Goal: Task Accomplishment & Management: Use online tool/utility

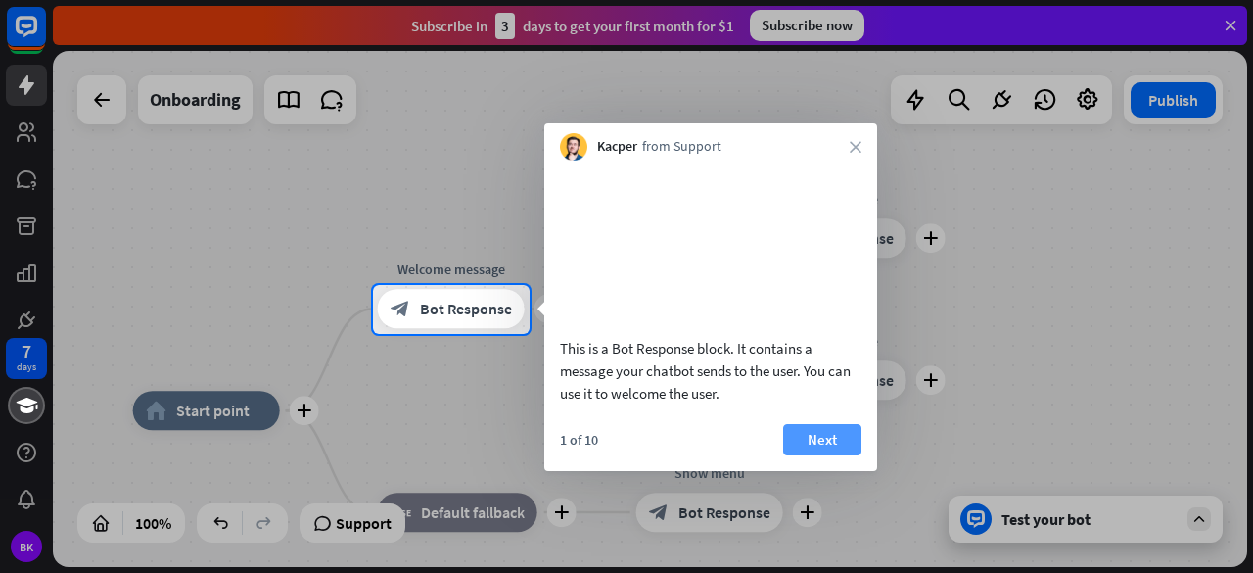
click at [824, 455] on button "Next" at bounding box center [822, 439] width 78 height 31
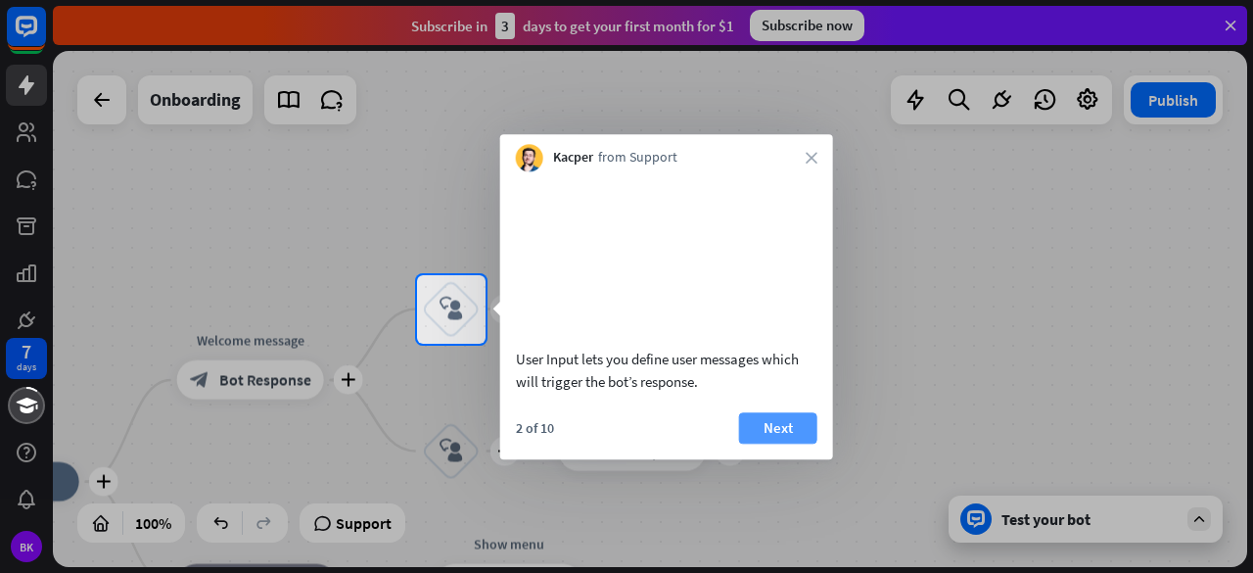
click at [781, 436] on button "Next" at bounding box center [778, 427] width 78 height 31
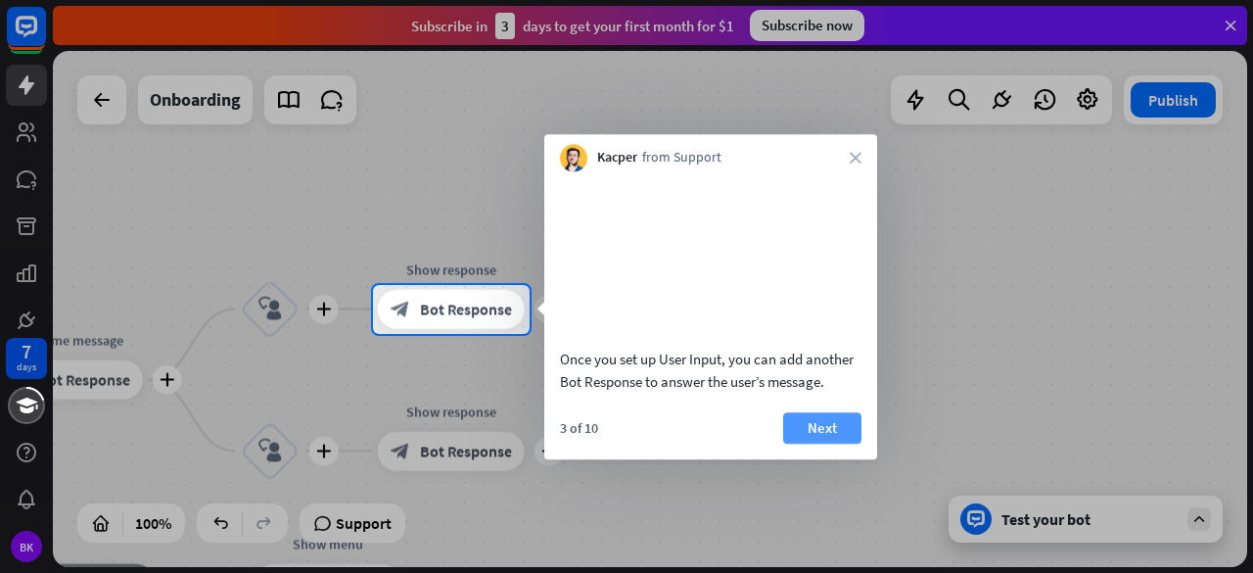
click at [803, 443] on button "Next" at bounding box center [822, 427] width 78 height 31
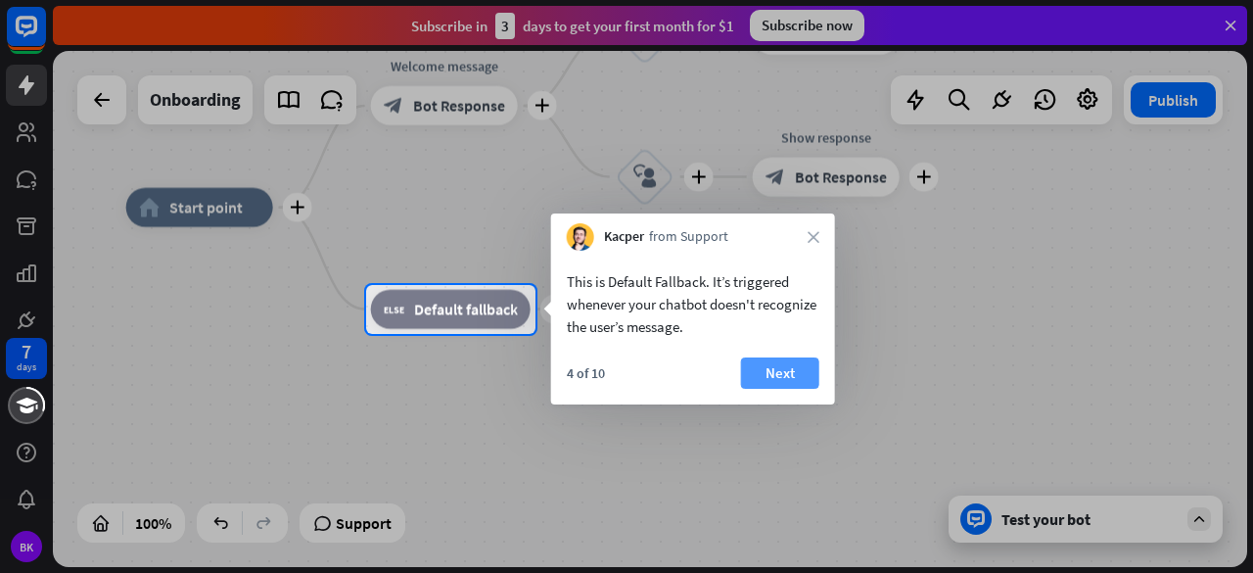
click at [766, 381] on button "Next" at bounding box center [780, 372] width 78 height 31
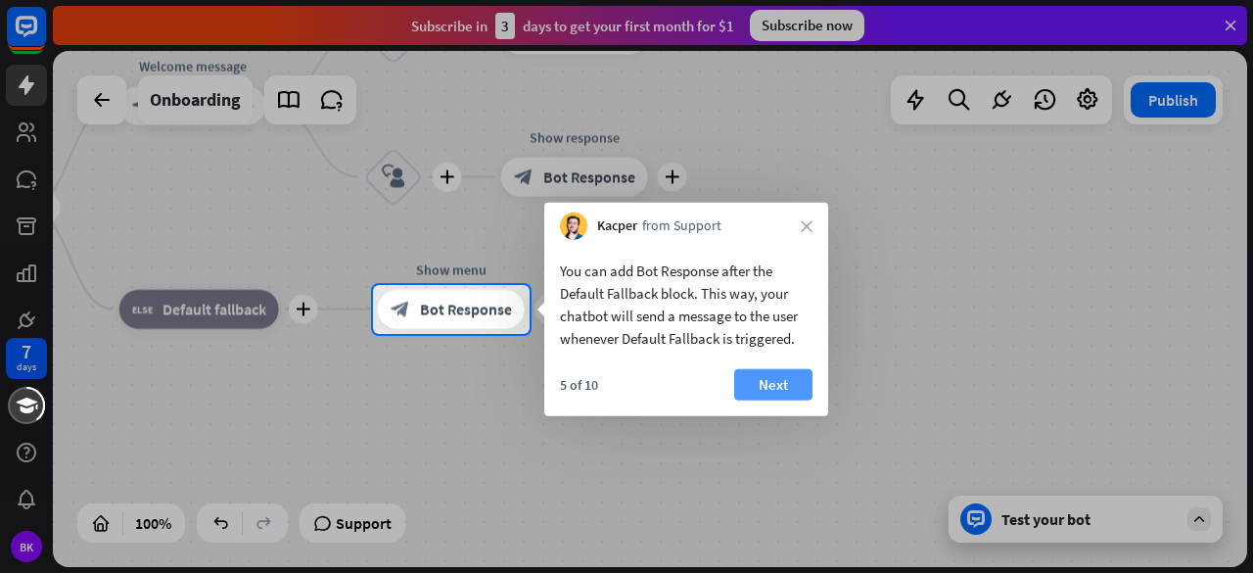
click at [772, 380] on button "Next" at bounding box center [773, 384] width 78 height 31
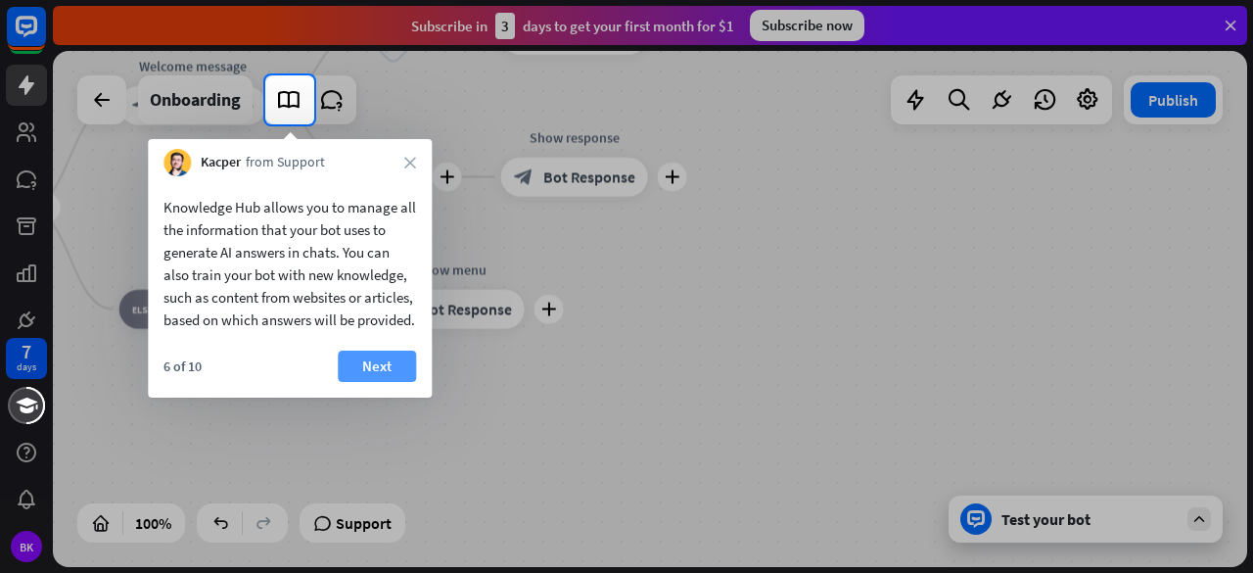
click at [376, 382] on button "Next" at bounding box center [377, 365] width 78 height 31
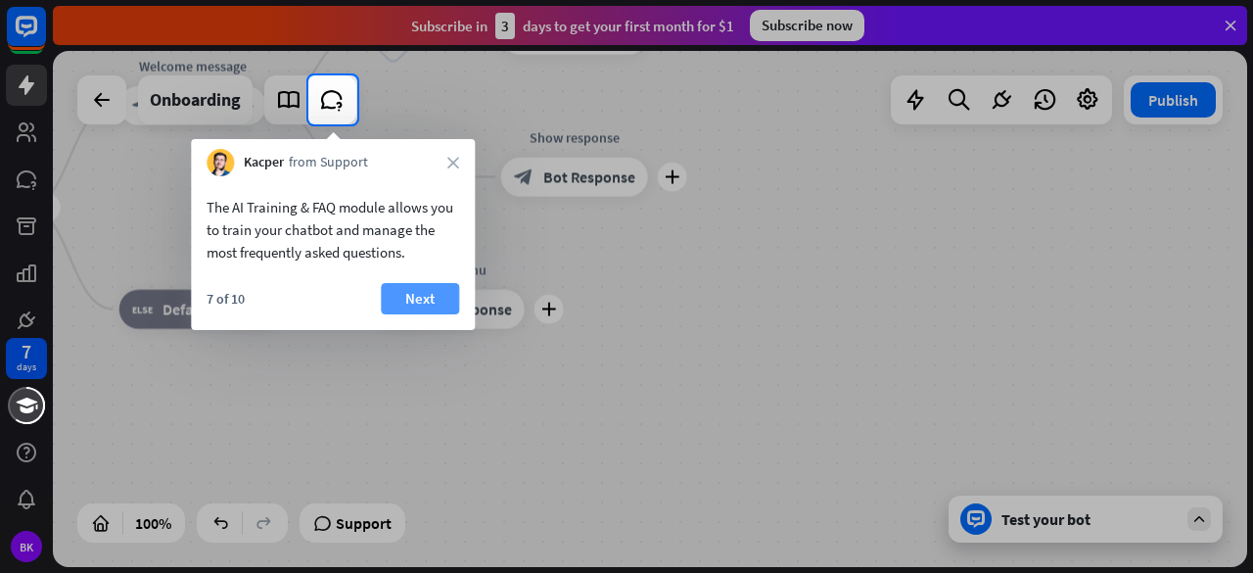
click at [396, 291] on button "Next" at bounding box center [420, 298] width 78 height 31
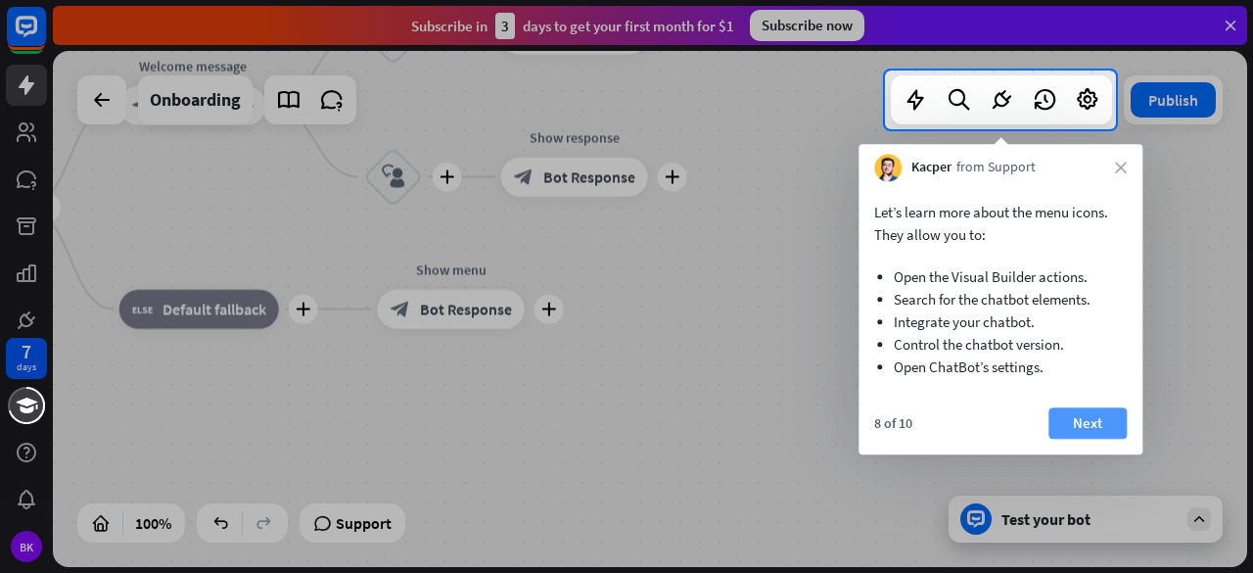
click at [1085, 424] on button "Next" at bounding box center [1087, 422] width 78 height 31
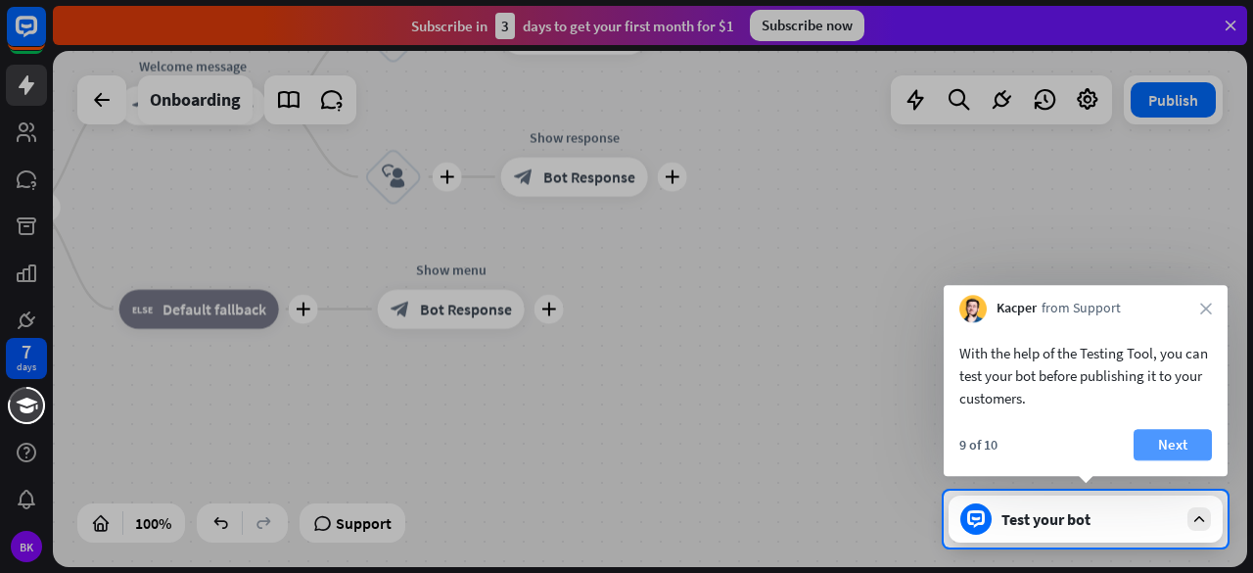
click at [1166, 448] on button "Next" at bounding box center [1173, 444] width 78 height 31
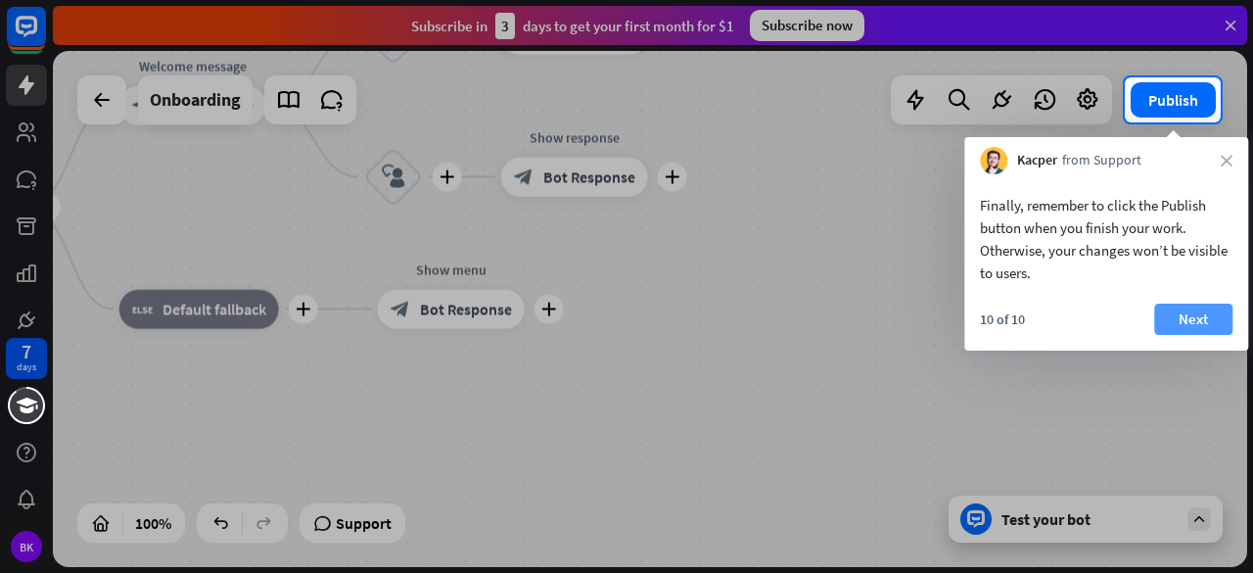
click at [1208, 311] on button "Next" at bounding box center [1193, 318] width 78 height 31
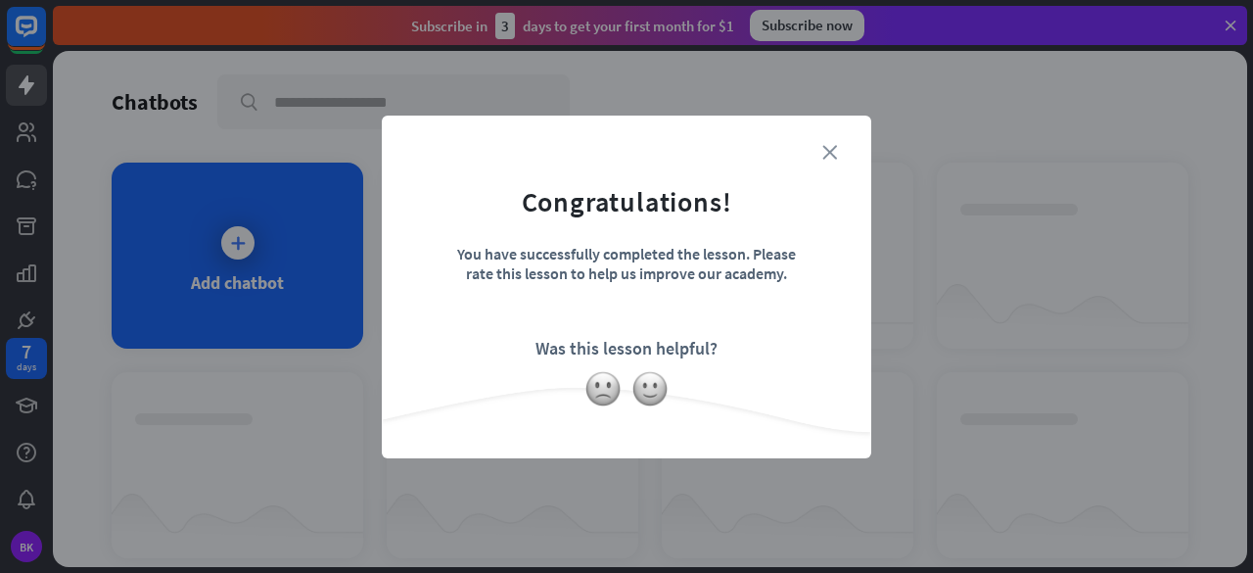
click at [829, 148] on icon "close" at bounding box center [829, 152] width 15 height 15
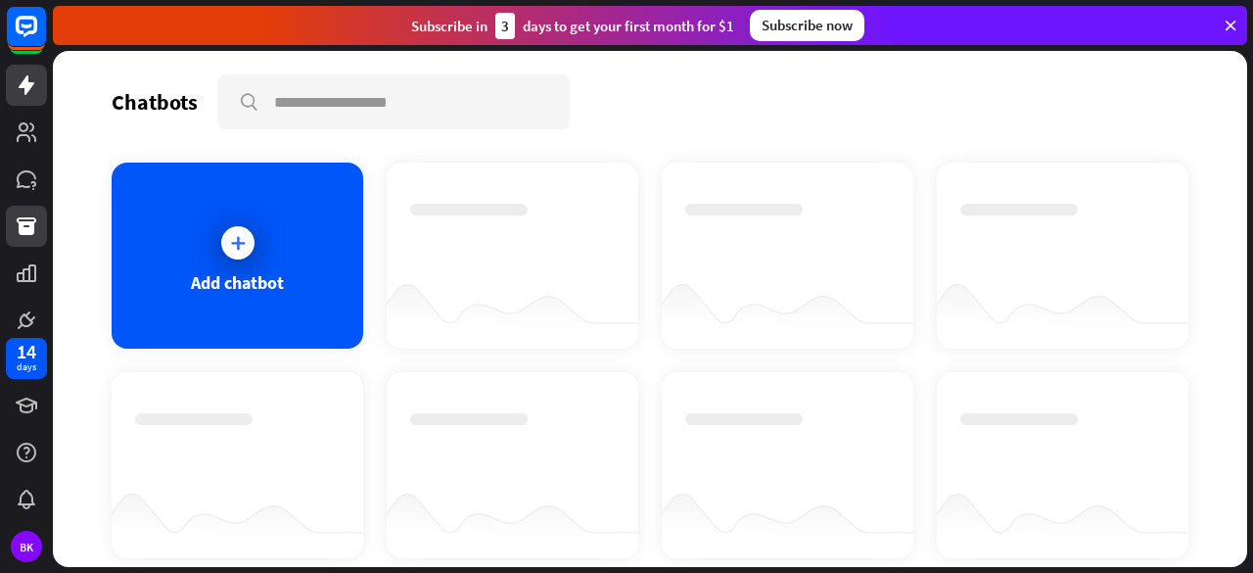
drag, startPoint x: 41, startPoint y: 205, endPoint x: 41, endPoint y: 243, distance: 38.2
click at [41, 206] on link at bounding box center [26, 226] width 41 height 41
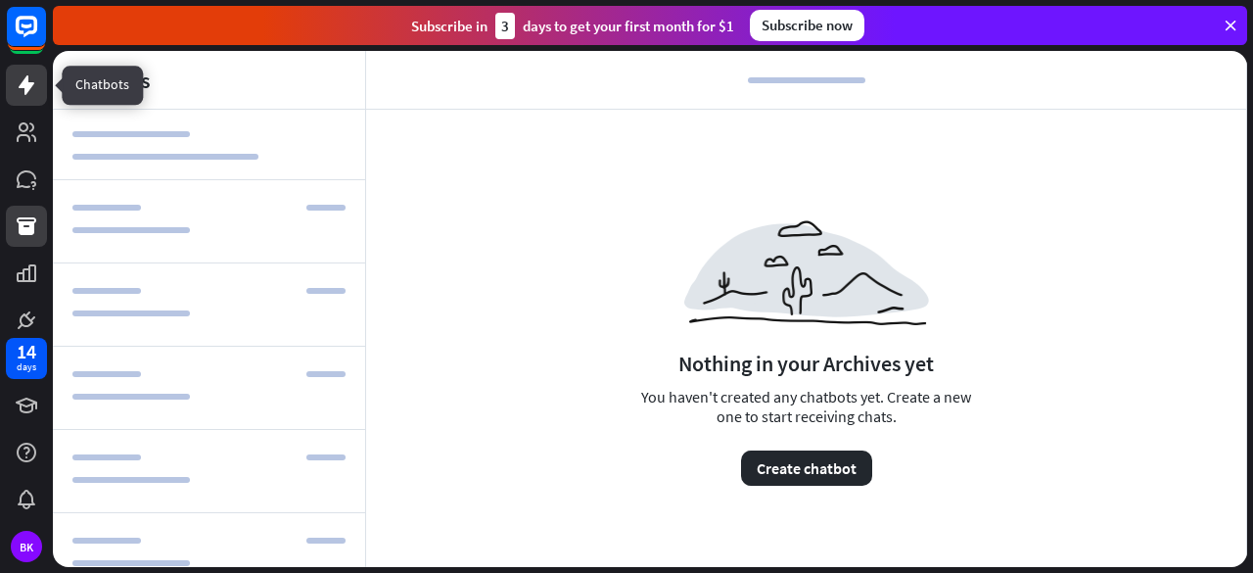
click at [23, 69] on link at bounding box center [26, 85] width 41 height 41
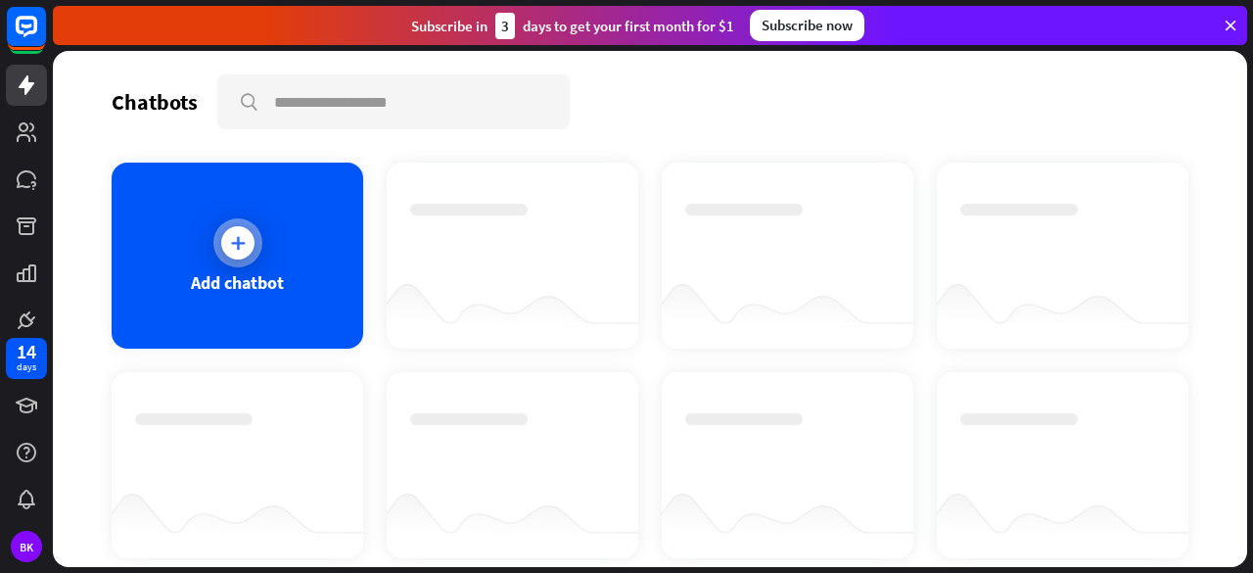
click at [206, 236] on div "Add chatbot" at bounding box center [238, 255] width 252 height 186
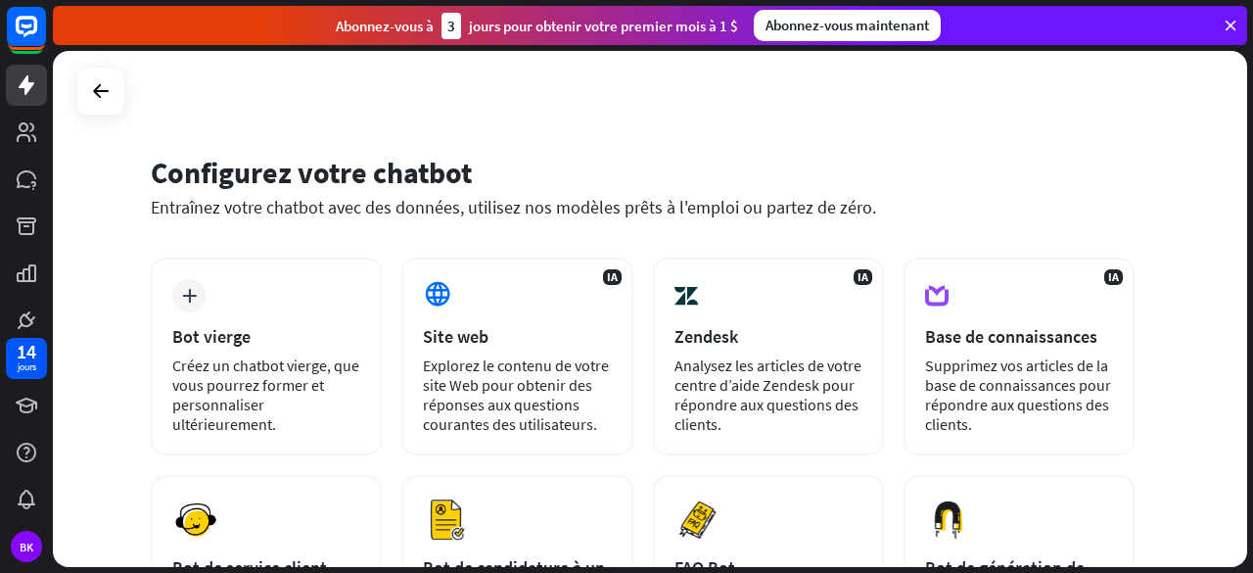
click at [838, 105] on div "Configurez votre chatbot Entraînez votre chatbot avec des données, utilisez nos…" at bounding box center [650, 309] width 1194 height 516
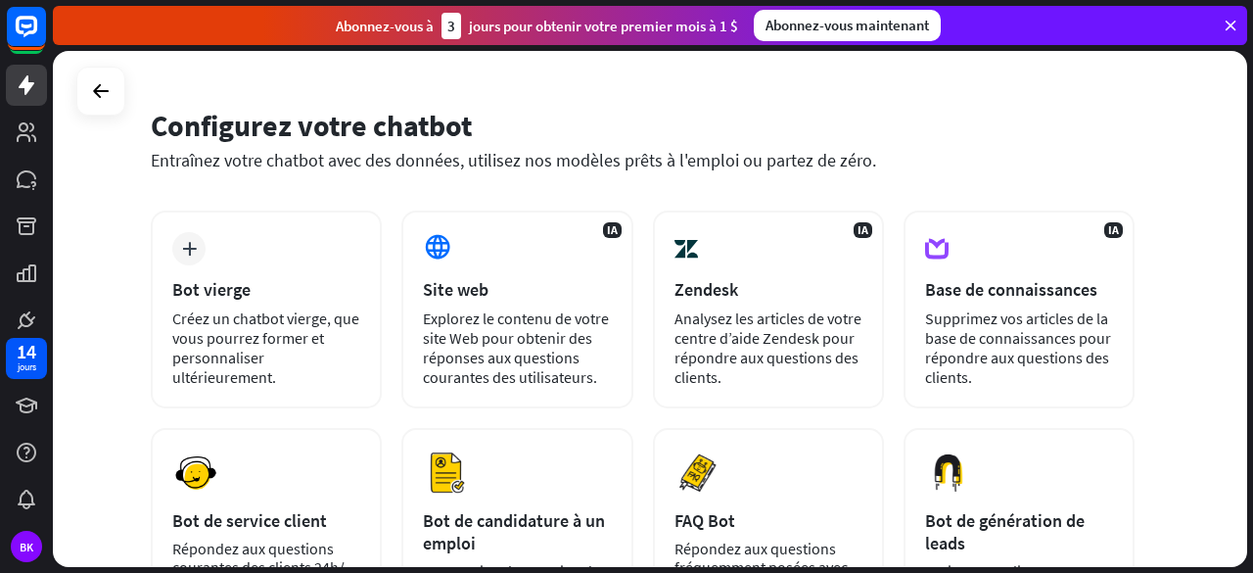
scroll to position [37, 0]
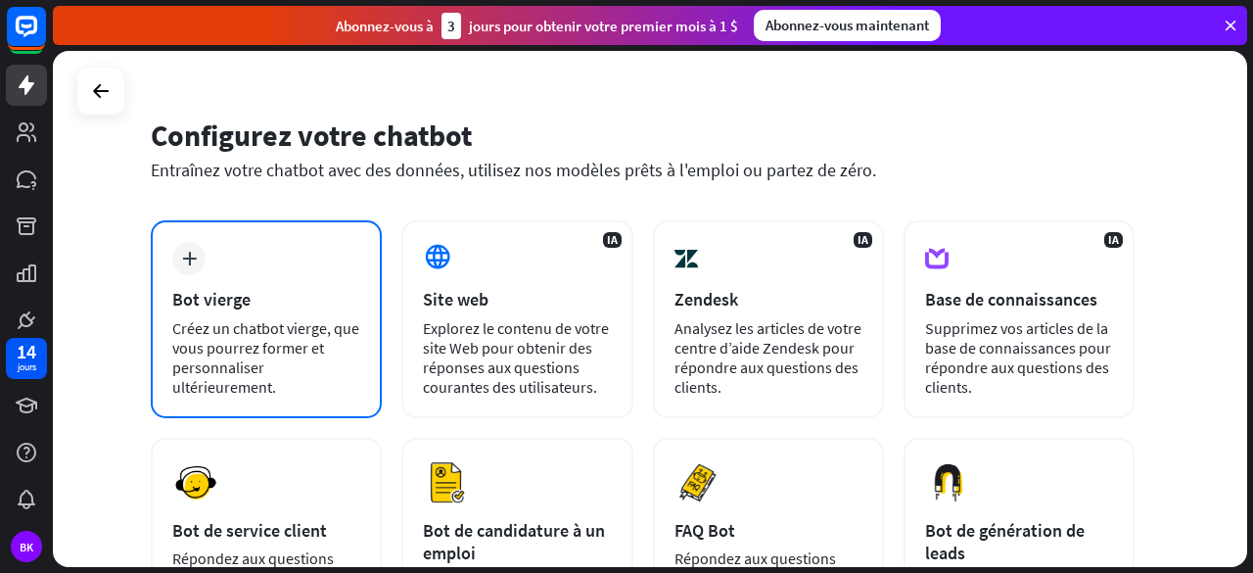
click at [302, 308] on div "Bot vierge" at bounding box center [266, 299] width 188 height 23
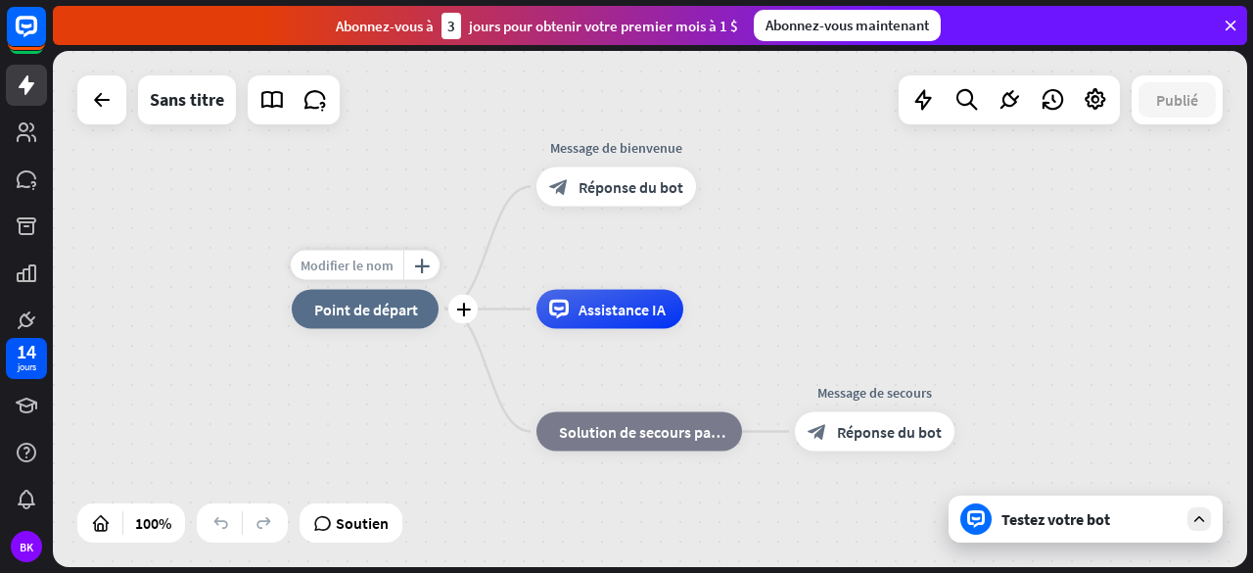
click at [372, 261] on font "Modifier le nom" at bounding box center [347, 265] width 93 height 18
type input "*"
type input "**********"
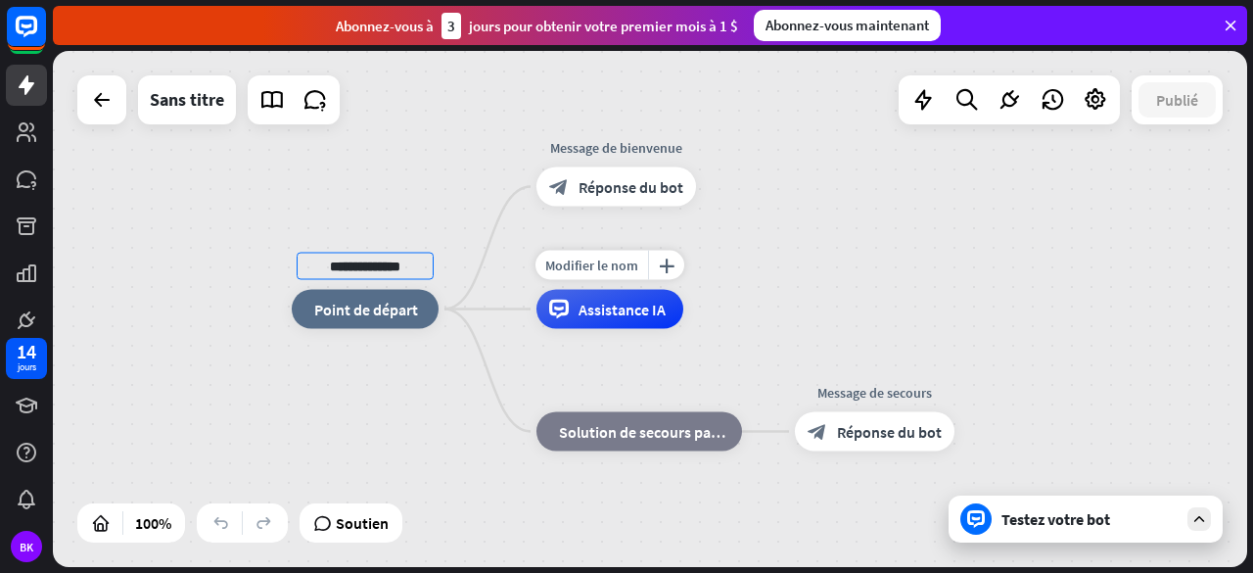
click at [507, 326] on div "**********" at bounding box center [650, 309] width 1194 height 516
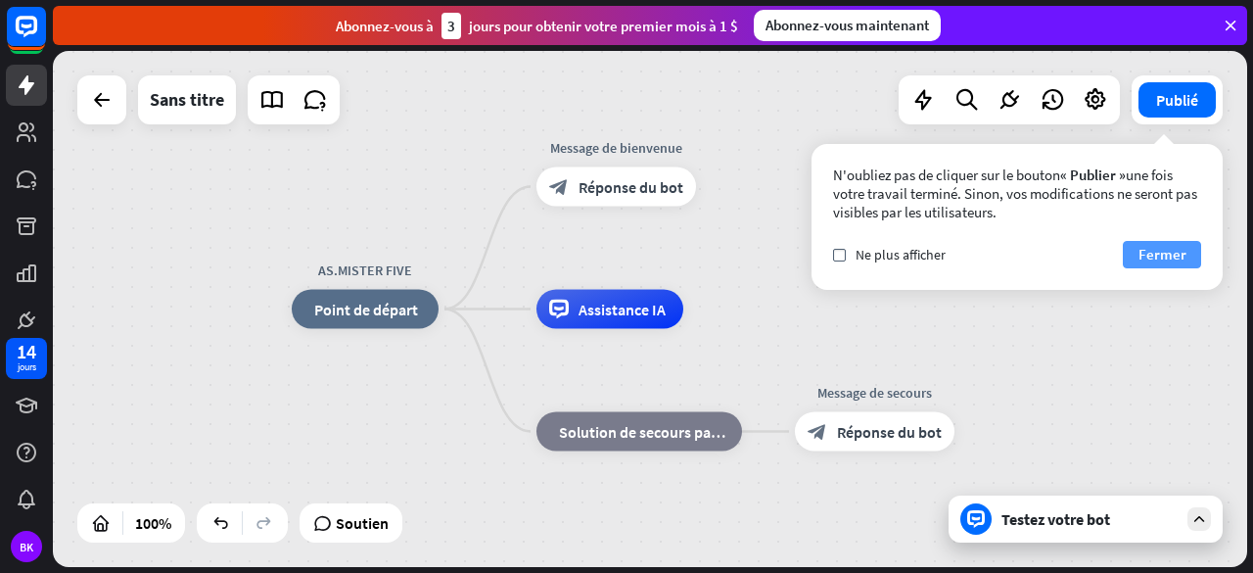
click at [1151, 245] on font "Fermer" at bounding box center [1162, 254] width 48 height 19
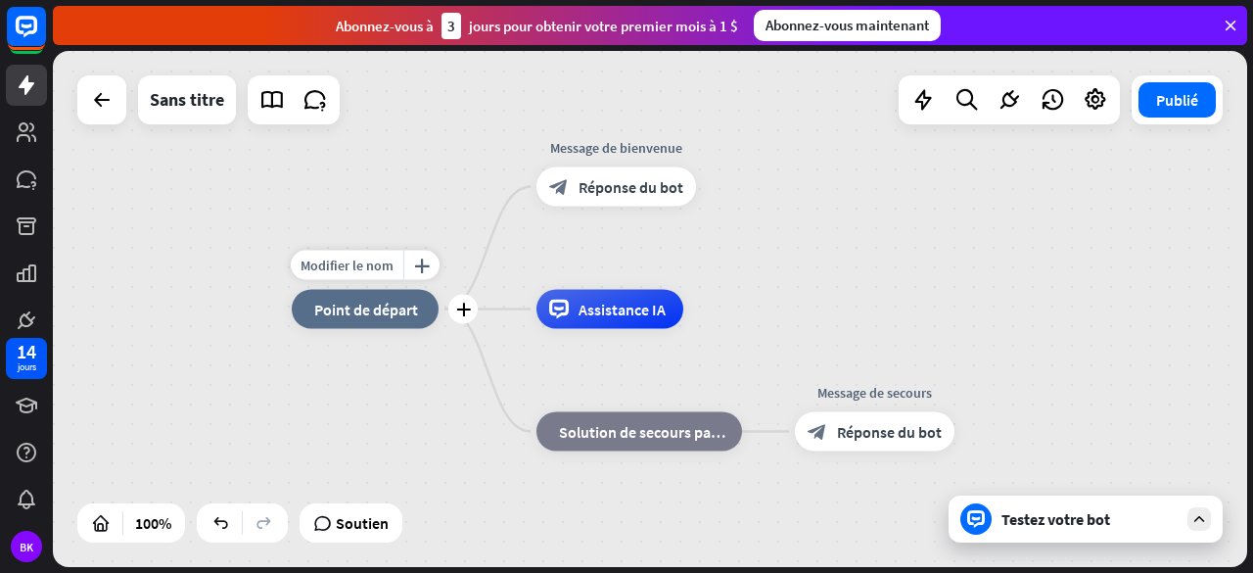
click at [399, 320] on div "maison_2 Point de départ" at bounding box center [365, 309] width 147 height 39
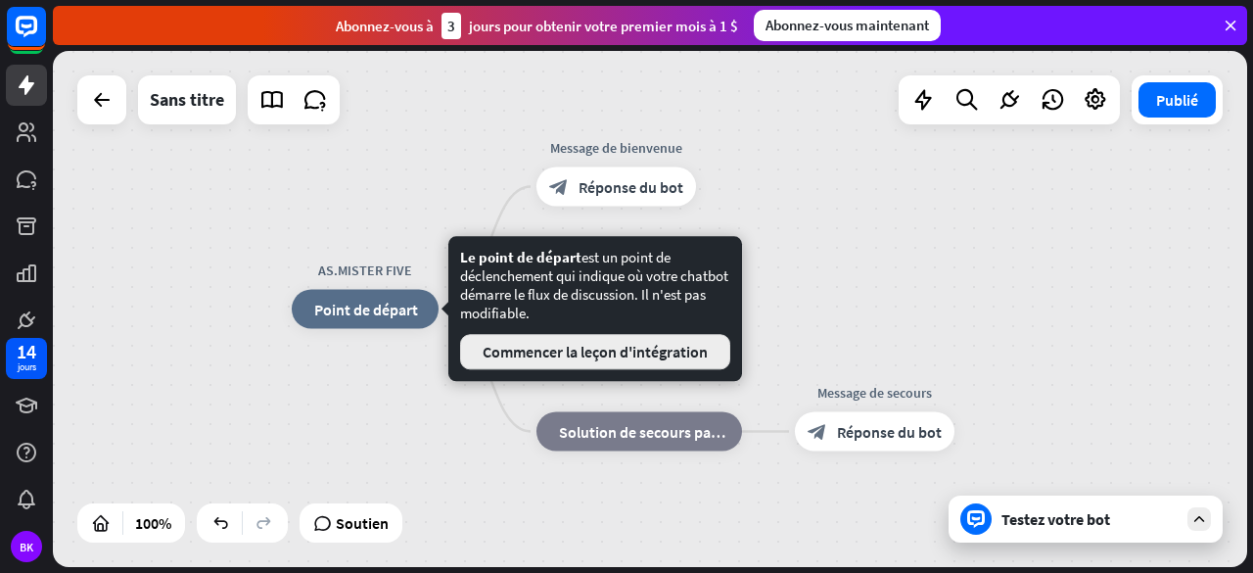
click at [597, 354] on font "Commencer la leçon d'intégration" at bounding box center [595, 352] width 225 height 20
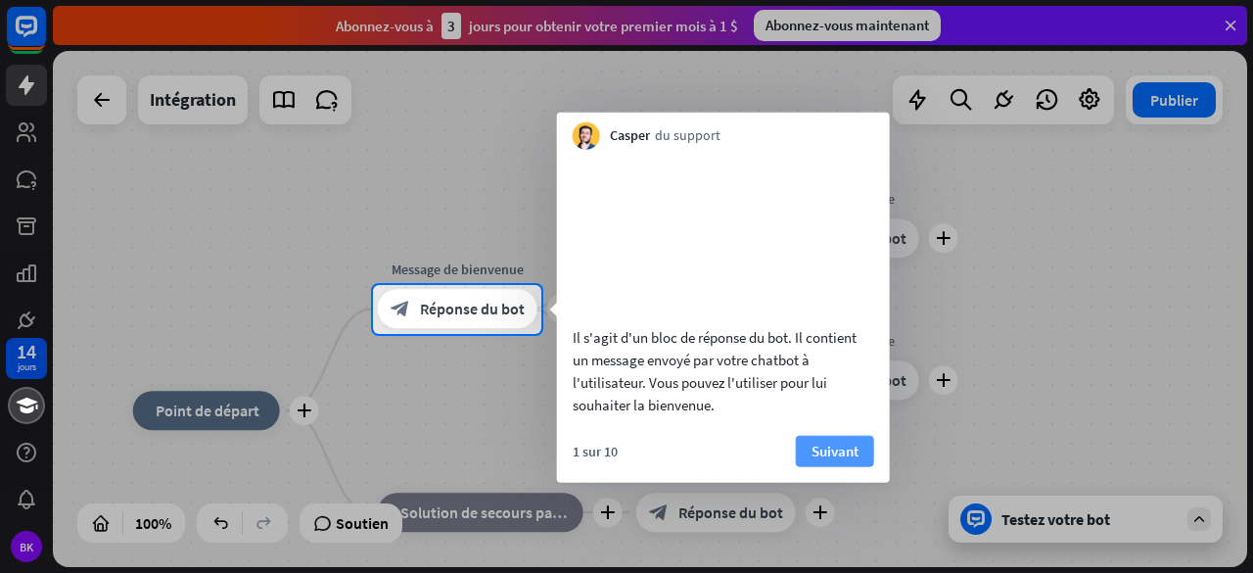
click at [830, 459] on font "Suivant" at bounding box center [834, 449] width 47 height 19
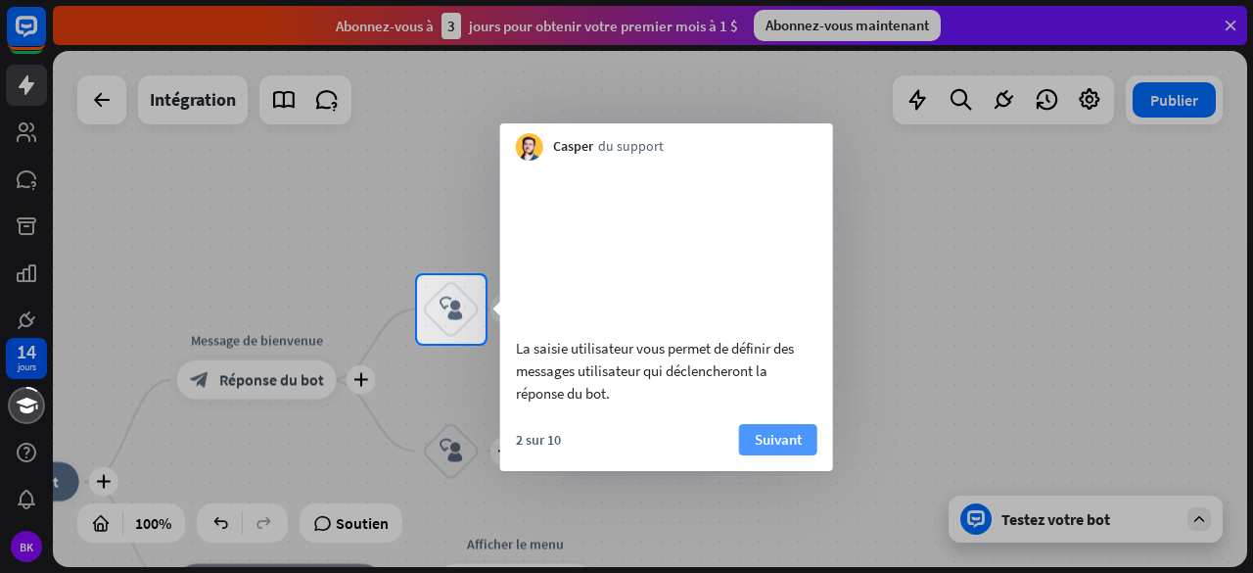
click at [774, 448] on font "Suivant" at bounding box center [778, 439] width 47 height 19
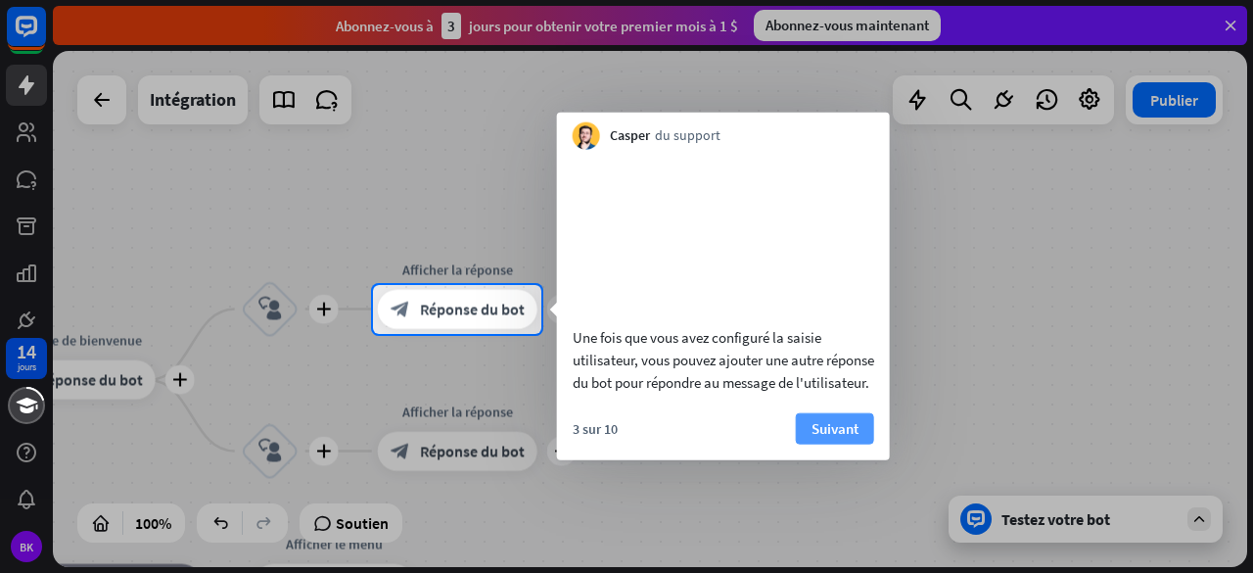
click at [818, 437] on font "Suivant" at bounding box center [834, 427] width 47 height 19
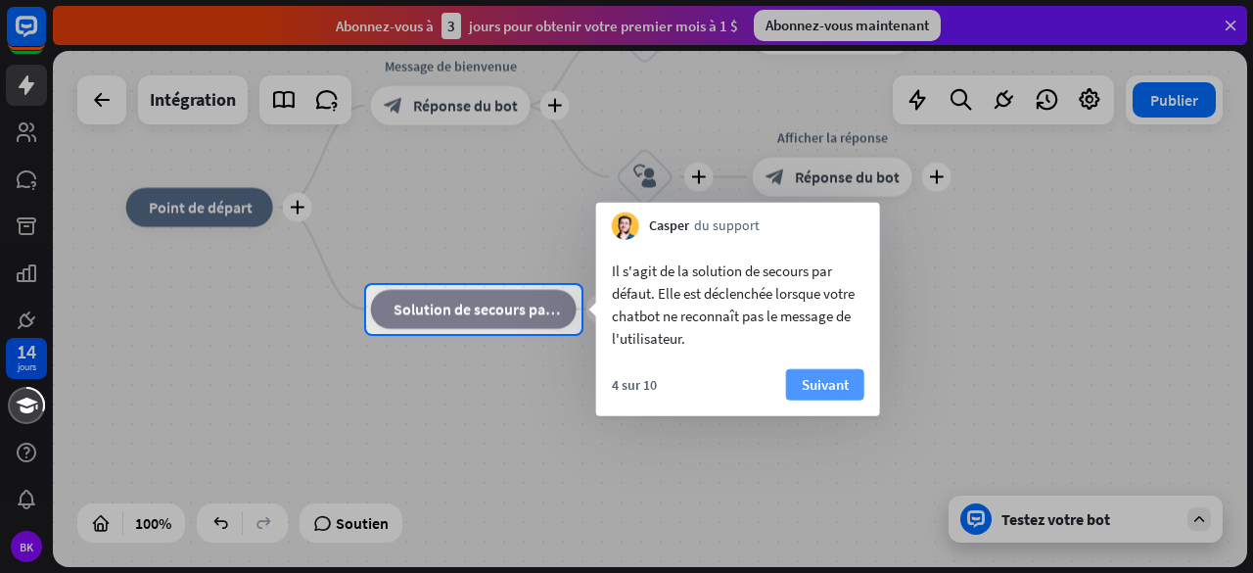
click at [805, 391] on font "Suivant" at bounding box center [825, 384] width 47 height 19
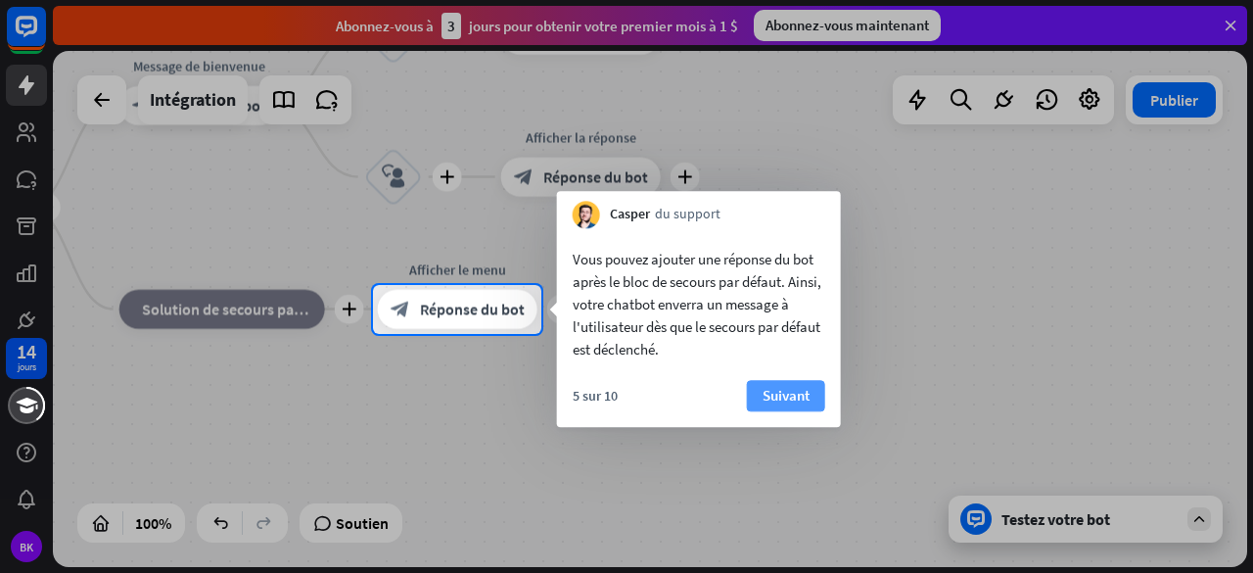
click at [803, 394] on font "Suivant" at bounding box center [786, 395] width 47 height 19
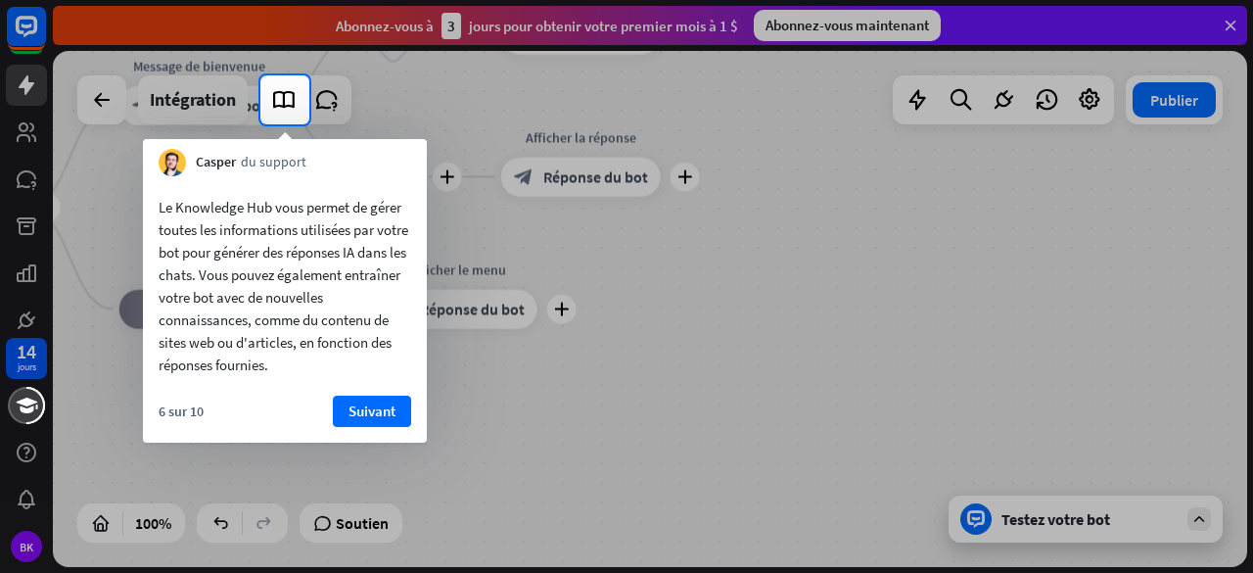
click at [370, 420] on font "Suivant" at bounding box center [371, 410] width 47 height 27
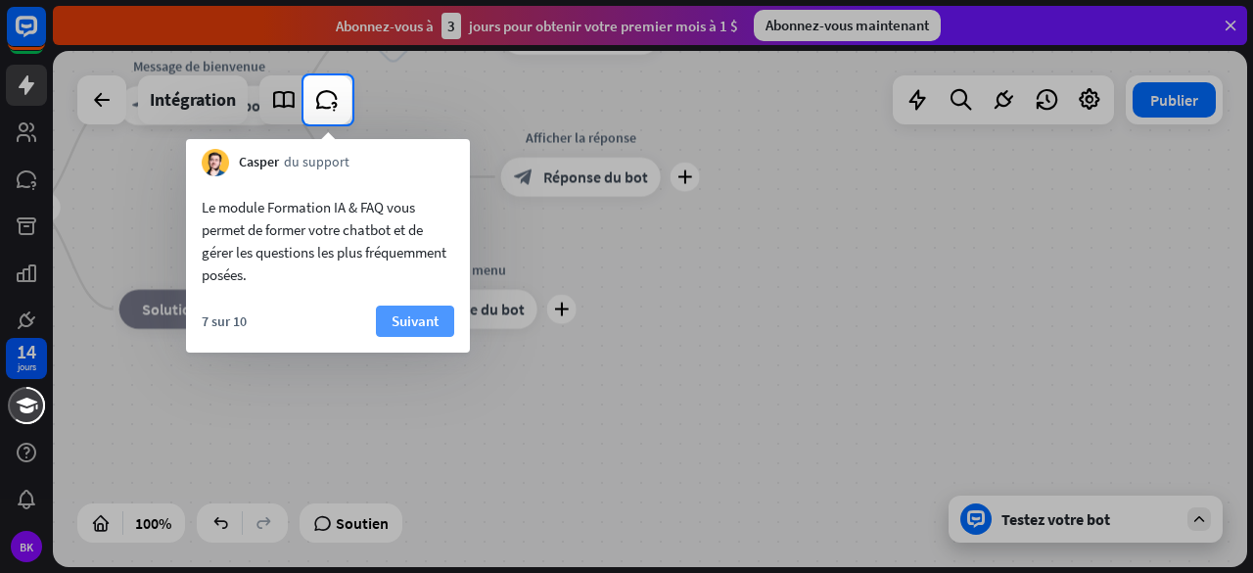
click at [414, 330] on font "Suivant" at bounding box center [415, 320] width 47 height 19
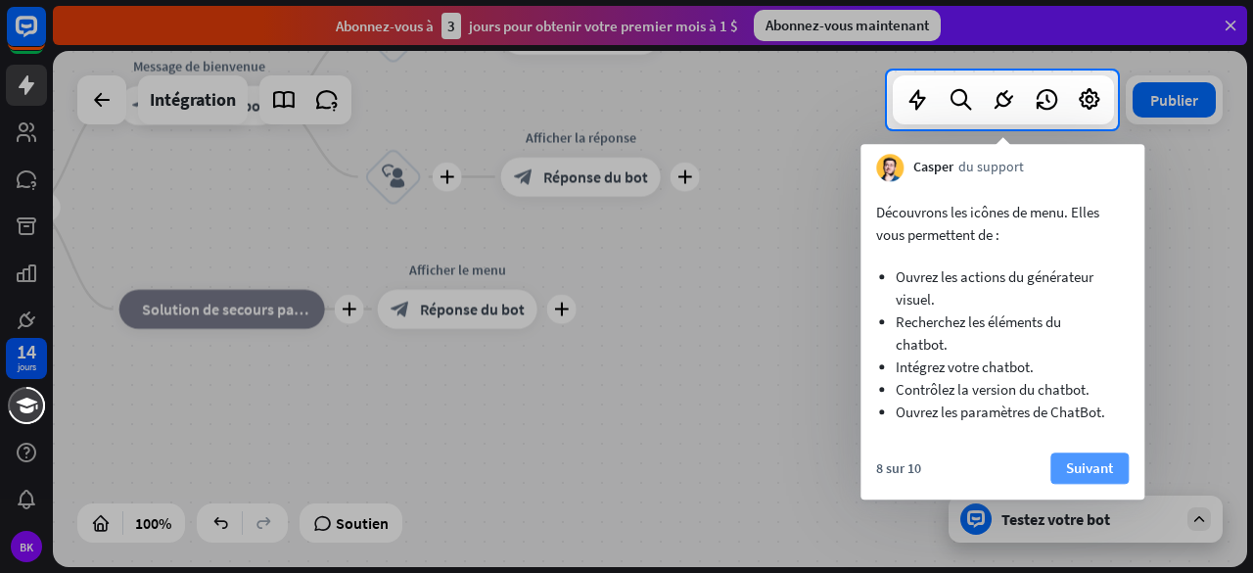
click at [1085, 463] on font "Suivant" at bounding box center [1089, 467] width 47 height 19
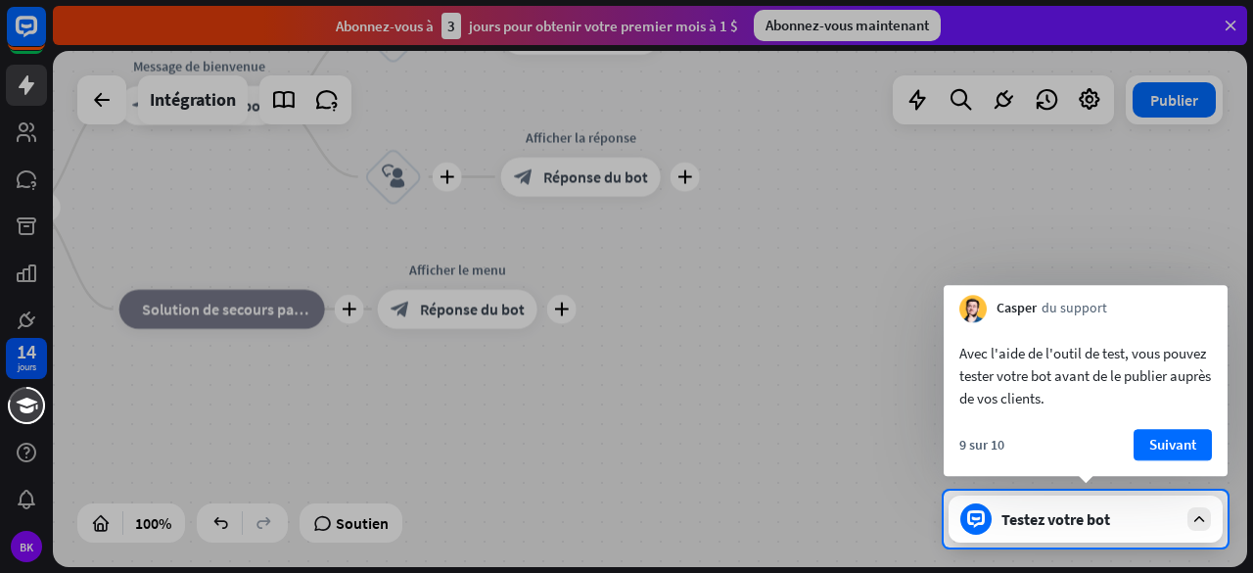
click at [1176, 443] on font "Suivant" at bounding box center [1172, 444] width 47 height 19
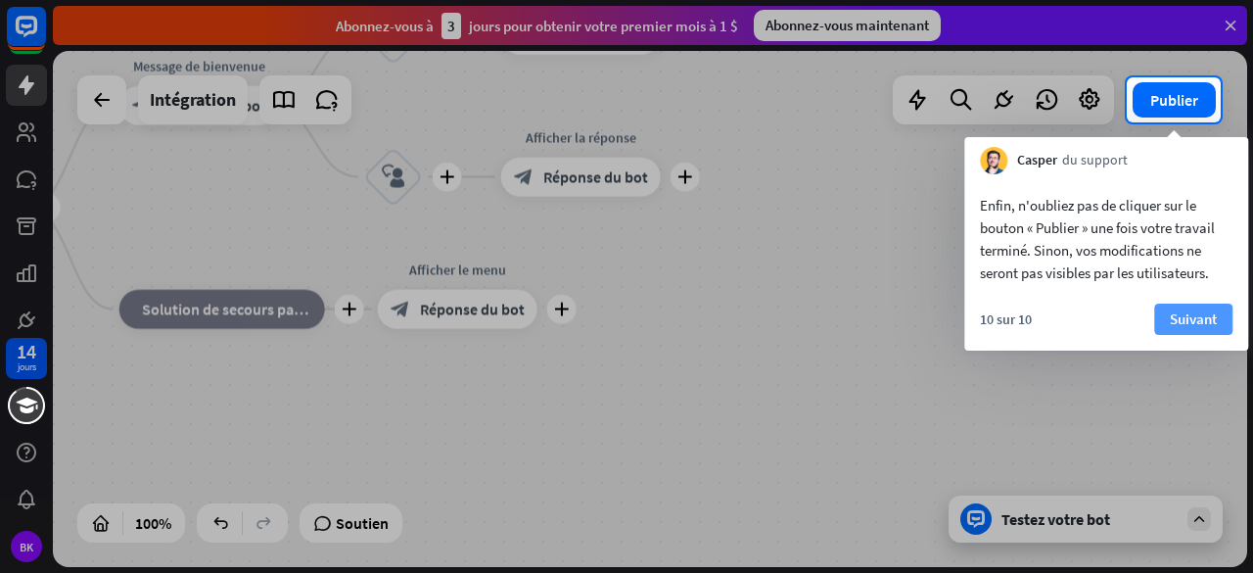
click at [1214, 312] on font "Suivant" at bounding box center [1193, 318] width 47 height 19
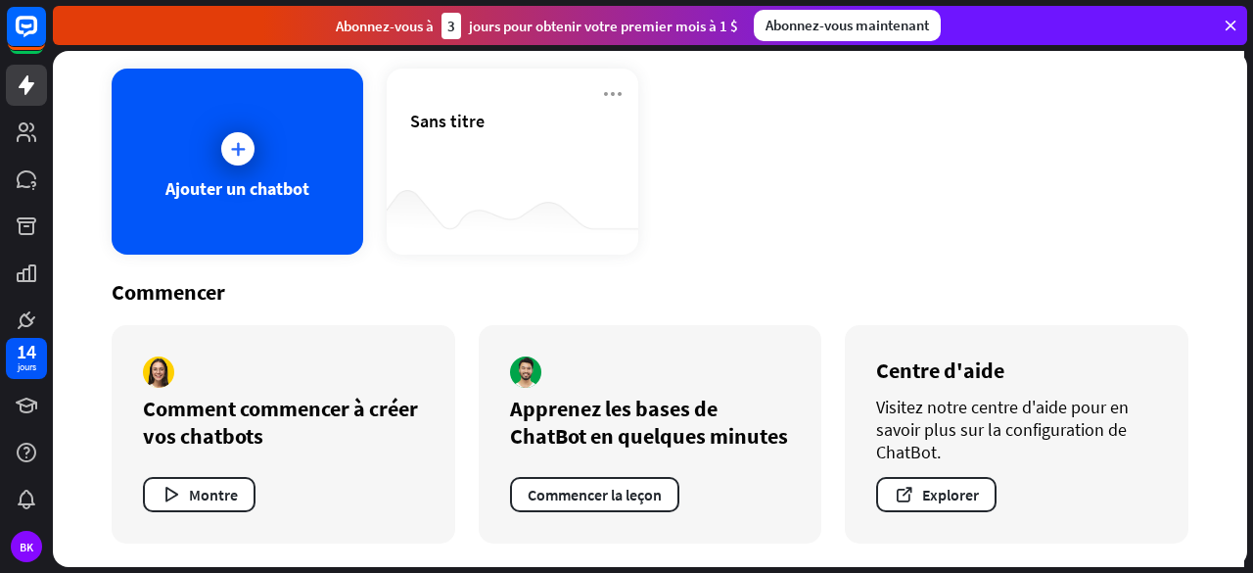
scroll to position [104, 0]
drag, startPoint x: 1252, startPoint y: 220, endPoint x: 1186, endPoint y: 244, distance: 69.7
click at [1212, 249] on div "Chatbots recherche Ajouter un chatbot Sans titre Commencer Comment commencer à …" at bounding box center [653, 312] width 1200 height 522
click at [182, 512] on button "Montre" at bounding box center [199, 494] width 113 height 35
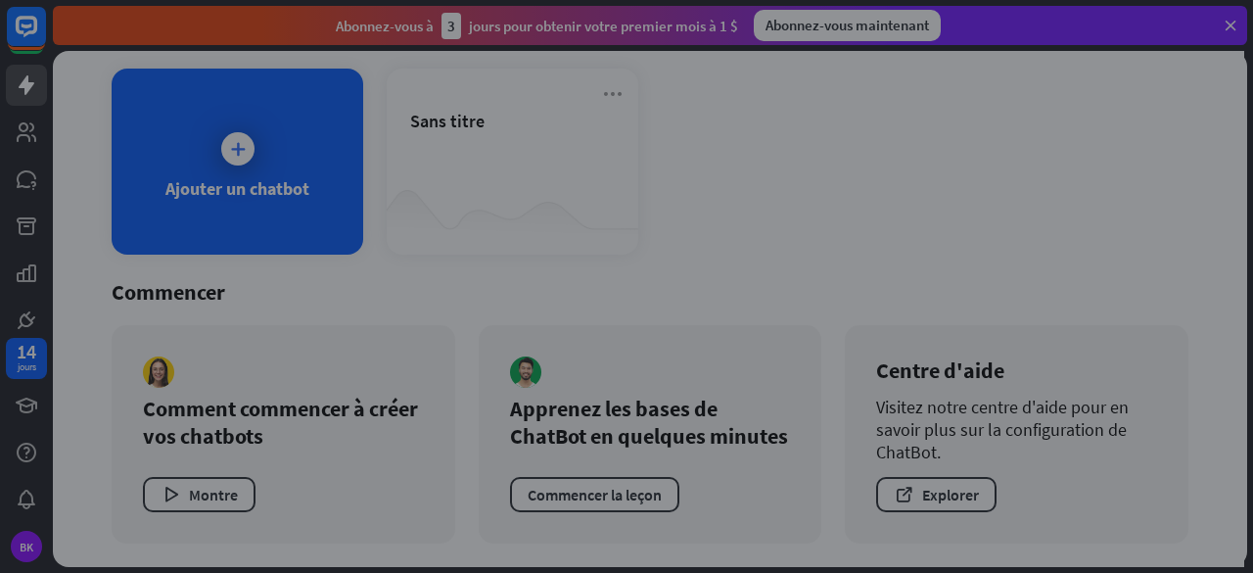
click at [1078, 249] on div "fermer" at bounding box center [626, 286] width 1253 height 573
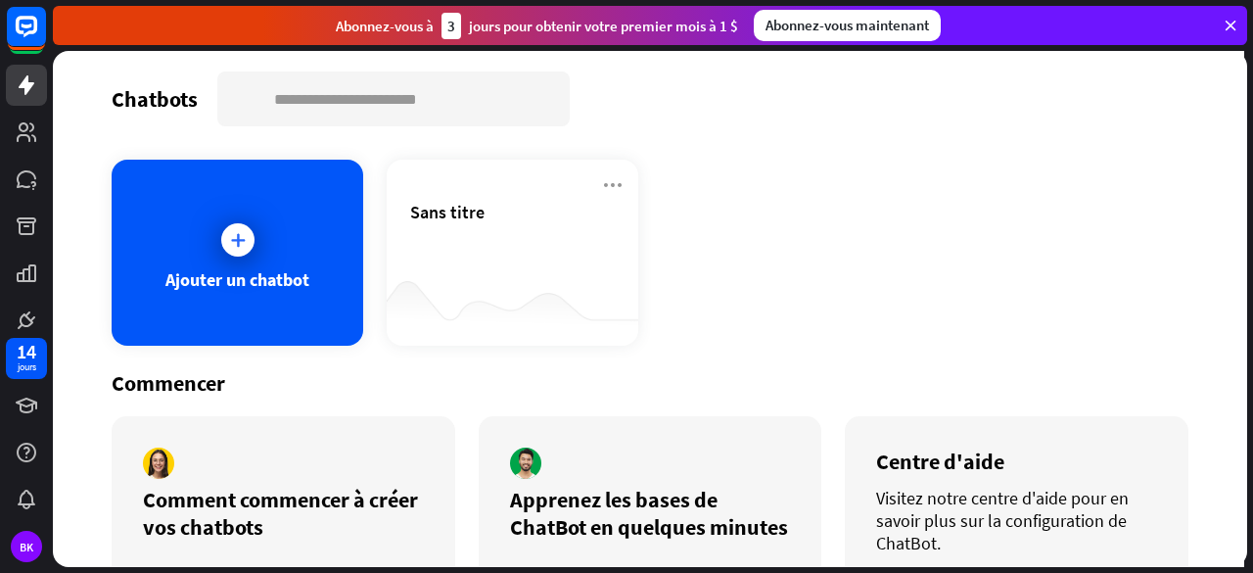
scroll to position [0, 0]
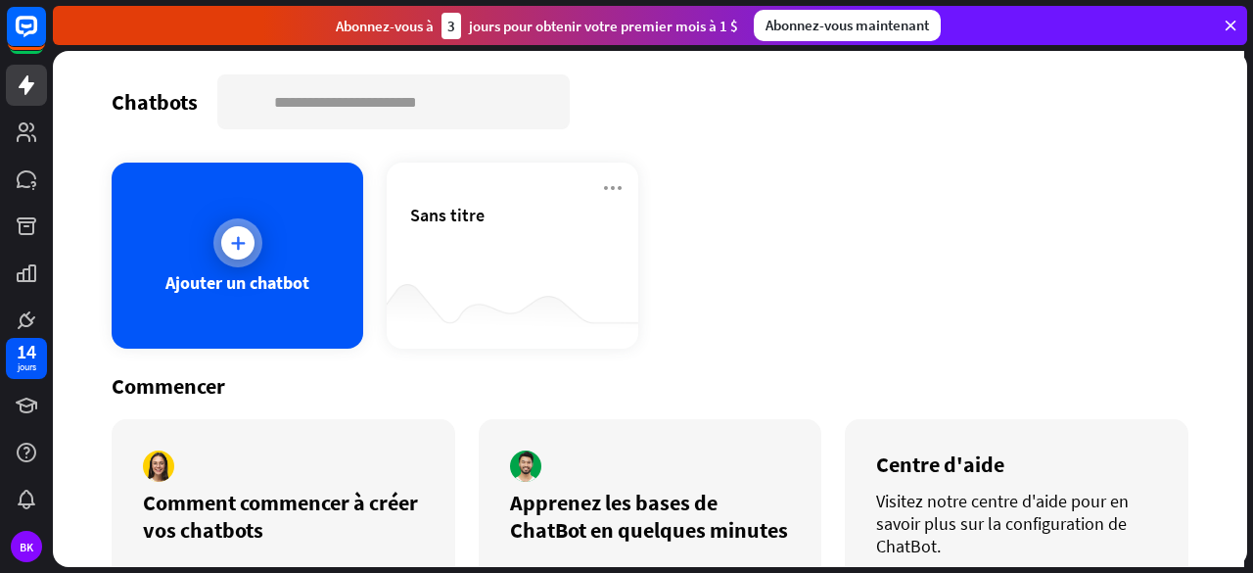
click at [234, 258] on div at bounding box center [237, 242] width 33 height 33
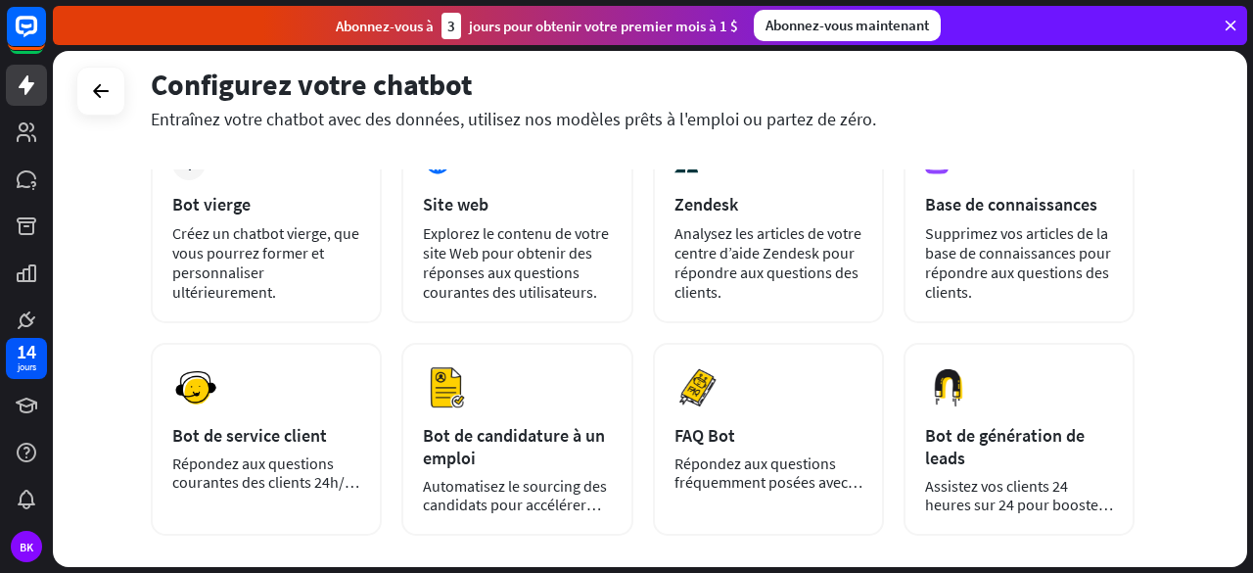
scroll to position [136, 0]
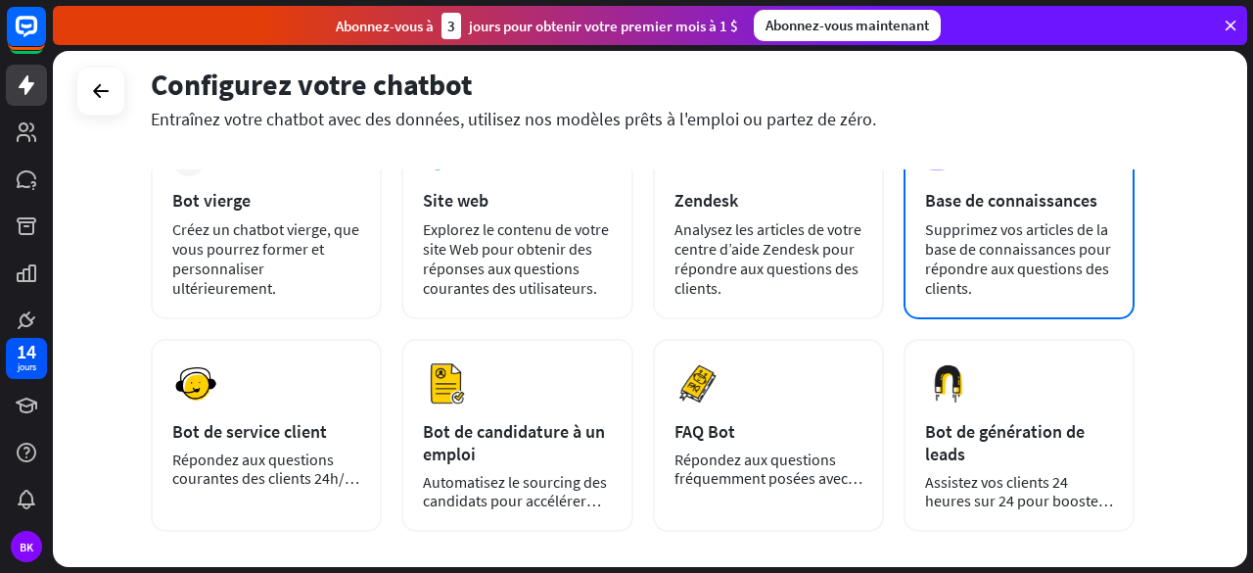
click at [1049, 257] on font "Supprimez vos articles de la base de connaissances pour répondre aux questions …" at bounding box center [1018, 258] width 186 height 78
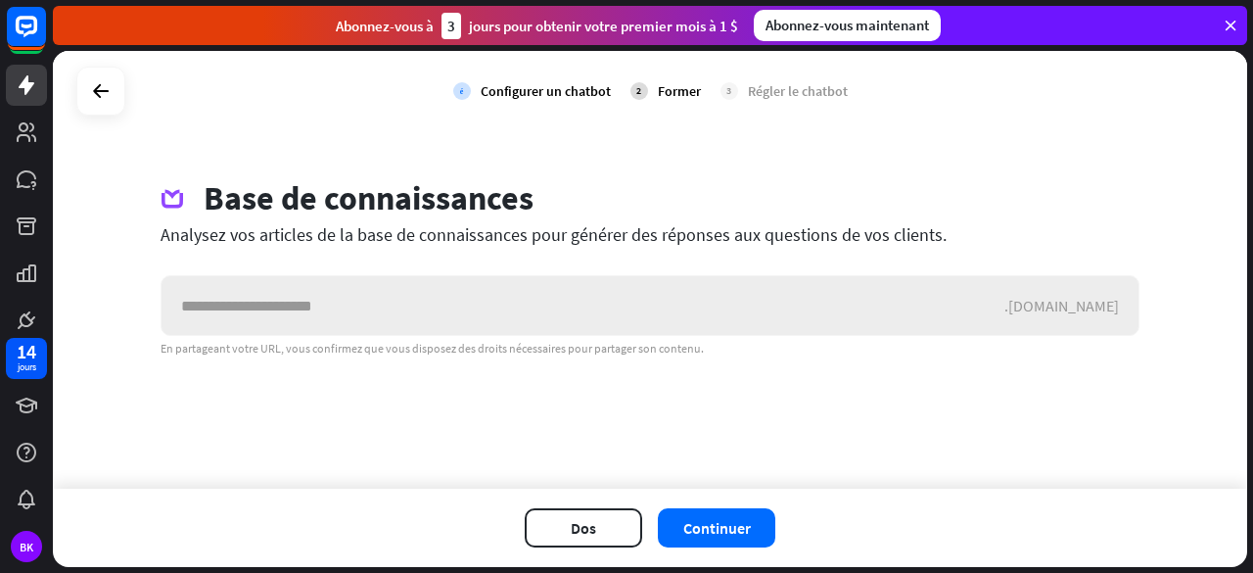
click at [858, 305] on input "text" at bounding box center [583, 305] width 843 height 59
click at [588, 522] on font "Dos" at bounding box center [583, 528] width 25 height 20
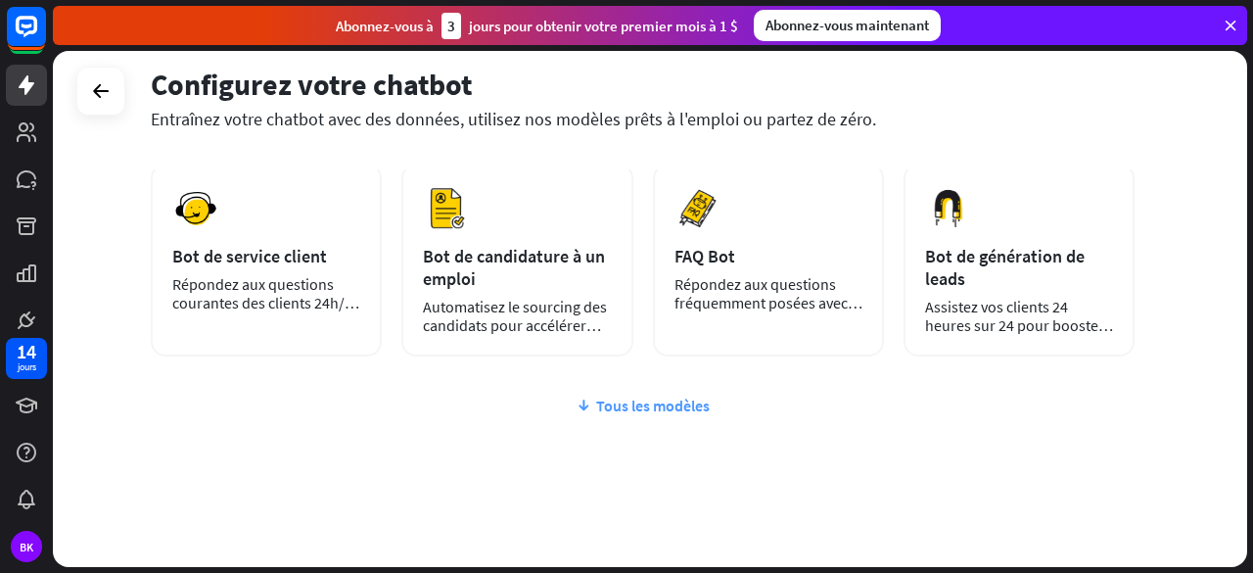
scroll to position [328, 0]
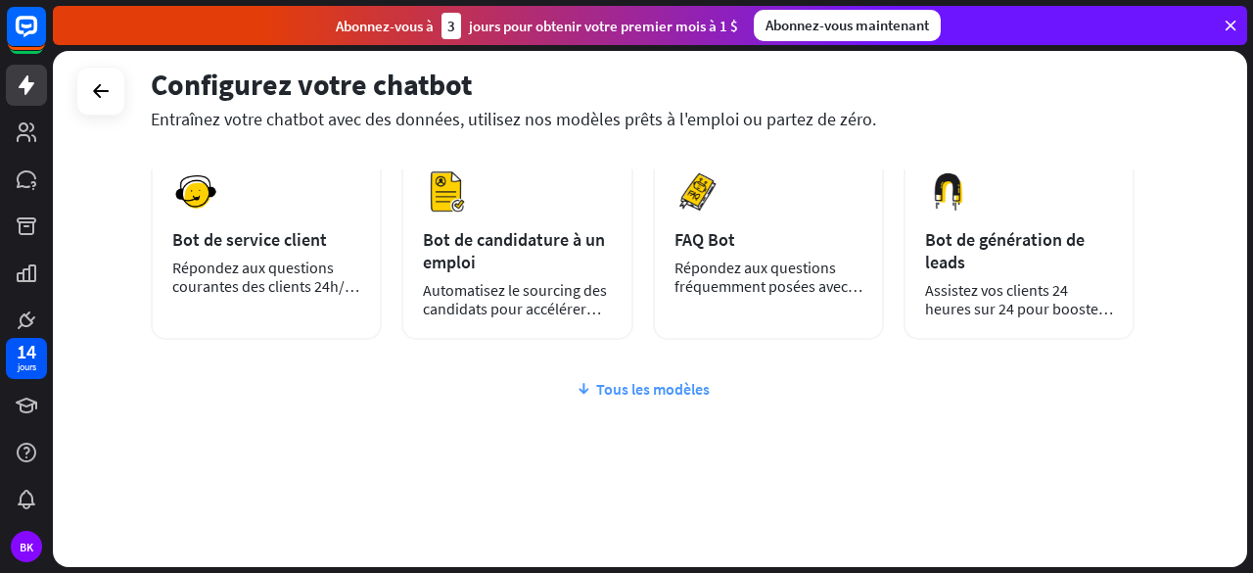
click at [591, 393] on div "Tous les modèles" at bounding box center [643, 389] width 984 height 20
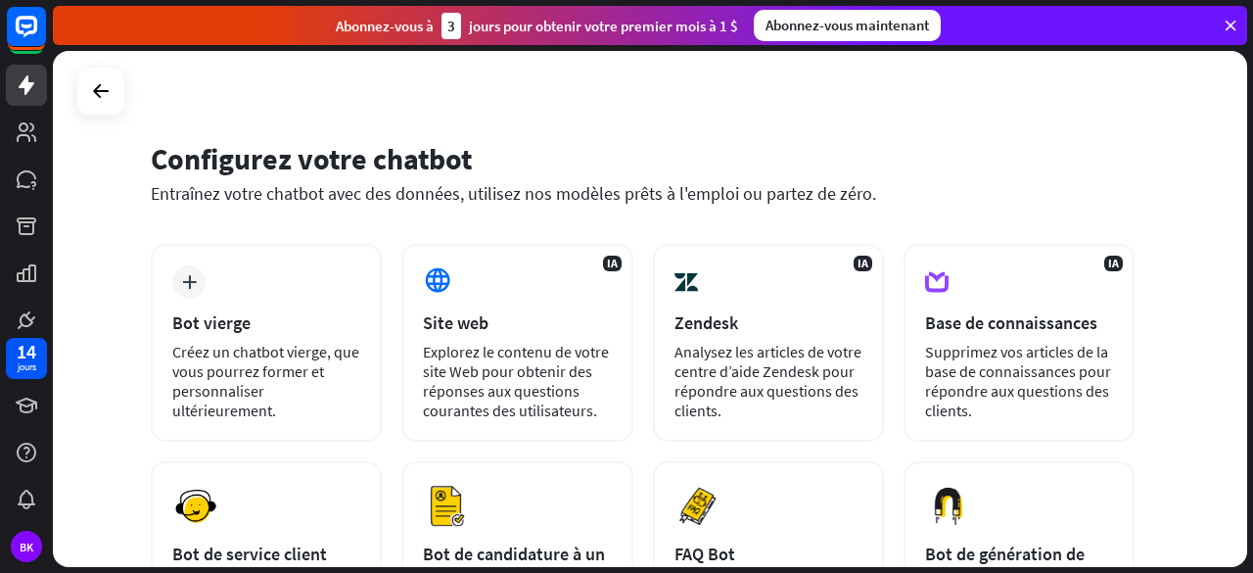
scroll to position [0, 0]
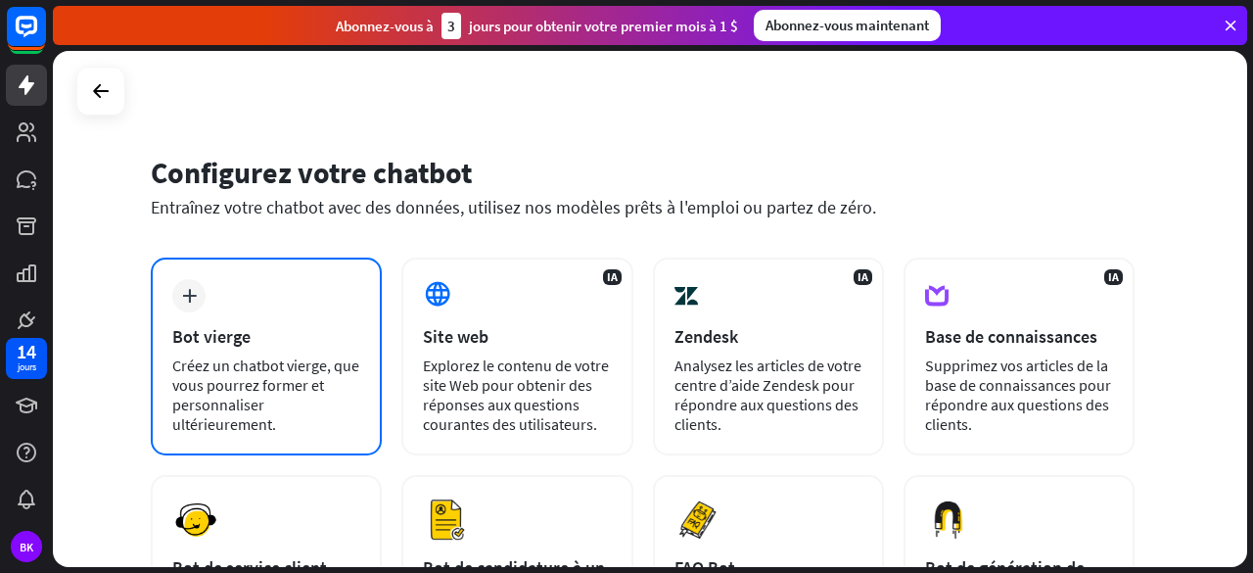
click at [289, 374] on font "Créez un chatbot vierge, que vous pourrez former et personnaliser ultérieuremen…" at bounding box center [265, 394] width 187 height 78
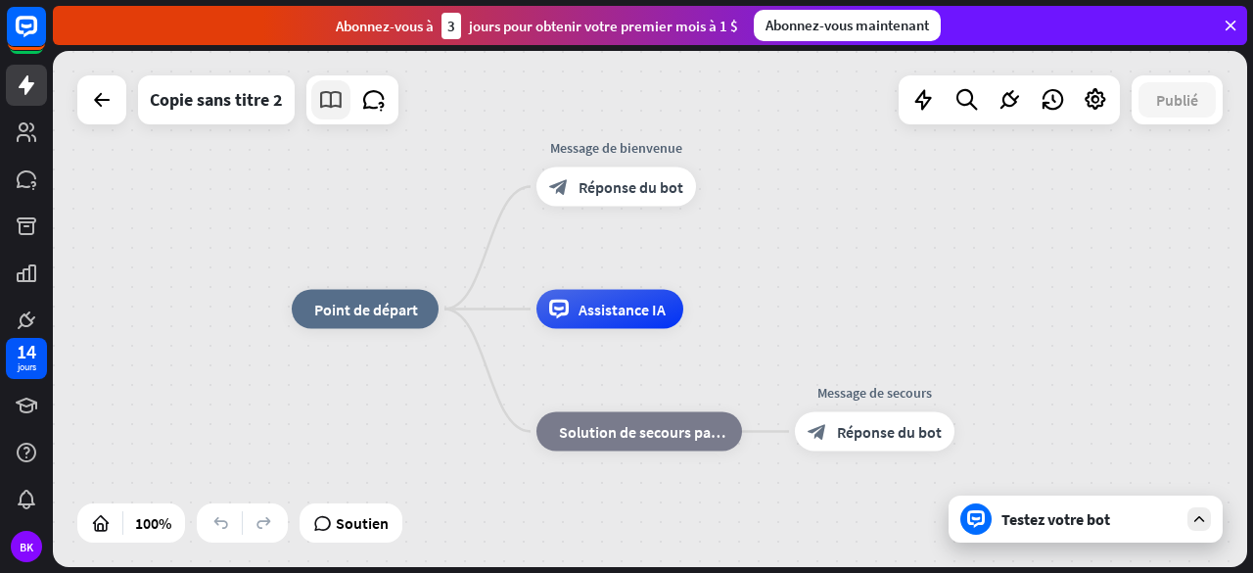
click at [340, 103] on icon at bounding box center [330, 99] width 25 height 25
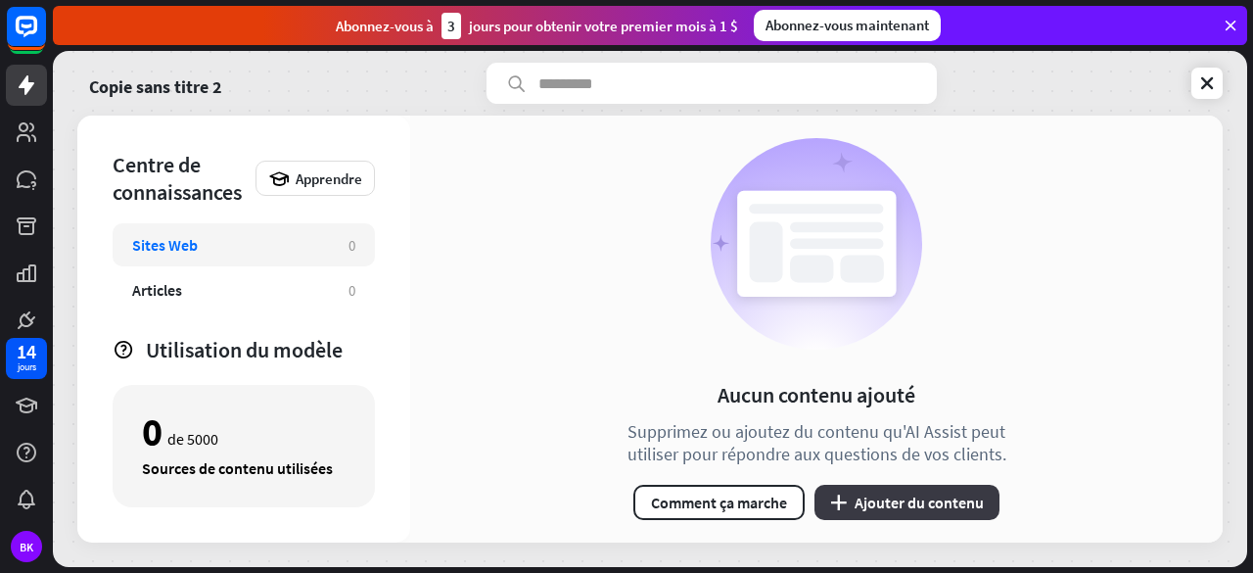
click at [834, 511] on button "plus Ajouter du contenu" at bounding box center [906, 502] width 185 height 35
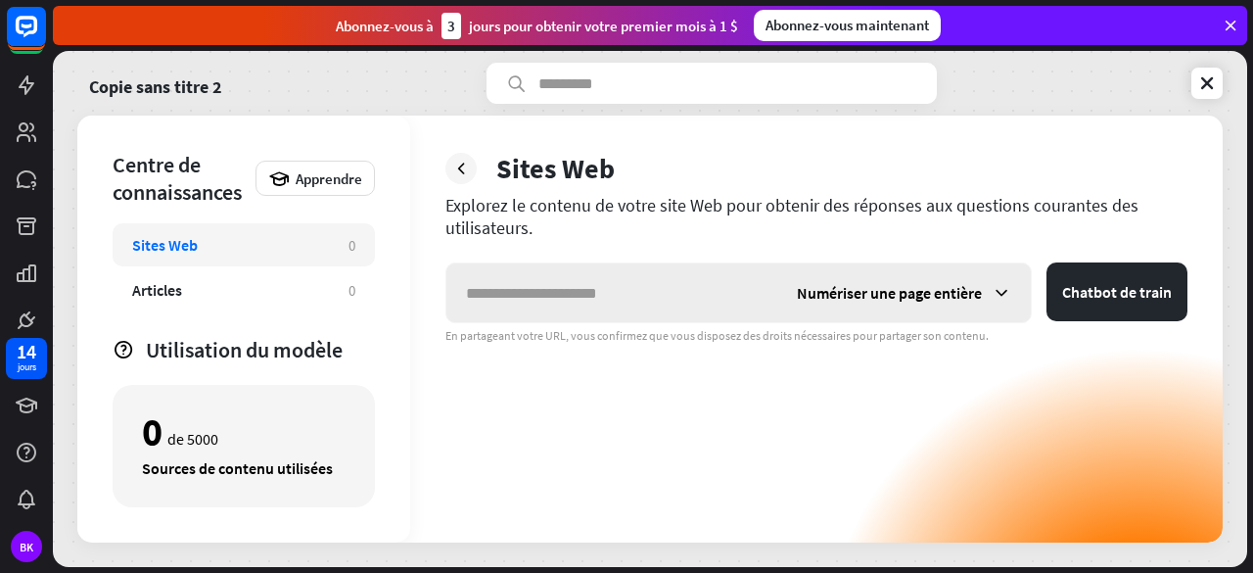
click at [982, 301] on font "Numériser une page entière" at bounding box center [889, 293] width 185 height 20
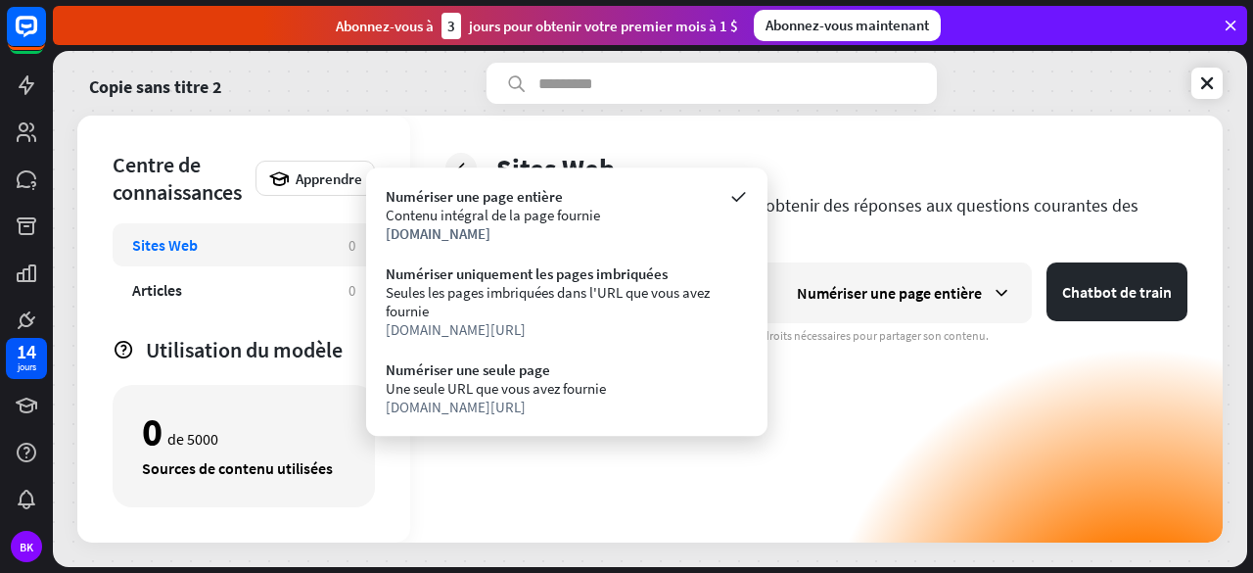
click at [771, 365] on div "Numériser une page entière Chatbot de train En partageant votre URL, vous confi…" at bounding box center [816, 402] width 742 height 280
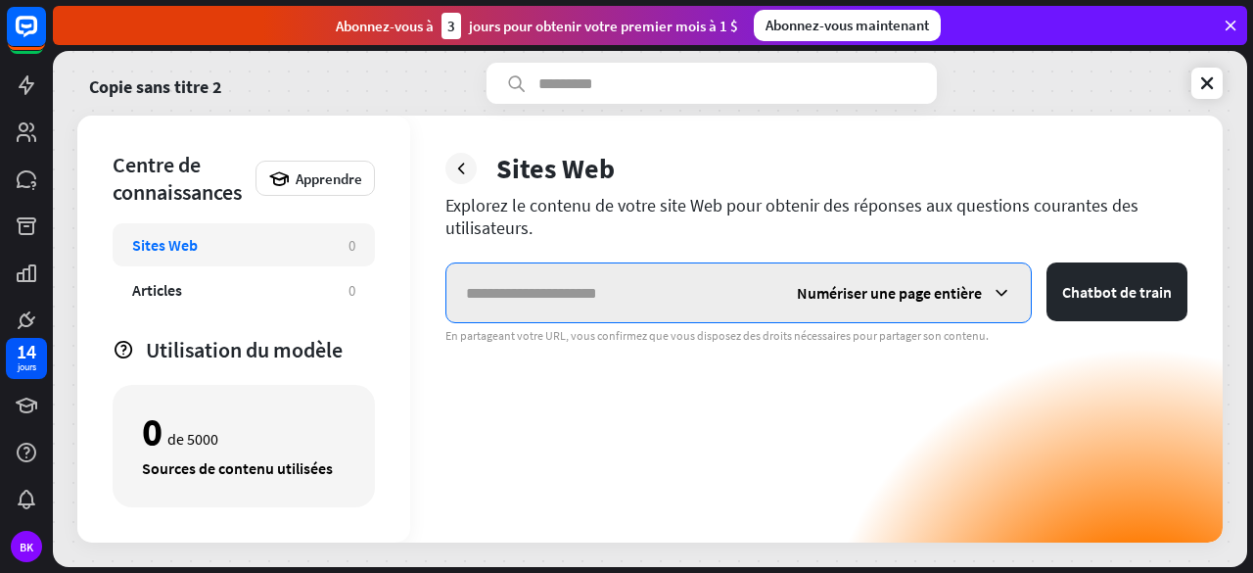
click at [631, 293] on input "text" at bounding box center [611, 292] width 331 height 59
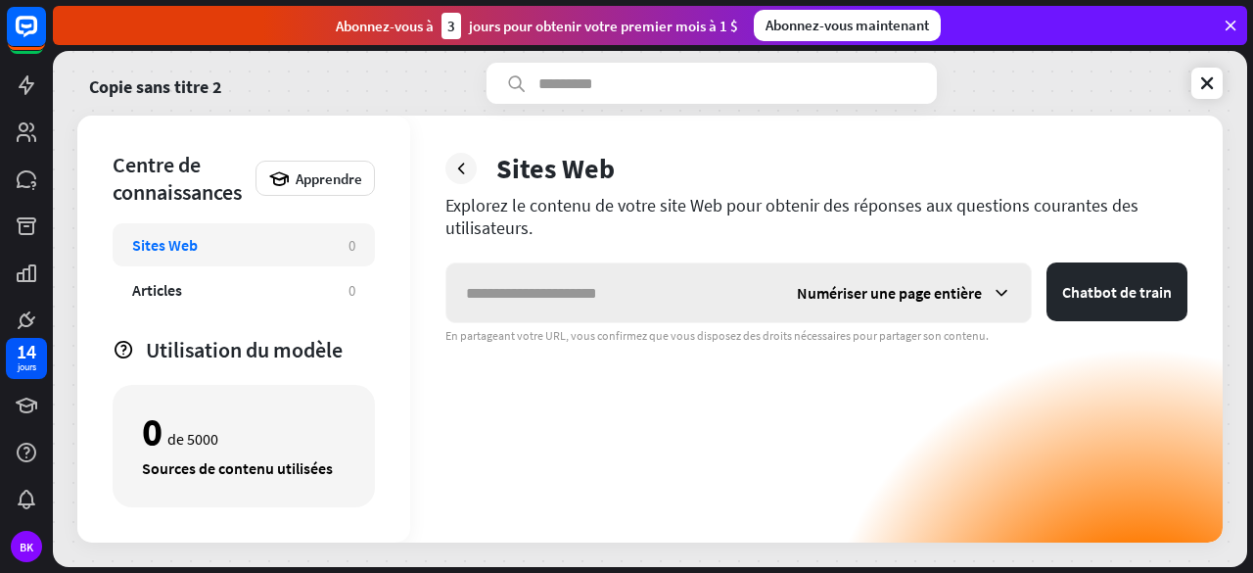
click at [871, 304] on div "Numériser une page entière" at bounding box center [904, 292] width 254 height 59
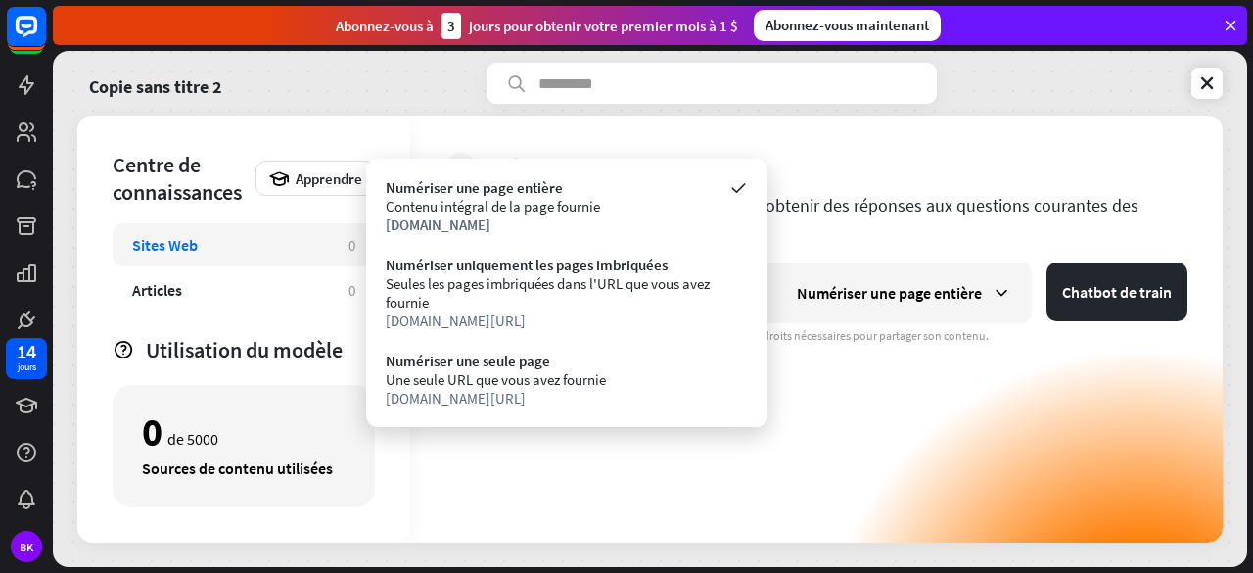
click at [866, 379] on div "Numériser une page entière Chatbot de train En partageant votre URL, vous confi…" at bounding box center [816, 402] width 742 height 280
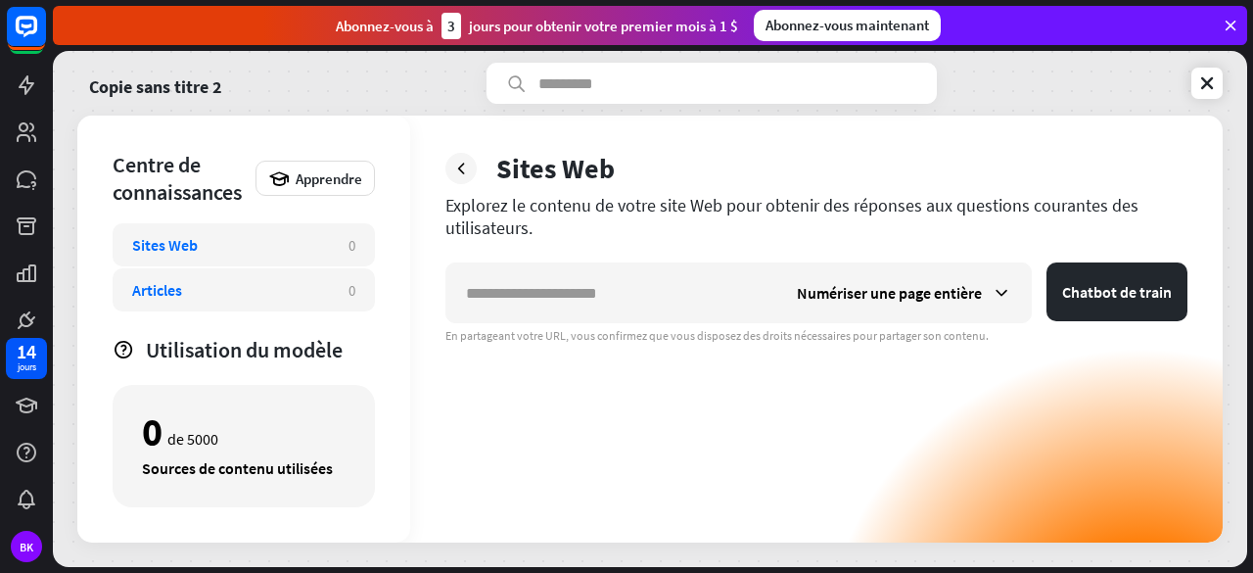
click at [313, 297] on div "Articles" at bounding box center [230, 290] width 197 height 20
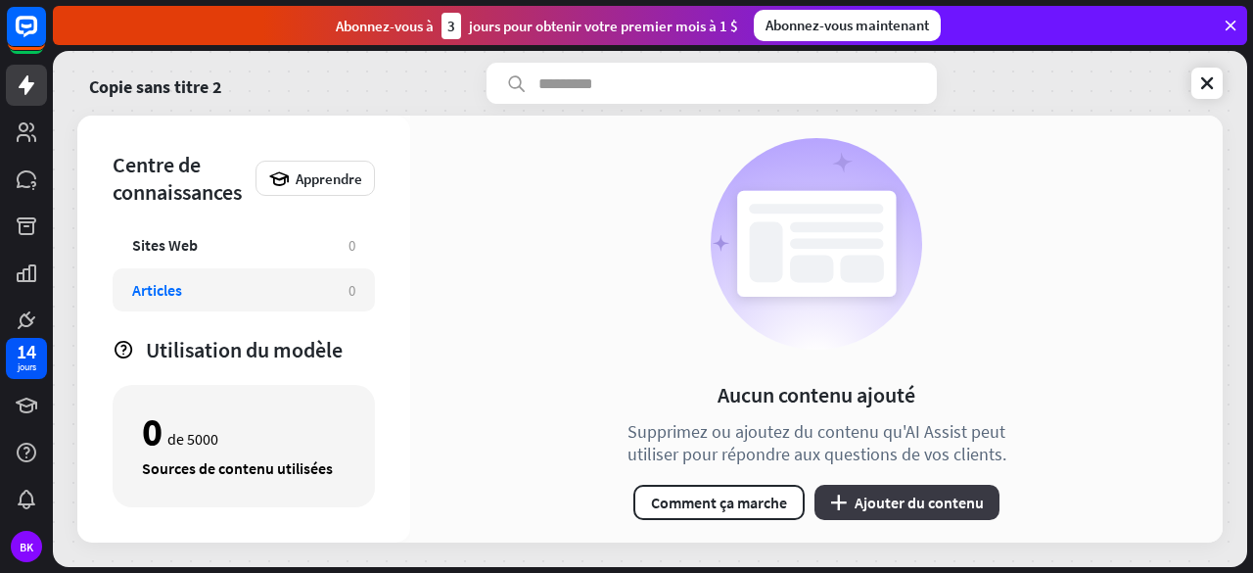
click at [879, 489] on button "plus Ajouter du contenu" at bounding box center [906, 502] width 185 height 35
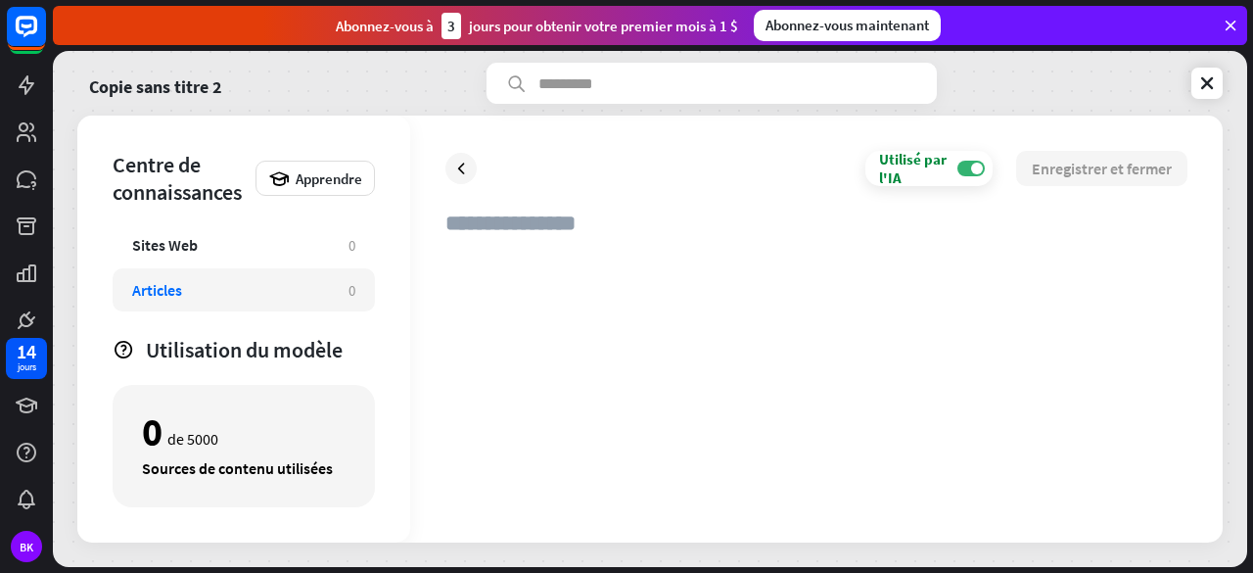
click at [487, 254] on div at bounding box center [816, 380] width 742 height 254
click at [484, 227] on input "text" at bounding box center [816, 230] width 742 height 43
click at [253, 347] on font "Utilisation du modèle" at bounding box center [244, 349] width 197 height 27
click at [179, 246] on font "Sites Web" at bounding box center [165, 245] width 66 height 20
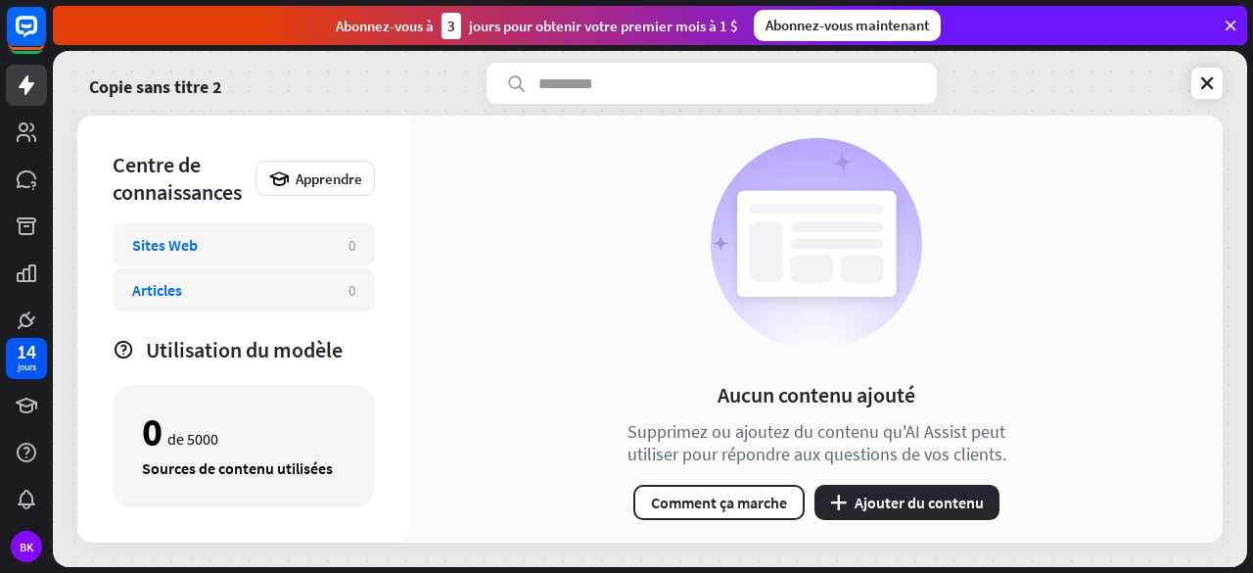
click at [205, 289] on div "Articles" at bounding box center [230, 290] width 197 height 20
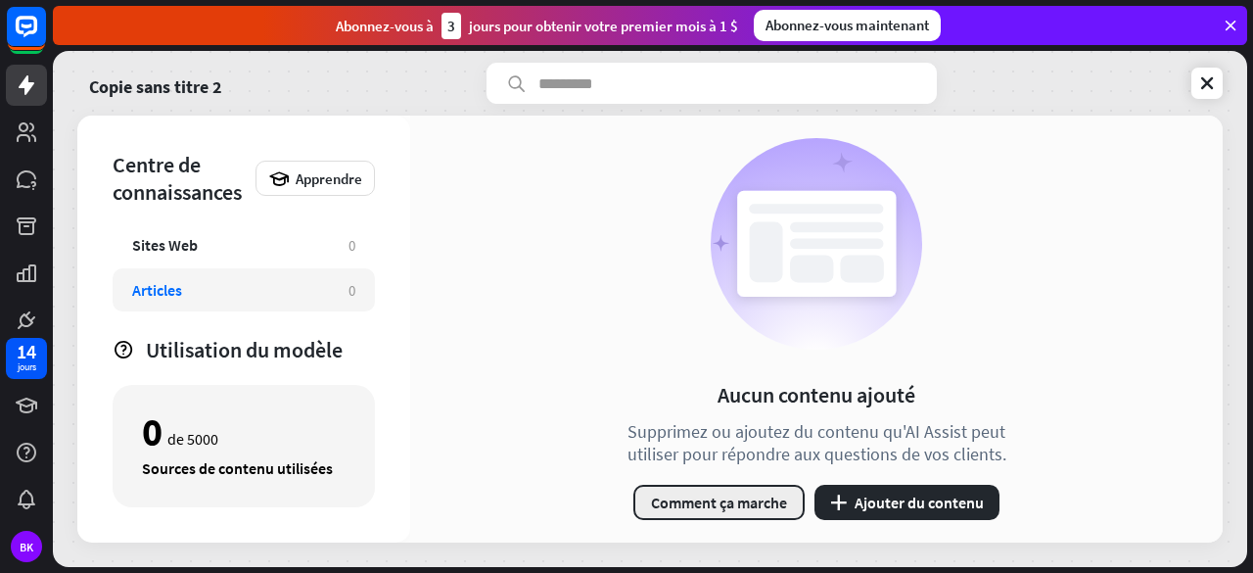
click at [755, 502] on font "Comment ça marche" at bounding box center [719, 502] width 136 height 20
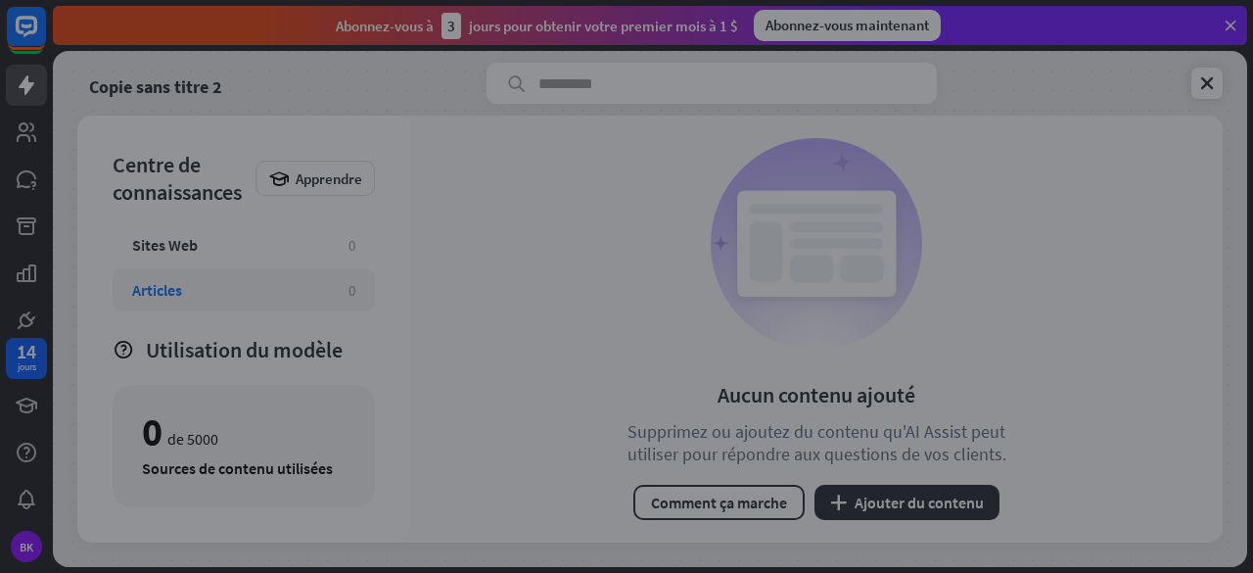
click at [1214, 89] on div "fermer" at bounding box center [626, 286] width 1253 height 573
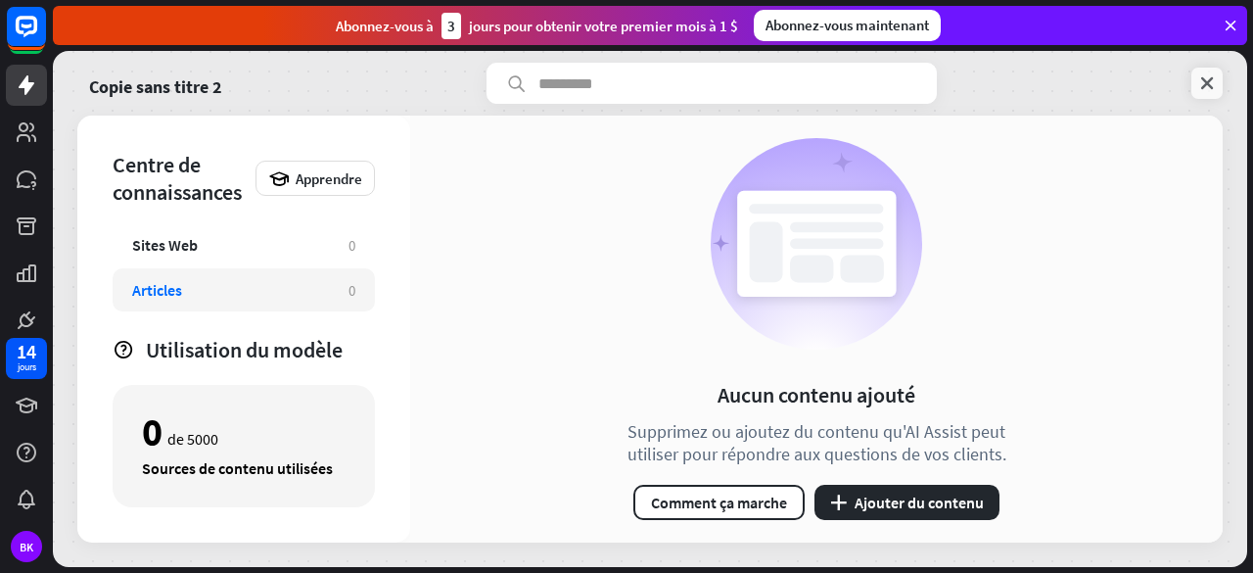
click at [1206, 79] on icon at bounding box center [1207, 83] width 20 height 20
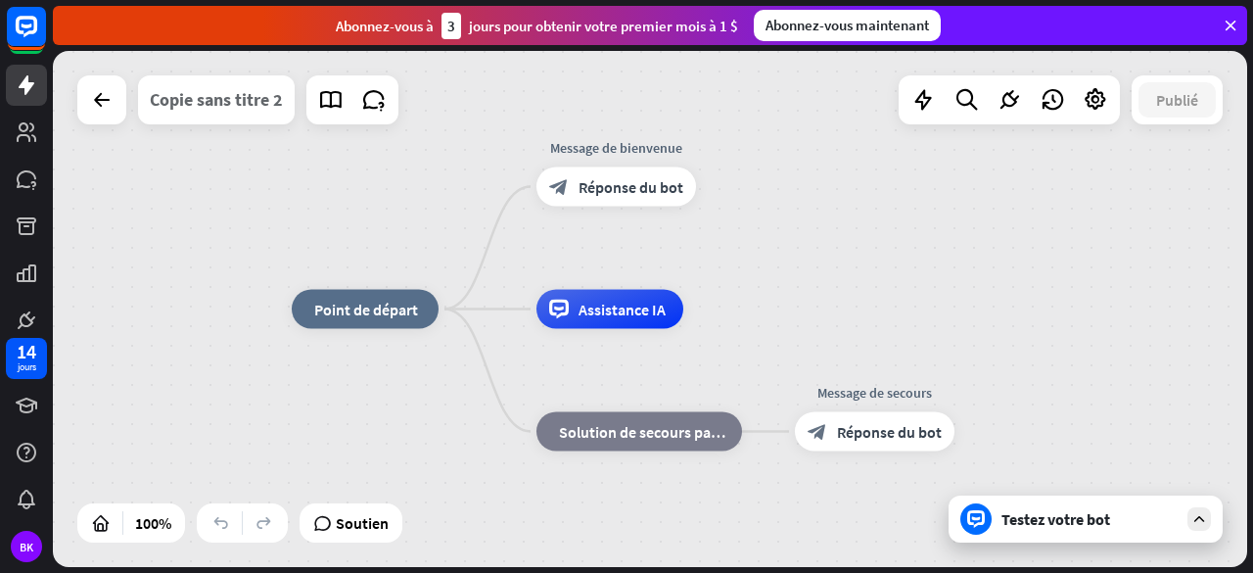
click at [234, 114] on div "Copie sans titre 2" at bounding box center [216, 99] width 133 height 49
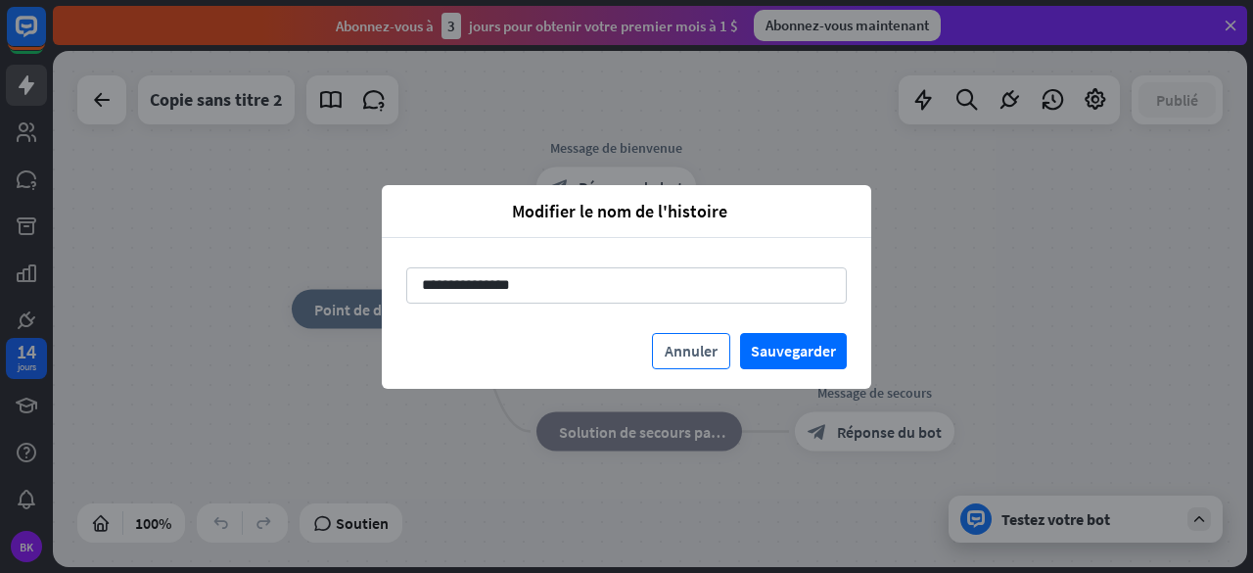
click at [695, 348] on font "Annuler" at bounding box center [691, 351] width 53 height 20
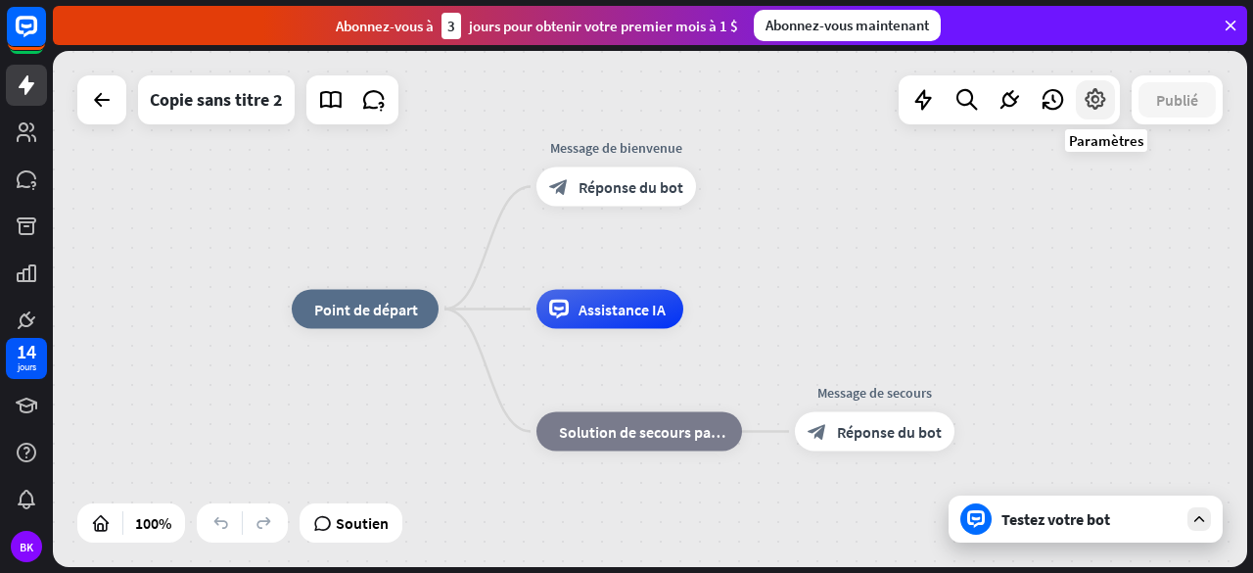
click at [1100, 111] on icon at bounding box center [1095, 99] width 25 height 25
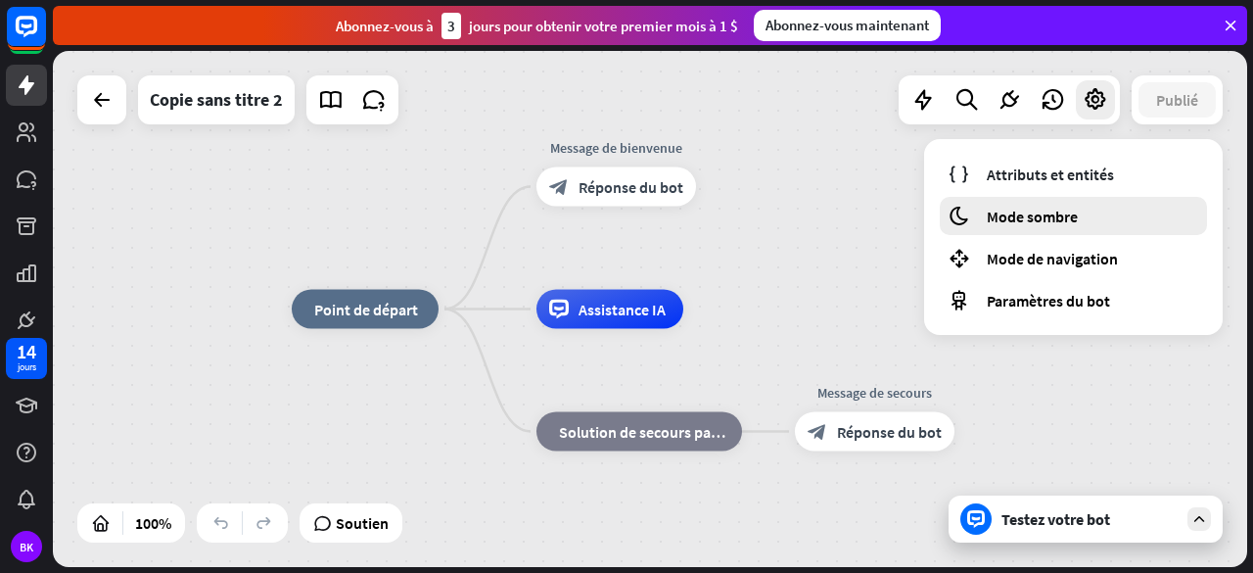
click at [1084, 216] on div "lune Mode sombre" at bounding box center [1073, 216] width 267 height 38
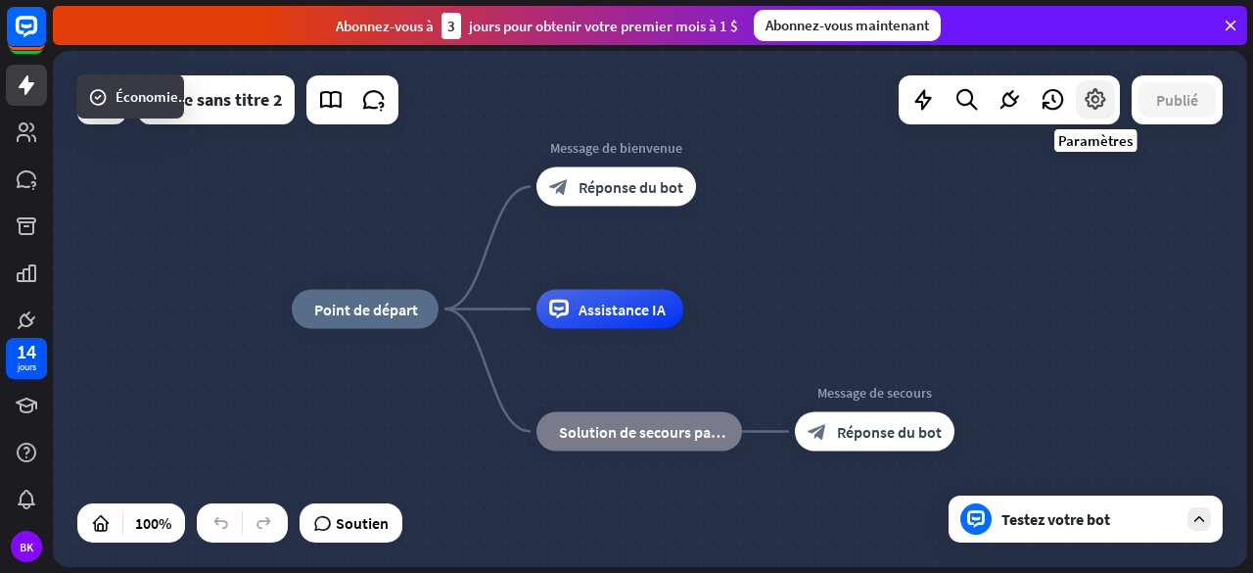
click at [1093, 103] on icon at bounding box center [1095, 99] width 25 height 25
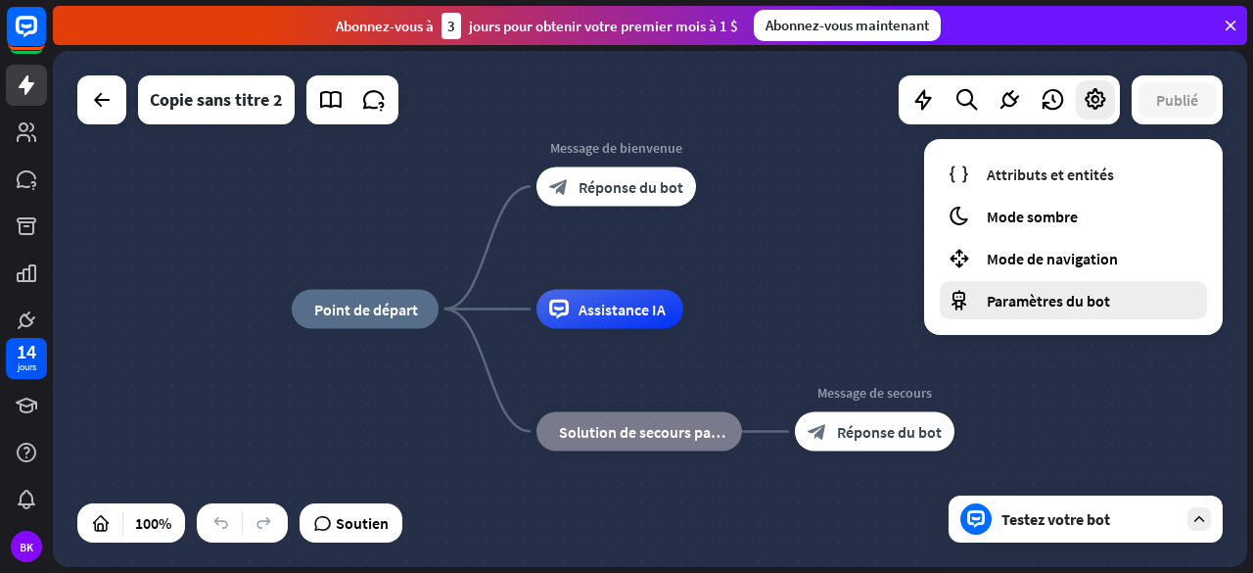
click at [1063, 287] on div "Paramètres du bot" at bounding box center [1073, 300] width 267 height 38
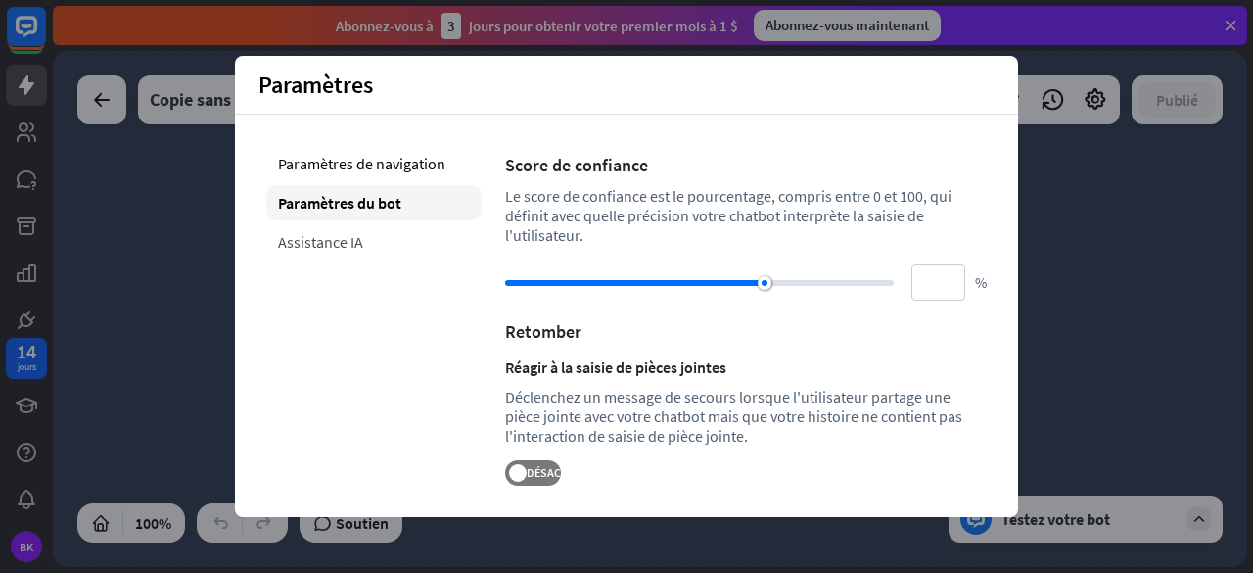
click at [321, 242] on font "Assistance IA" at bounding box center [320, 242] width 85 height 20
type input "**"
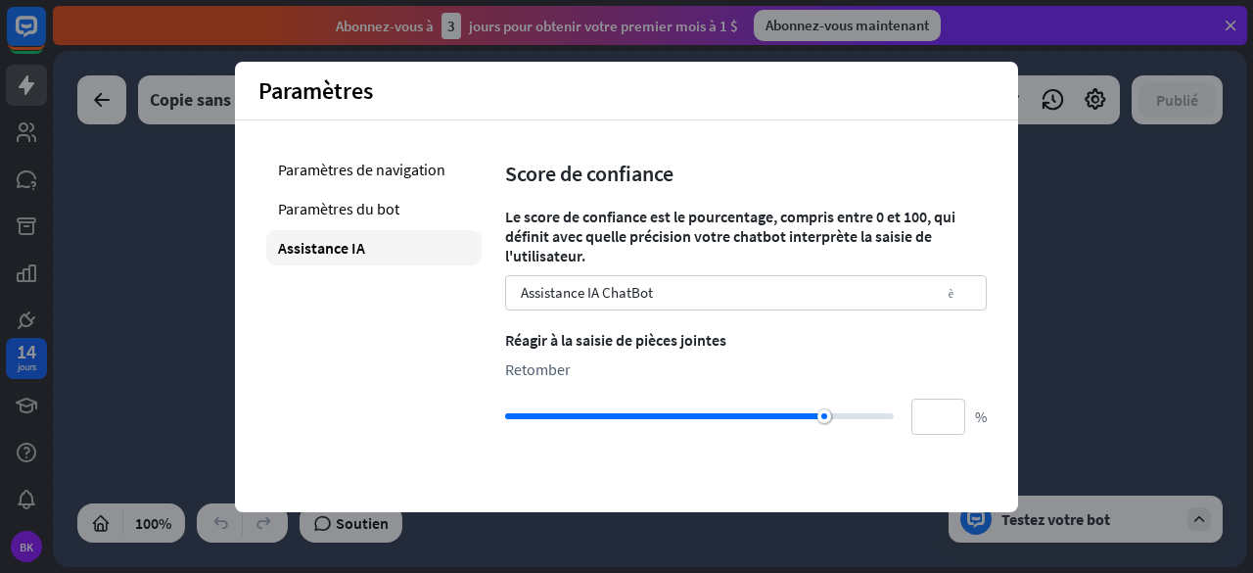
click at [1077, 317] on div "maison_2 Point de départ Message de bienvenue block_bot_response Réponse du bot…" at bounding box center [889, 567] width 1194 height 516
click at [1060, 175] on div "maison_2 Point de départ Message de bienvenue block_bot_response Réponse du bot…" at bounding box center [650, 309] width 1194 height 516
click at [480, 154] on div "Paramètres de navigation Paramètres du bot Assistance IA" at bounding box center [373, 293] width 215 height 283
click at [156, 187] on div "maison_2 Point de départ Message de bienvenue block_bot_response Réponse du bot…" at bounding box center [650, 309] width 1194 height 516
click at [351, 205] on font "Paramètres du bot" at bounding box center [338, 209] width 121 height 20
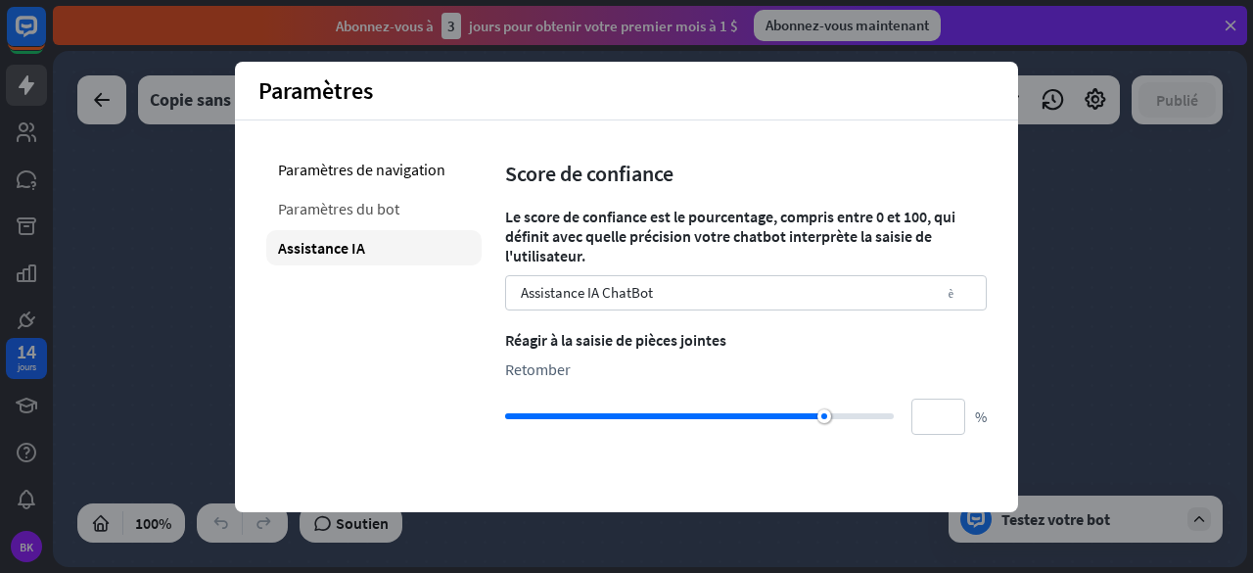
type input "**"
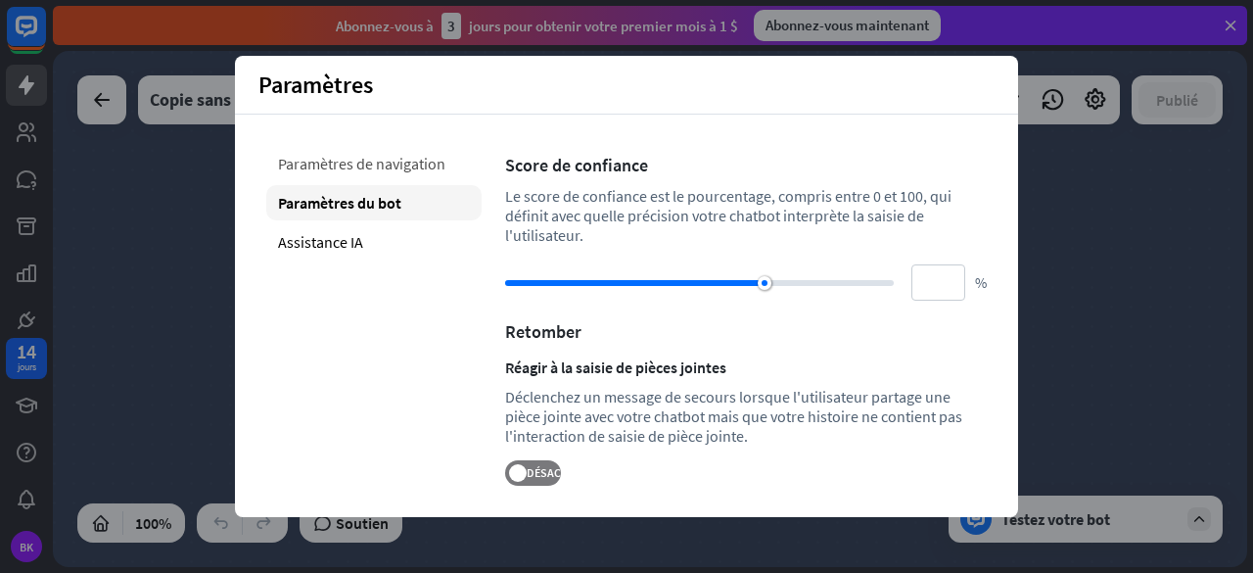
click at [333, 167] on font "Paramètres de navigation" at bounding box center [361, 164] width 167 height 20
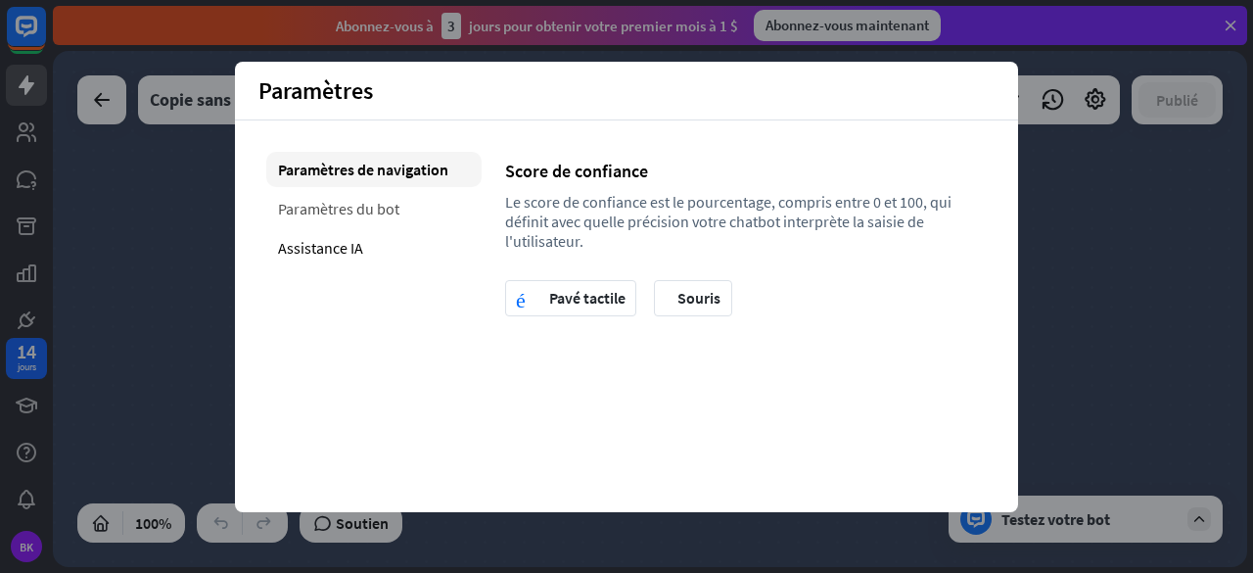
click at [335, 193] on div "Paramètres du bot" at bounding box center [373, 208] width 215 height 35
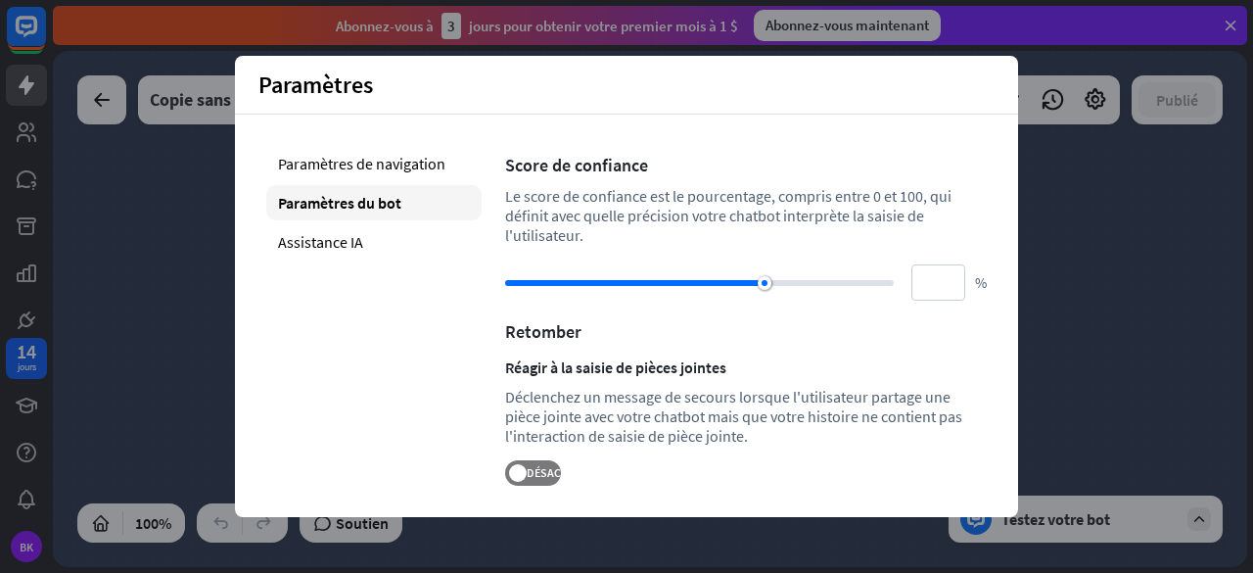
click at [121, 277] on div "maison_2 Point de départ Message de bienvenue block_bot_response Réponse du bot…" at bounding box center [650, 309] width 1194 height 516
click at [623, 474] on div "Score de confiance Le score de confiance est le pourcentage, compris entre 0 et…" at bounding box center [746, 316] width 482 height 340
click at [72, 318] on div "maison_2 Point de départ Message de bienvenue block_bot_response Réponse du bot…" at bounding box center [650, 309] width 1194 height 516
click at [86, 316] on div "maison_2 Point de départ Message de bienvenue block_bot_response Réponse du bot…" at bounding box center [650, 309] width 1194 height 516
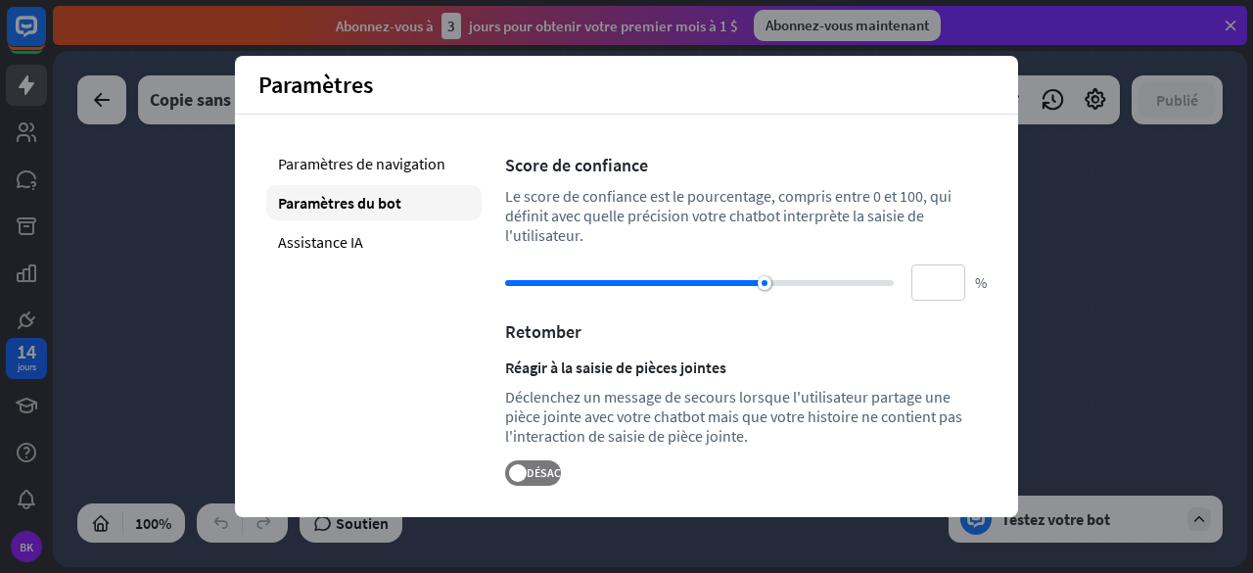
click at [993, 75] on div "Paramètres fermer" at bounding box center [626, 85] width 783 height 59
drag, startPoint x: 1007, startPoint y: 69, endPoint x: 885, endPoint y: 297, distance: 258.0
click at [883, 299] on div "Paramètres fermer Paramètres de navigation Paramètres du bot Assistance IA Scor…" at bounding box center [626, 286] width 783 height 461
click at [873, 393] on font "Déclenchez un message de secours lorsque l'utilisateur partage une pièce jointe…" at bounding box center [733, 416] width 457 height 59
click at [286, 338] on div "Paramètres de navigation Paramètres du bot Assistance IA" at bounding box center [373, 316] width 215 height 340
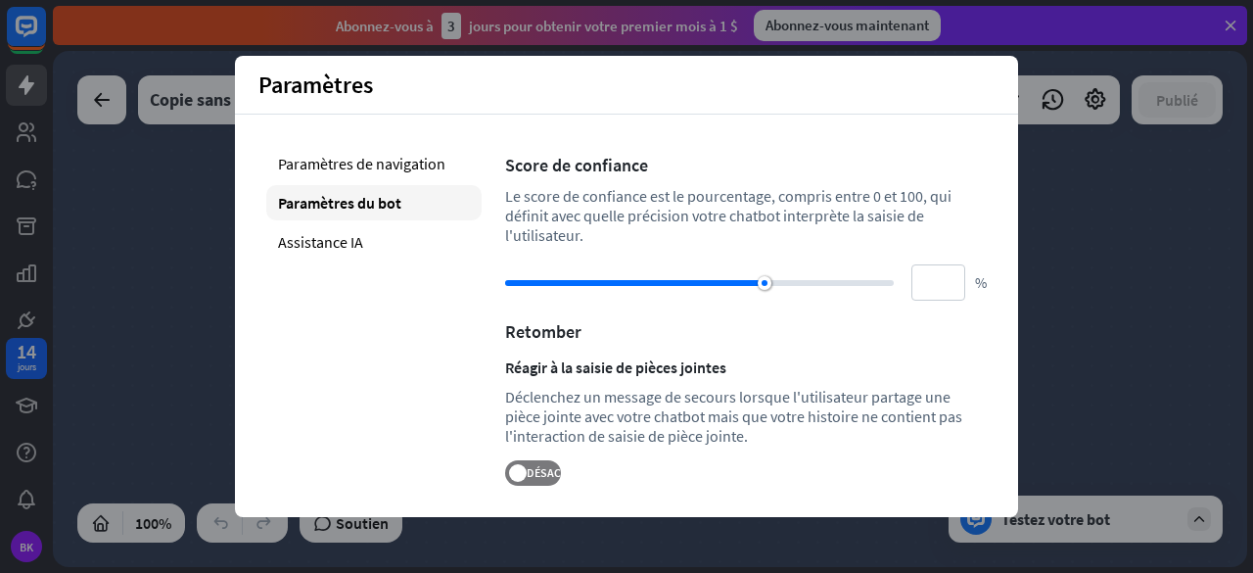
click at [395, 263] on div "Paramètres de navigation Paramètres du bot Assistance IA" at bounding box center [373, 316] width 215 height 340
click at [337, 250] on font "Assistance IA" at bounding box center [320, 242] width 85 height 20
type input "**"
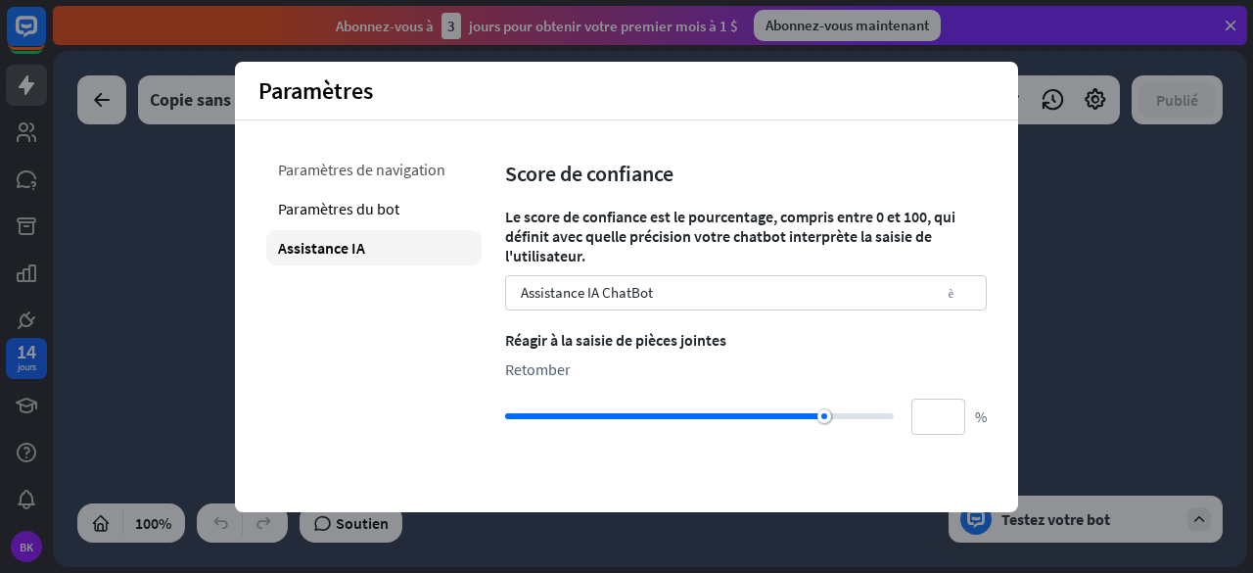
click at [352, 171] on div "Paramètres de navigation" at bounding box center [373, 169] width 215 height 35
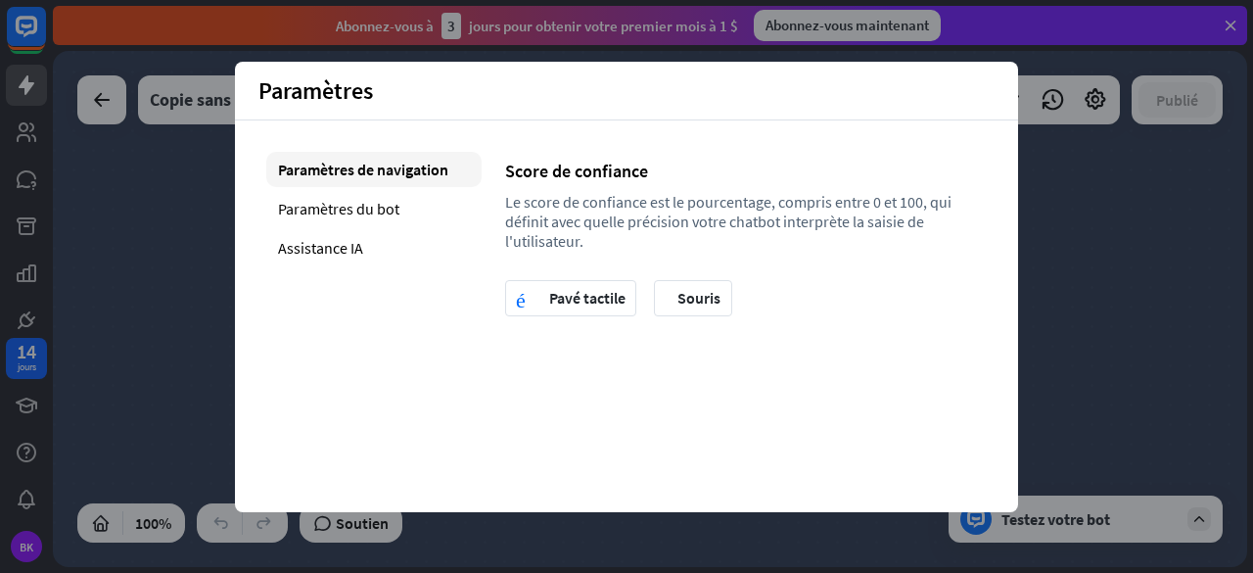
click at [352, 374] on div "Paramètres fermer Paramètres de navigation Paramètres du bot Assistance IA Scor…" at bounding box center [626, 287] width 783 height 450
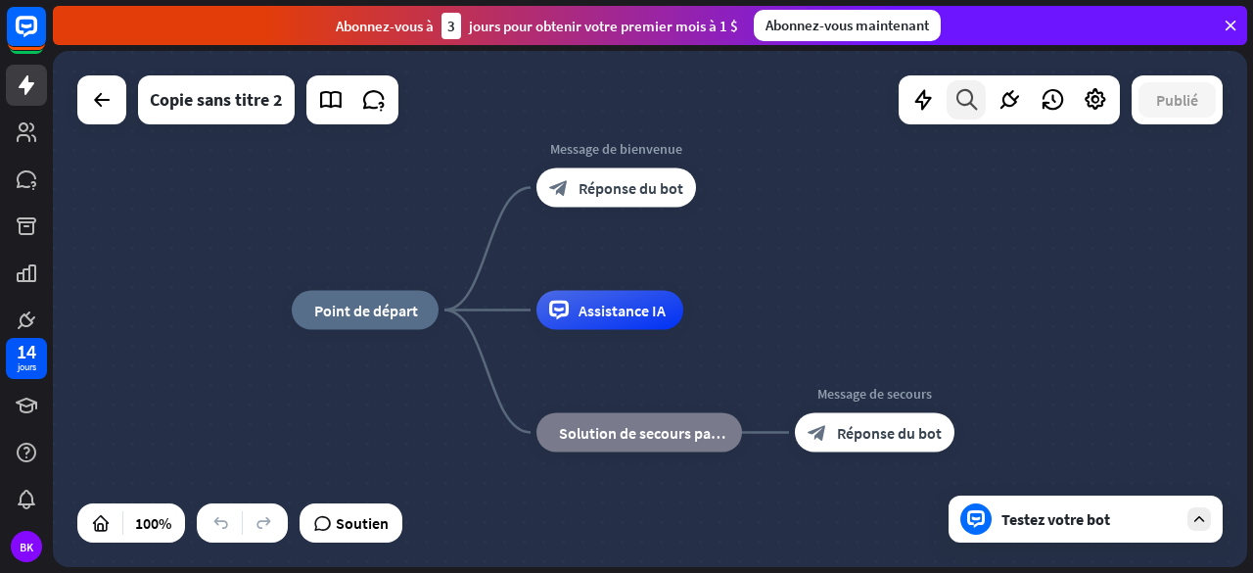
click at [960, 113] on div at bounding box center [966, 99] width 39 height 39
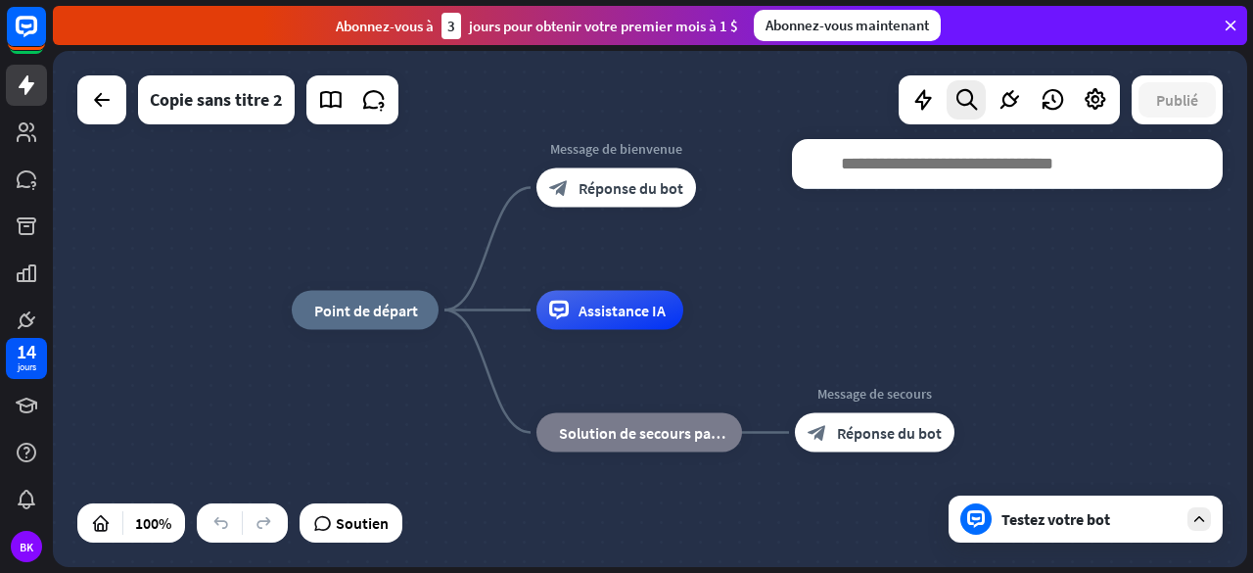
click at [977, 277] on div "recherche fermer" at bounding box center [1007, 340] width 431 height 403
click at [1012, 105] on icon at bounding box center [1008, 99] width 25 height 25
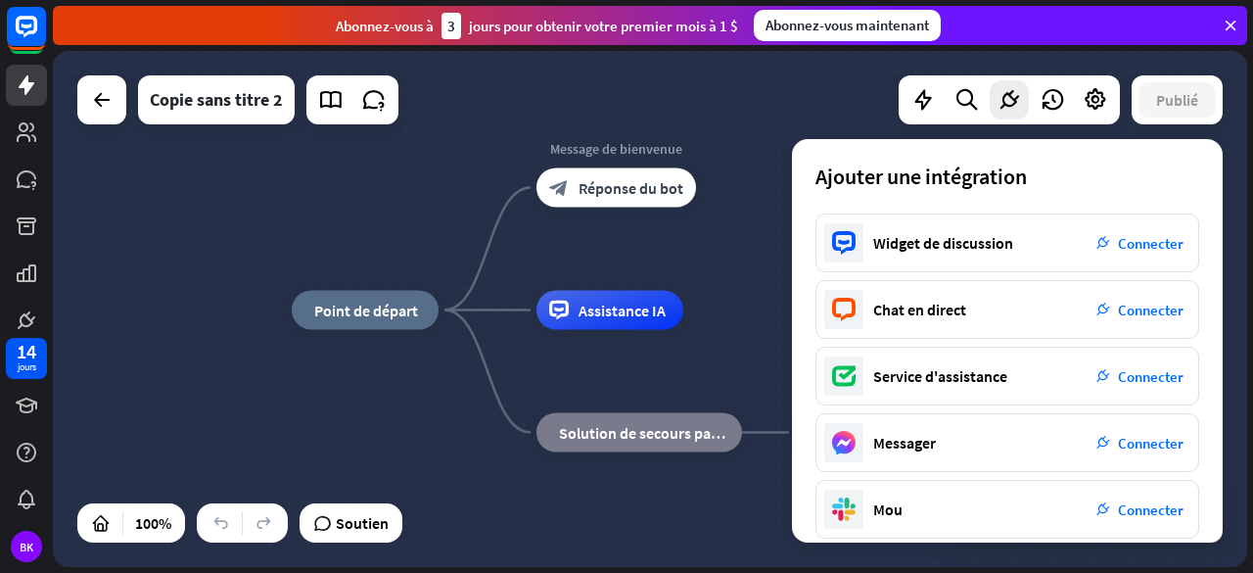
click at [803, 117] on div "maison_2 Point de départ Message de bienvenue block_bot_response Réponse du bot…" at bounding box center [650, 309] width 1194 height 516
click at [1087, 92] on icon at bounding box center [1095, 99] width 25 height 25
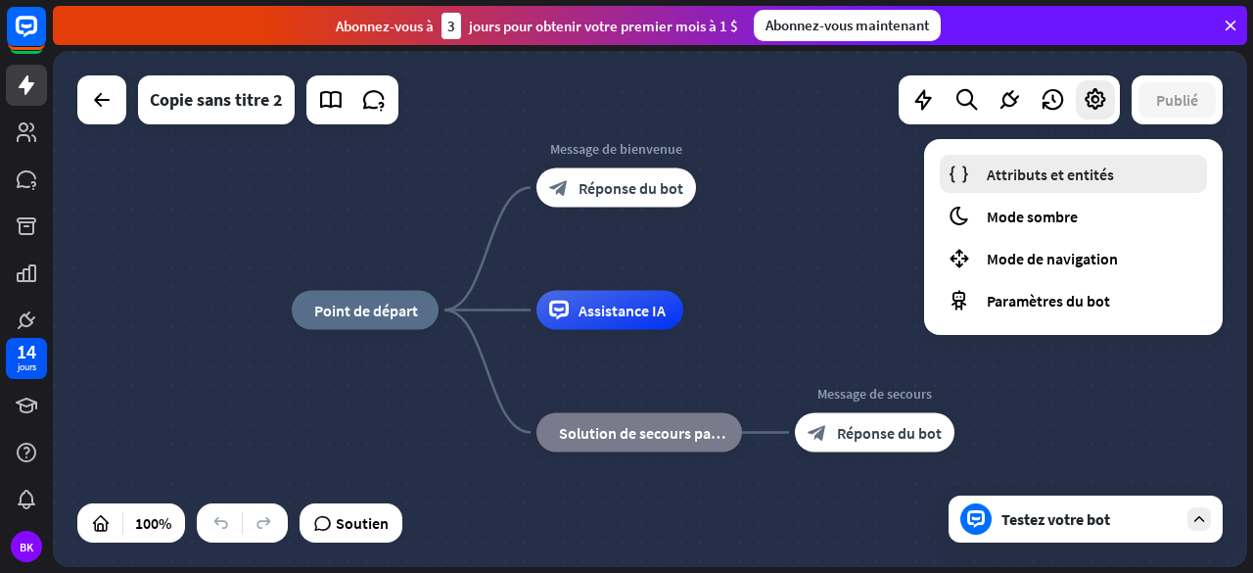
click at [1094, 185] on link "Attributs et entités" at bounding box center [1073, 174] width 267 height 38
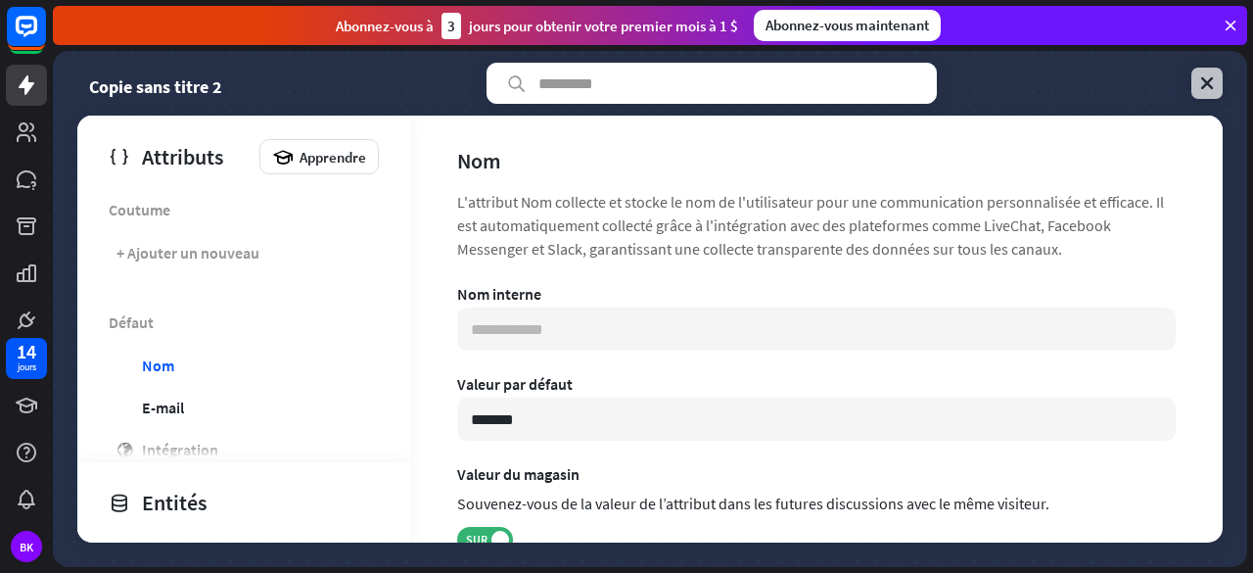
click at [1212, 74] on icon at bounding box center [1207, 83] width 20 height 20
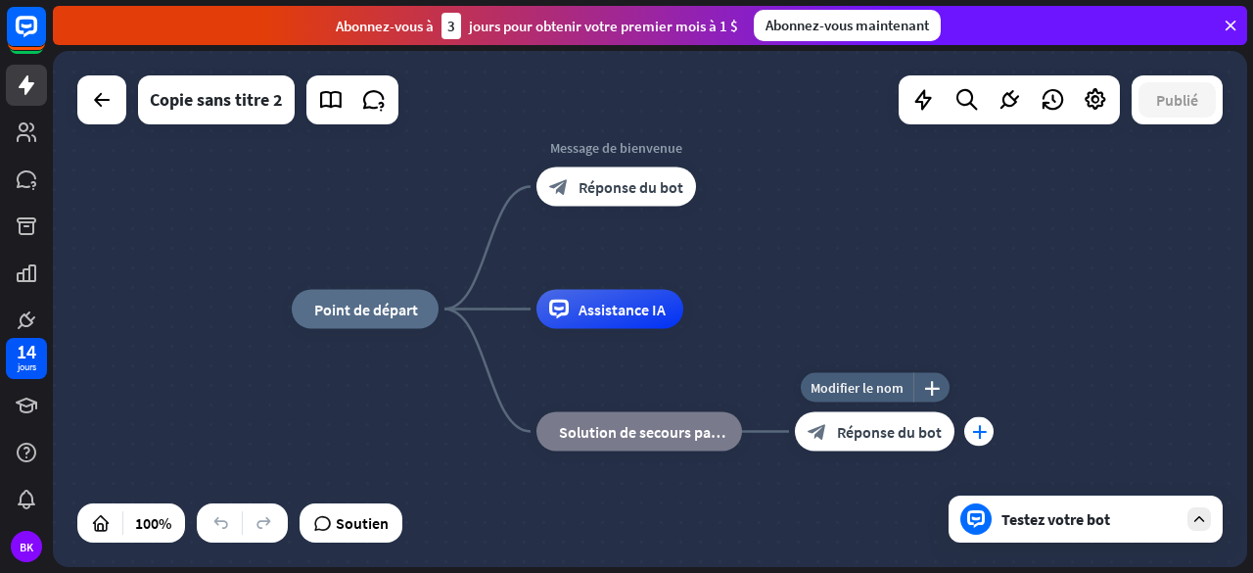
click at [975, 432] on font "plus" at bounding box center [979, 432] width 15 height 14
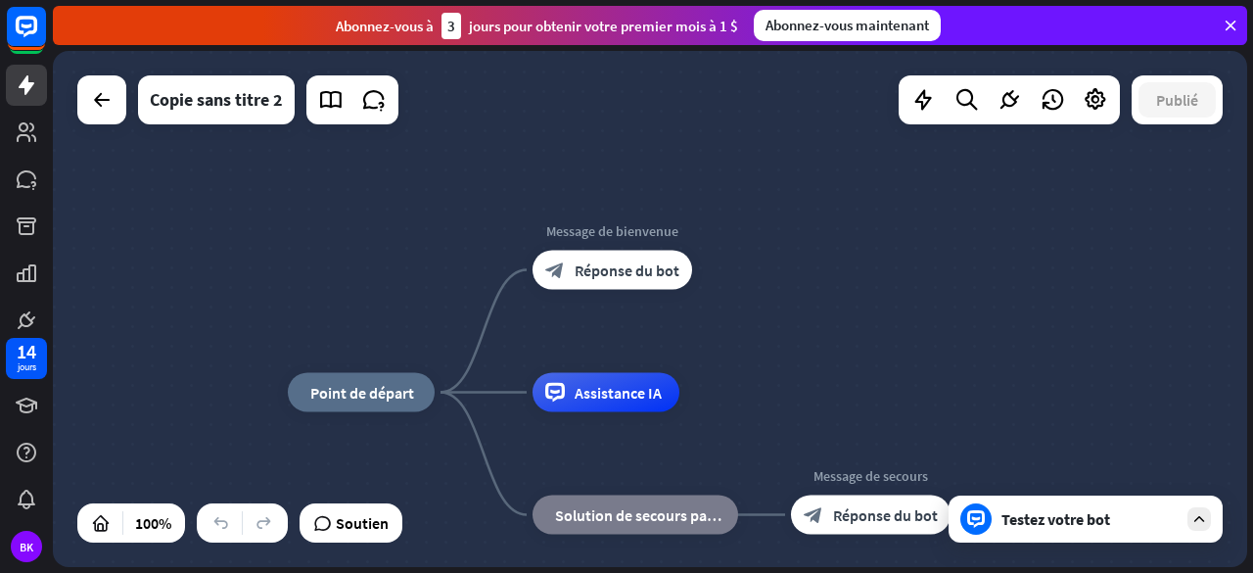
drag, startPoint x: 1245, startPoint y: 132, endPoint x: 1241, endPoint y: 215, distance: 83.3
click at [1241, 215] on div "maison_2 Point de départ Message de bienvenue block_bot_response Réponse du bot…" at bounding box center [650, 309] width 1194 height 516
click at [926, 467] on font "plus_jaune" at bounding box center [928, 470] width 16 height 15
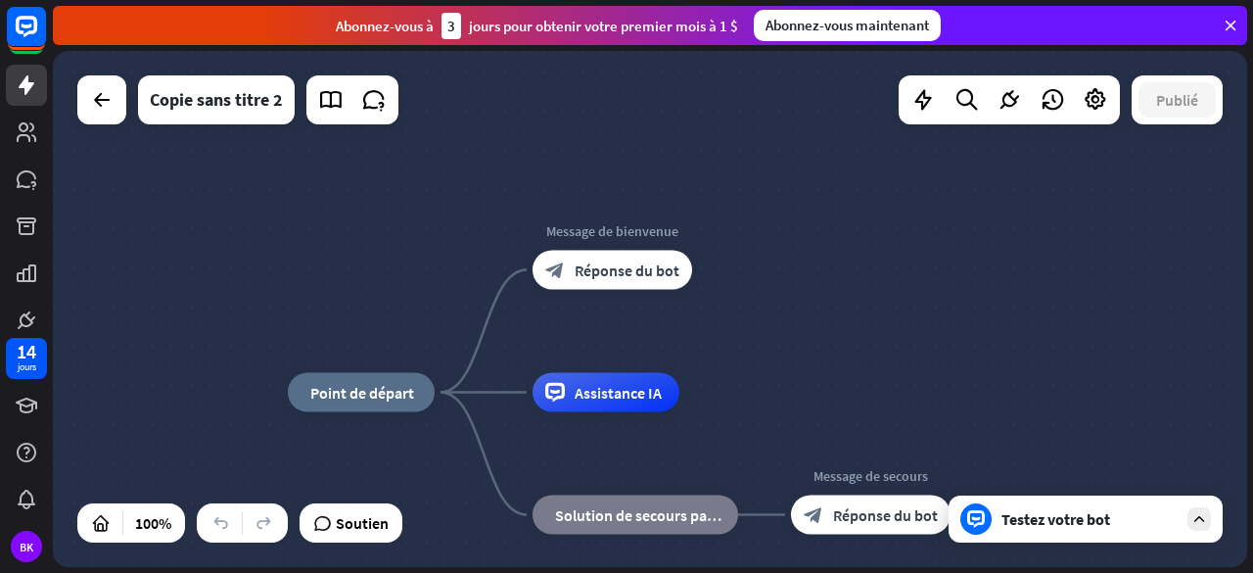
click at [1204, 510] on icon at bounding box center [1199, 519] width 18 height 18
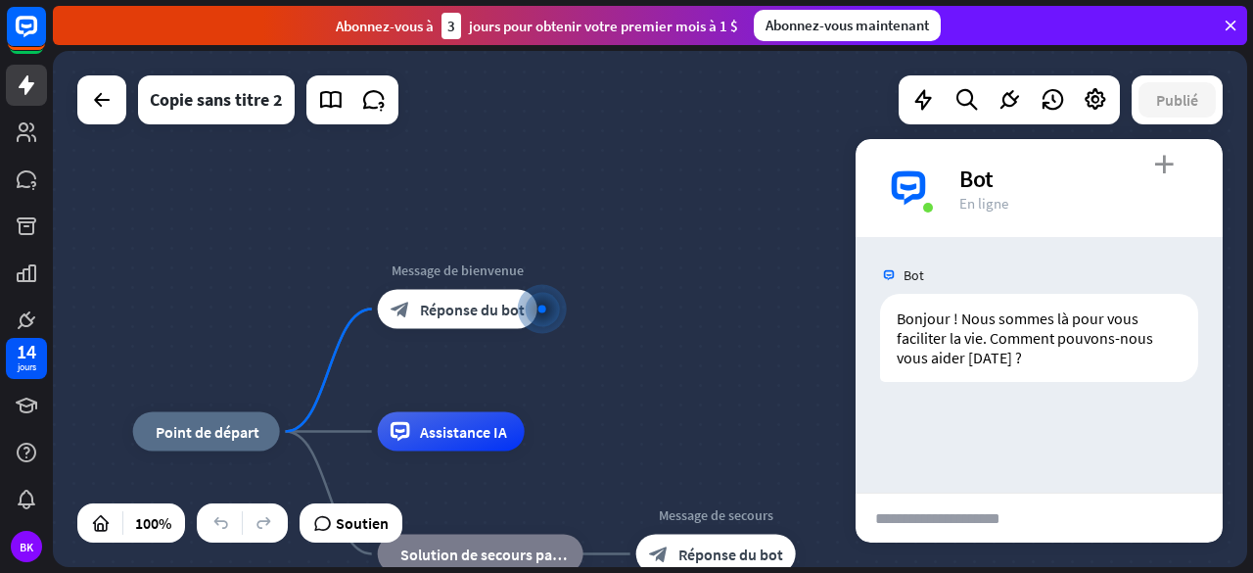
click at [1163, 164] on font "plus_vert" at bounding box center [1164, 164] width 20 height 19
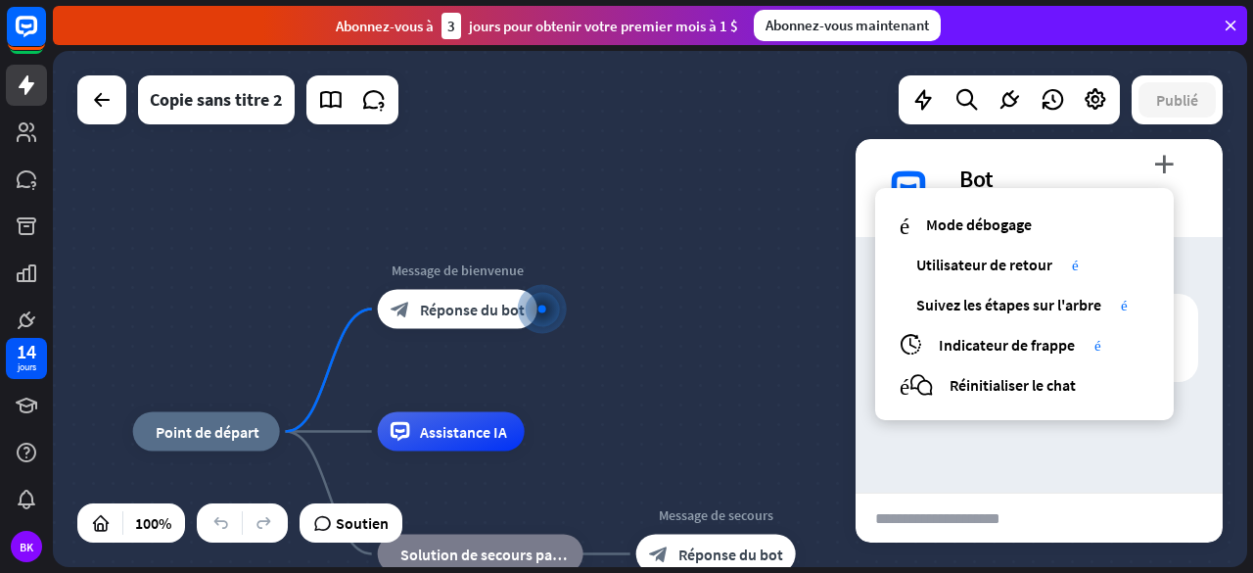
click at [746, 261] on div "maison_2 Point de départ Message de bienvenue block_bot_response Réponse du bot…" at bounding box center [650, 309] width 1194 height 516
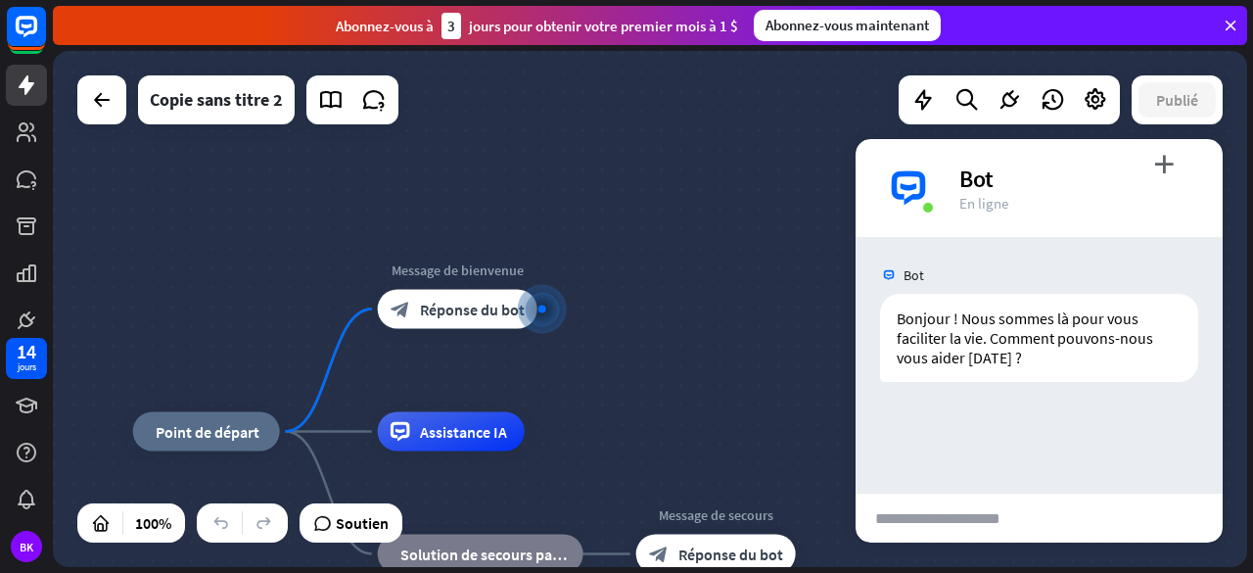
click at [791, 317] on div "maison_2 Point de départ Message de bienvenue block_bot_response Réponse du bot…" at bounding box center [650, 309] width 1194 height 516
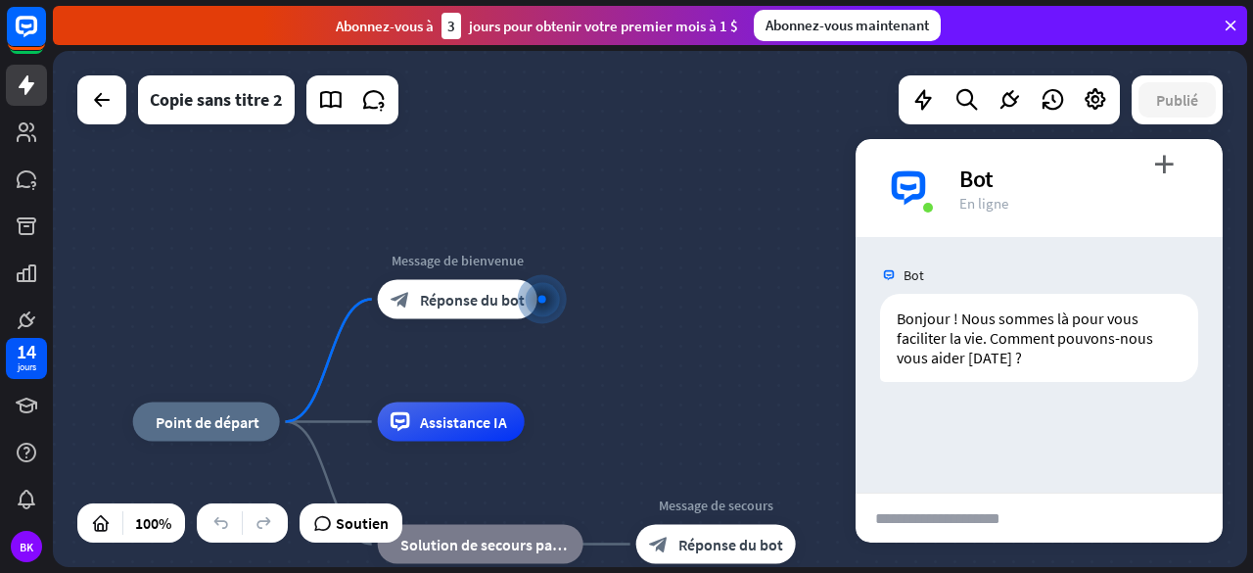
click at [647, 402] on div "maison_2 Point de départ Message de bienvenue block_bot_response Réponse du bot…" at bounding box center [650, 309] width 1194 height 516
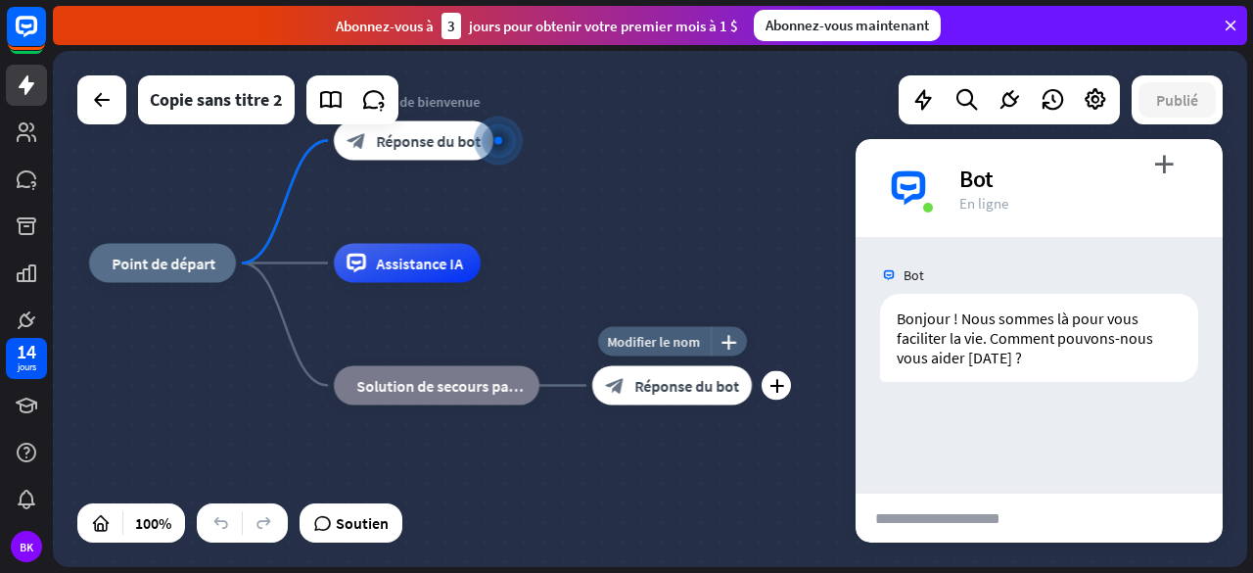
click at [688, 385] on font "Réponse du bot" at bounding box center [686, 386] width 105 height 20
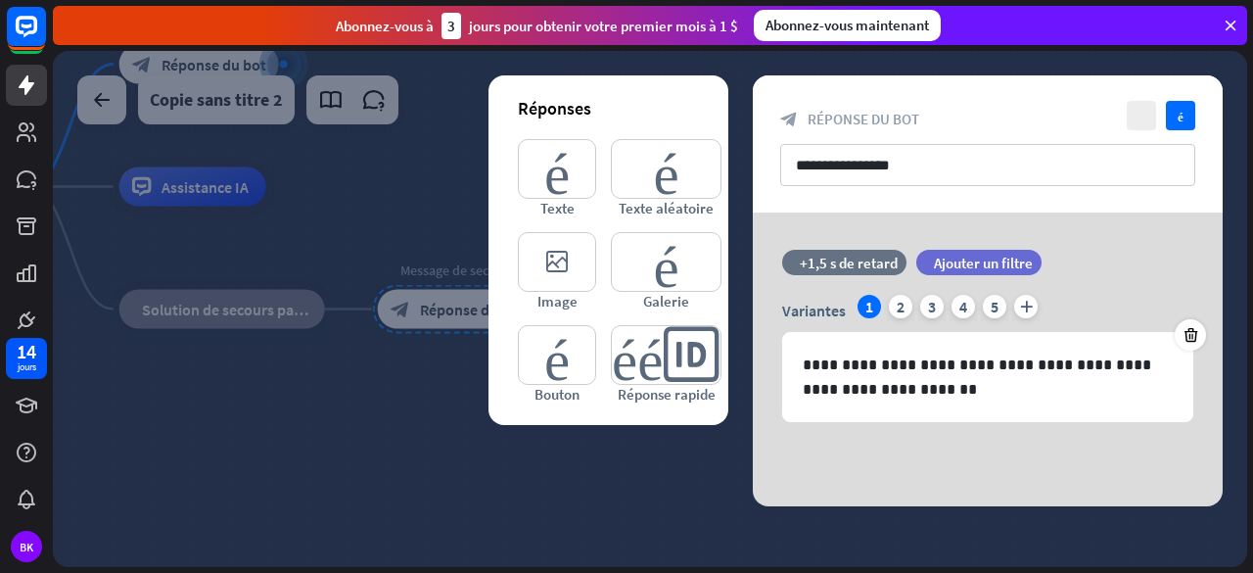
click at [685, 476] on div at bounding box center [650, 309] width 1194 height 516
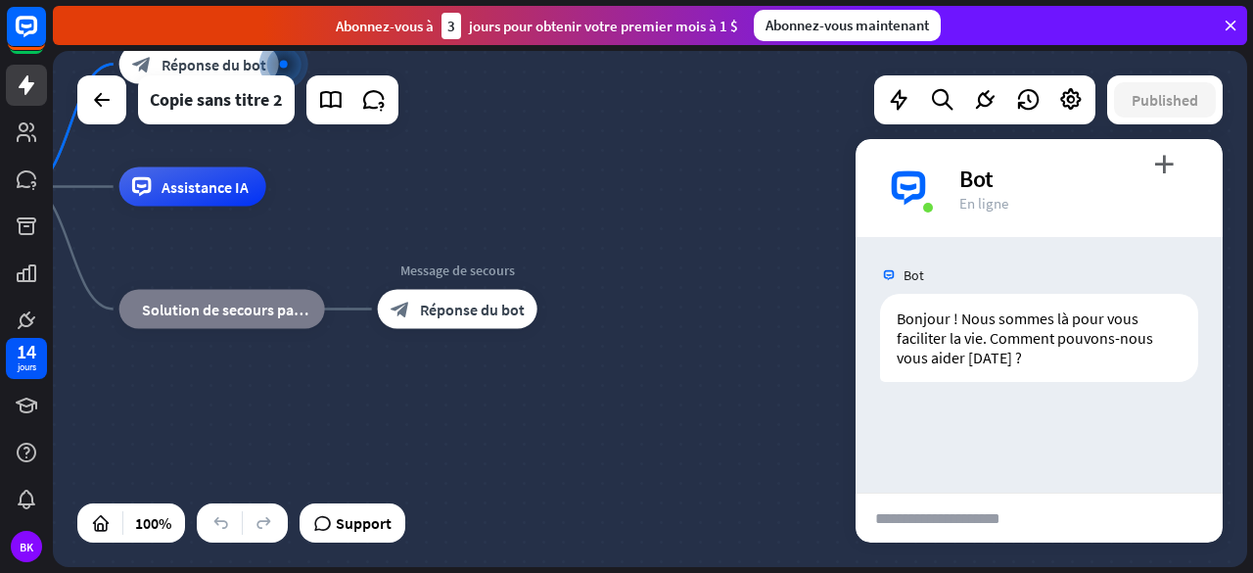
click at [685, 476] on div "maison_2 Point de départ Message de bienvenue block_bot_response Réponse du bot…" at bounding box center [472, 445] width 1194 height 516
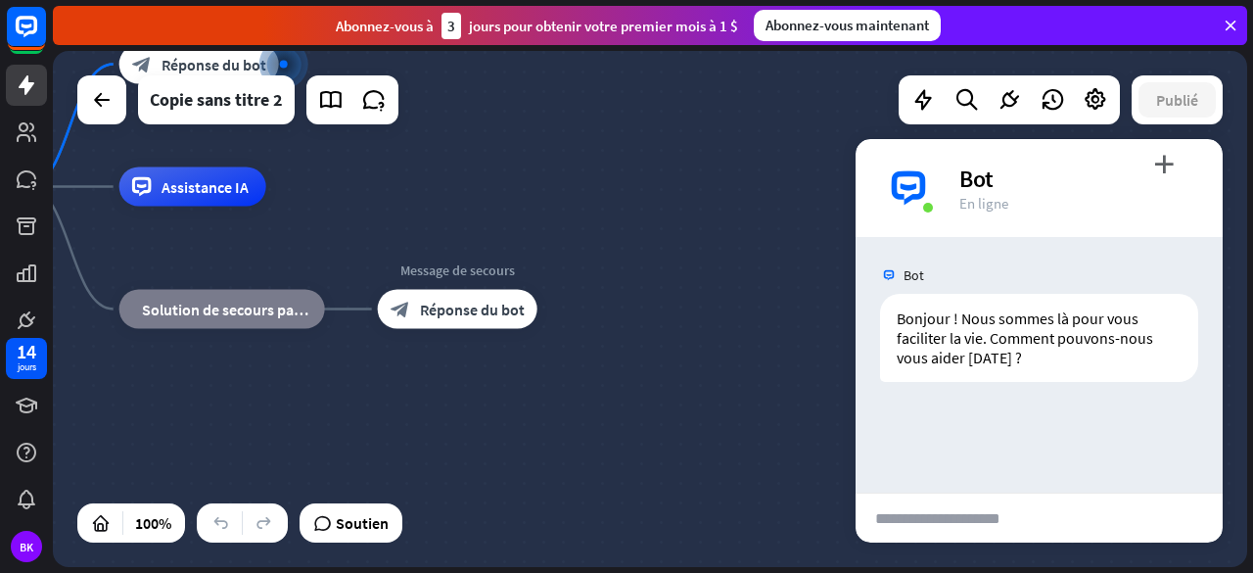
click at [690, 336] on div "maison_2 Point de départ Message de bienvenue block_bot_response Réponse du bot…" at bounding box center [472, 445] width 1194 height 516
click at [1162, 159] on font "plus_vert" at bounding box center [1164, 164] width 20 height 19
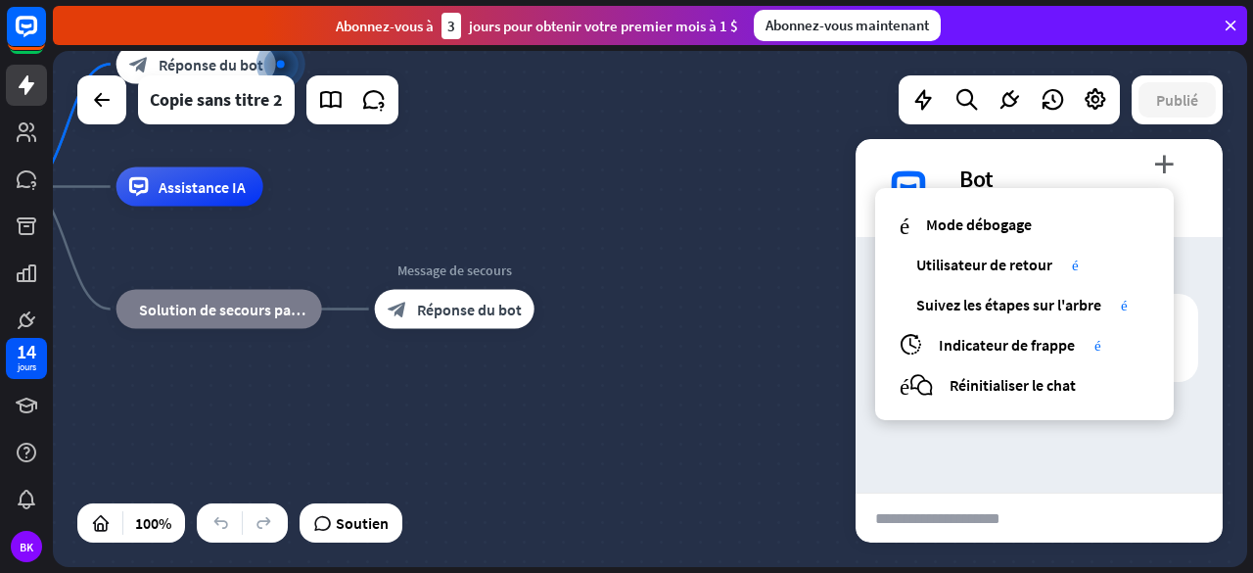
click at [722, 406] on div "maison_2 Point de départ Message de bienvenue block_bot_response Réponse du bot…" at bounding box center [469, 445] width 1194 height 516
click at [268, 329] on div "Modifier le nom plus_jaune plus bloc_fallback Solution de secours par défaut" at bounding box center [219, 309] width 206 height 39
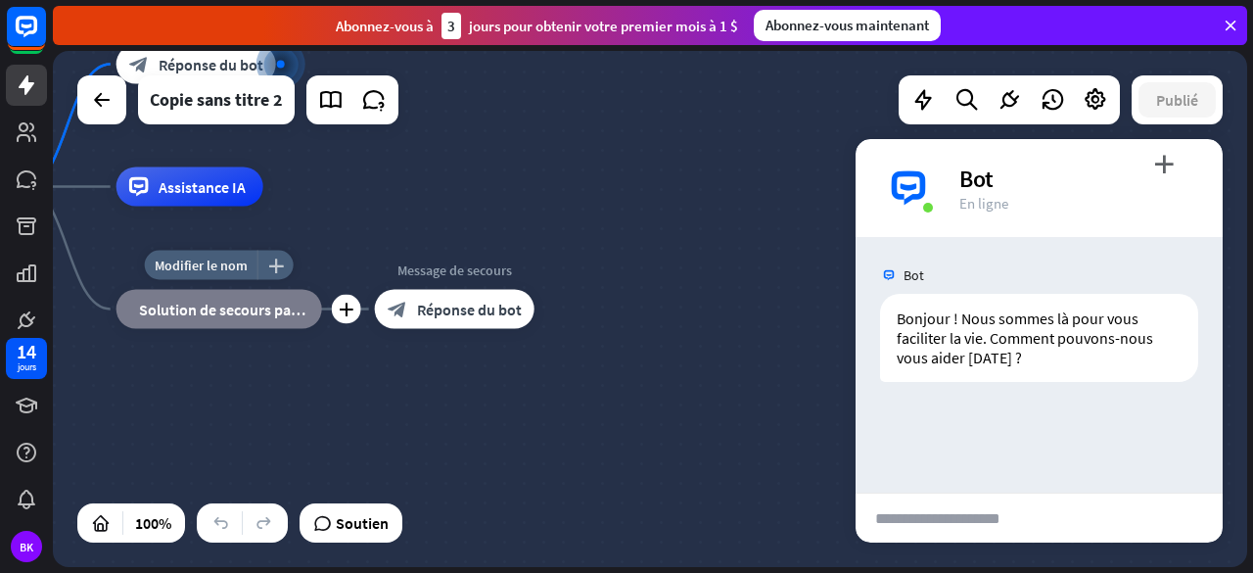
click at [276, 275] on div "plus_jaune" at bounding box center [275, 265] width 36 height 29
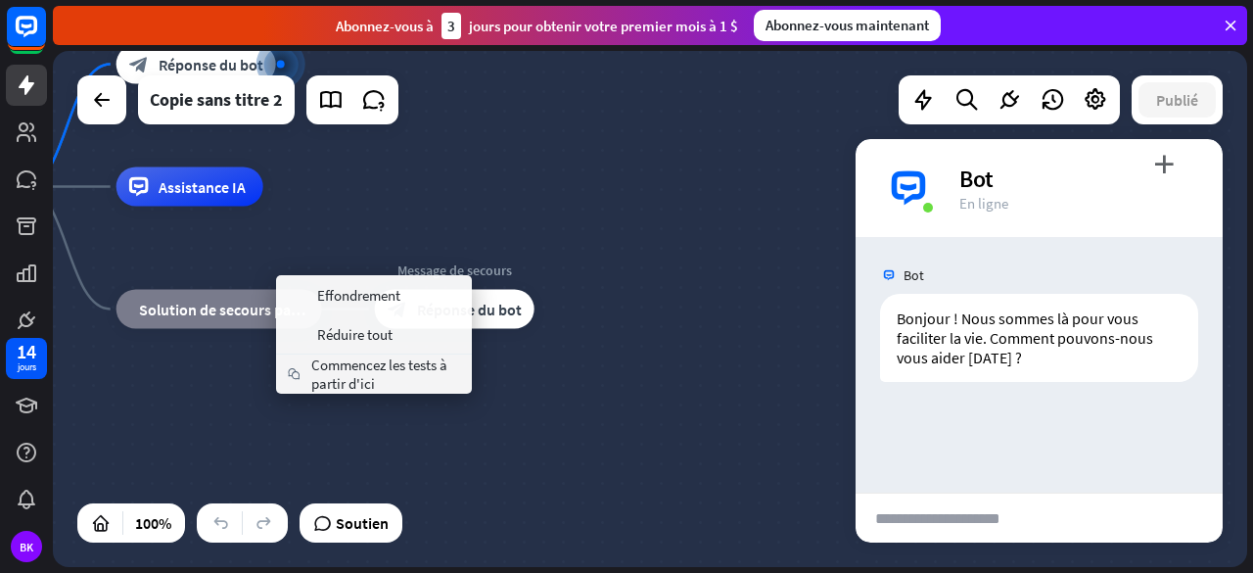
click at [395, 210] on div "maison_2 Point de départ Message de bienvenue block_bot_response Réponse du bot…" at bounding box center [469, 445] width 1194 height 516
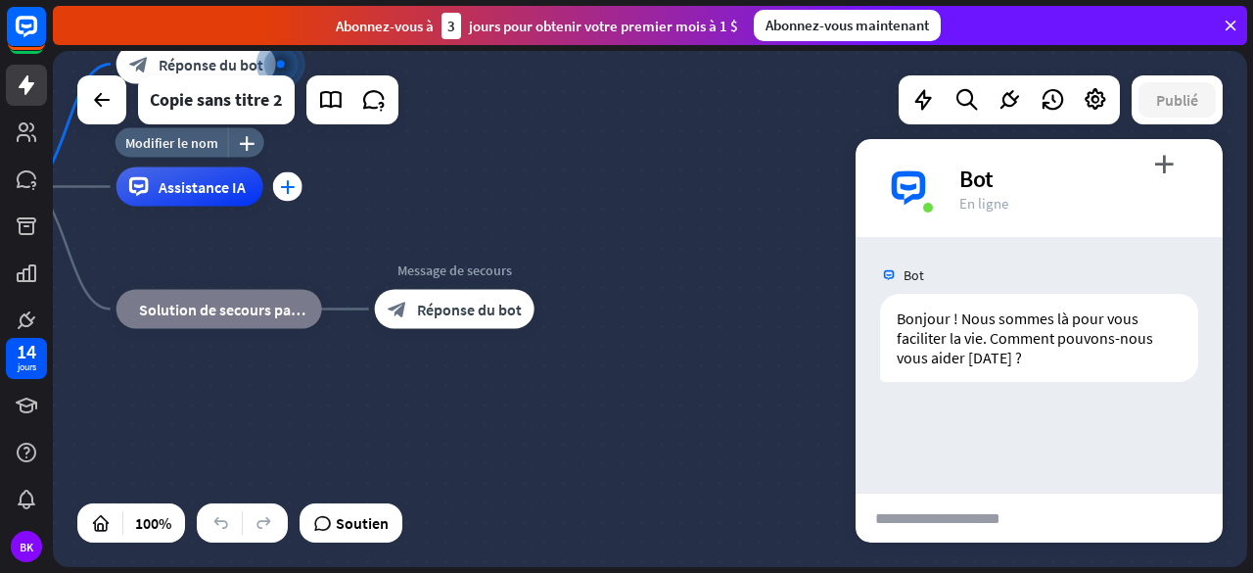
click at [296, 194] on div "plus" at bounding box center [287, 186] width 29 height 29
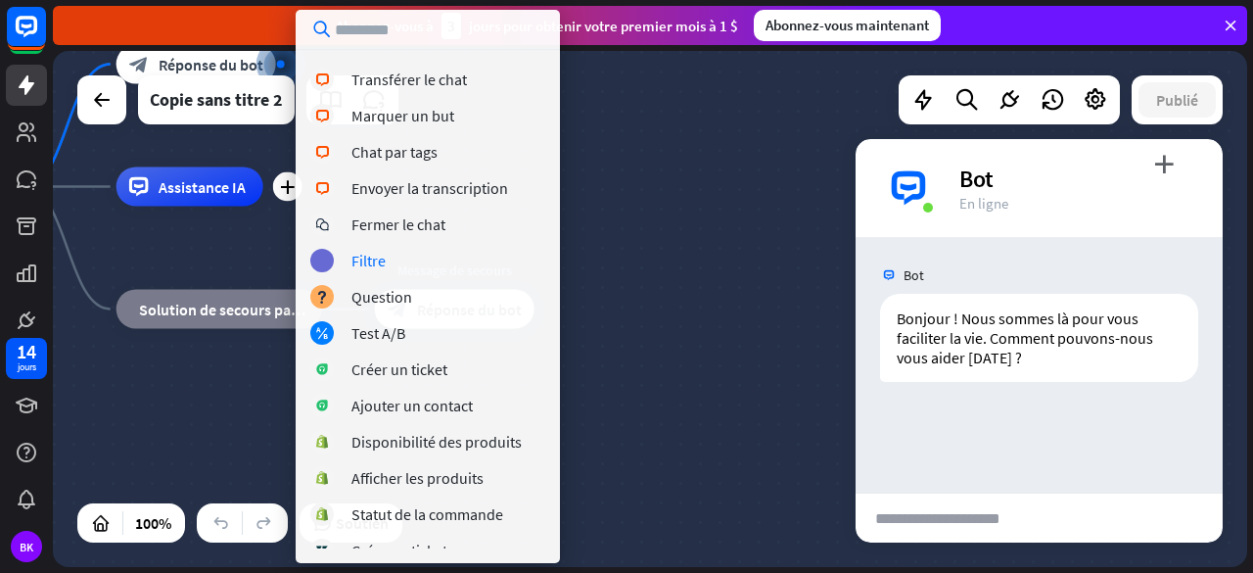
scroll to position [358, 0]
click at [378, 270] on font "Filtre" at bounding box center [368, 262] width 34 height 20
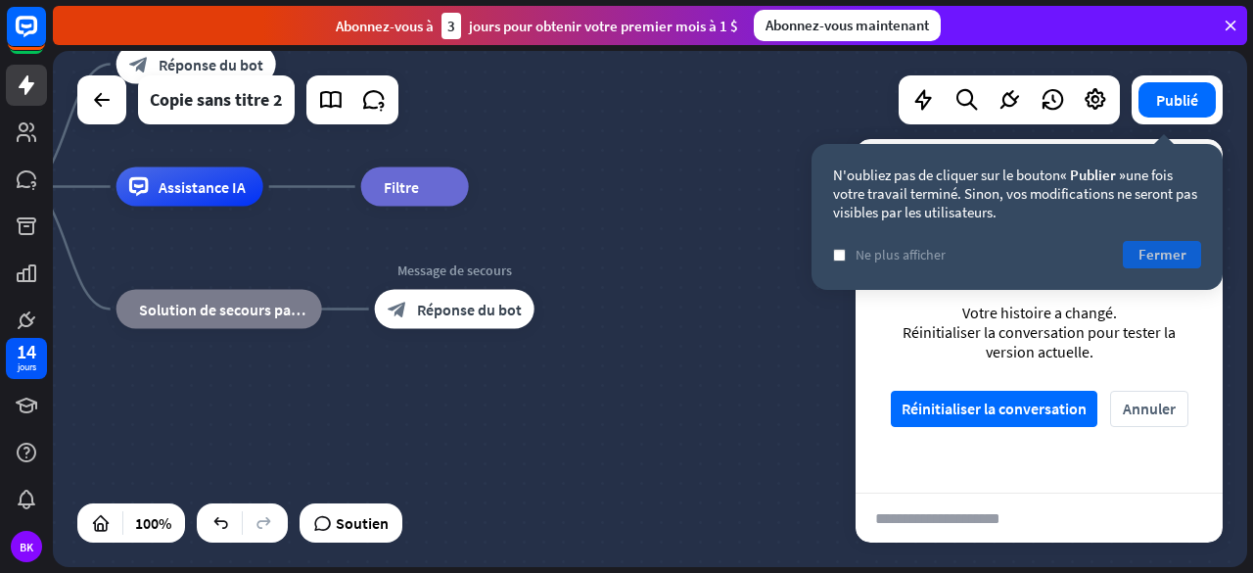
click at [1157, 254] on font "Fermer" at bounding box center [1162, 254] width 48 height 19
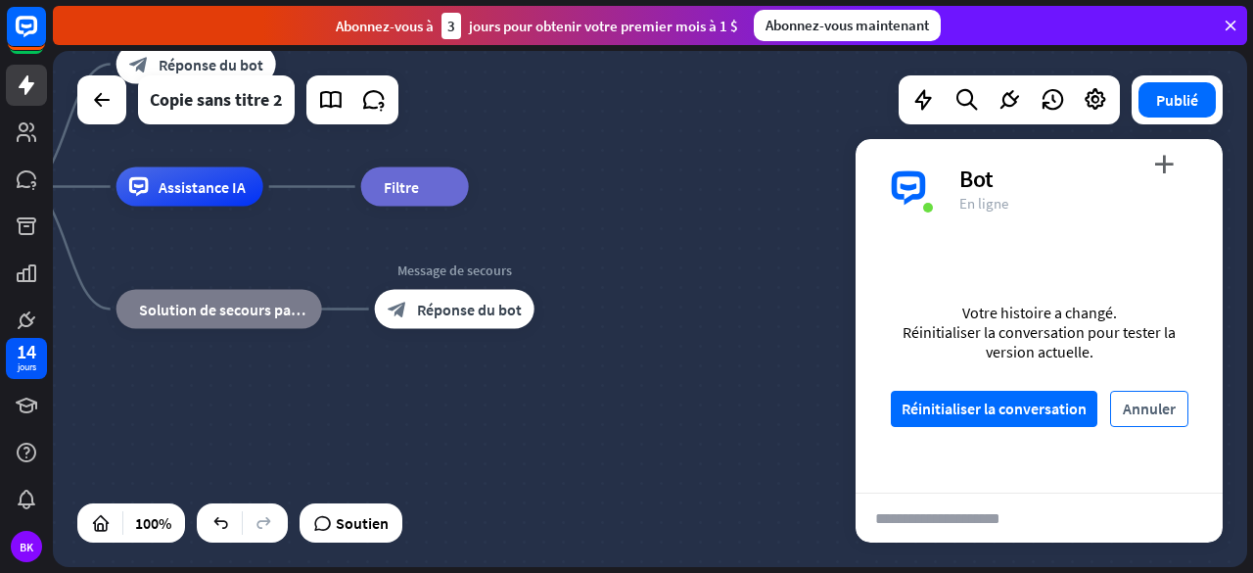
click at [1145, 418] on font "Annuler" at bounding box center [1149, 408] width 53 height 20
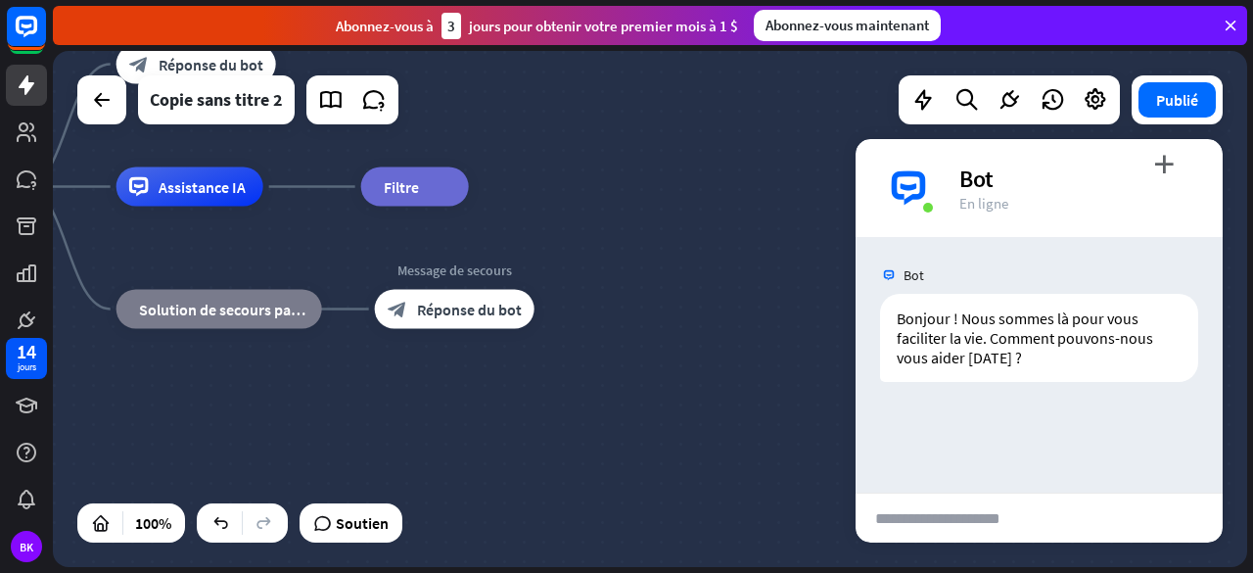
click at [743, 193] on div "maison_2 Point de départ Message de bienvenue block_bot_response Réponse du bot…" at bounding box center [469, 445] width 1194 height 516
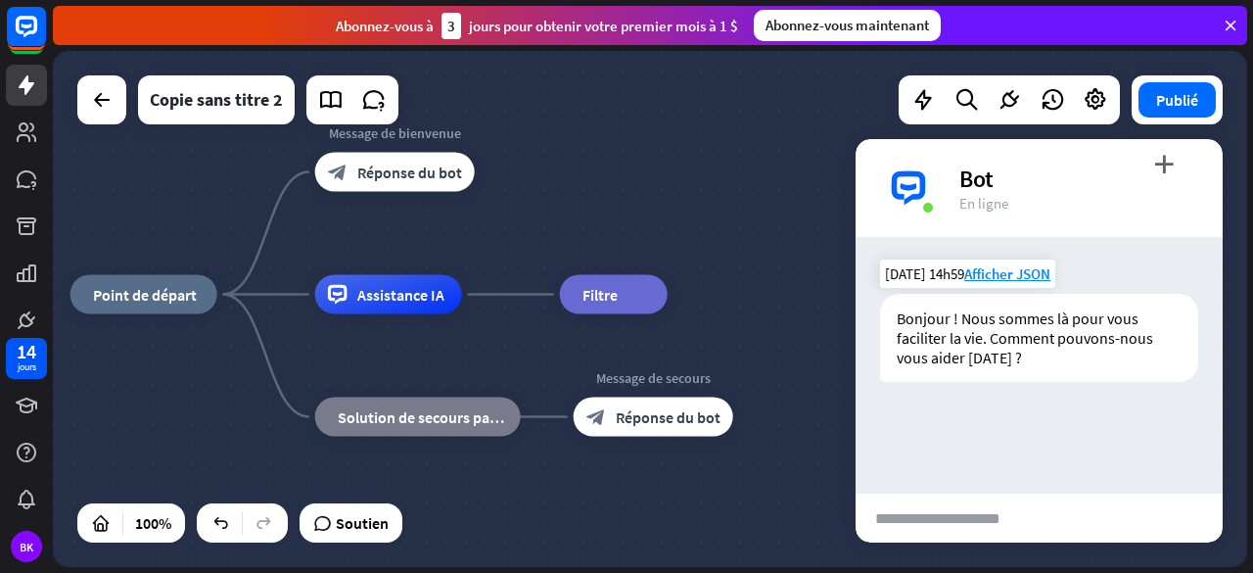
drag, startPoint x: 743, startPoint y: 193, endPoint x: 915, endPoint y: 284, distance: 194.8
click at [915, 284] on div "maison_2 Point de départ Message de bienvenue block_bot_response Réponse du bot…" at bounding box center [650, 309] width 1194 height 516
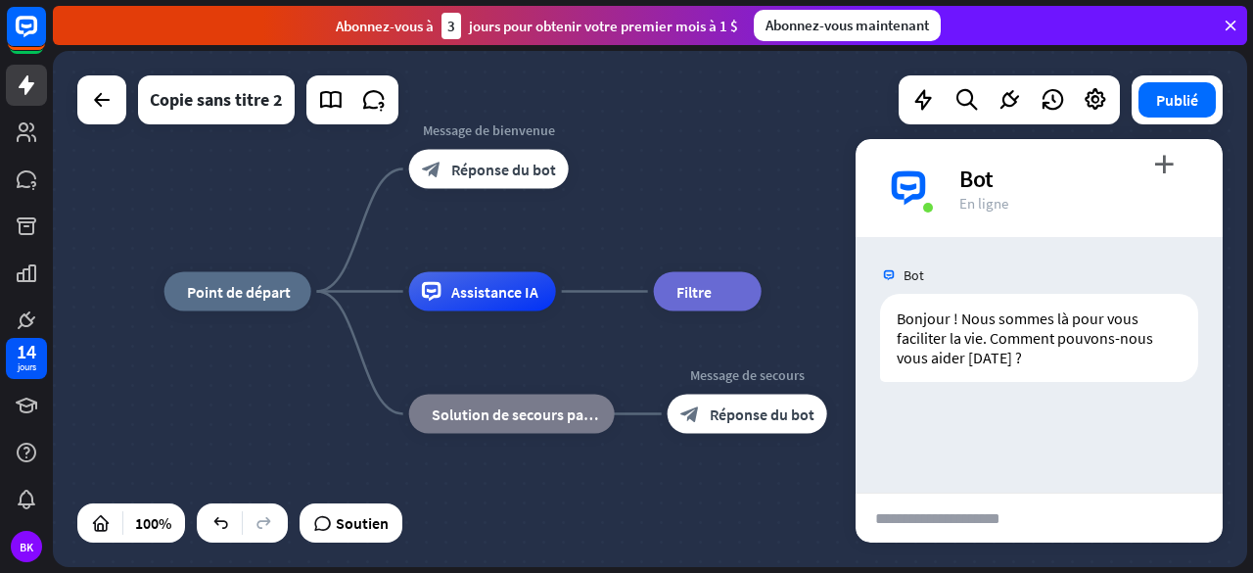
drag, startPoint x: 592, startPoint y: 116, endPoint x: 713, endPoint y: 129, distance: 121.2
click at [713, 129] on div "maison_2 Point de départ Message de bienvenue block_bot_response Réponse du bot…" at bounding box center [650, 309] width 1194 height 516
click at [785, 298] on font "plus" at bounding box center [785, 292] width 15 height 14
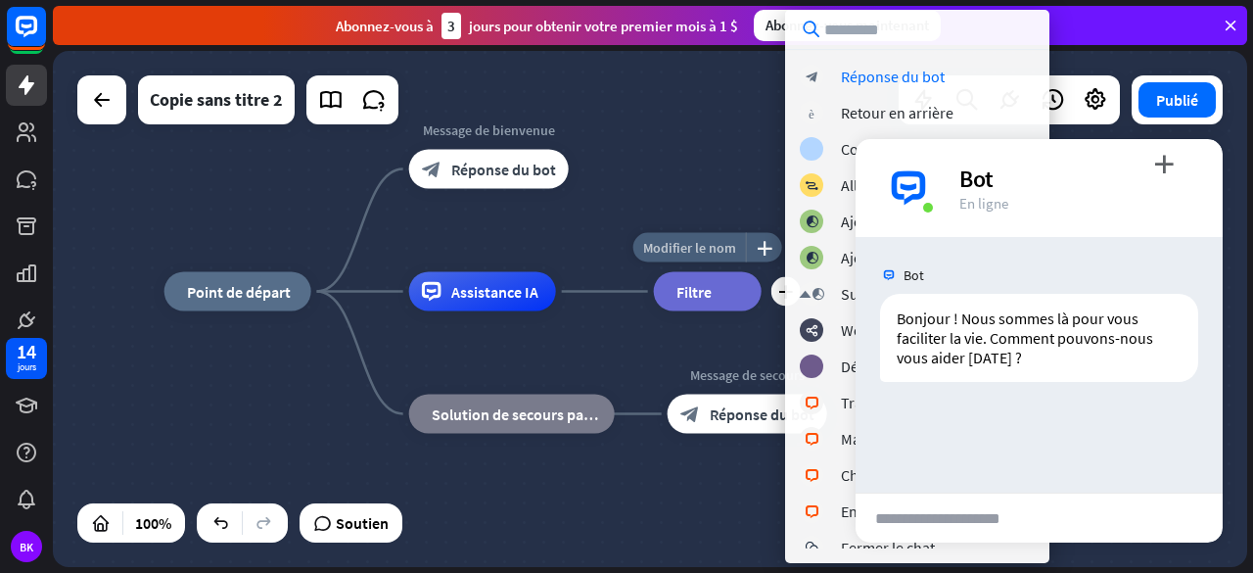
click at [717, 254] on font "Modifier le nom" at bounding box center [689, 248] width 93 height 18
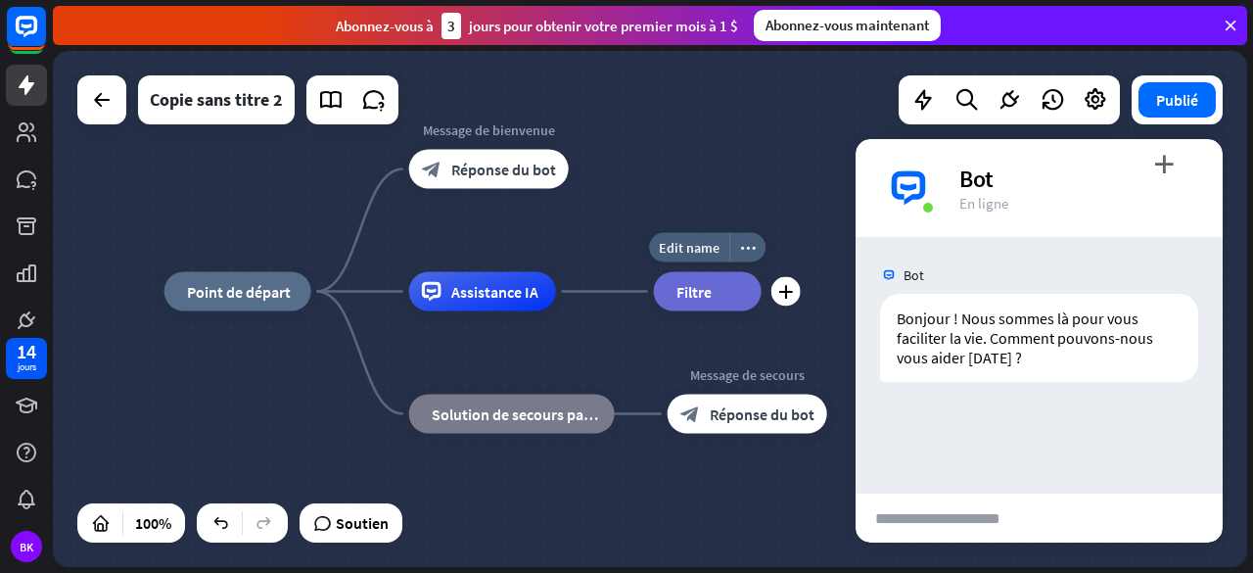
click at [723, 297] on div "filtre Filtre" at bounding box center [708, 291] width 108 height 39
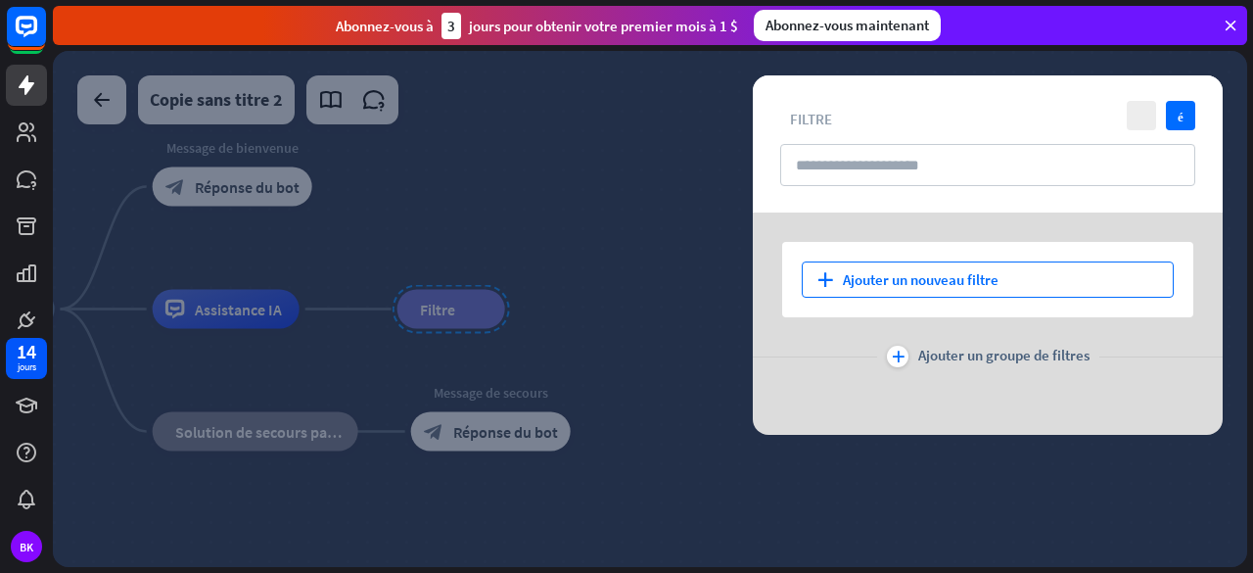
click at [915, 283] on font "Ajouter un nouveau filtre" at bounding box center [921, 279] width 156 height 19
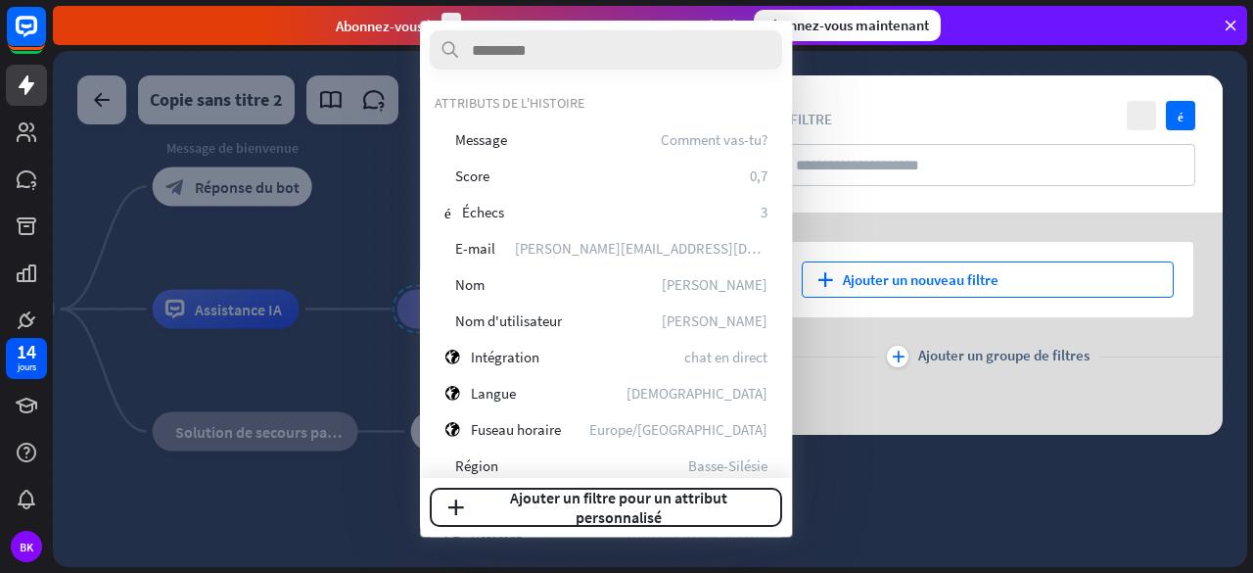
type input "*"
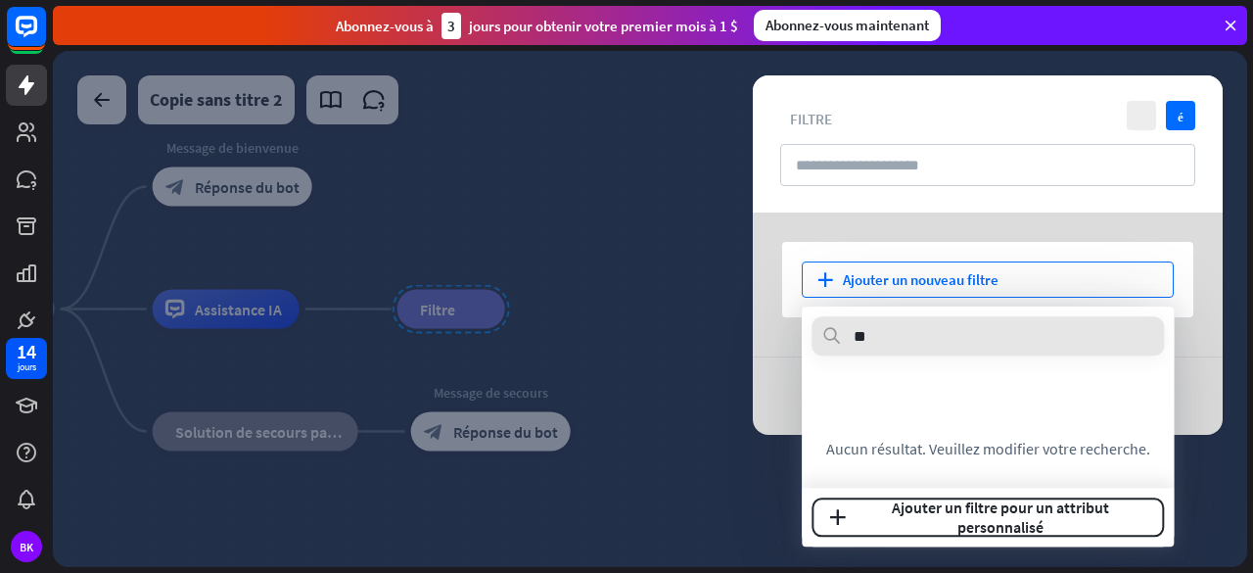
type input "*"
type input "**********"
click at [989, 421] on div "recherche Aucun résultat. Veuillez modifier votre recherche." at bounding box center [987, 426] width 333 height 64
click at [755, 400] on div "plus Ajouter un nouveau filtre plus Ajouter un groupe de filtres" at bounding box center [988, 323] width 470 height 222
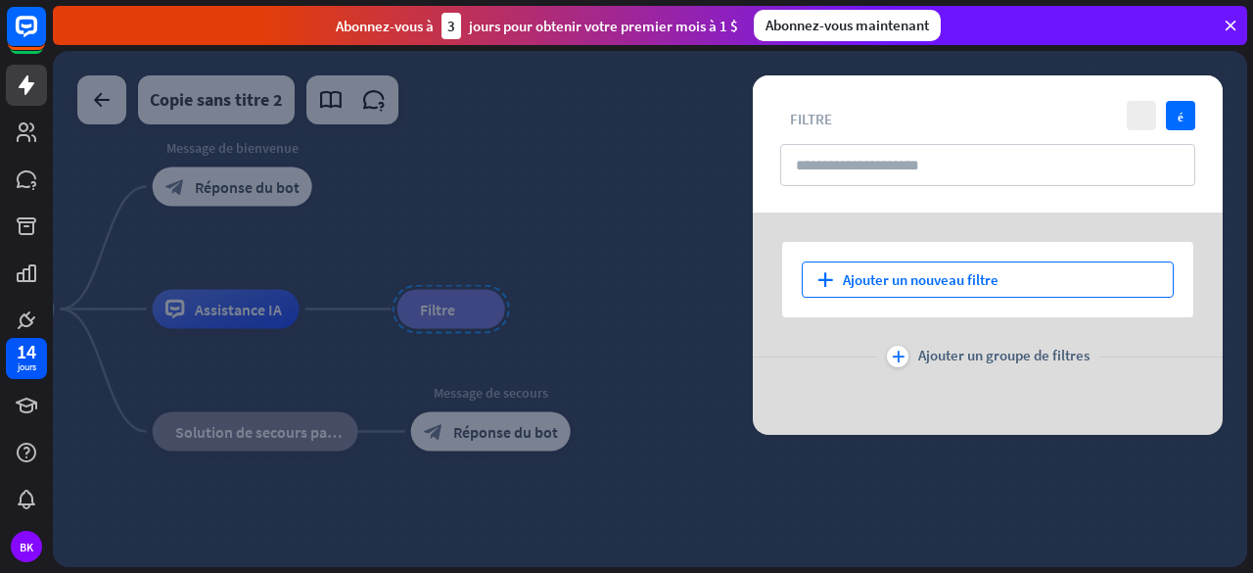
click at [951, 281] on font "Ajouter un nouveau filtre" at bounding box center [921, 279] width 156 height 19
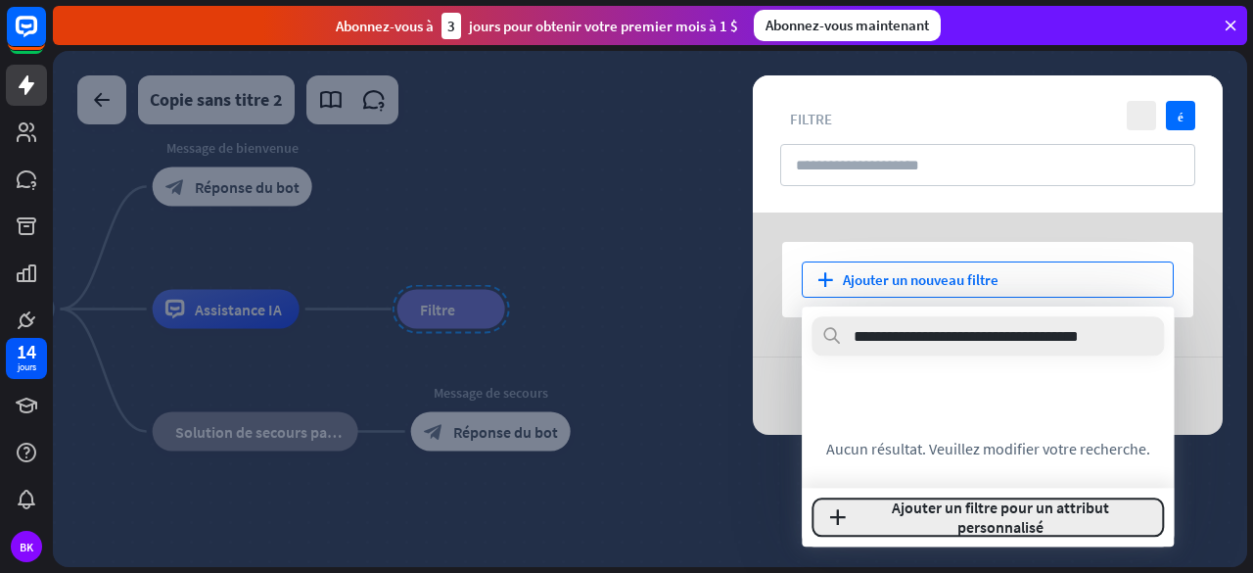
click at [1050, 517] on font "Ajouter un filtre pour un attribut personnalisé" at bounding box center [1000, 516] width 293 height 39
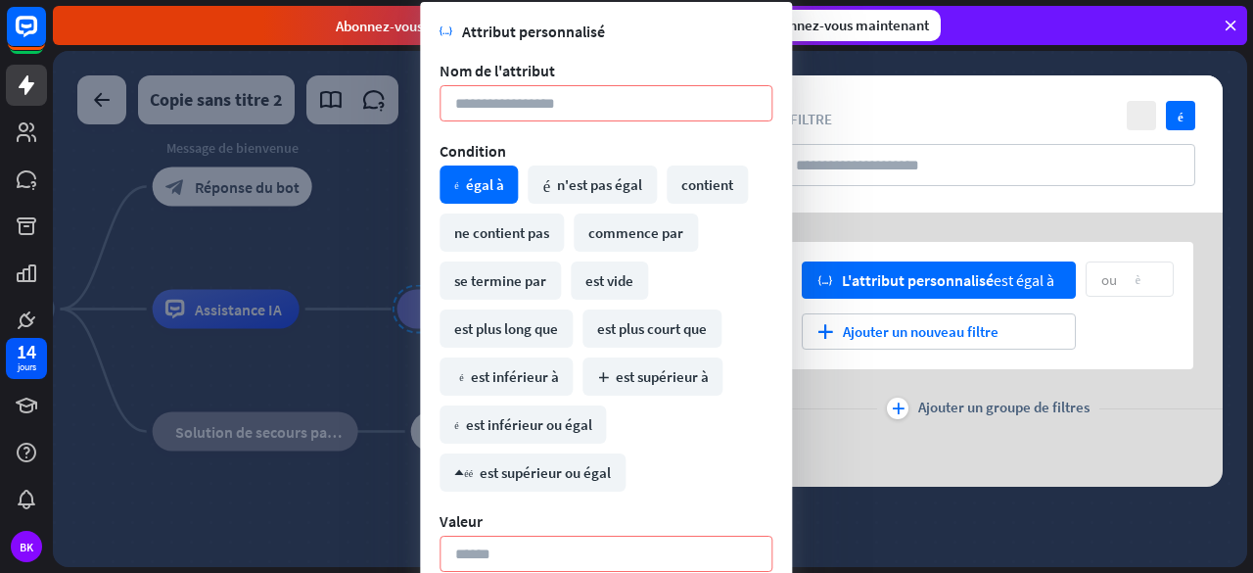
click at [1041, 356] on div "variable L'attribut personnalisé est égal à ou flèche vers le bas plus Ajouter …" at bounding box center [987, 305] width 411 height 127
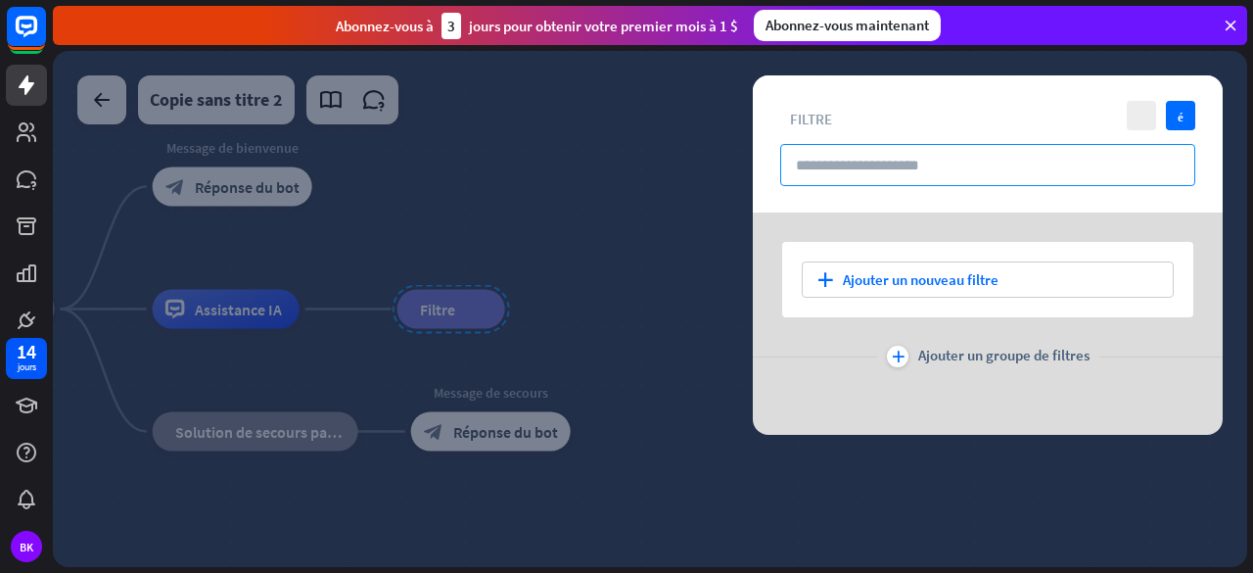
click at [877, 165] on input "text" at bounding box center [987, 165] width 415 height 42
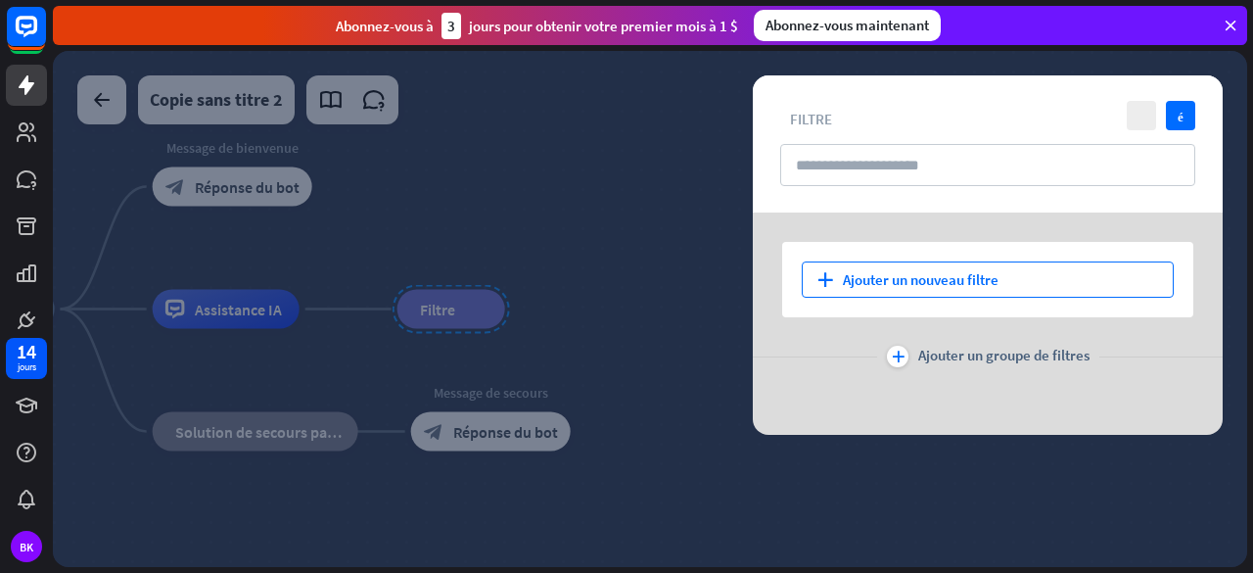
click at [1083, 287] on div "plus Ajouter un nouveau filtre" at bounding box center [988, 279] width 372 height 36
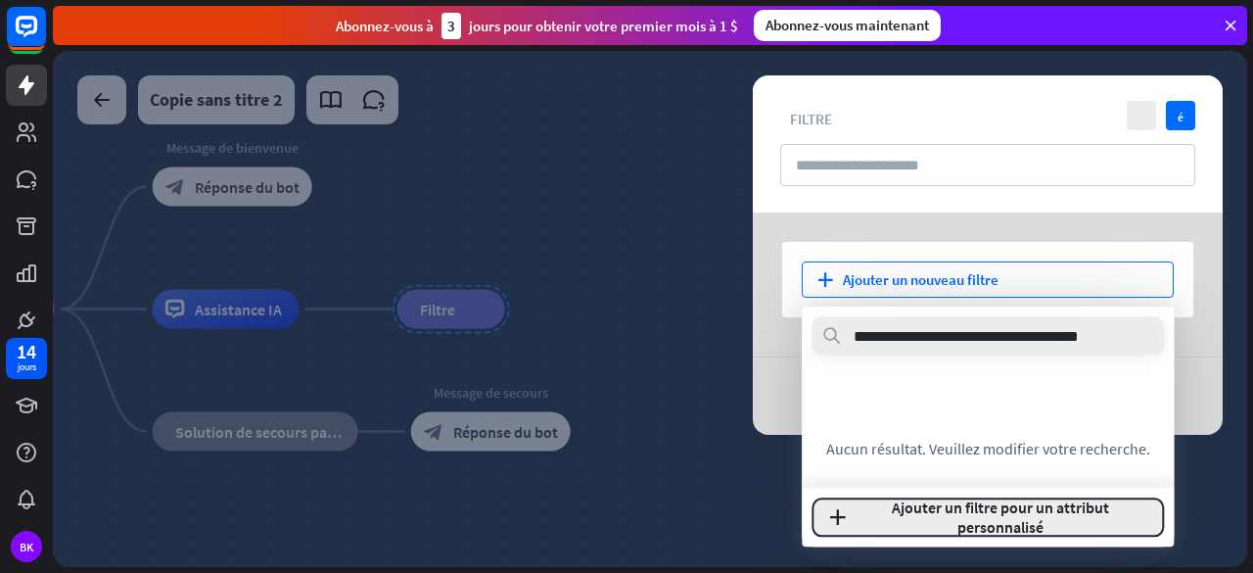
click at [1032, 522] on font "Ajouter un filtre pour un attribut personnalisé" at bounding box center [1000, 516] width 217 height 39
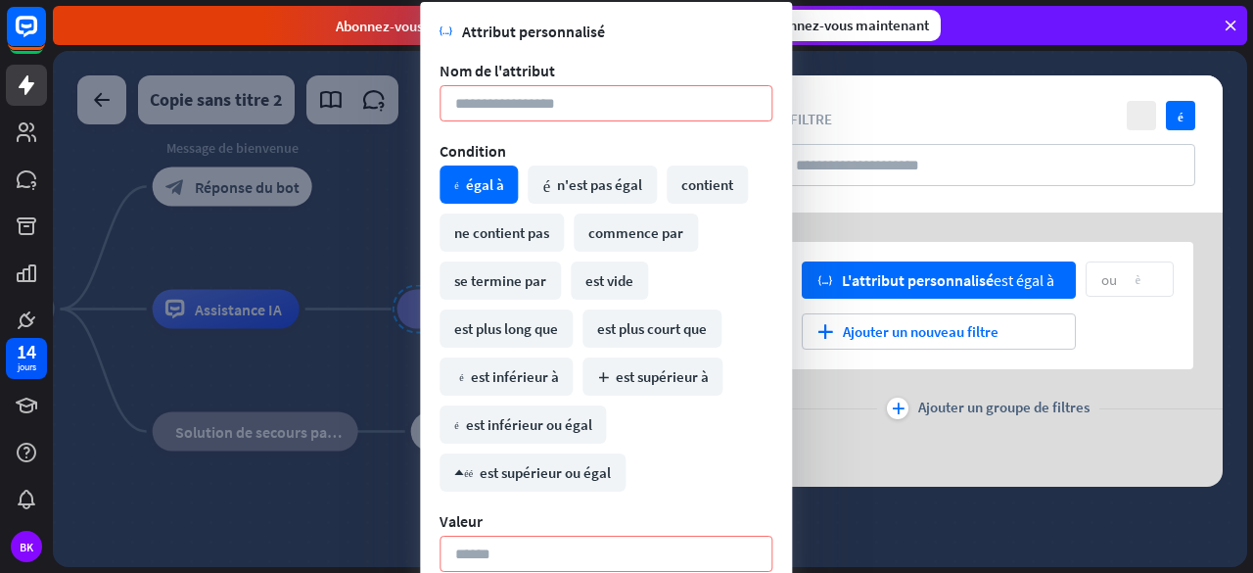
drag, startPoint x: 689, startPoint y: 470, endPoint x: 728, endPoint y: 314, distance: 160.5
click at [728, 314] on div "math_égal égal à math_non_égal n'est pas égal contient ne contient pas commence…" at bounding box center [606, 329] width 343 height 336
click at [762, 430] on div "math_égal égal à math_non_égal n'est pas égal contient ne contient pas commence…" at bounding box center [606, 329] width 343 height 336
click at [806, 224] on div "variable L'attribut personnalisé est égal à ou flèche vers le bas plus Ajouter …" at bounding box center [988, 349] width 470 height 274
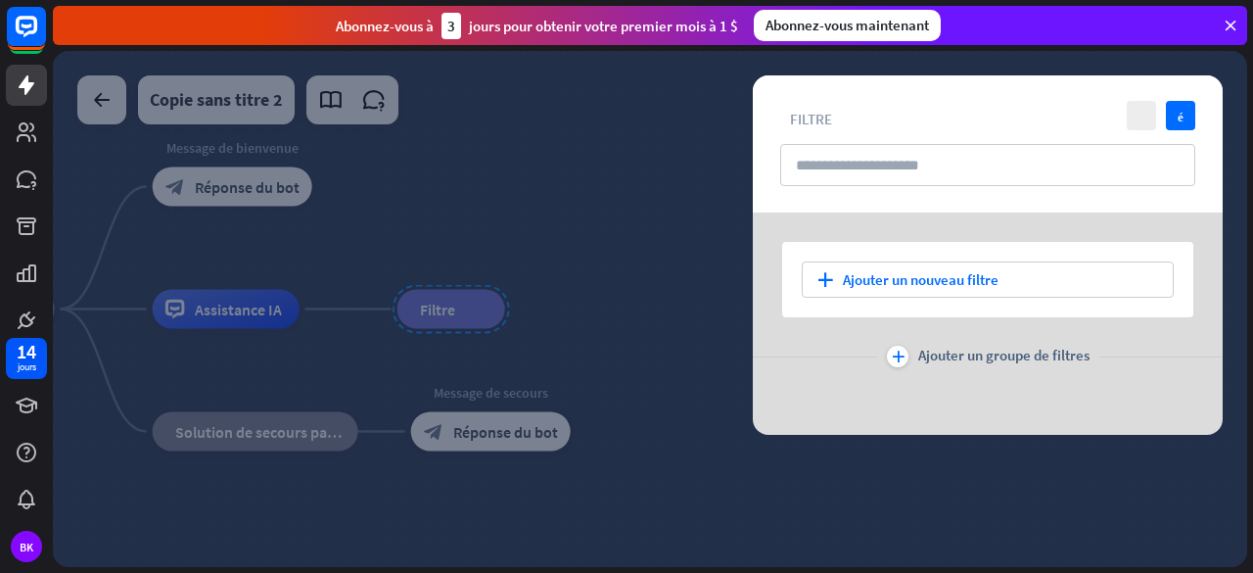
click at [682, 124] on div at bounding box center [650, 309] width 1194 height 516
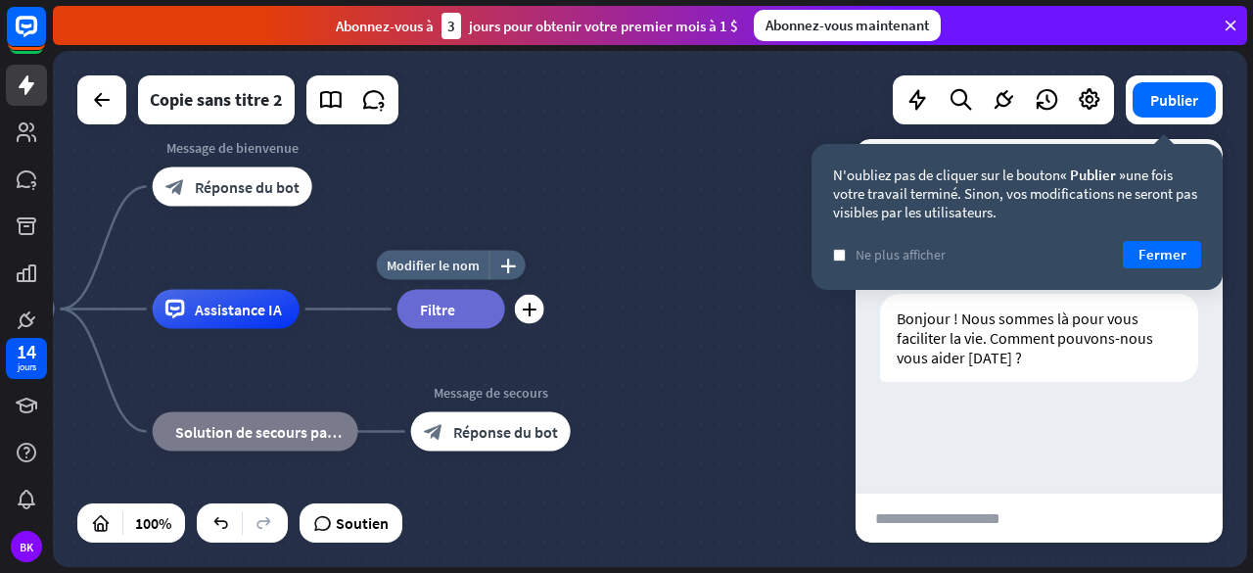
click at [487, 329] on div "Modifier le nom plus_jaune plus filtre Filtre" at bounding box center [451, 309] width 108 height 39
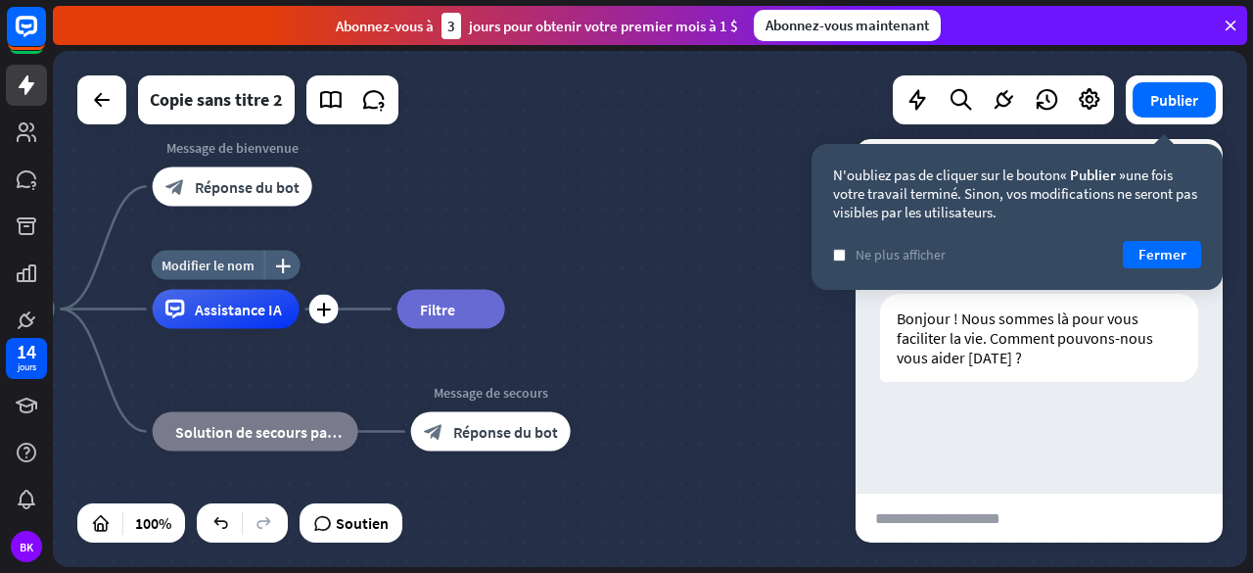
click at [300, 325] on div "Modifier le nom plus_jaune plus Assistance IA" at bounding box center [226, 309] width 147 height 39
click at [330, 309] on font "plus" at bounding box center [323, 309] width 15 height 14
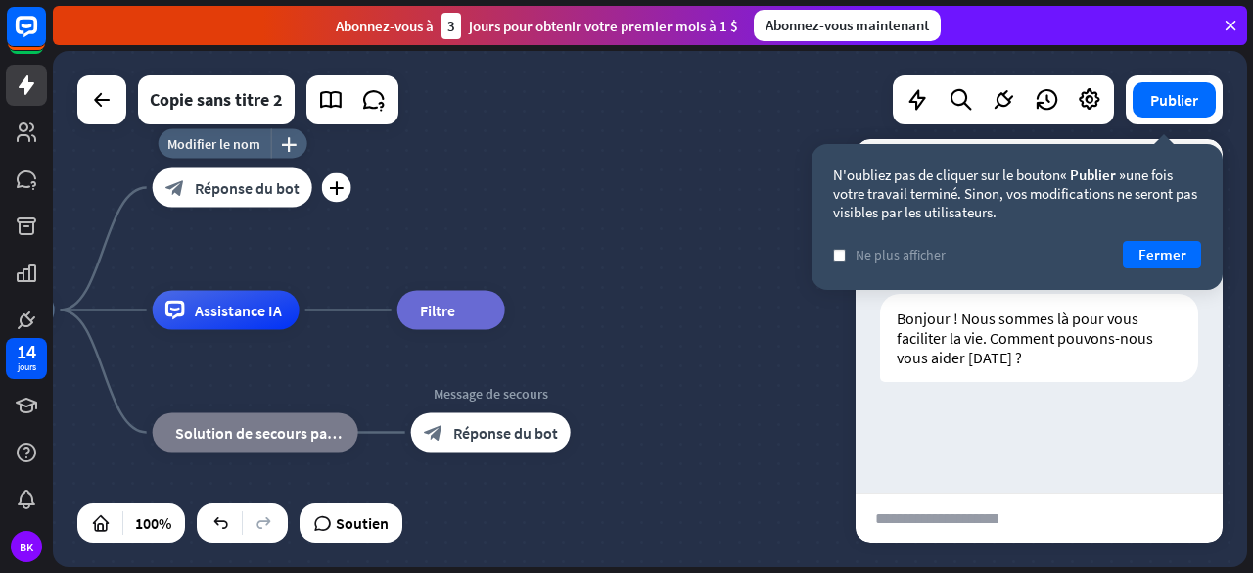
click at [292, 208] on div "Modifier le nom plus_jaune plus block_bot_response Réponse du bot" at bounding box center [233, 187] width 160 height 39
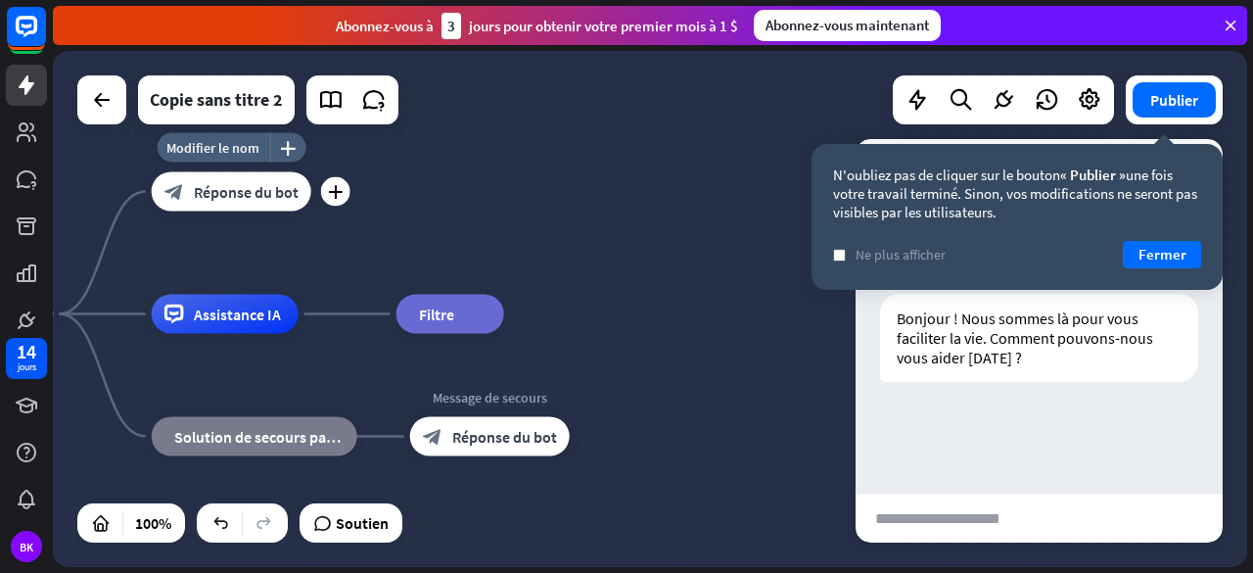
click at [311, 210] on div "Modifier le nom plus_jaune plus block_bot_response Réponse du bot" at bounding box center [232, 191] width 160 height 39
click at [343, 188] on div "plus" at bounding box center [335, 191] width 29 height 29
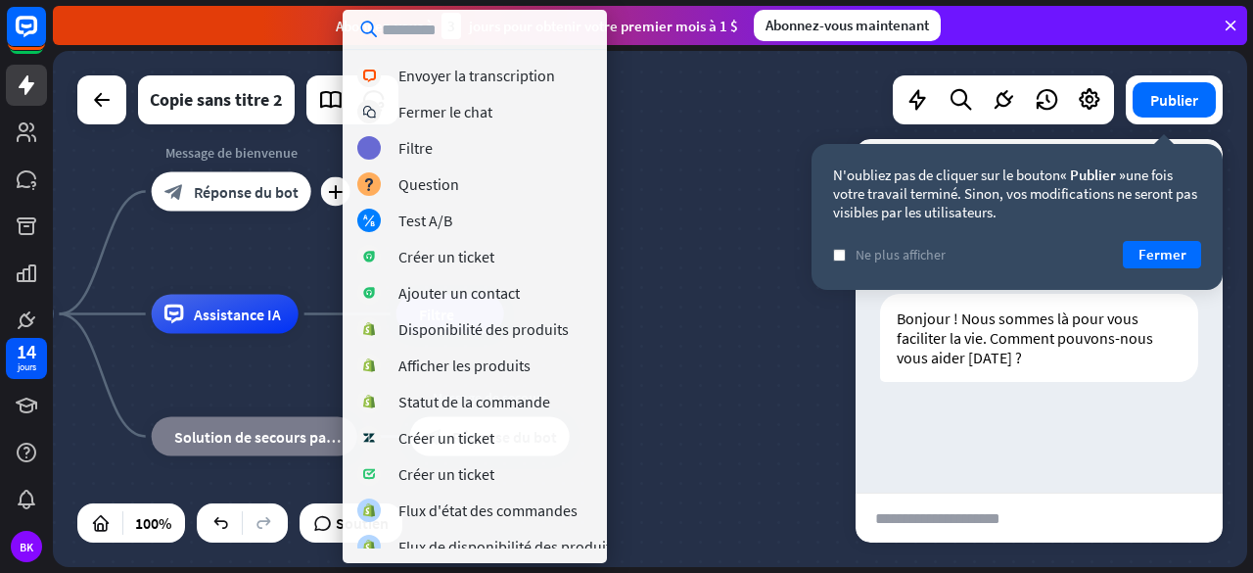
scroll to position [589, 0]
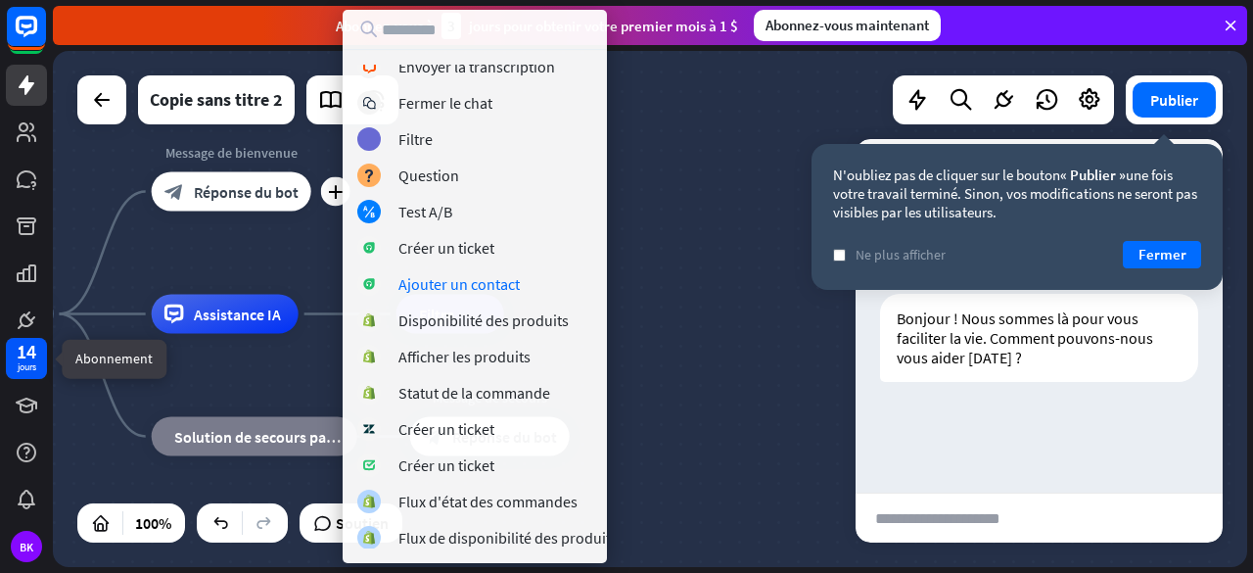
click at [40, 364] on div "14 jours" at bounding box center [26, 358] width 41 height 41
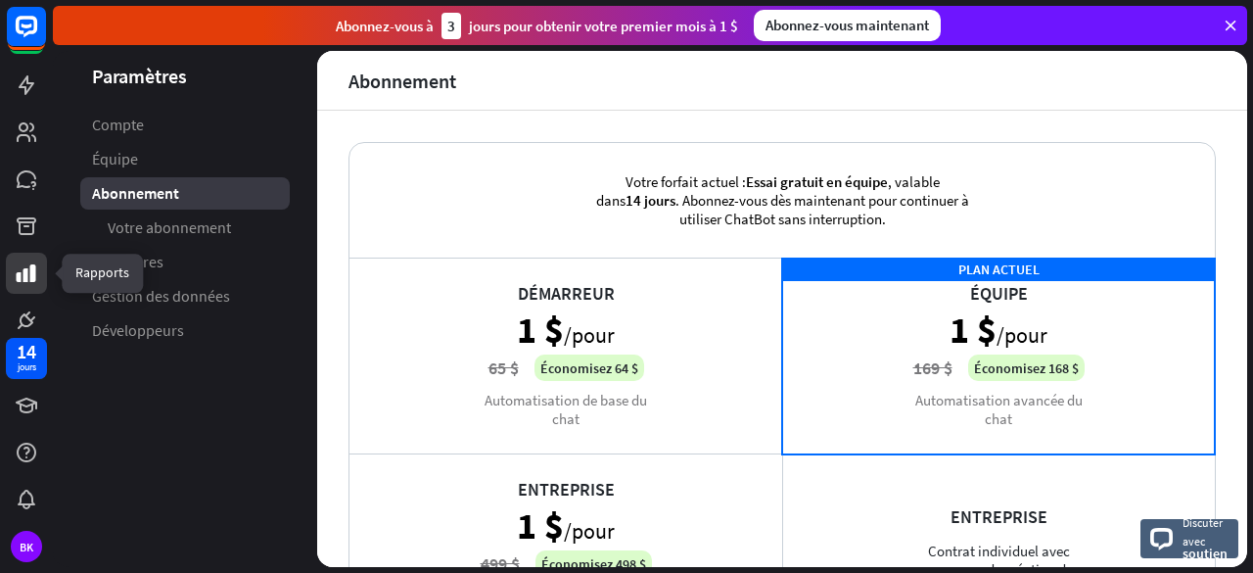
click at [30, 287] on link at bounding box center [26, 273] width 41 height 41
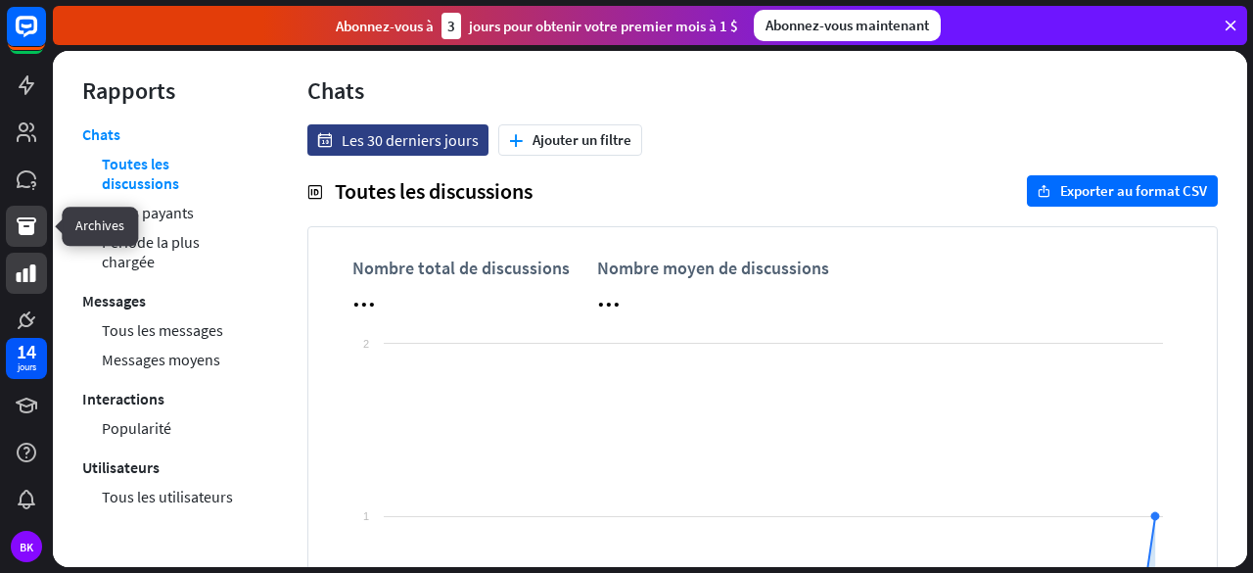
click at [18, 217] on icon at bounding box center [27, 226] width 20 height 18
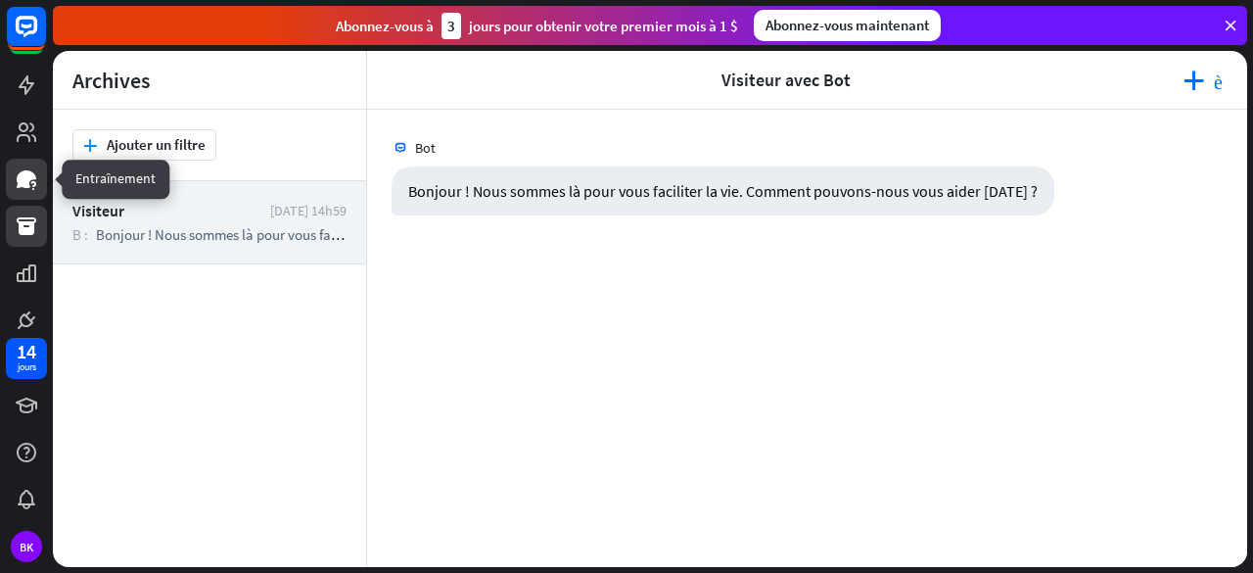
click at [37, 176] on icon at bounding box center [26, 178] width 23 height 23
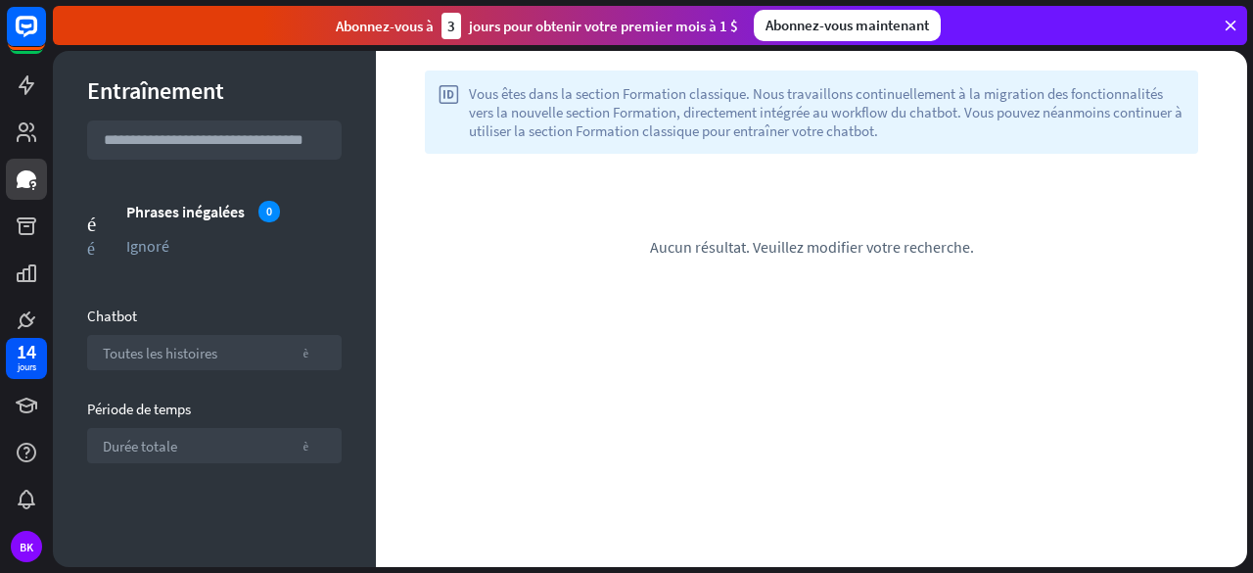
click at [166, 232] on section "phrases non appariées Phrases inégalées 0 ignoré Ignoré" at bounding box center [214, 233] width 254 height 69
click at [251, 209] on div "Phrases inégalées 0" at bounding box center [233, 212] width 215 height 22
click at [33, 128] on icon at bounding box center [27, 132] width 20 height 20
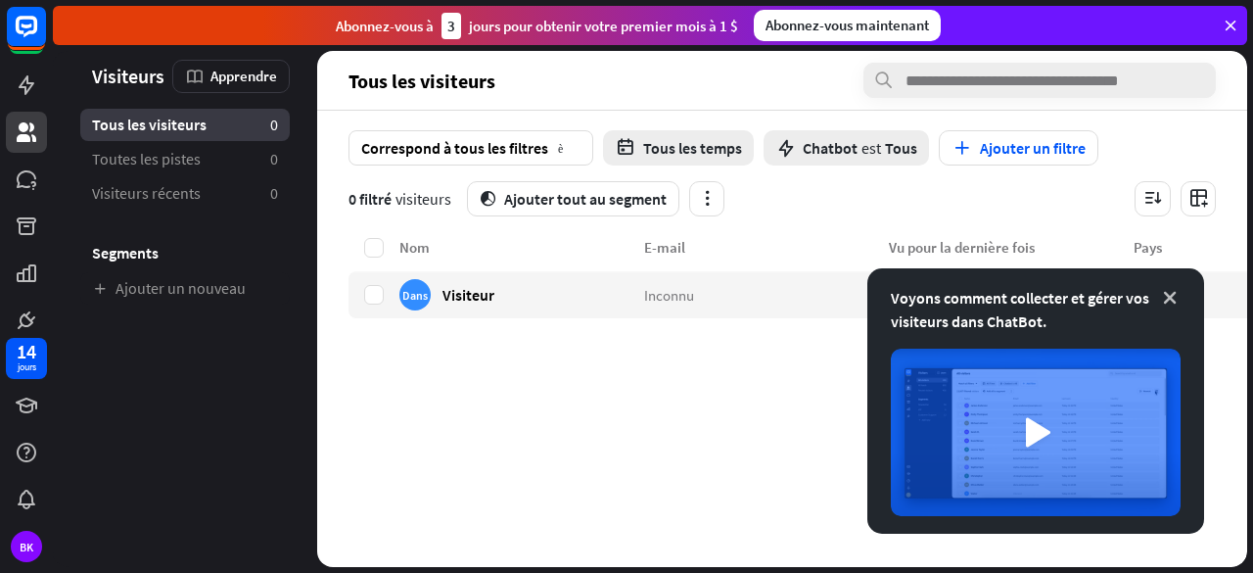
click at [1166, 293] on icon at bounding box center [1170, 298] width 20 height 20
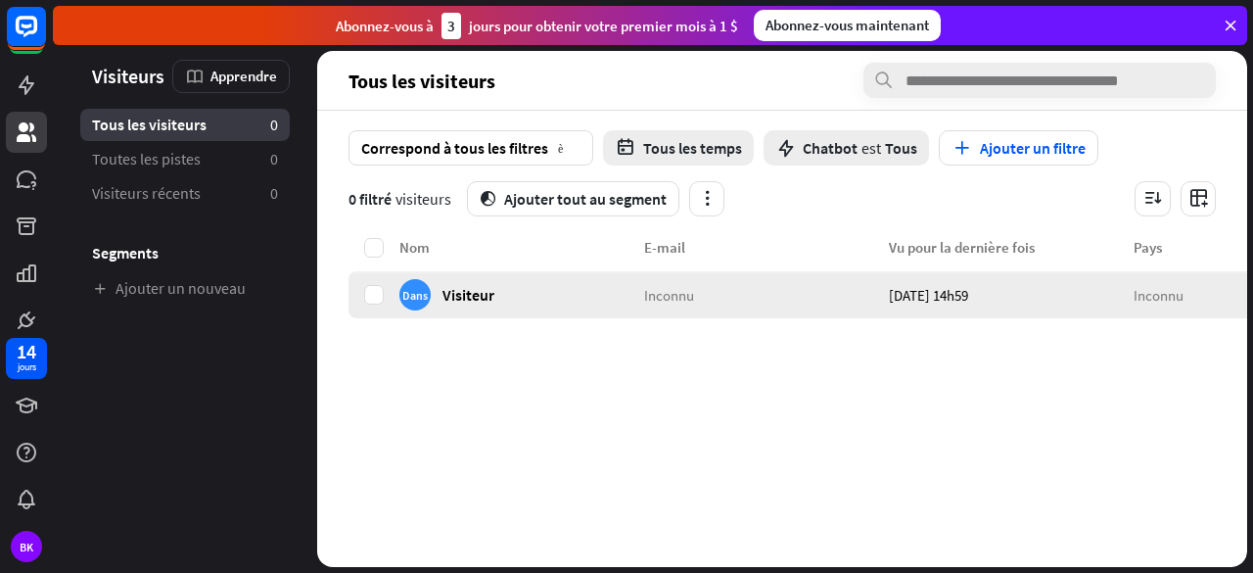
click at [622, 291] on div "Dans Visiteur" at bounding box center [521, 294] width 245 height 47
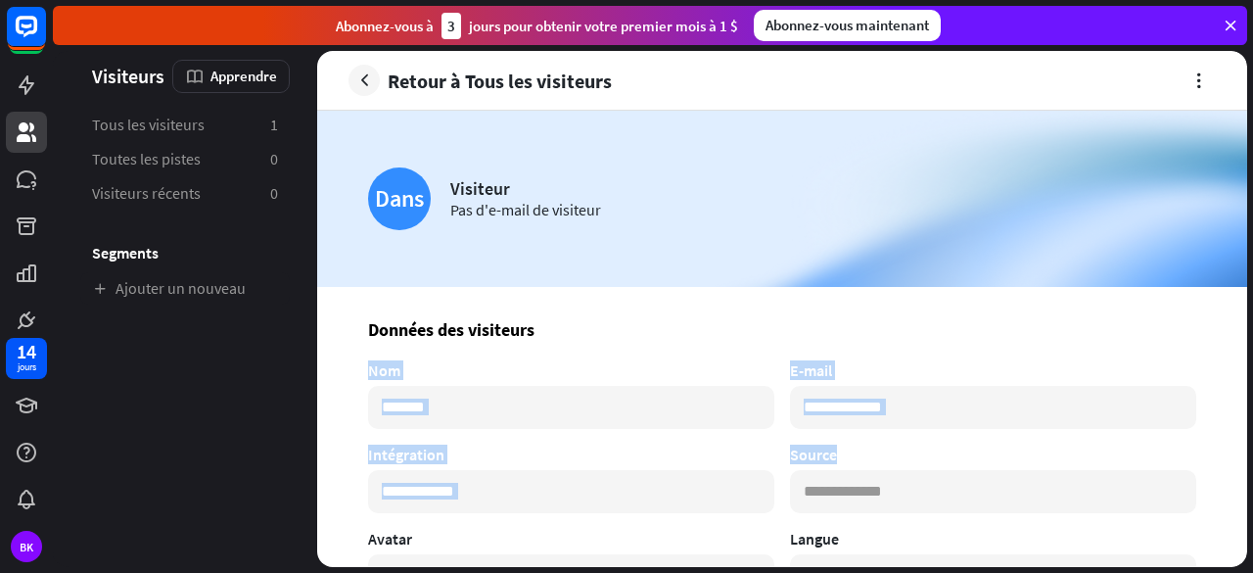
drag, startPoint x: 1248, startPoint y: 346, endPoint x: 1243, endPoint y: 502, distance: 156.7
click at [1243, 502] on div "Visiteurs Apprendre Tous les visiteurs 1 Toutes les pistes 0 Visiteurs récents …" at bounding box center [653, 312] width 1200 height 522
drag, startPoint x: 1110, startPoint y: 330, endPoint x: 1206, endPoint y: 343, distance: 96.8
click at [1110, 330] on h3 "Données des visiteurs" at bounding box center [782, 329] width 828 height 23
click at [33, 142] on icon at bounding box center [26, 131] width 23 height 23
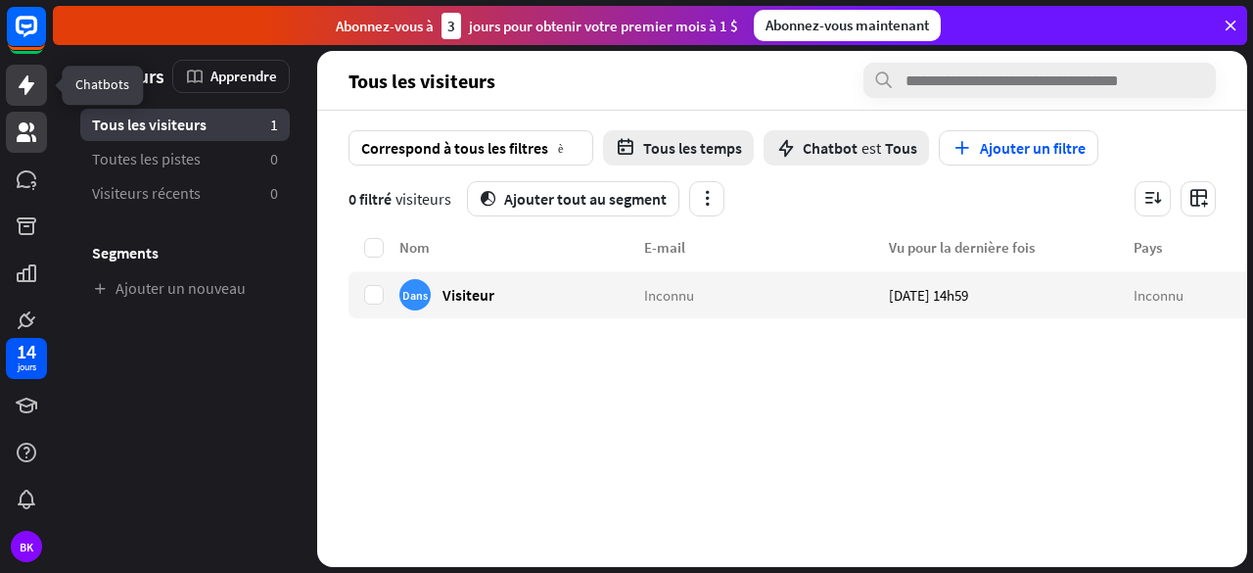
click at [18, 84] on icon at bounding box center [26, 84] width 23 height 23
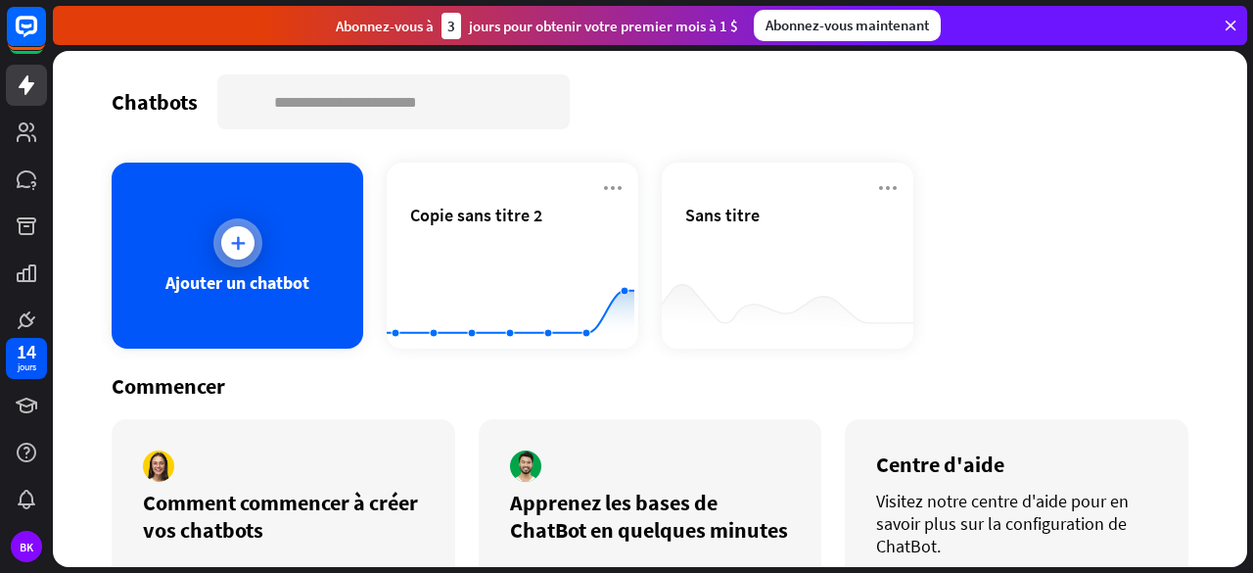
click at [195, 228] on div "Ajouter un chatbot" at bounding box center [238, 255] width 252 height 186
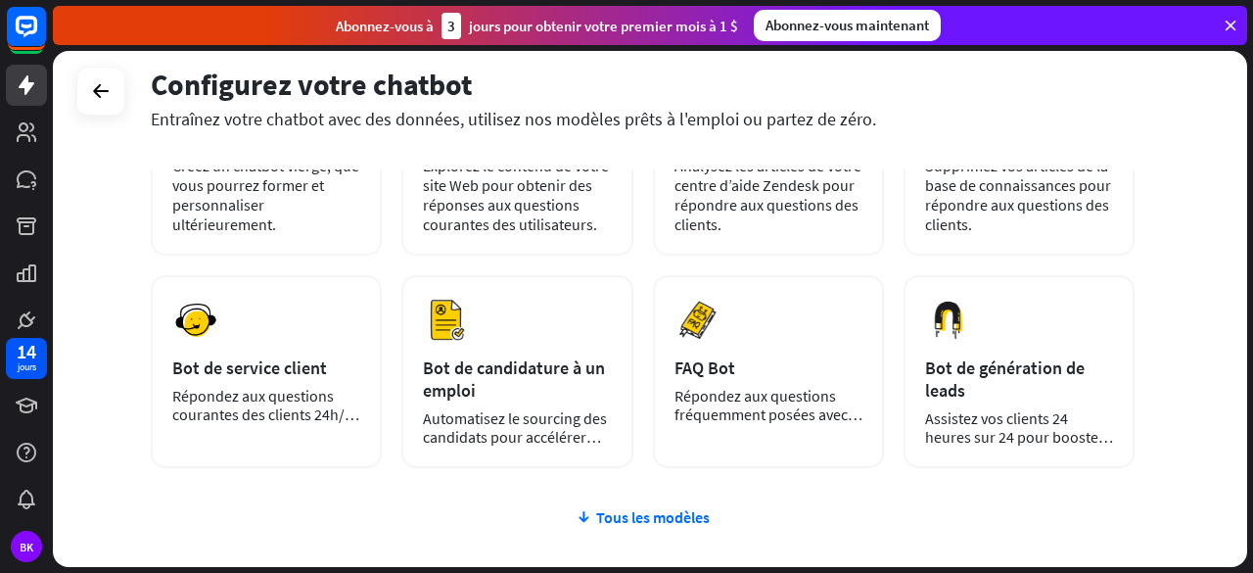
scroll to position [199, 0]
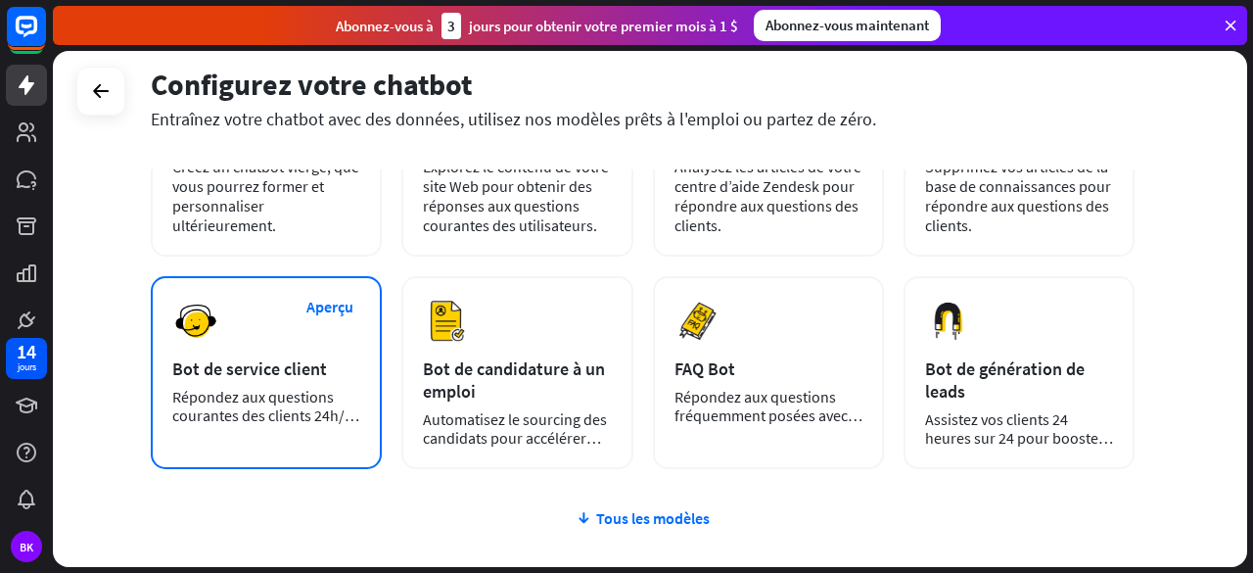
click at [334, 463] on div "Aperçu Bot de service client Répondez aux questions courantes des clients 24h/2…" at bounding box center [266, 372] width 231 height 193
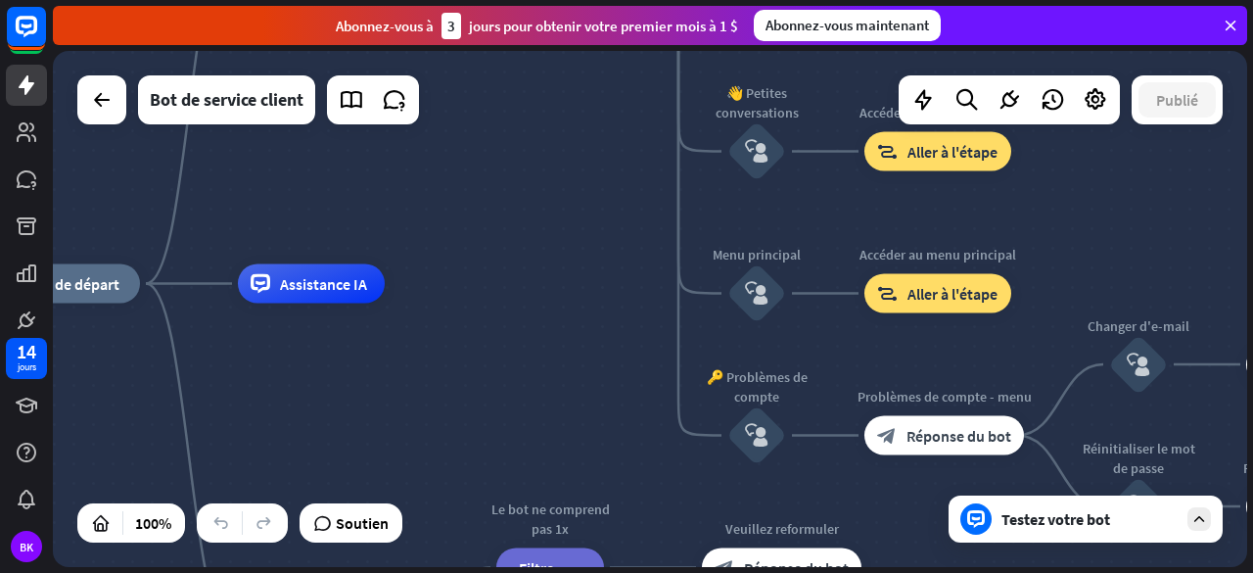
drag, startPoint x: 787, startPoint y: 365, endPoint x: 488, endPoint y: 340, distance: 299.6
click at [488, 340] on div "maison_2 Point de départ Message de bienvenue block_bot_response Réponse du bot…" at bounding box center [590, 542] width 1194 height 516
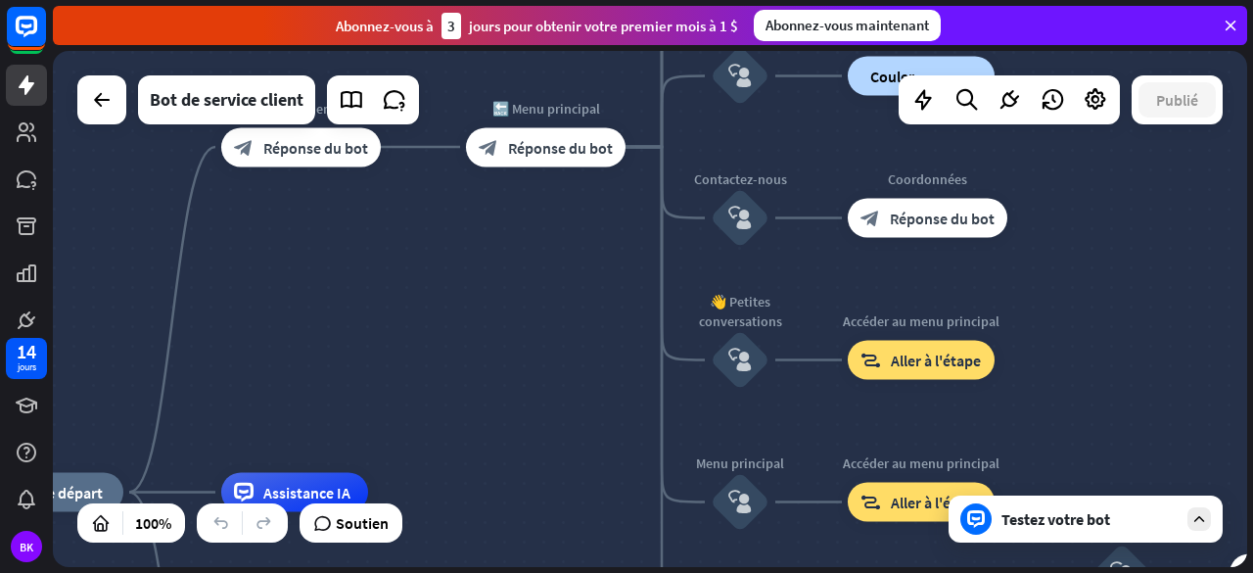
drag, startPoint x: 502, startPoint y: 202, endPoint x: 486, endPoint y: 410, distance: 209.2
click at [486, 410] on div "maison_2 Point de départ Message de bienvenue block_bot_response Réponse du bot…" at bounding box center [650, 309] width 1194 height 516
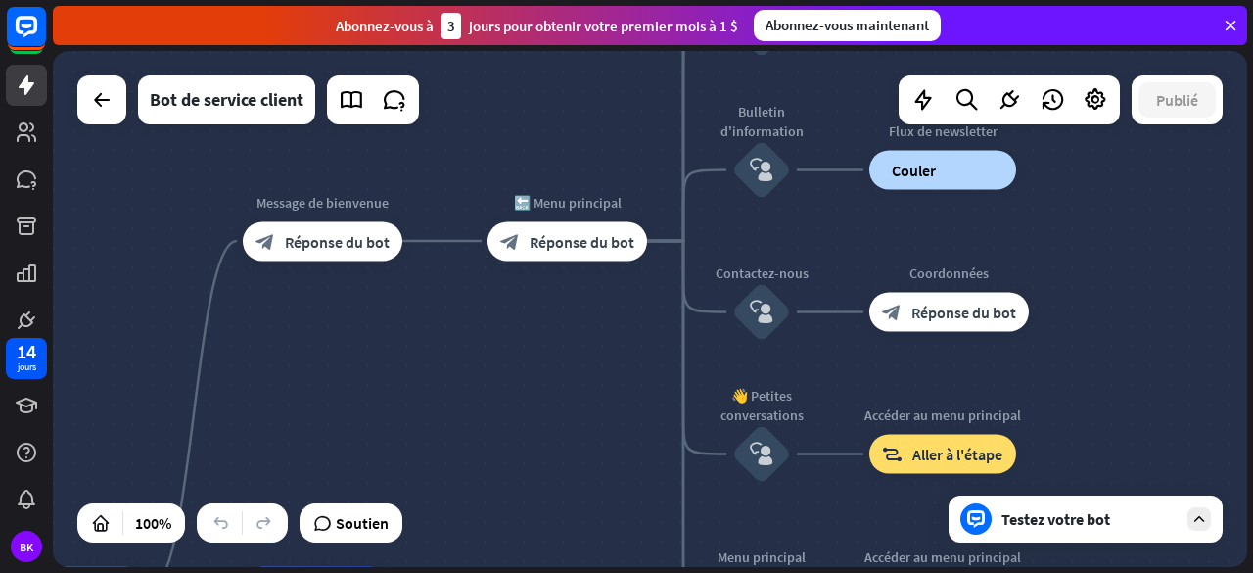
drag, startPoint x: 517, startPoint y: 288, endPoint x: 538, endPoint y: 382, distance: 96.4
click at [538, 382] on div "maison_2 Point de départ Message de bienvenue block_bot_response Réponse du bot…" at bounding box center [650, 309] width 1194 height 516
click at [1080, 534] on div "Testez votre bot" at bounding box center [1086, 518] width 274 height 47
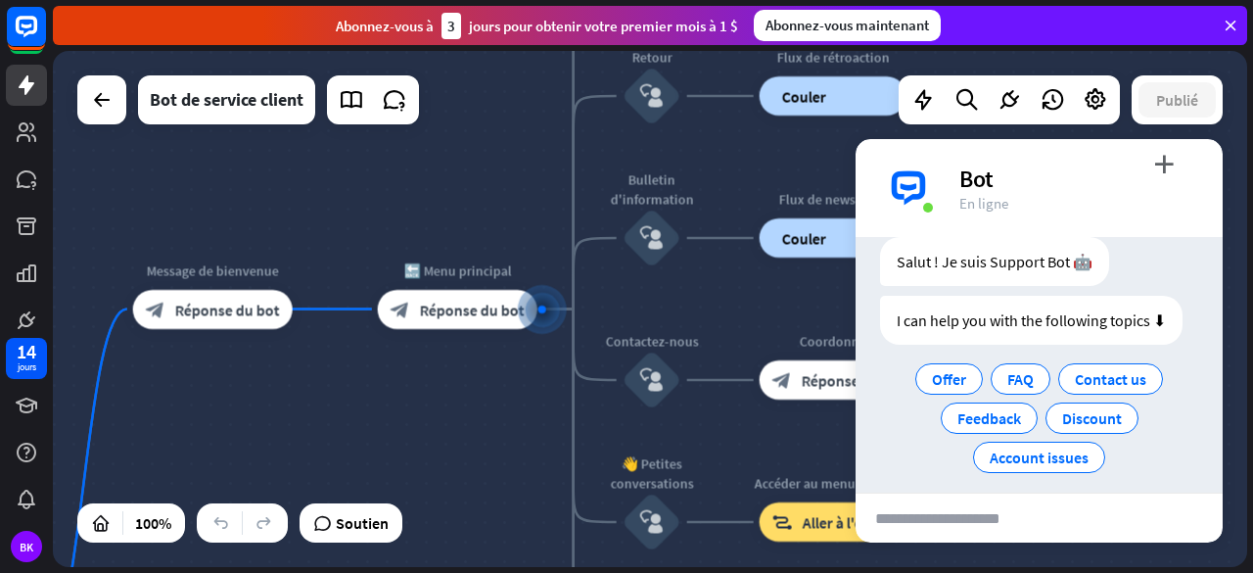
scroll to position [69, 0]
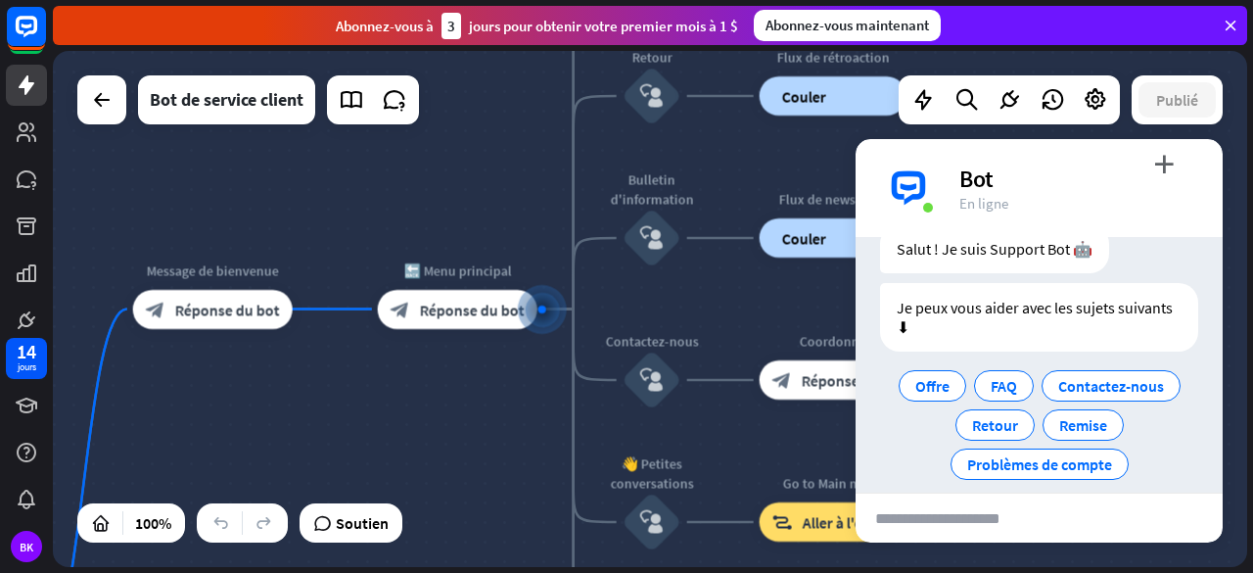
click at [932, 517] on input "text" at bounding box center [943, 517] width 175 height 49
type input "**********"
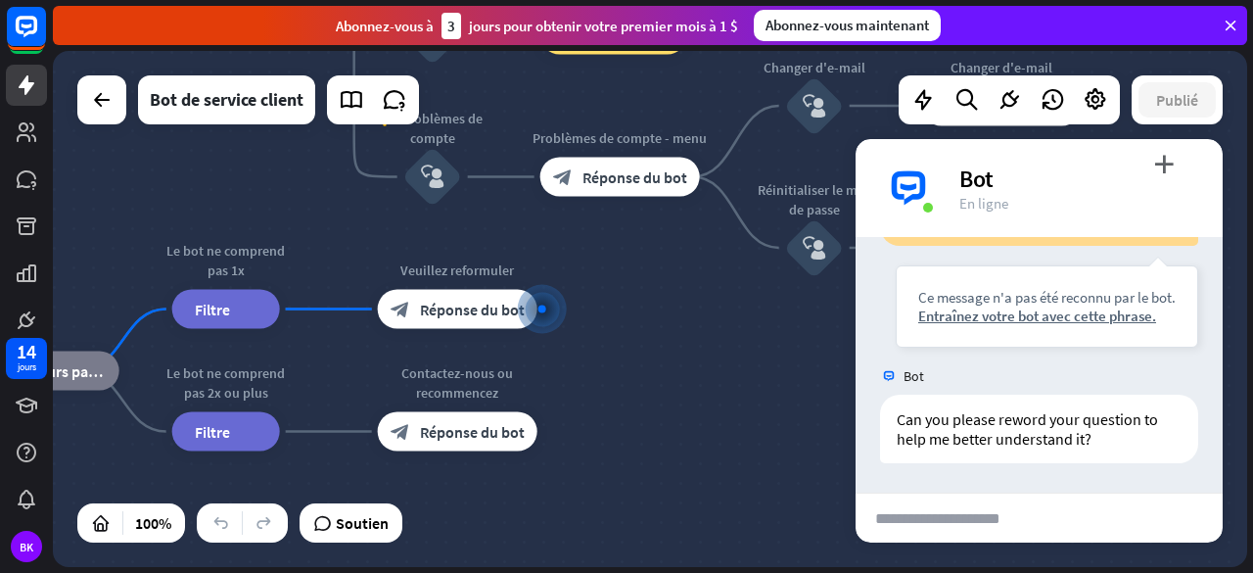
scroll to position [307, 0]
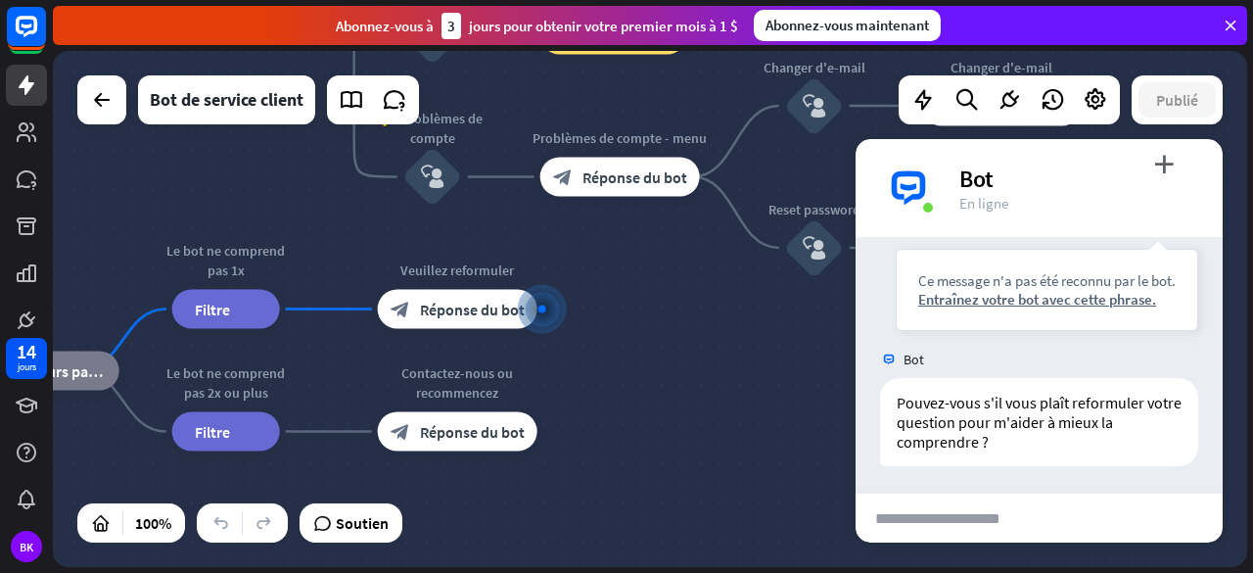
click at [756, 350] on div "maison_2 Point de départ Message de bienvenue block_bot_response Réponse du bot…" at bounding box center [266, 283] width 1194 height 516
click at [717, 303] on div "maison_2 Point de départ Message de bienvenue block_bot_response Réponse du bot…" at bounding box center [266, 283] width 1194 height 516
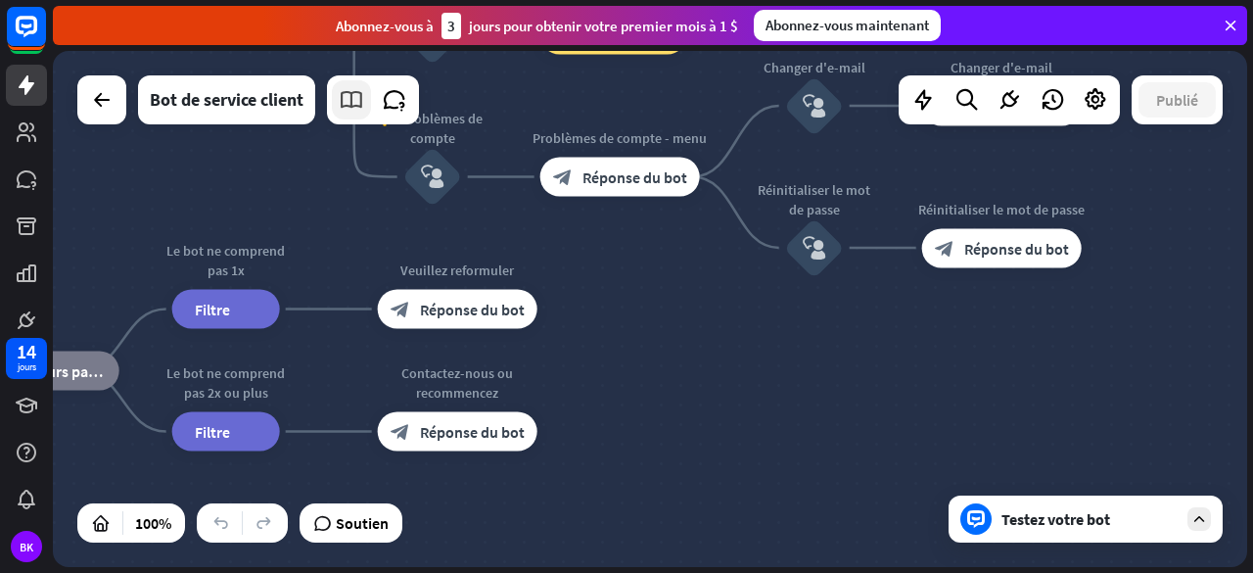
click at [363, 109] on icon at bounding box center [351, 99] width 25 height 25
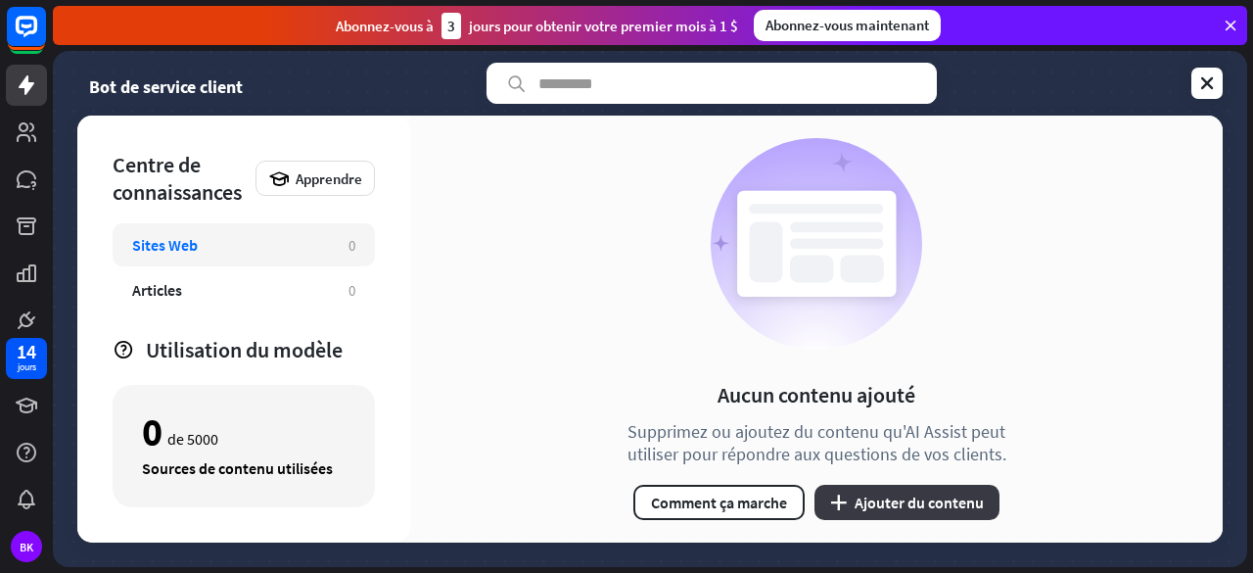
click at [881, 487] on button "plus Ajouter du contenu" at bounding box center [906, 502] width 185 height 35
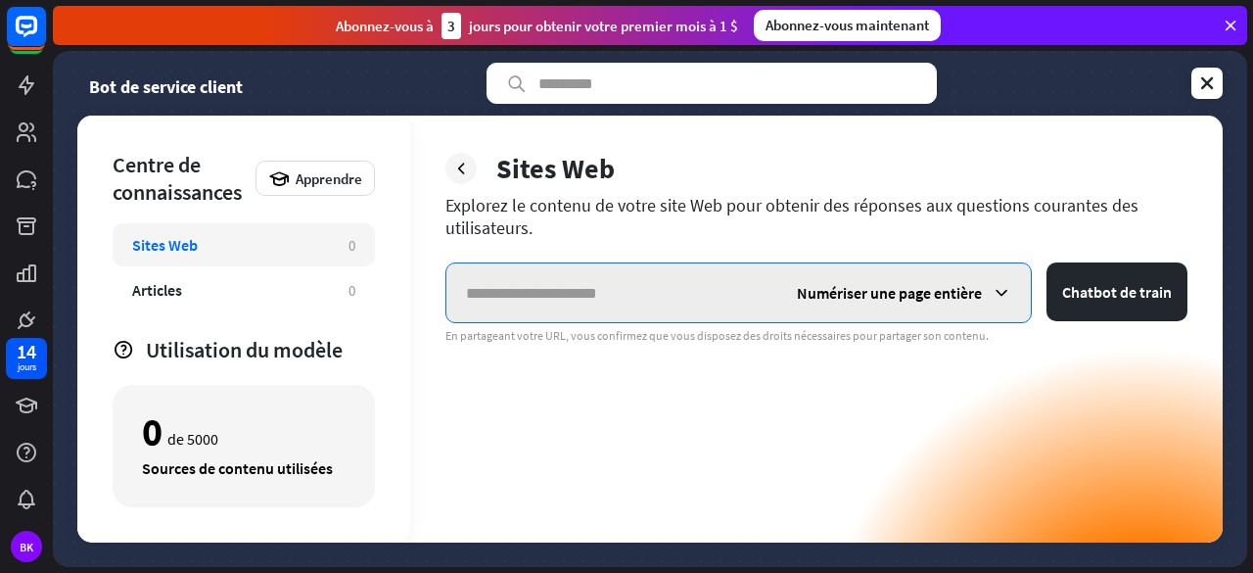
click at [544, 302] on input "text" at bounding box center [611, 292] width 331 height 59
paste input "**********"
click at [517, 295] on input "**********" at bounding box center [611, 292] width 331 height 59
click at [631, 300] on input "**********" at bounding box center [611, 292] width 331 height 59
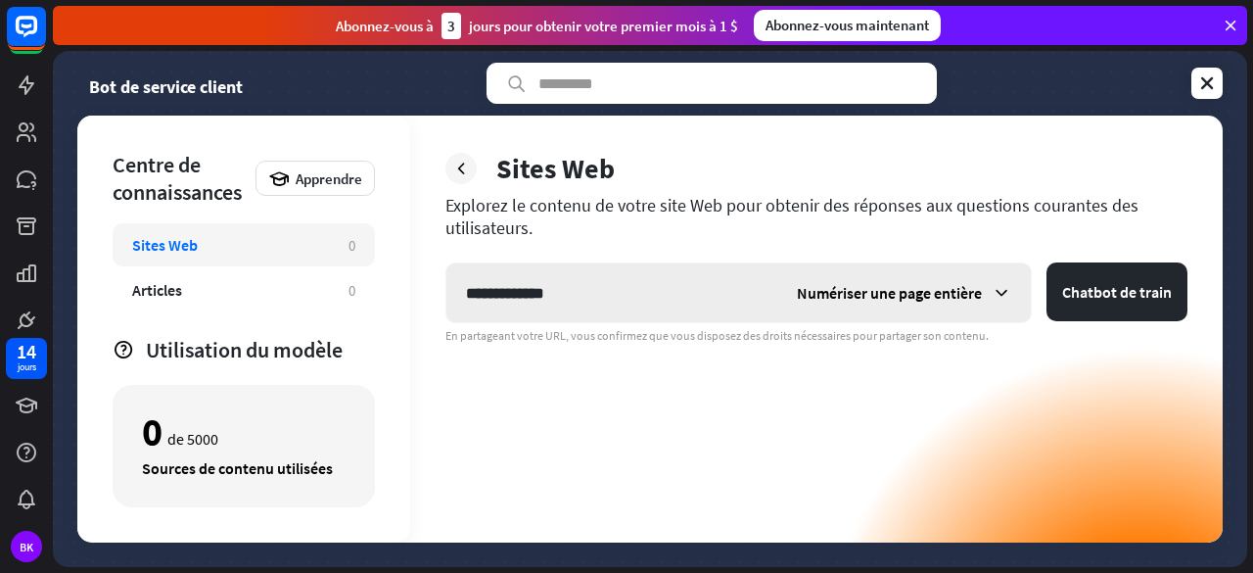
click at [1006, 297] on icon at bounding box center [1002, 293] width 20 height 20
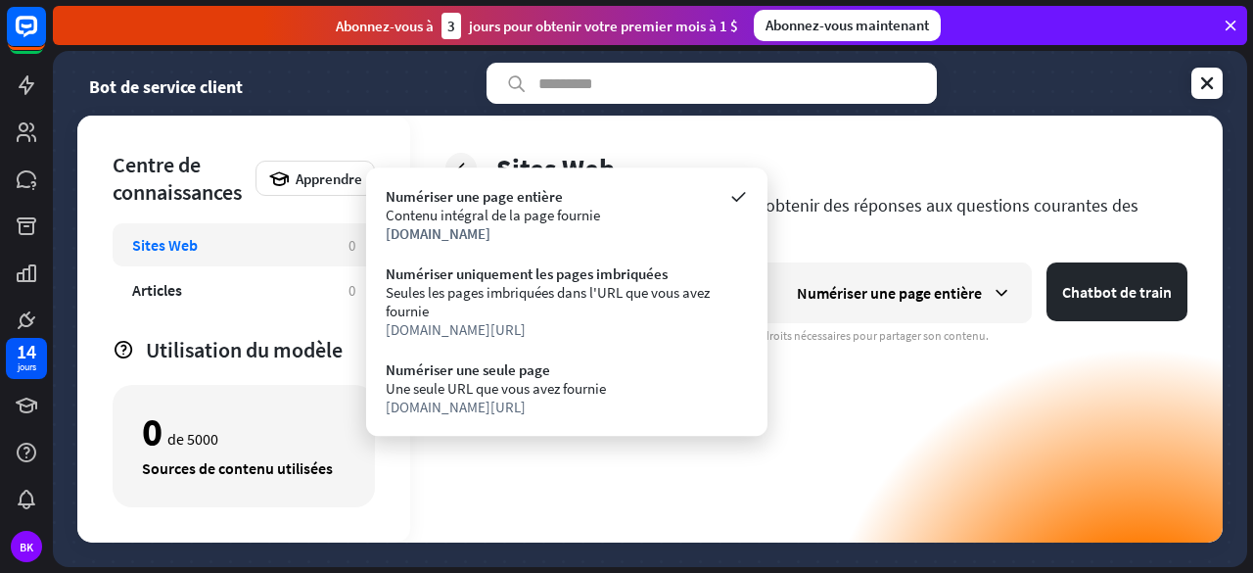
click at [963, 366] on div "**********" at bounding box center [816, 402] width 742 height 280
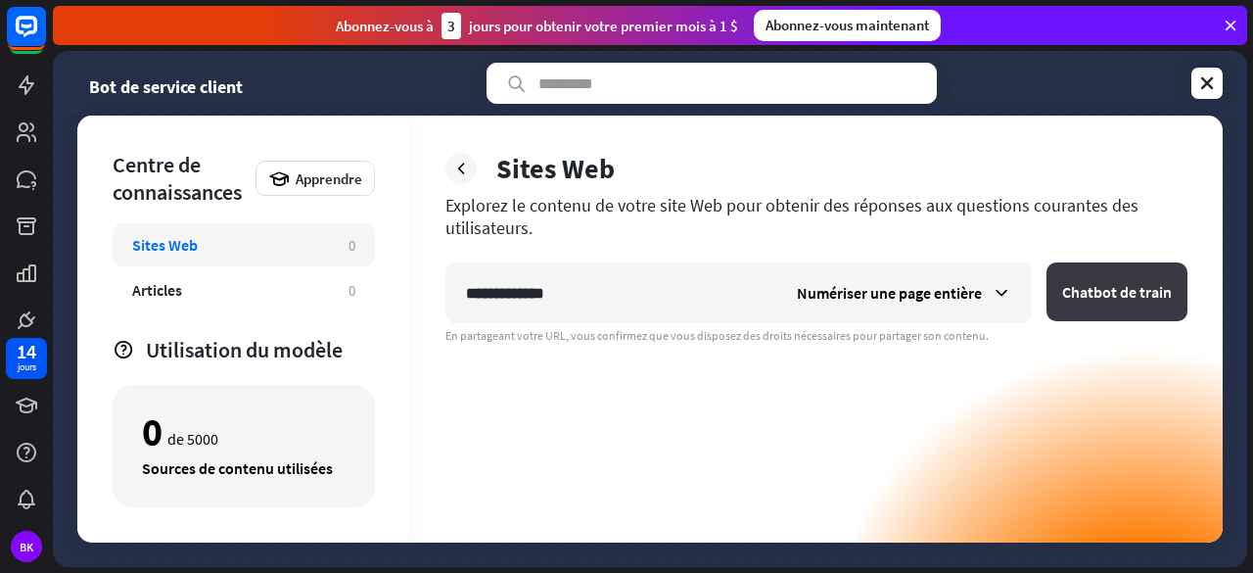
click at [1108, 287] on font "Chatbot de train" at bounding box center [1117, 292] width 110 height 20
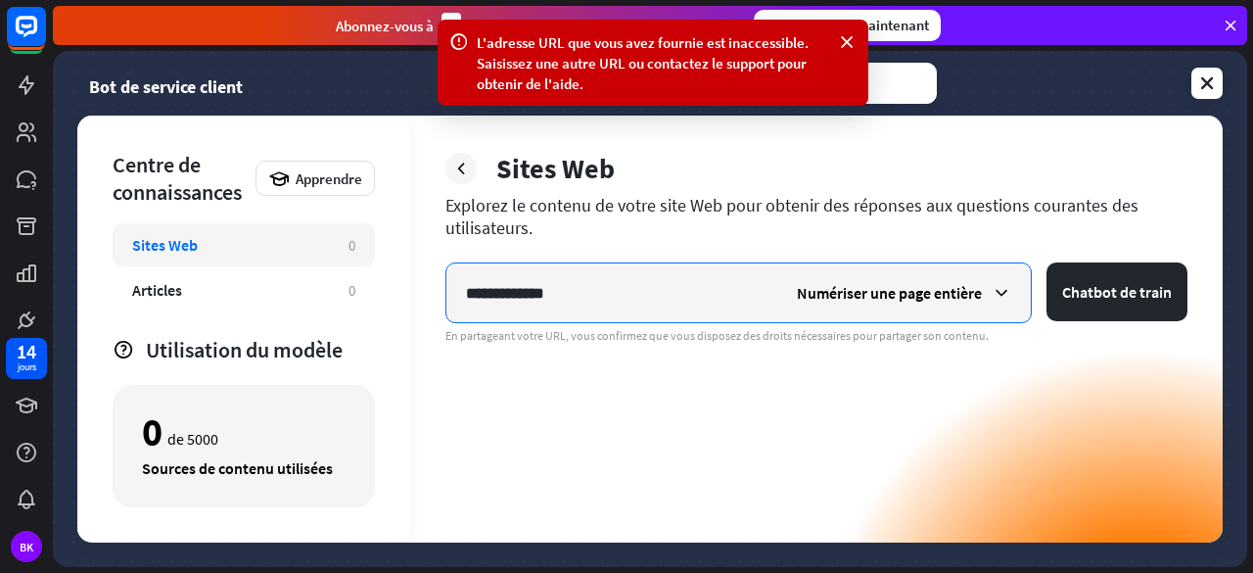
drag, startPoint x: 603, startPoint y: 293, endPoint x: 440, endPoint y: 312, distance: 163.7
click at [440, 312] on div "**********" at bounding box center [816, 329] width 812 height 427
paste input "*****"
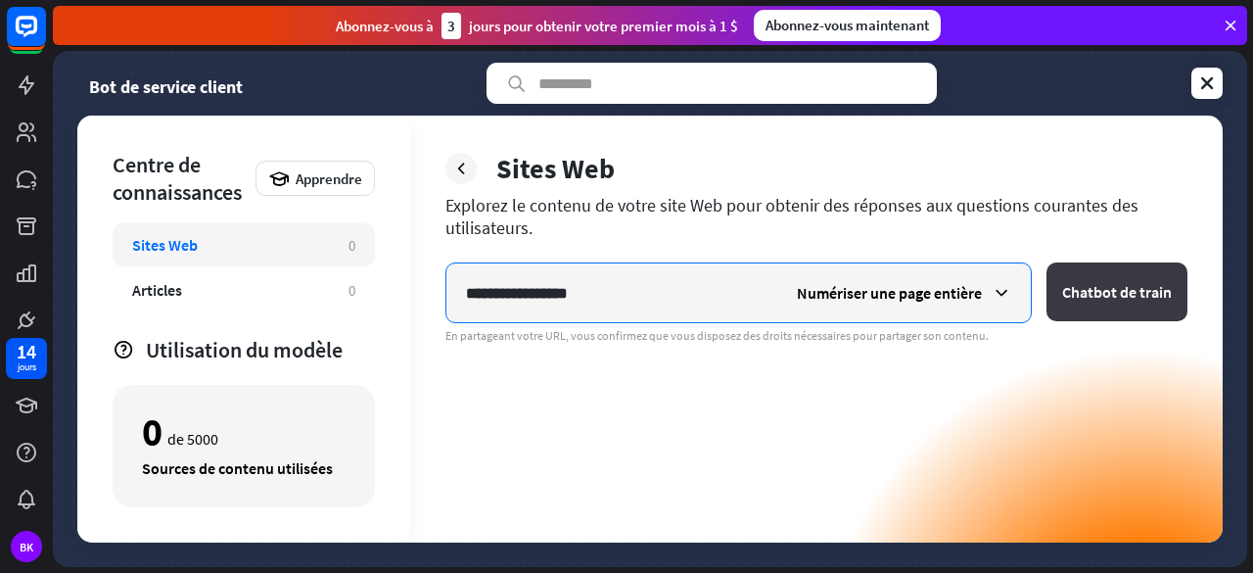
type input "**********"
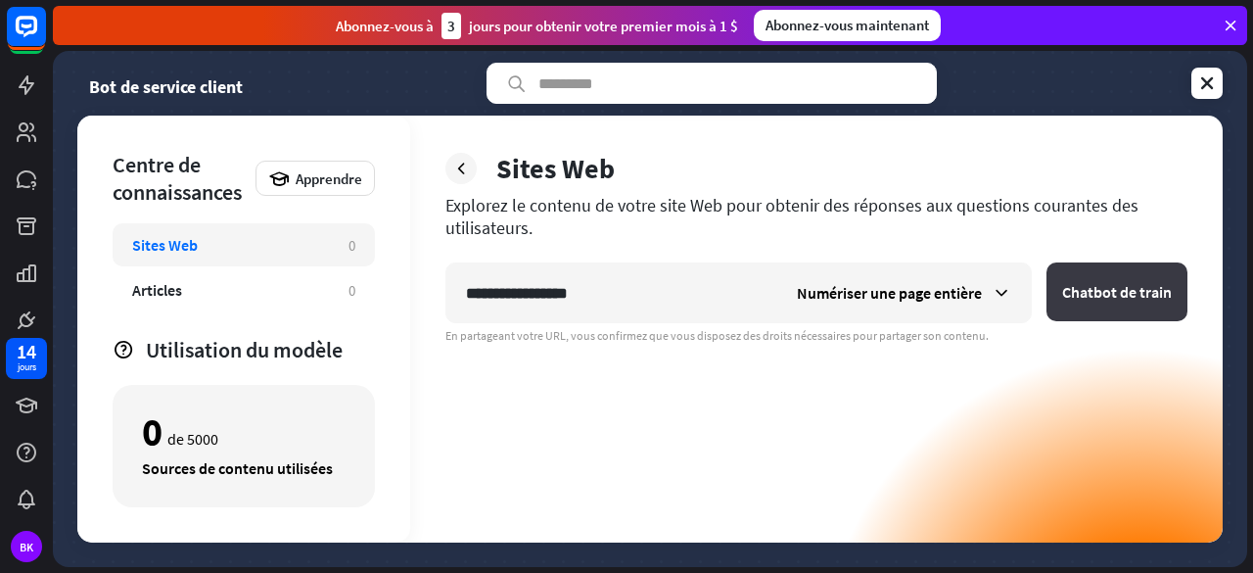
click at [1069, 289] on font "Chatbot de train" at bounding box center [1117, 292] width 110 height 20
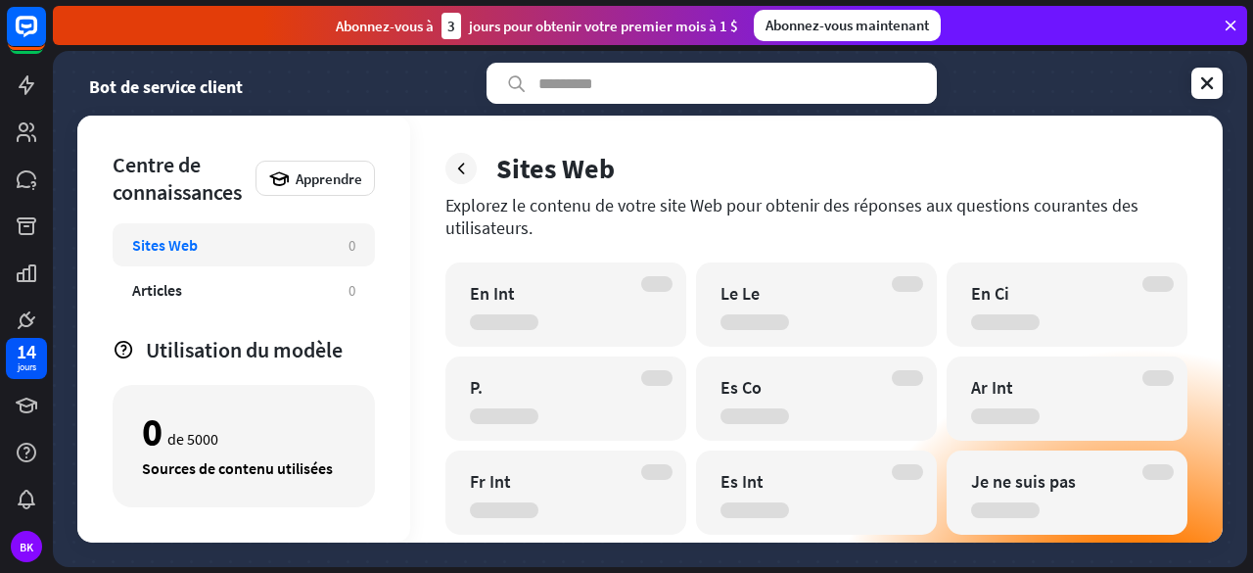
click at [883, 388] on div "Es Co" at bounding box center [816, 398] width 241 height 84
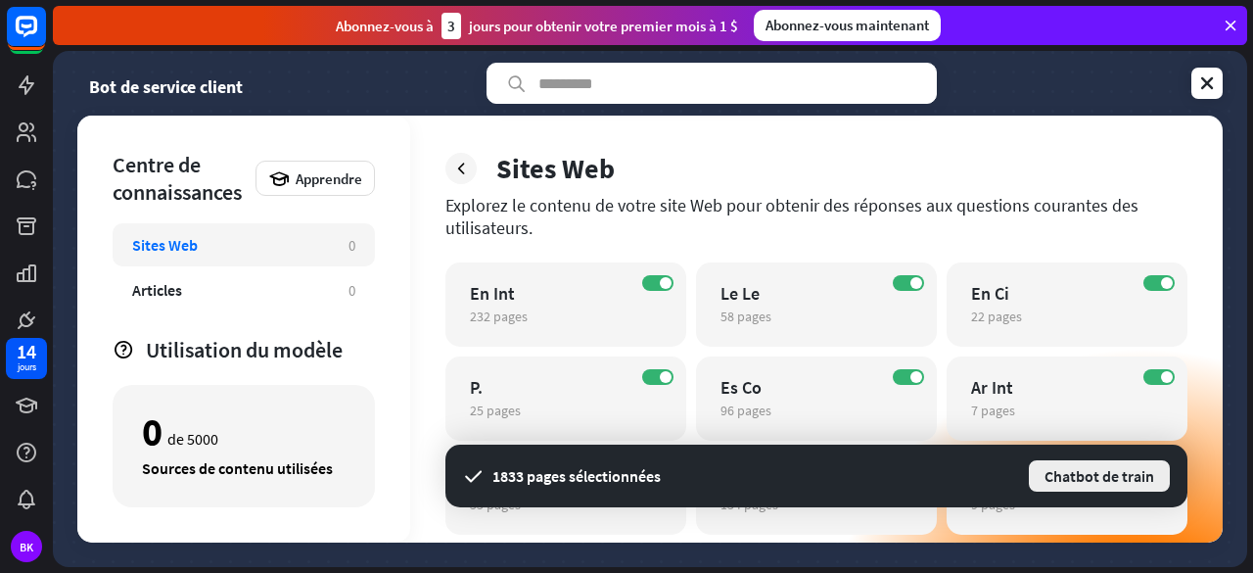
click at [1122, 478] on font "Chatbot de train" at bounding box center [1099, 476] width 110 height 20
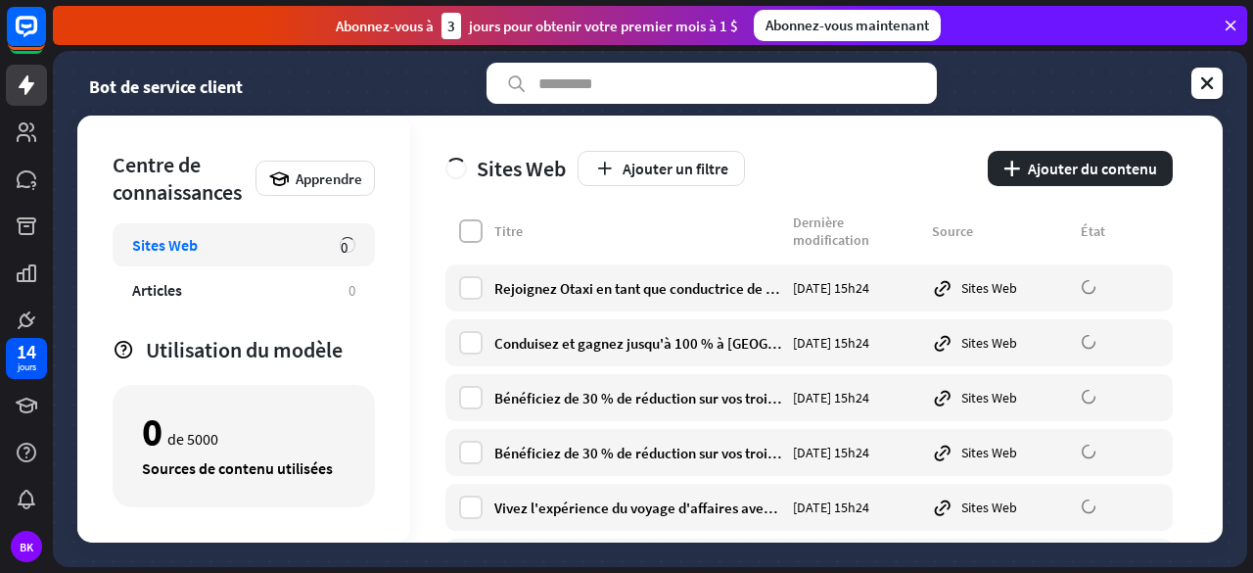
click at [474, 227] on label at bounding box center [470, 230] width 23 height 23
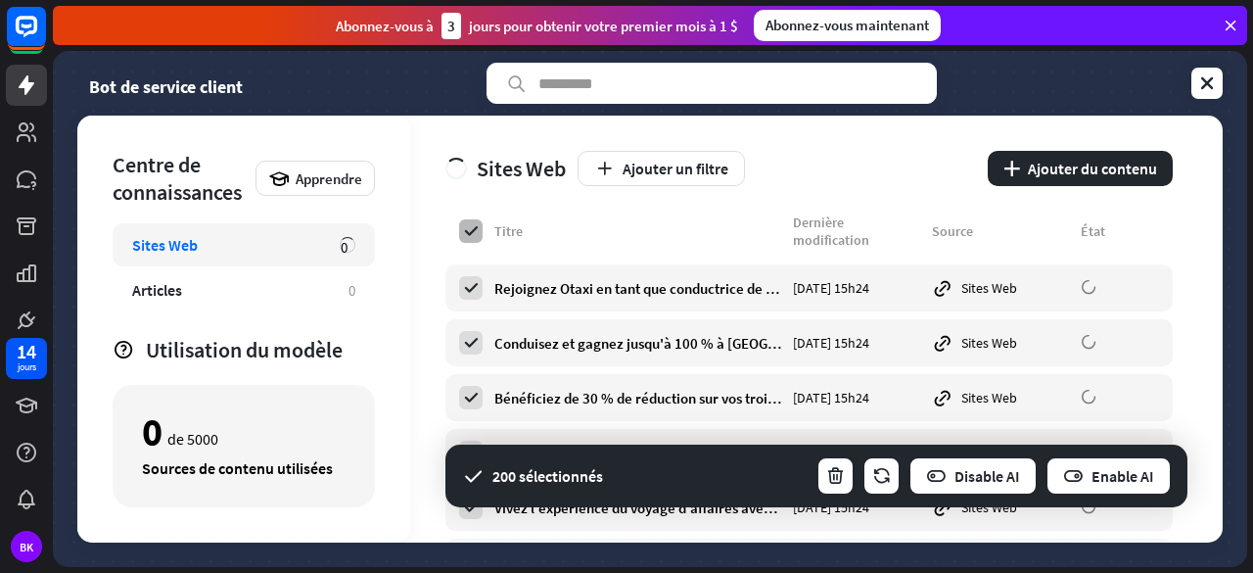
click at [470, 232] on icon at bounding box center [471, 231] width 18 height 18
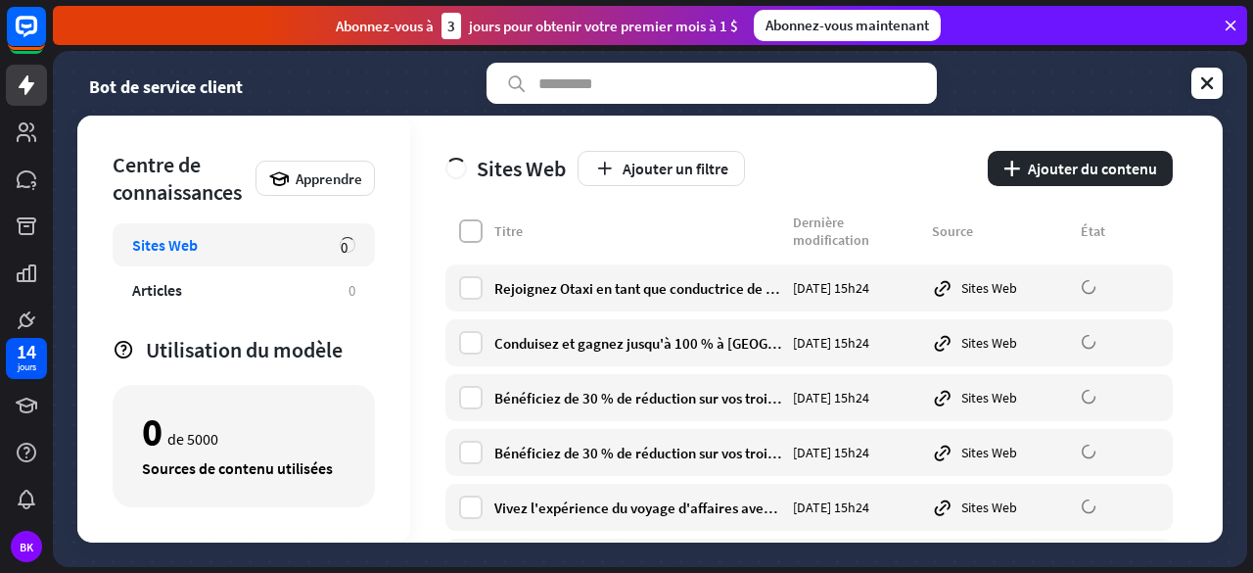
click at [476, 232] on label at bounding box center [470, 230] width 23 height 23
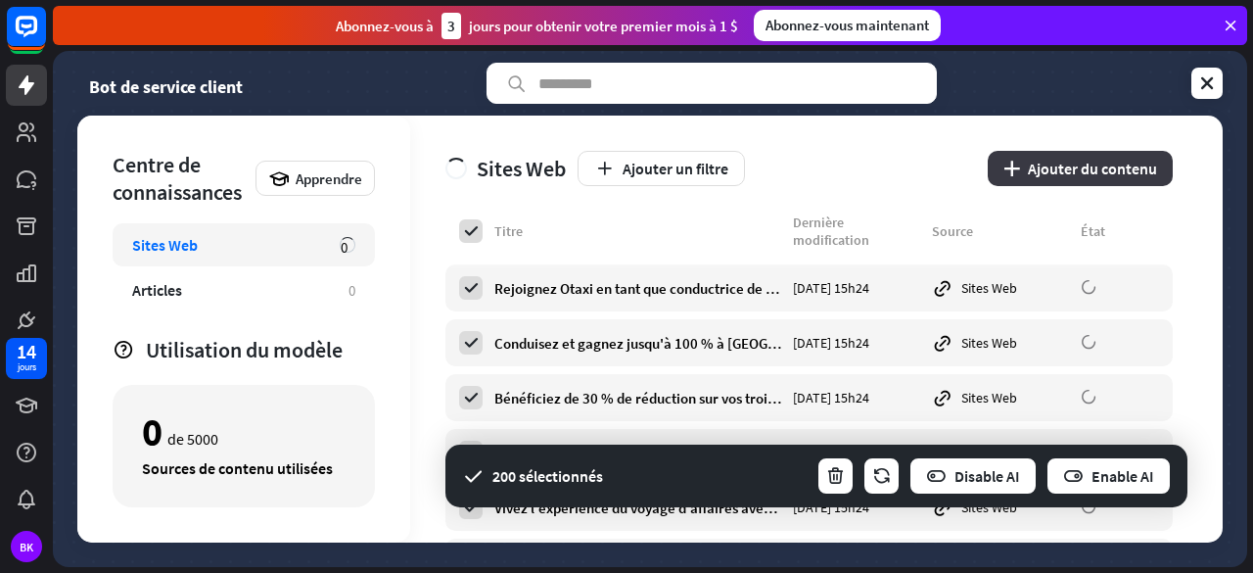
click at [1025, 169] on button "plus Ajouter du contenu" at bounding box center [1080, 168] width 185 height 35
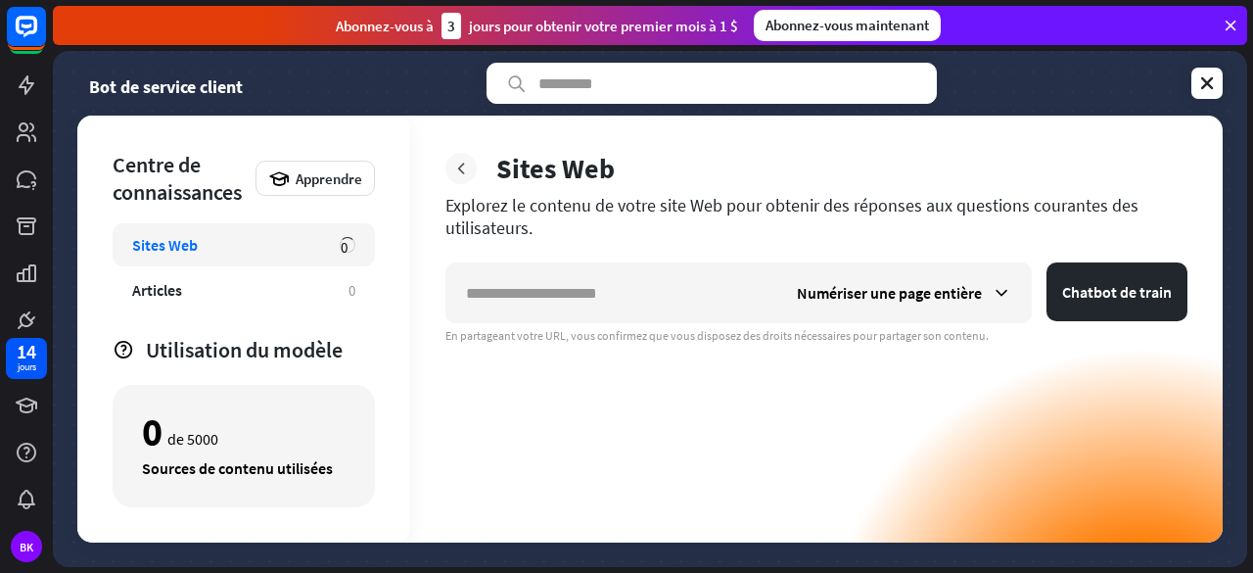
click at [466, 175] on icon at bounding box center [461, 169] width 20 height 20
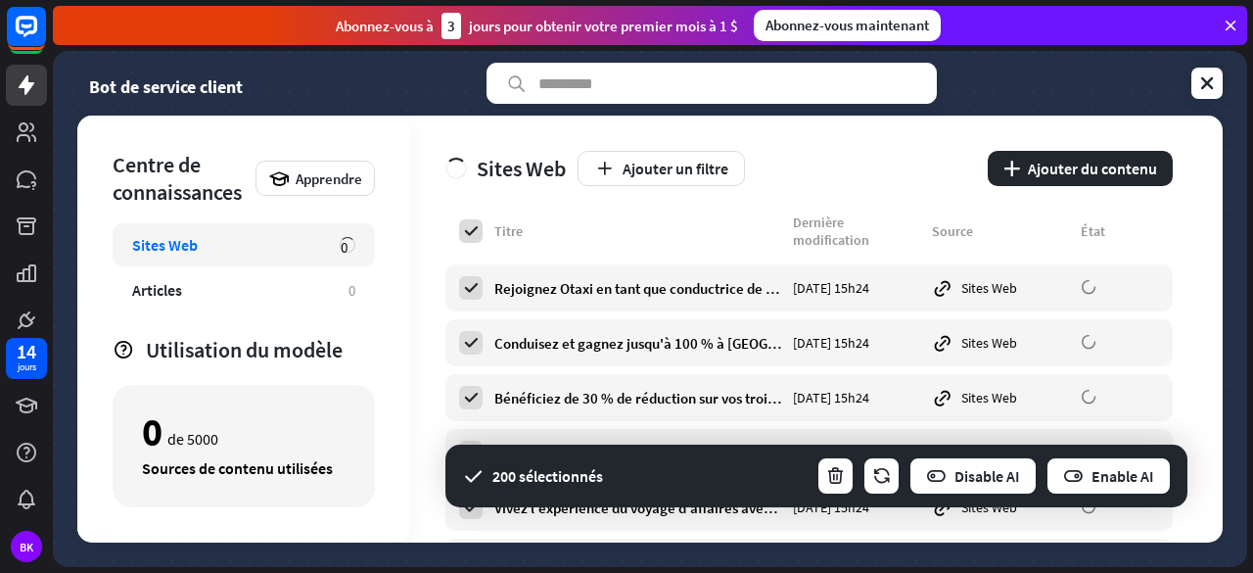
click at [470, 477] on icon at bounding box center [472, 475] width 23 height 23
click at [1182, 302] on div "Sites Web Ajouter un filtre plus Ajouter du contenu Titre Dernière modification…" at bounding box center [816, 329] width 812 height 427
click at [1198, 88] on icon at bounding box center [1207, 83] width 20 height 20
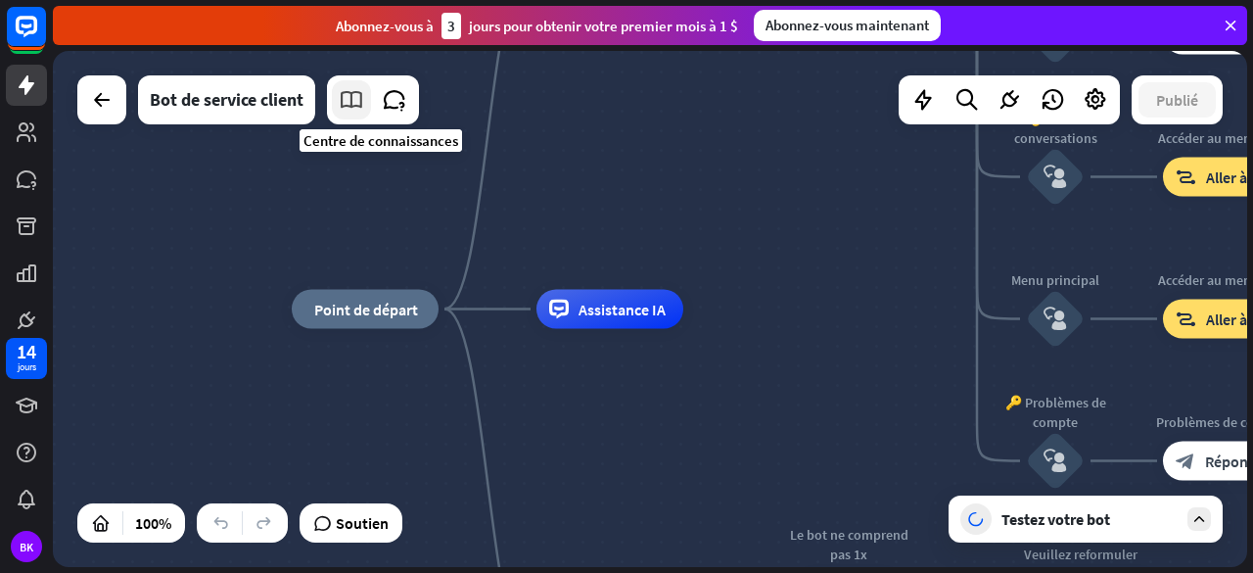
click at [369, 101] on link at bounding box center [351, 99] width 39 height 39
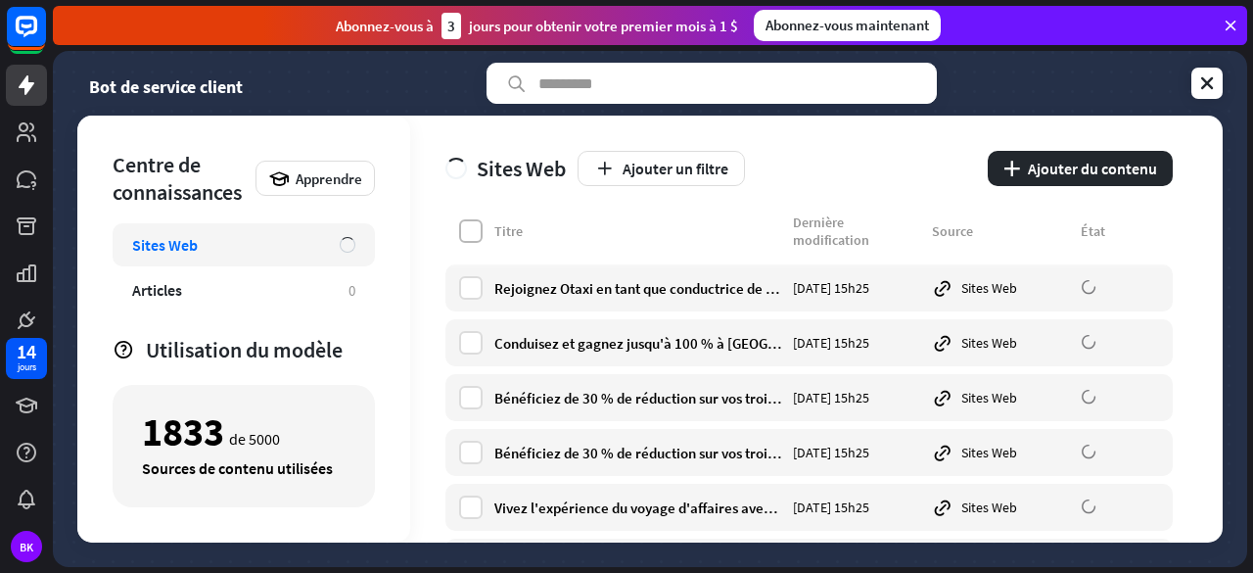
click at [470, 234] on label at bounding box center [470, 230] width 23 height 23
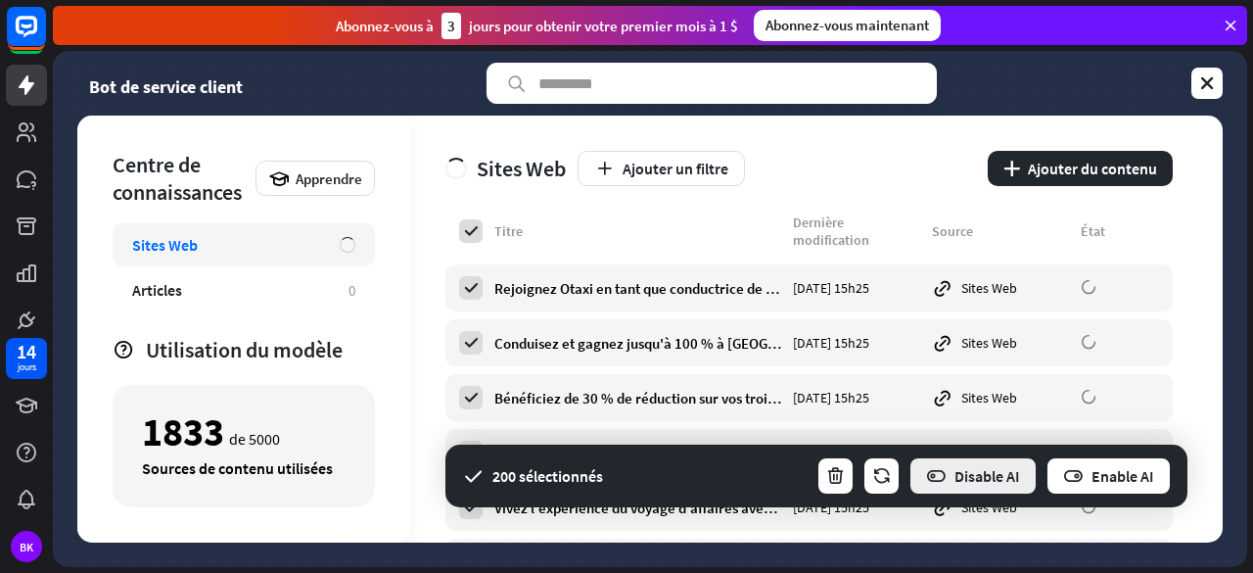
click at [957, 481] on font "Disable AI" at bounding box center [987, 476] width 66 height 20
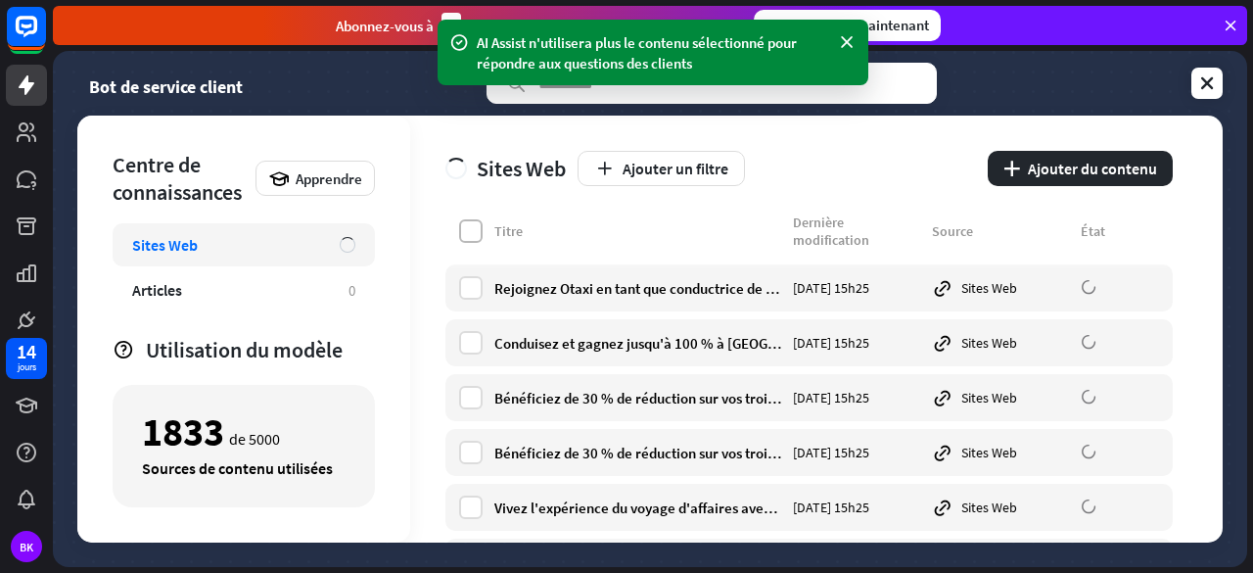
click at [476, 232] on label at bounding box center [470, 230] width 23 height 23
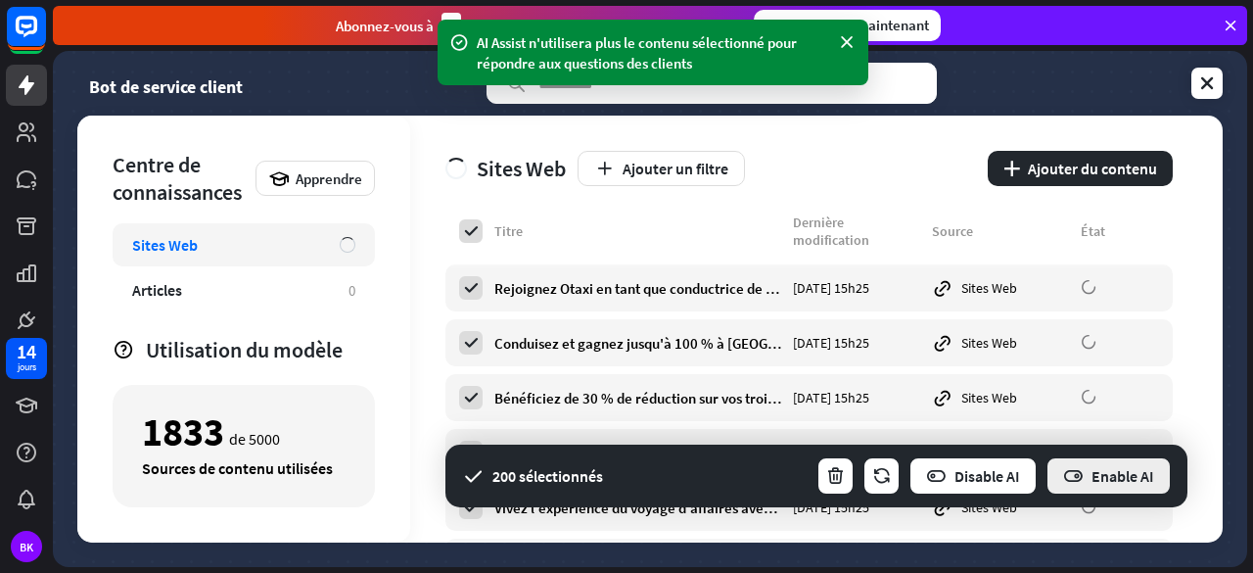
click at [1090, 460] on button "Enable AI" at bounding box center [1108, 475] width 126 height 39
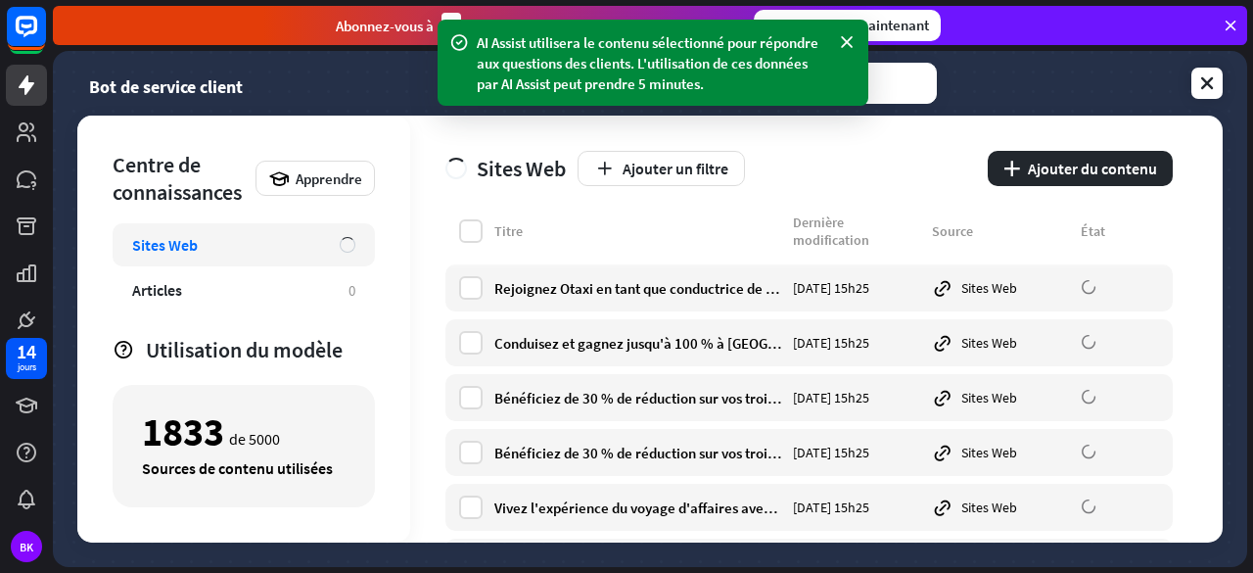
click at [811, 146] on div "Sites Web Ajouter un filtre plus Ajouter du contenu" at bounding box center [808, 165] width 727 height 98
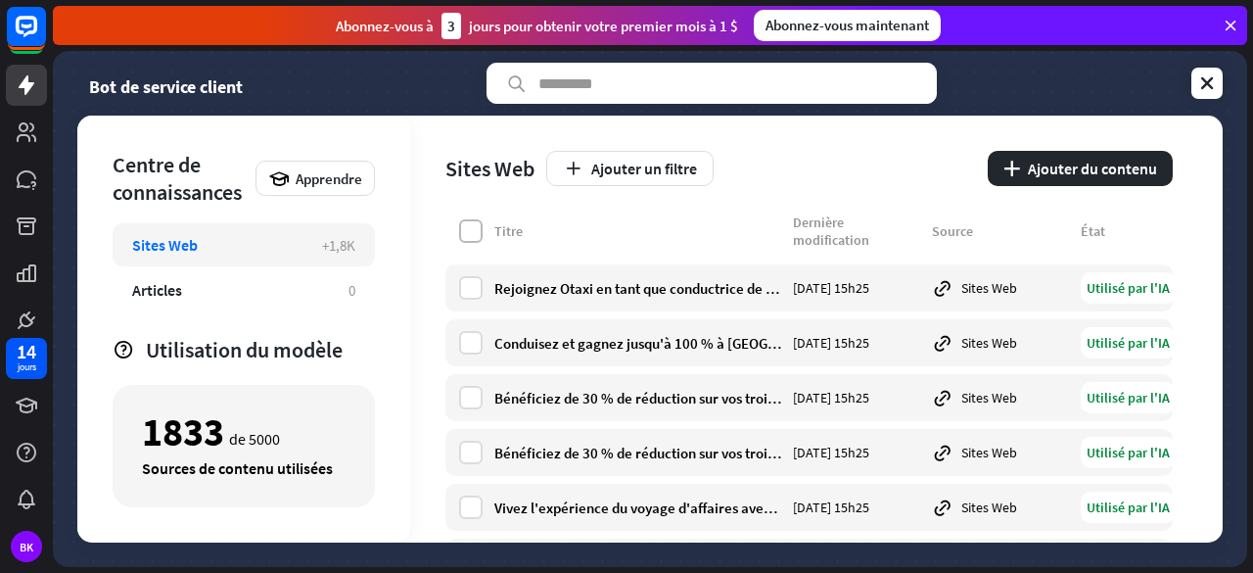
click at [472, 228] on label at bounding box center [470, 230] width 23 height 23
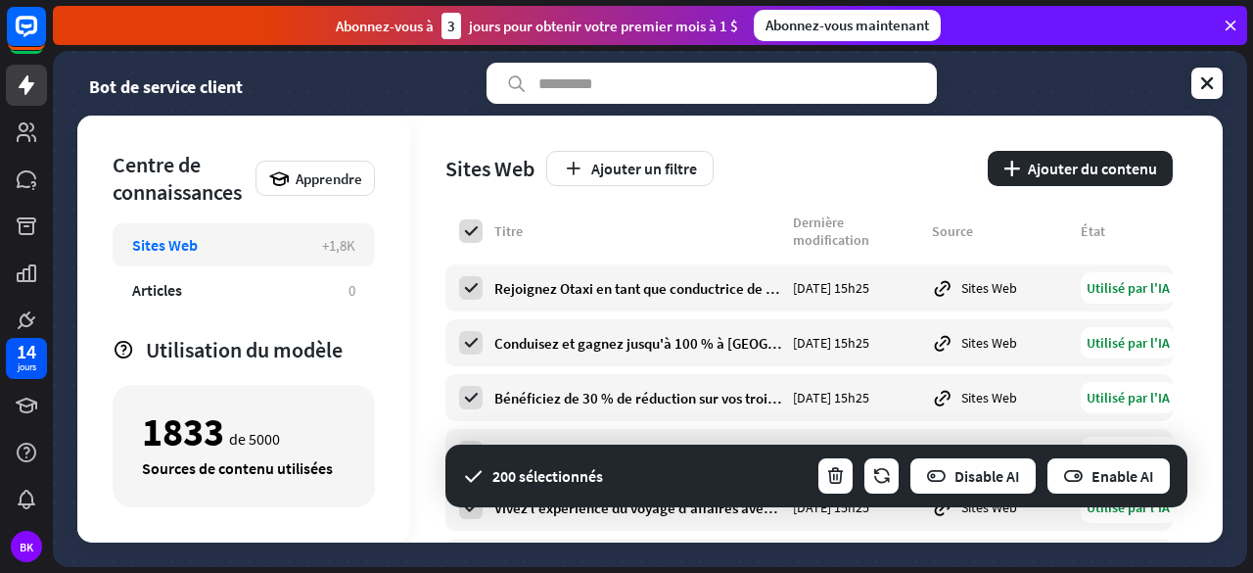
click at [1206, 188] on div "Sites Web Ajouter un filtre plus Ajouter du contenu Titre Dernière modification…" at bounding box center [816, 329] width 812 height 427
click at [1204, 85] on icon at bounding box center [1207, 83] width 20 height 20
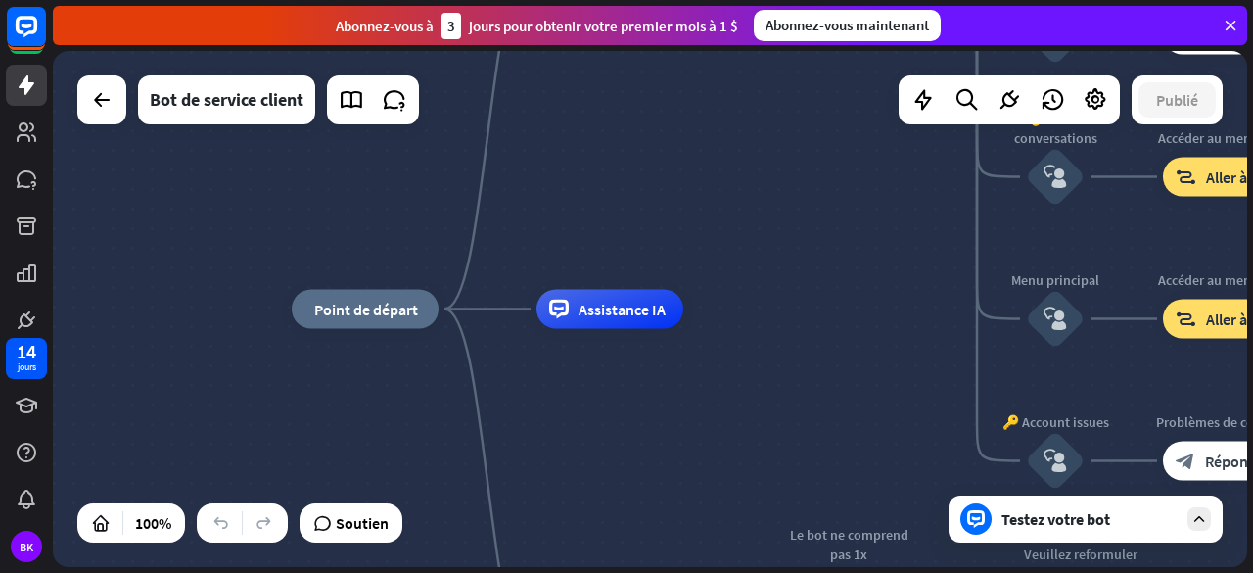
click at [1063, 514] on font "Testez votre bot" at bounding box center [1055, 519] width 109 height 20
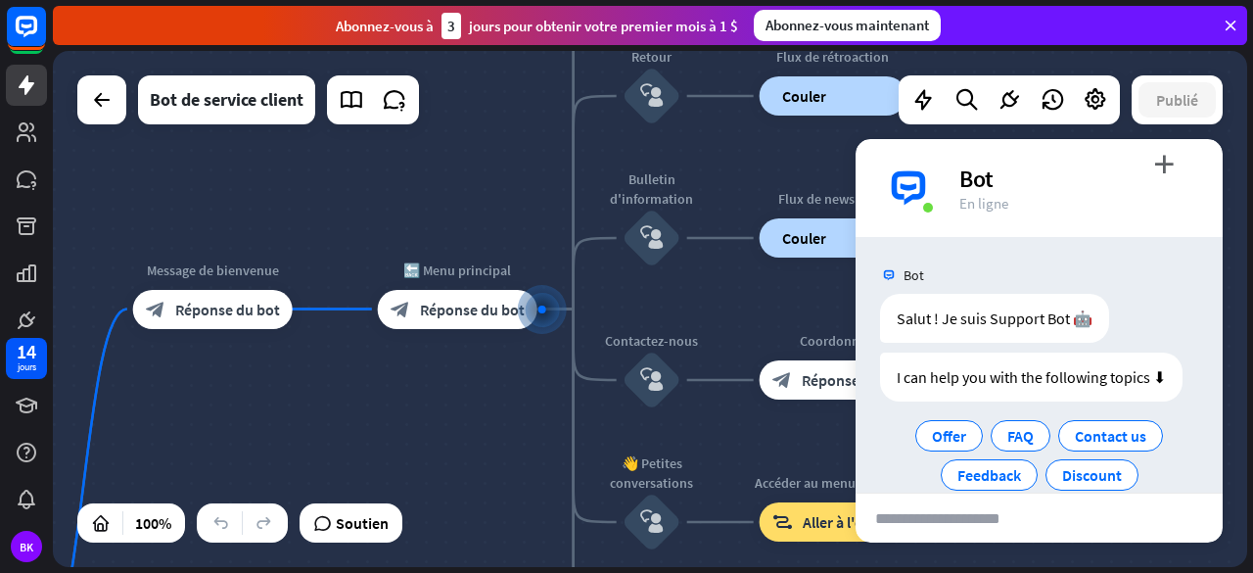
scroll to position [69, 0]
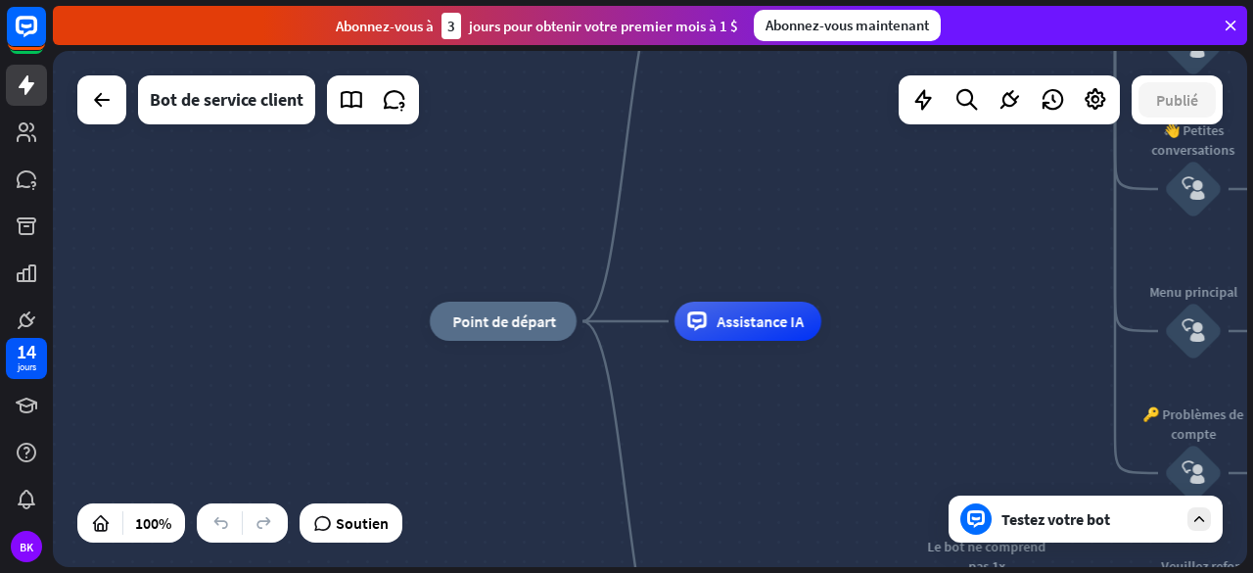
click at [508, 317] on font "Point de départ" at bounding box center [504, 321] width 104 height 20
click at [491, 267] on div "Modifier le nom" at bounding box center [485, 276] width 113 height 29
type input "**********"
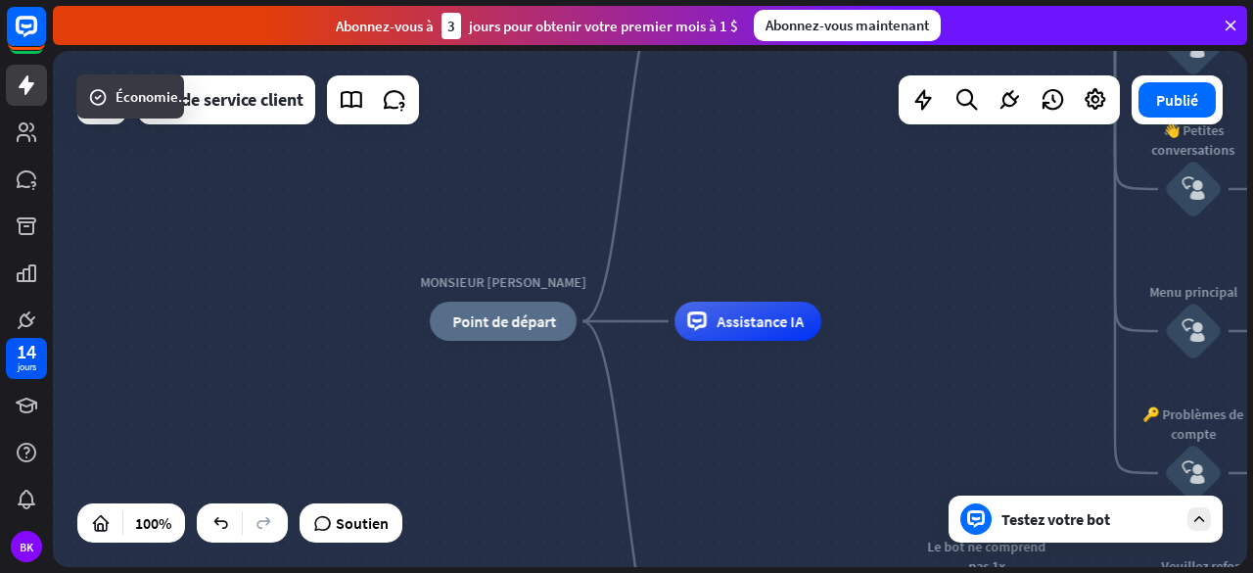
click at [722, 401] on div "MONSIEUR CINQ maison_2 Point de départ Message de bienvenue block_bot_response …" at bounding box center [1027, 579] width 1194 height 516
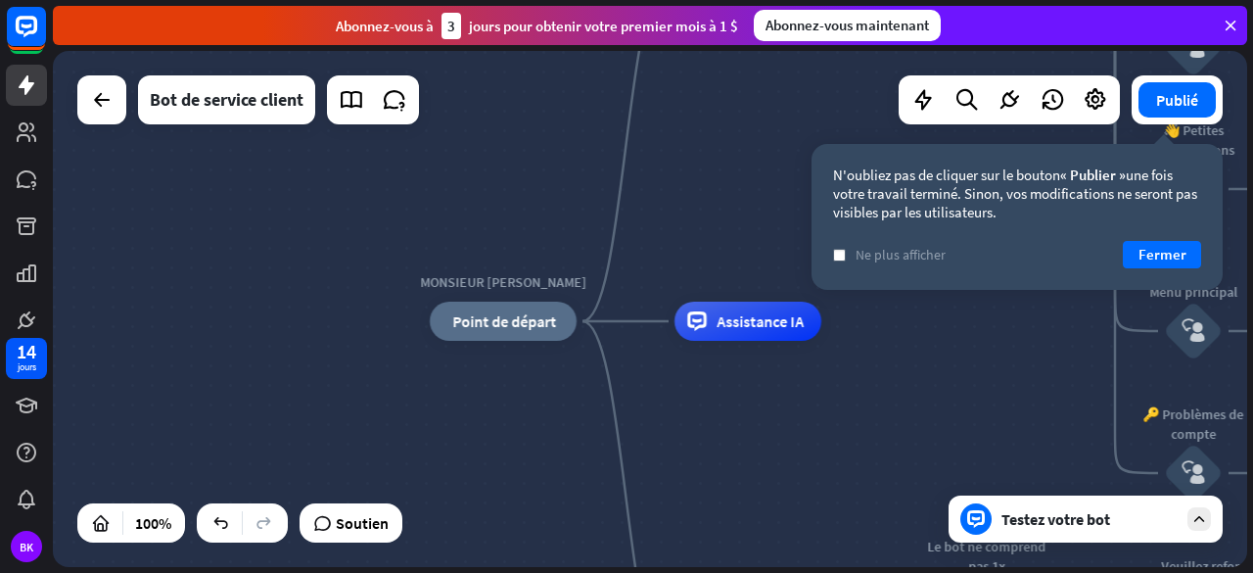
click at [1036, 522] on font "Testez votre bot" at bounding box center [1055, 519] width 109 height 20
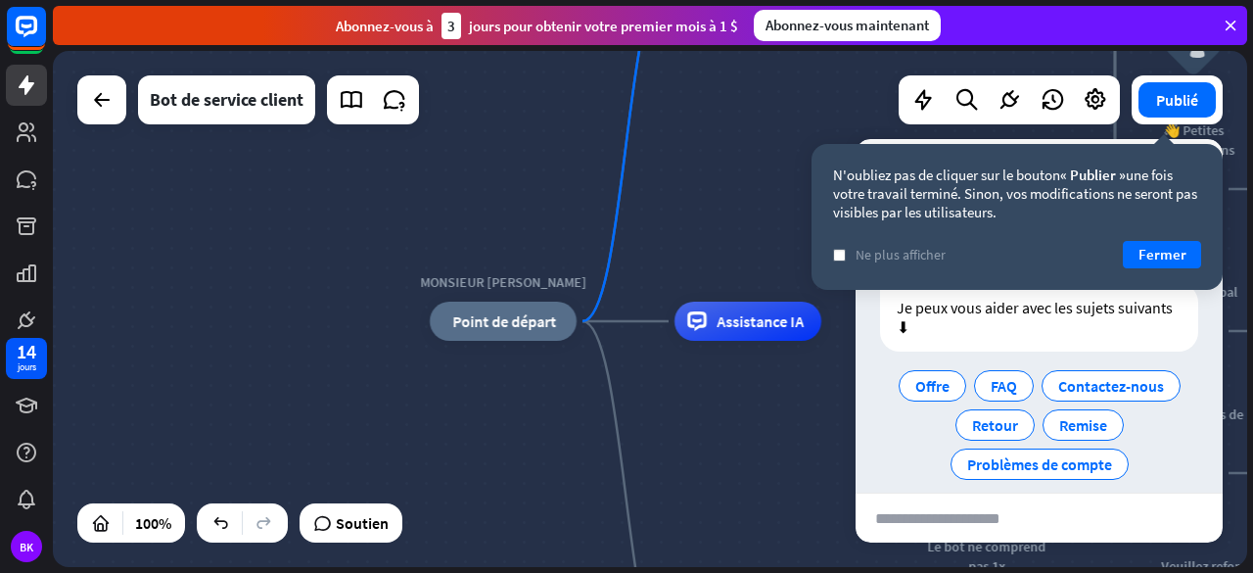
click at [907, 442] on div "Offre FAQ Contactez-nous Retour Remise Problèmes de compte" at bounding box center [1039, 424] width 318 height 117
click at [1169, 246] on font "Fermer" at bounding box center [1162, 254] width 48 height 19
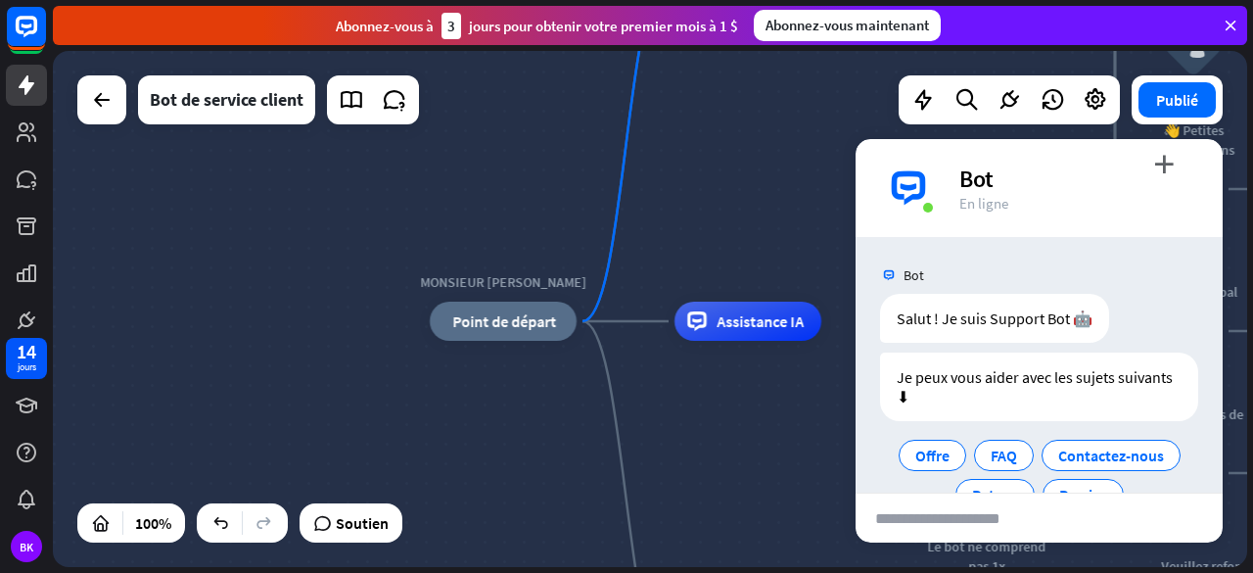
scroll to position [89, 0]
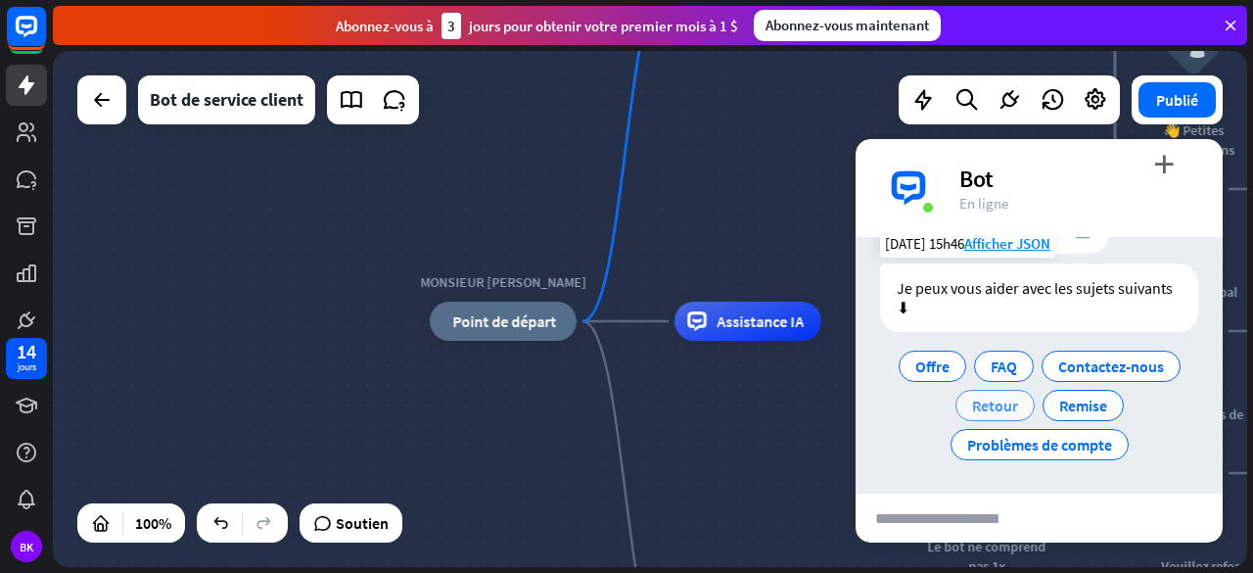
click at [985, 410] on font "Retour" at bounding box center [995, 405] width 46 height 20
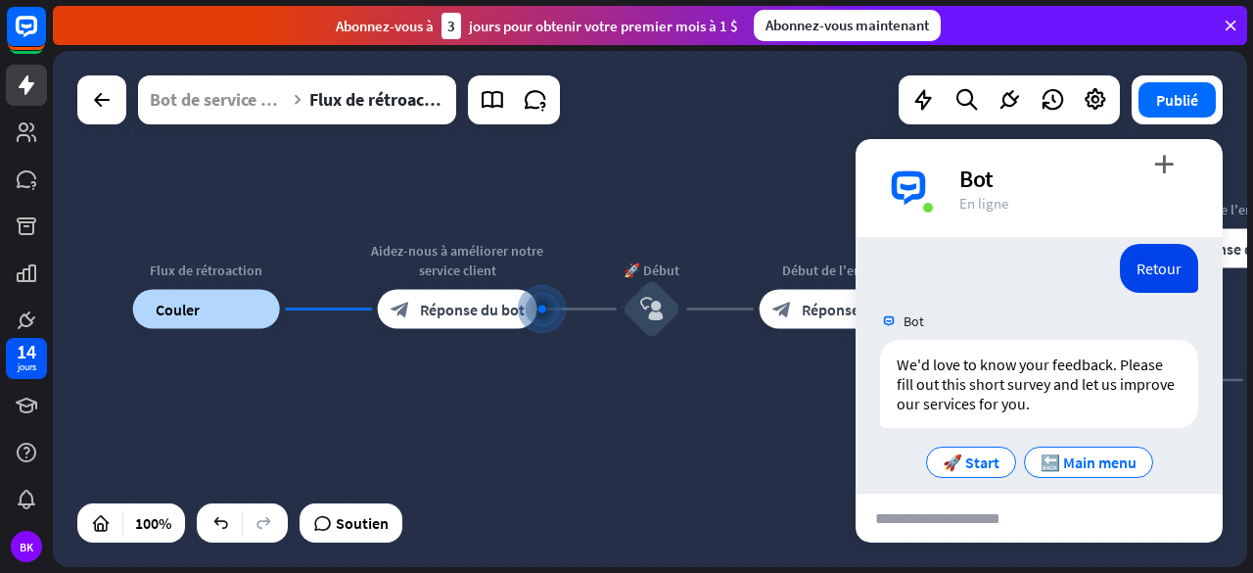
scroll to position [242, 0]
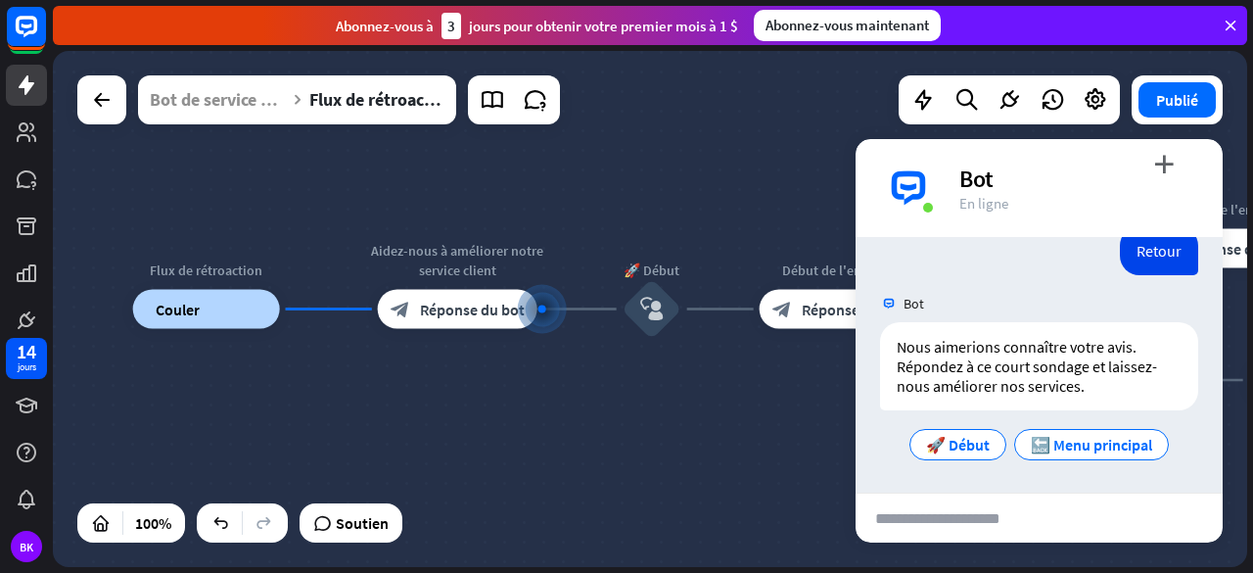
click at [963, 514] on input "text" at bounding box center [943, 517] width 175 height 49
type input "*"
type input "*****"
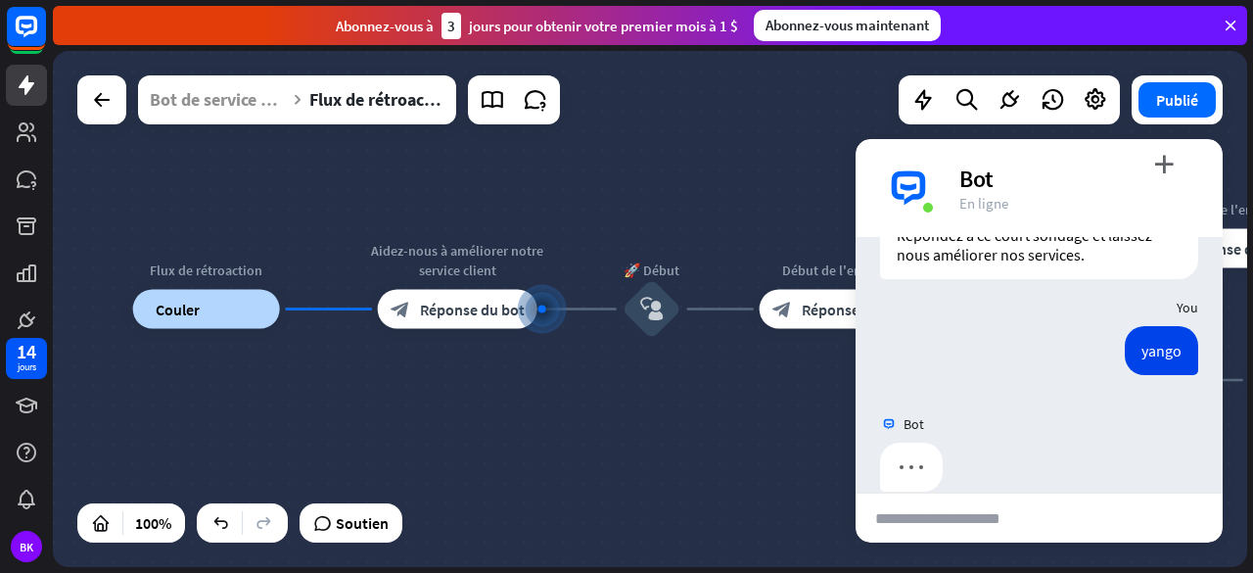
scroll to position [400, 0]
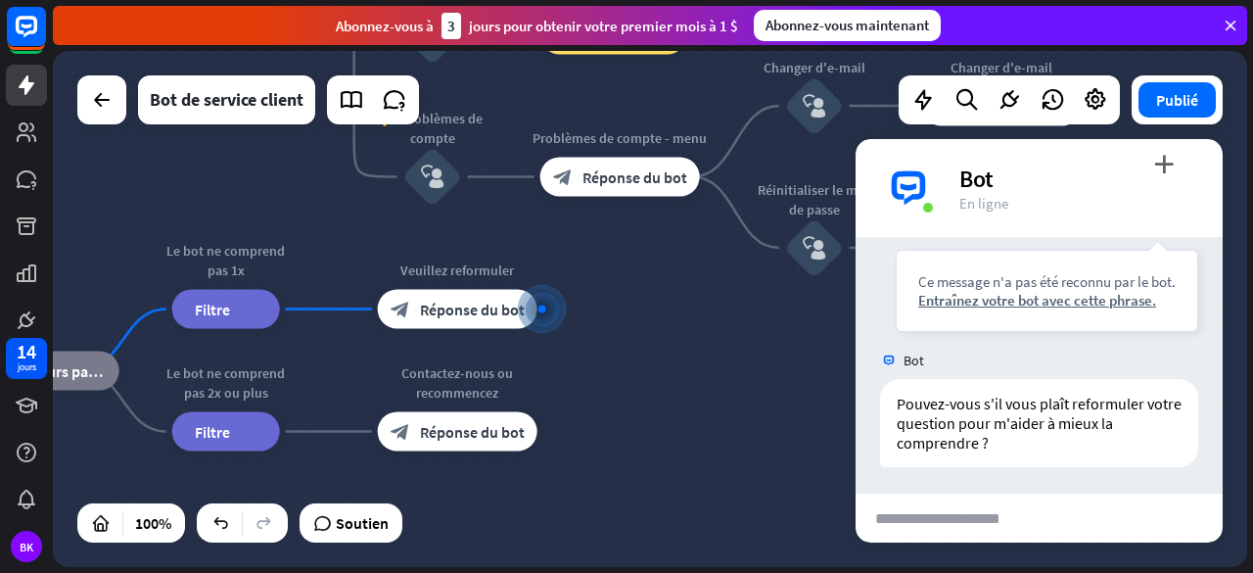
scroll to position [519, 0]
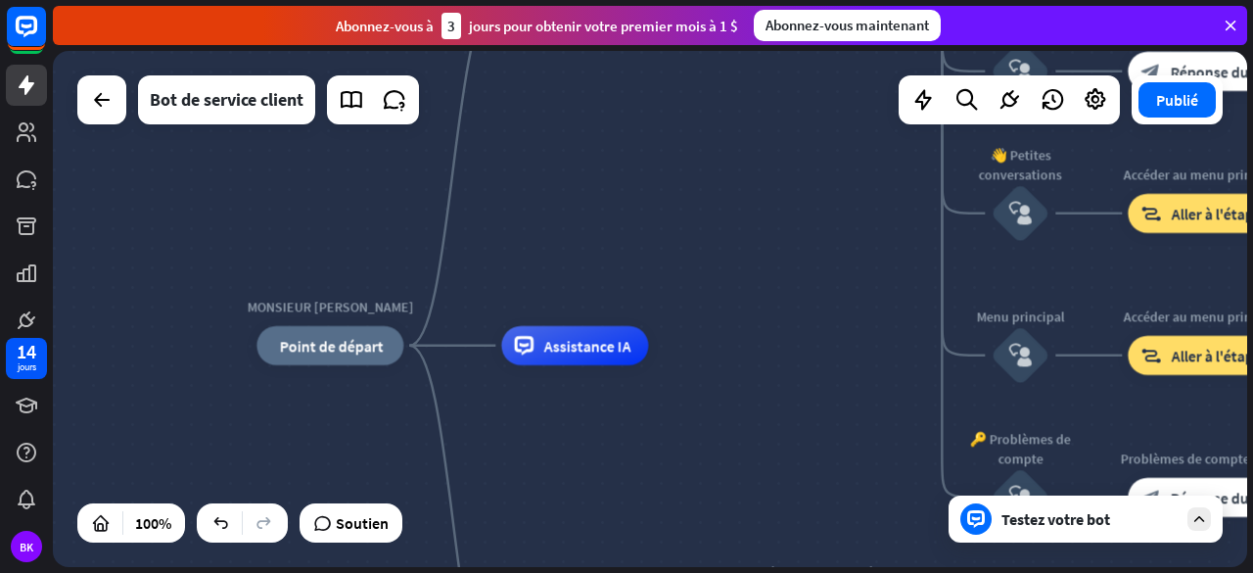
click at [568, 347] on font "Assistance IA" at bounding box center [586, 346] width 87 height 20
click at [630, 304] on font "plus_jaune" at bounding box center [632, 301] width 16 height 15
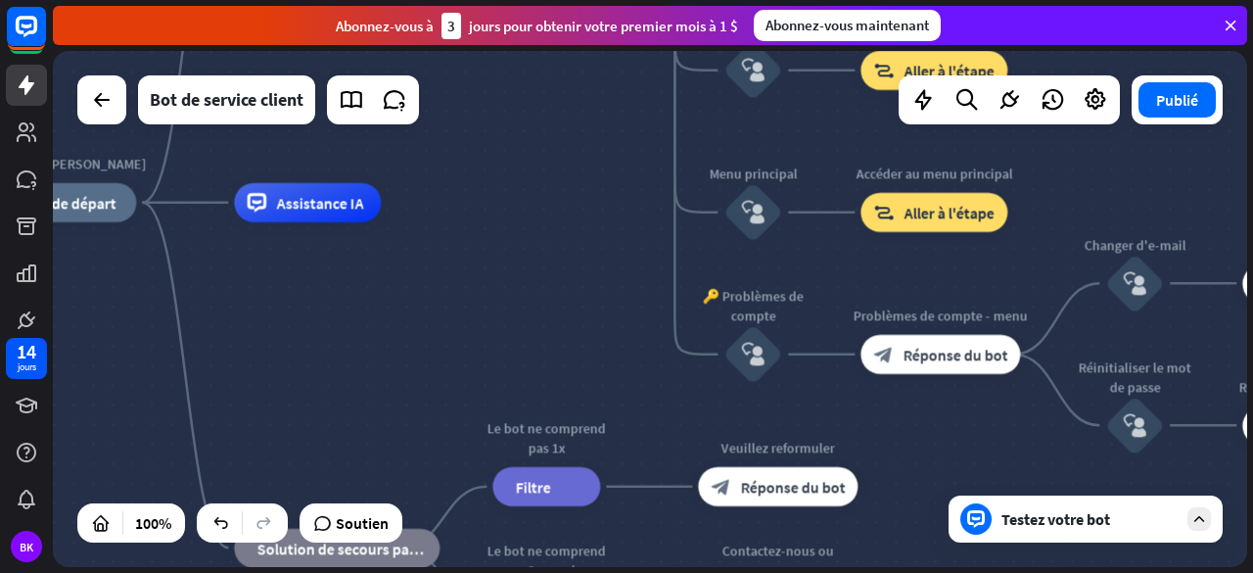
drag, startPoint x: 728, startPoint y: 398, endPoint x: 460, endPoint y: 250, distance: 306.7
click at [460, 250] on div "MONSIEUR CINQ maison_2 Point de départ Message de bienvenue block_bot_response …" at bounding box center [586, 461] width 1194 height 516
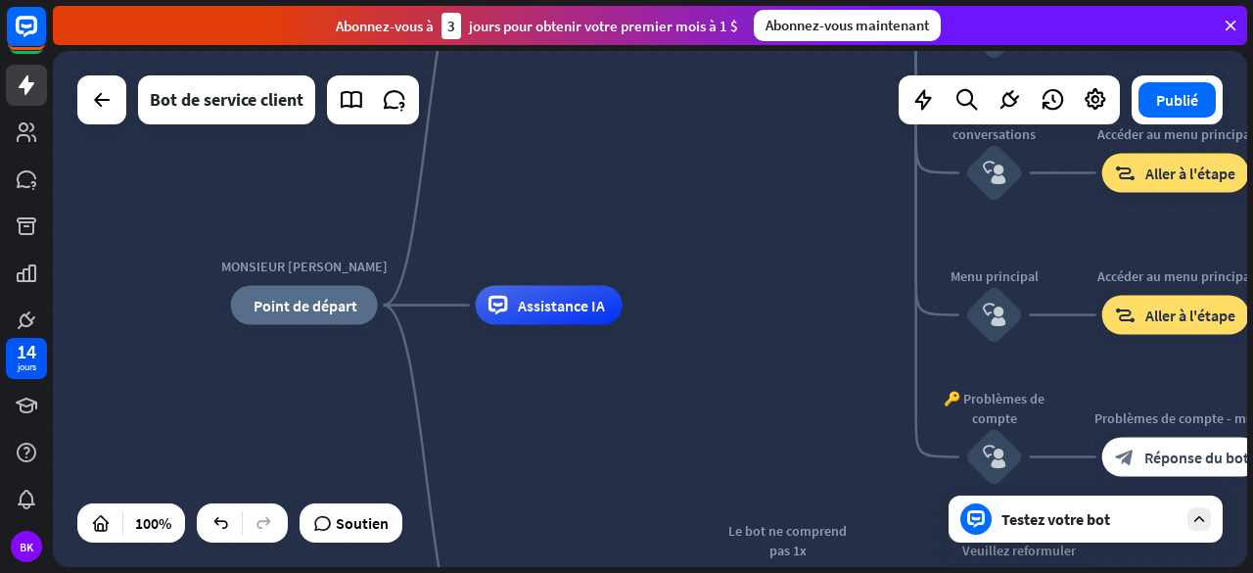
click at [545, 311] on font "Assistance IA" at bounding box center [561, 306] width 87 height 20
click at [535, 262] on font "Modifier le nom" at bounding box center [531, 262] width 93 height 18
type input "**********"
click at [388, 98] on icon at bounding box center [394, 99] width 25 height 25
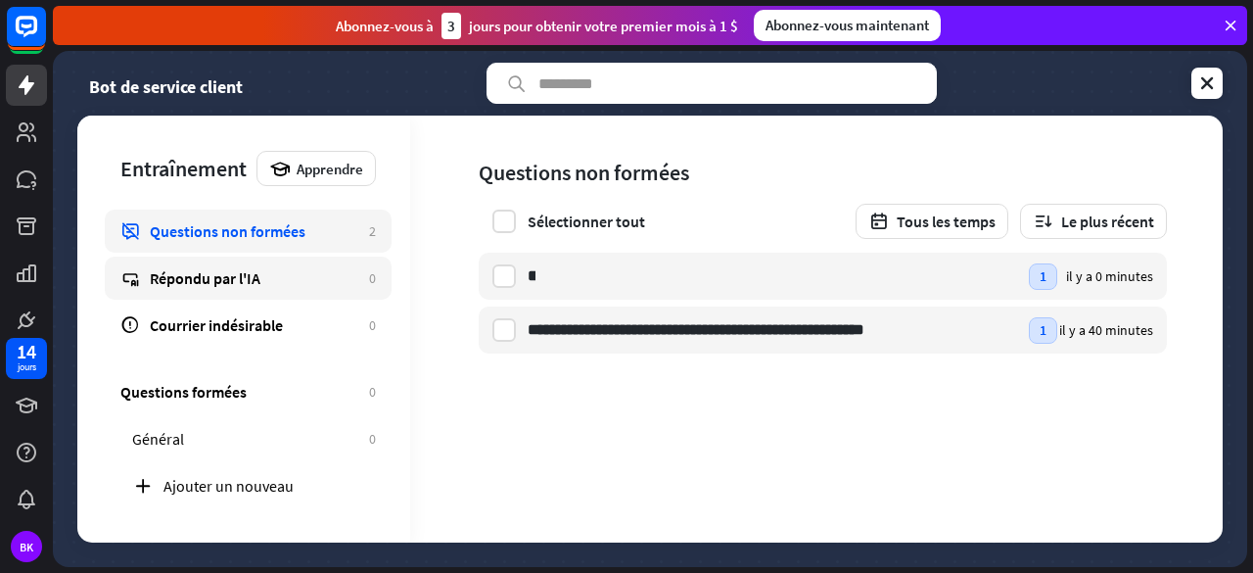
click at [280, 283] on div "Répondu par l'IA" at bounding box center [254, 278] width 209 height 20
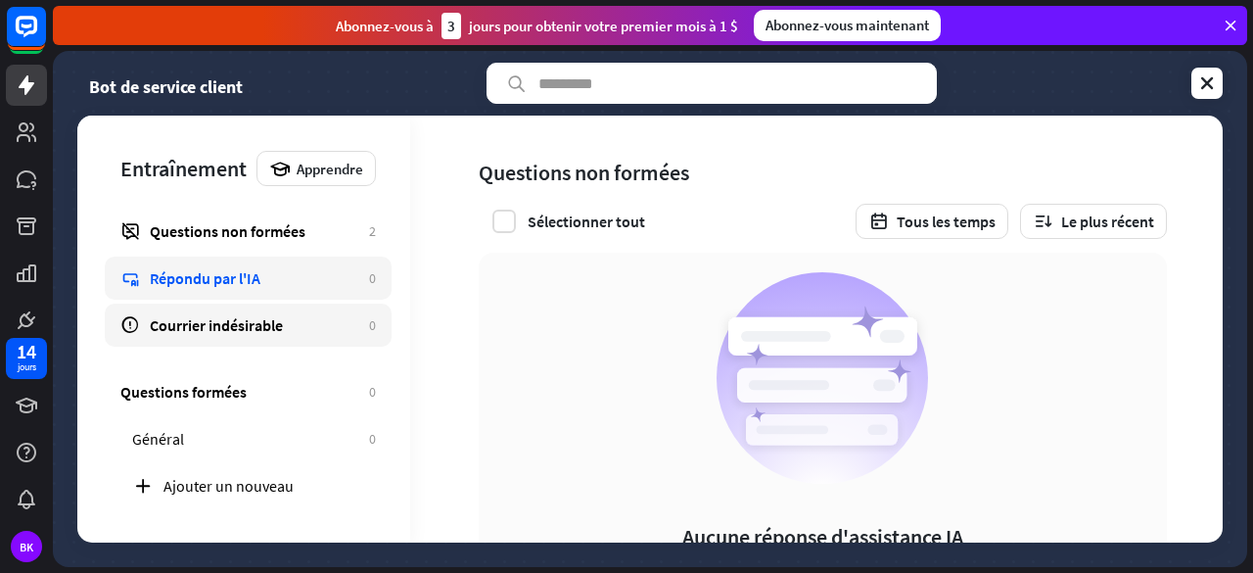
click at [253, 321] on font "Courrier indésirable" at bounding box center [216, 325] width 133 height 20
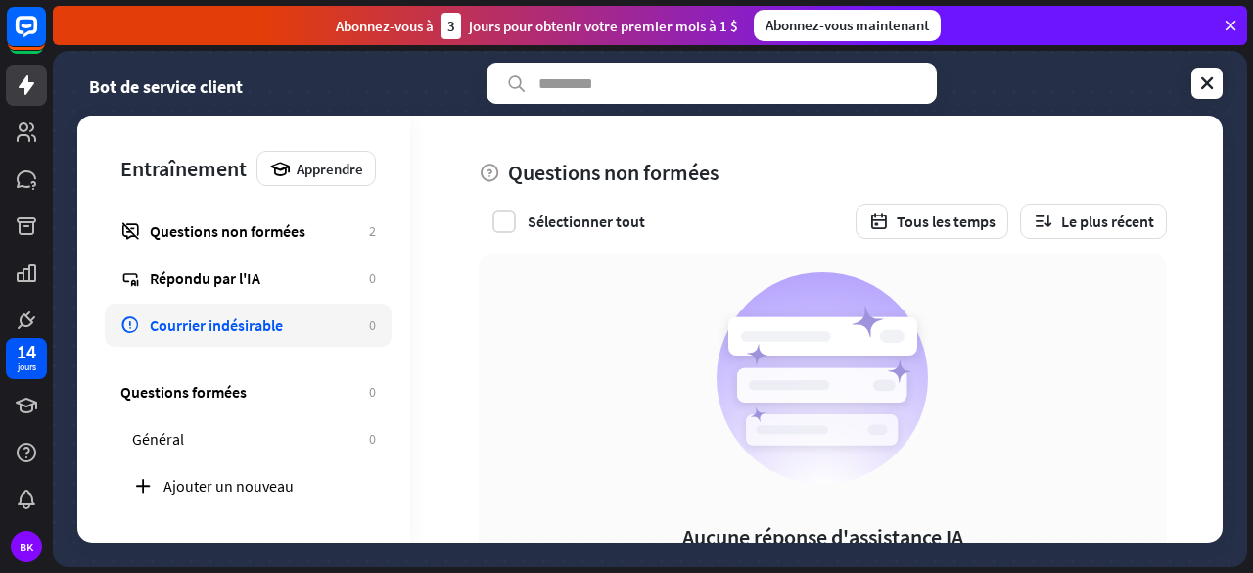
click at [516, 217] on div "Sélectionner tout" at bounding box center [562, 220] width 166 height 23
click at [1202, 83] on icon at bounding box center [1207, 83] width 20 height 20
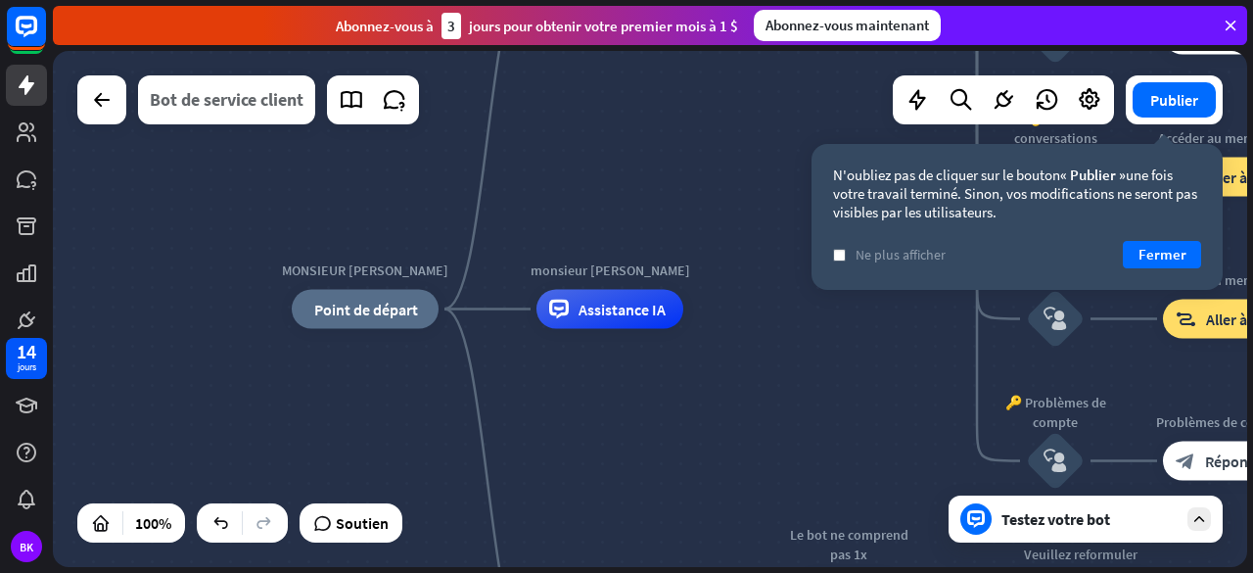
click at [233, 104] on font "Bot de service client" at bounding box center [227, 99] width 154 height 23
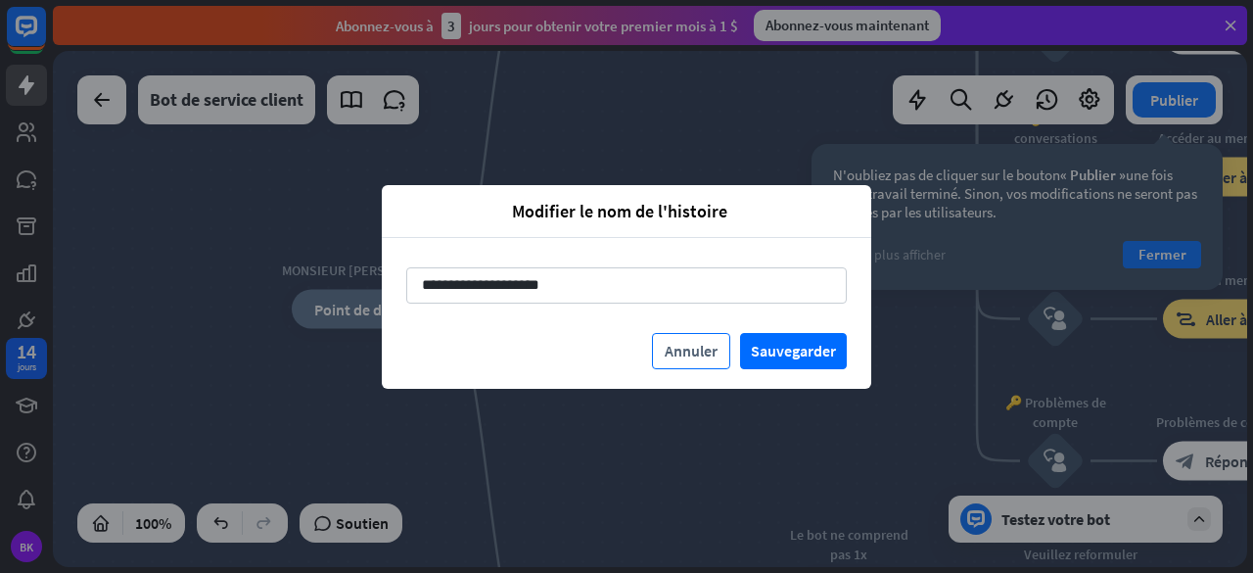
click at [699, 354] on font "Annuler" at bounding box center [691, 351] width 53 height 20
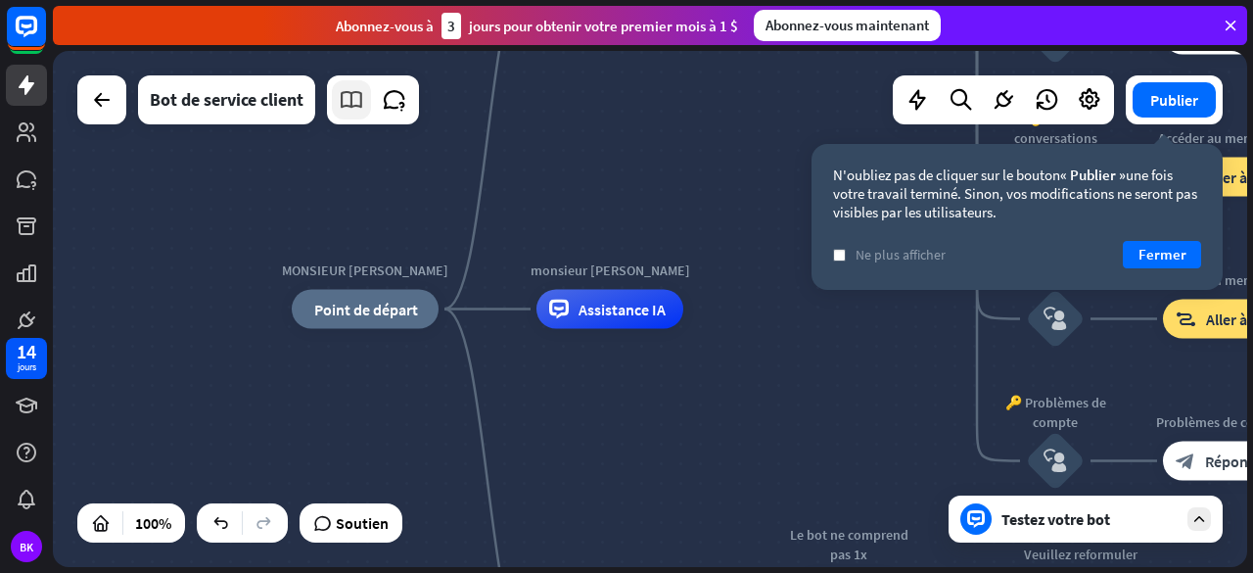
click at [354, 91] on icon at bounding box center [351, 99] width 25 height 25
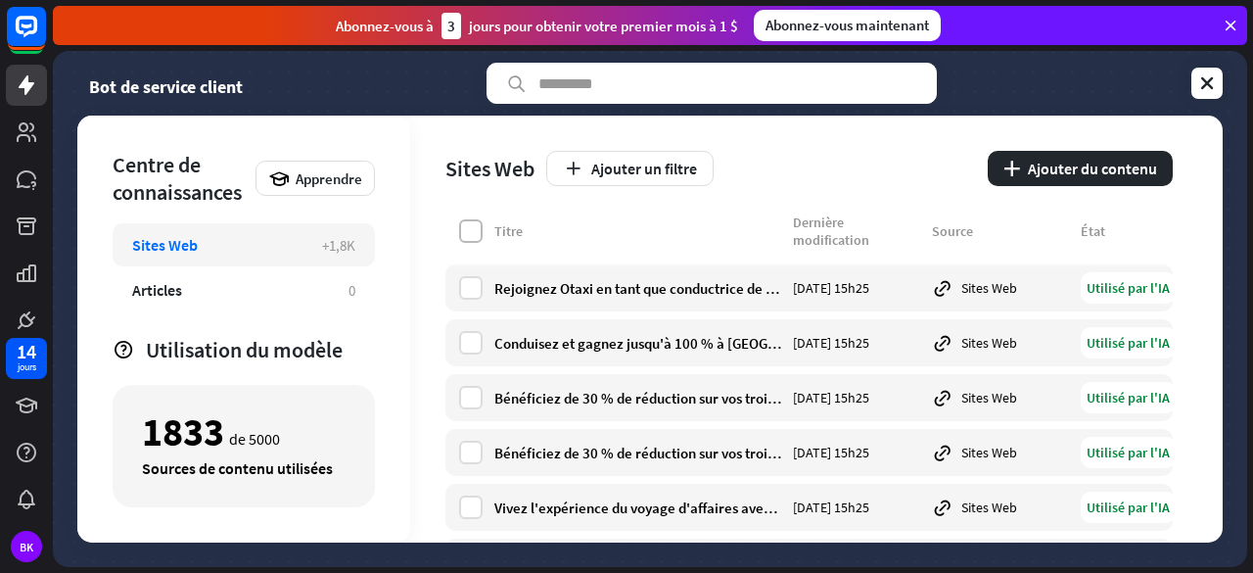
click at [468, 226] on label at bounding box center [470, 230] width 23 height 23
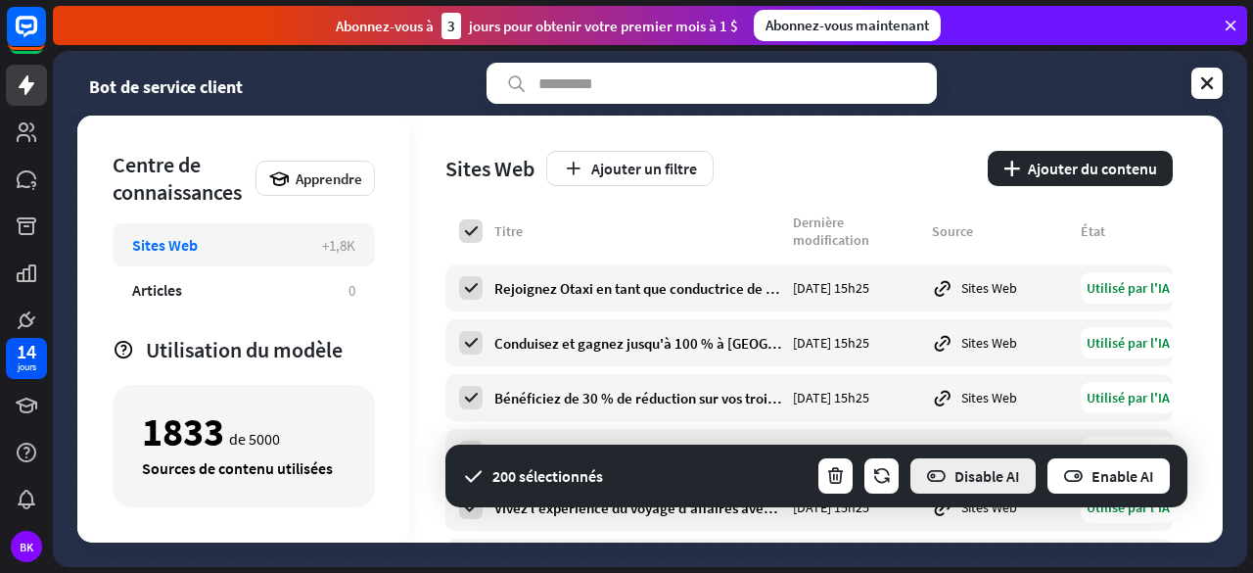
click at [967, 469] on font "Disable AI" at bounding box center [987, 476] width 66 height 20
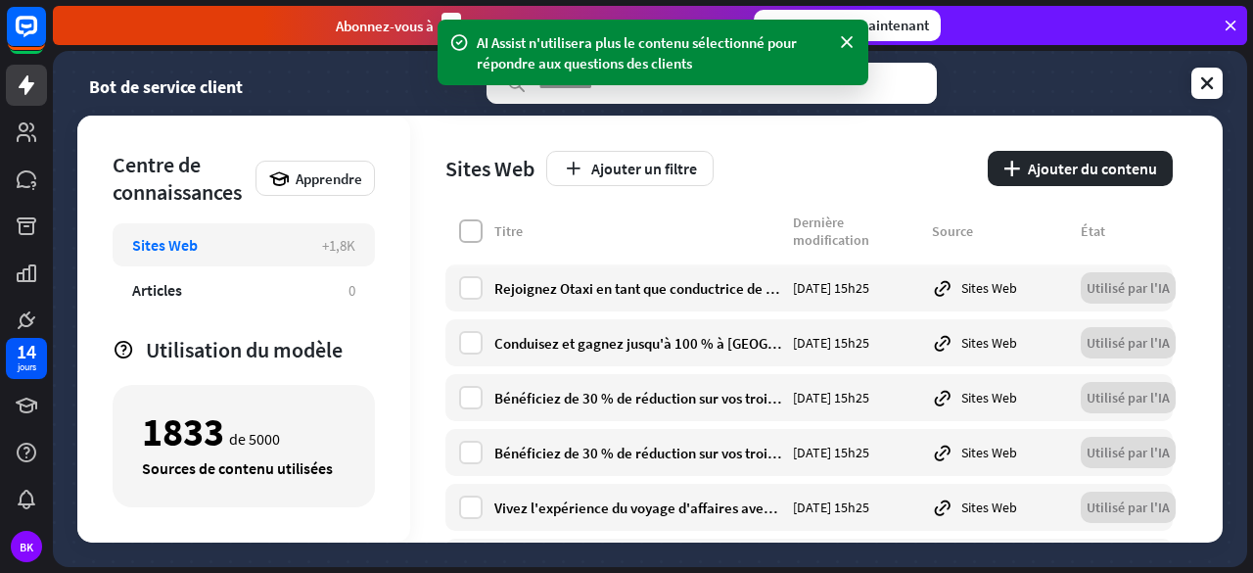
click at [476, 230] on label at bounding box center [470, 230] width 23 height 23
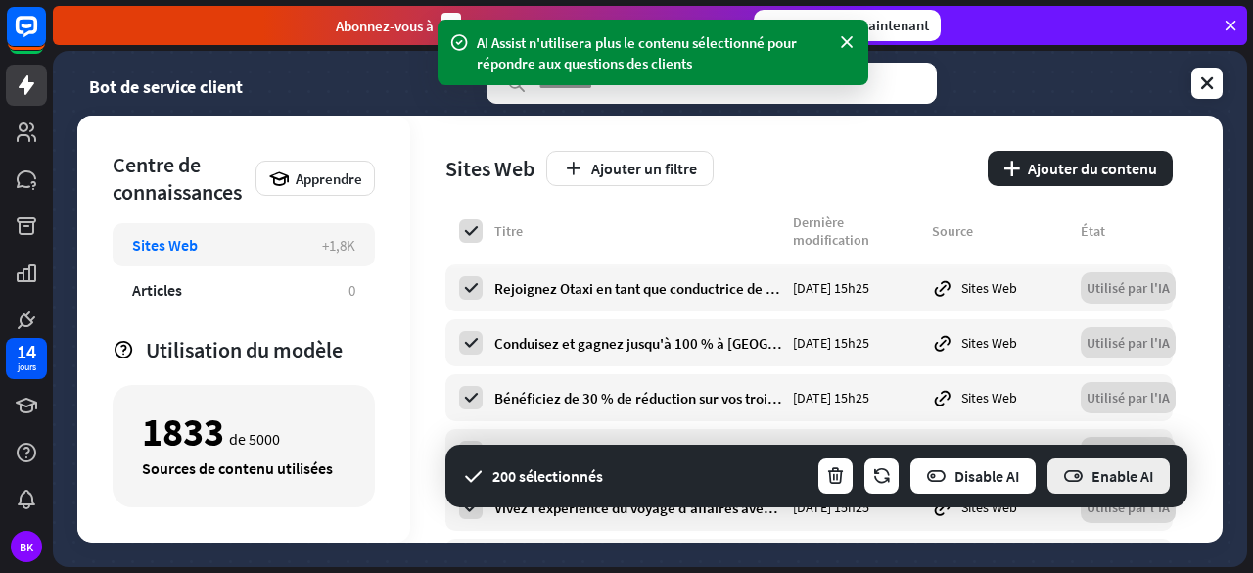
click at [1067, 466] on icon "button" at bounding box center [1073, 476] width 21 height 21
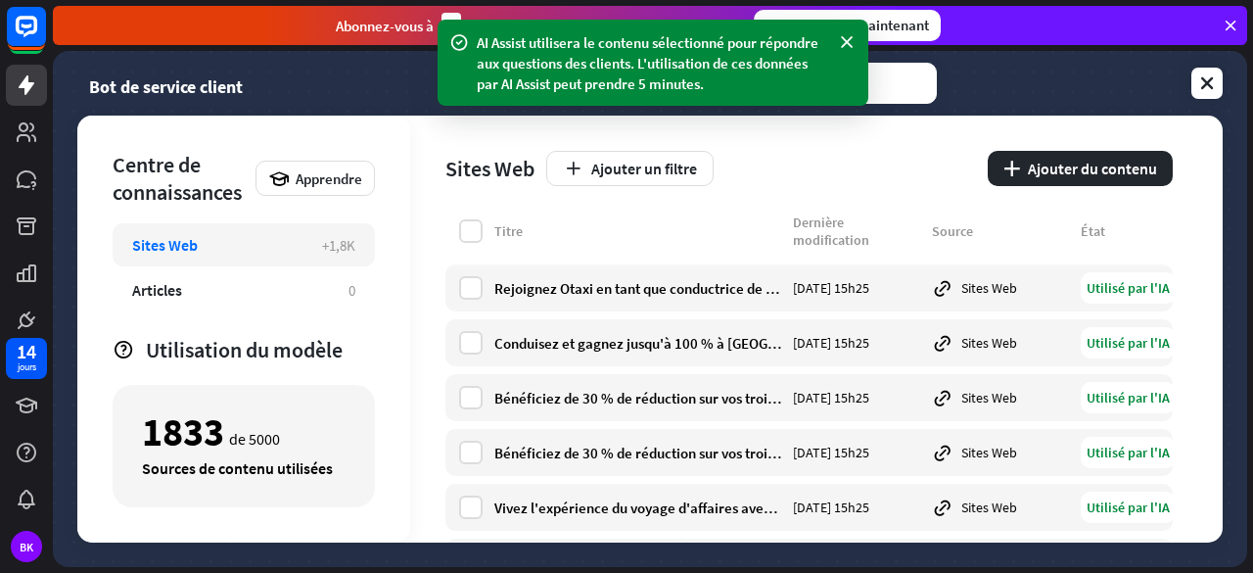
click at [891, 150] on div "Sites Web Ajouter un filtre plus Ajouter du contenu" at bounding box center [808, 165] width 727 height 98
click at [1031, 165] on font "Ajouter du contenu" at bounding box center [1092, 169] width 129 height 20
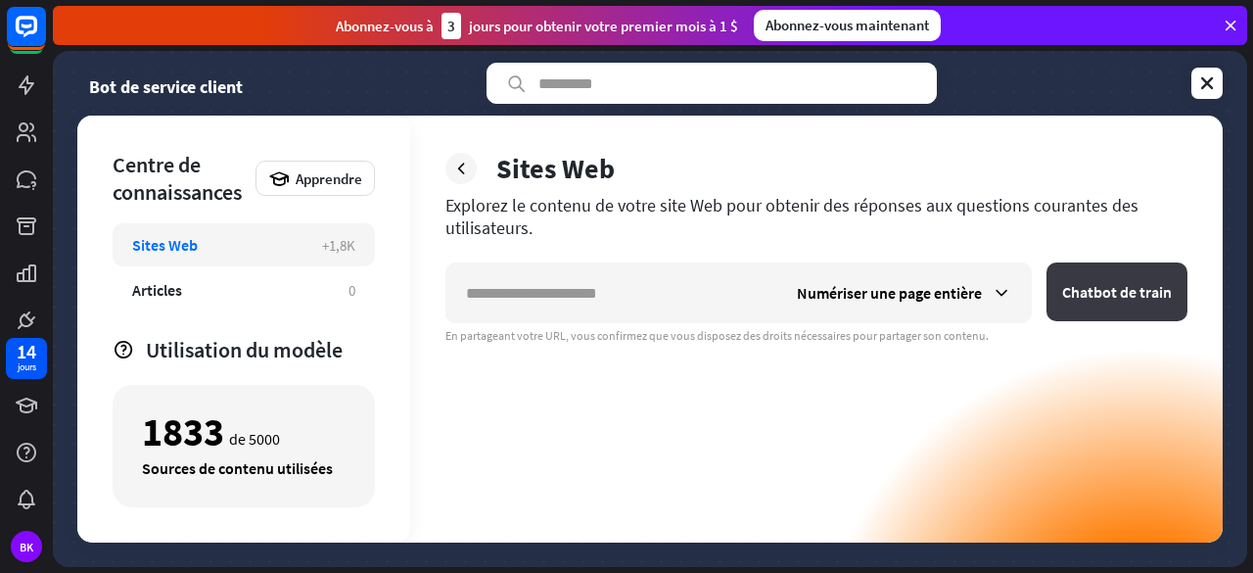
click at [1127, 303] on button "Chatbot de train" at bounding box center [1116, 291] width 141 height 59
click at [1000, 286] on icon at bounding box center [1002, 293] width 20 height 20
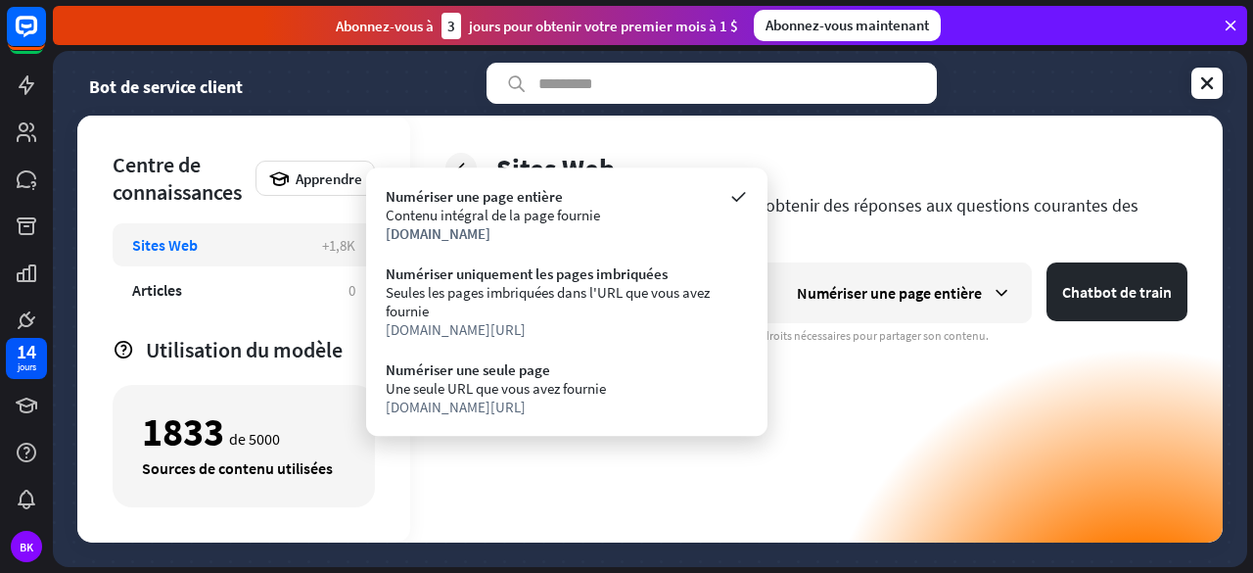
click at [887, 373] on div "Numériser une page entière Chatbot de train En partageant votre URL, vous confi…" at bounding box center [816, 402] width 742 height 280
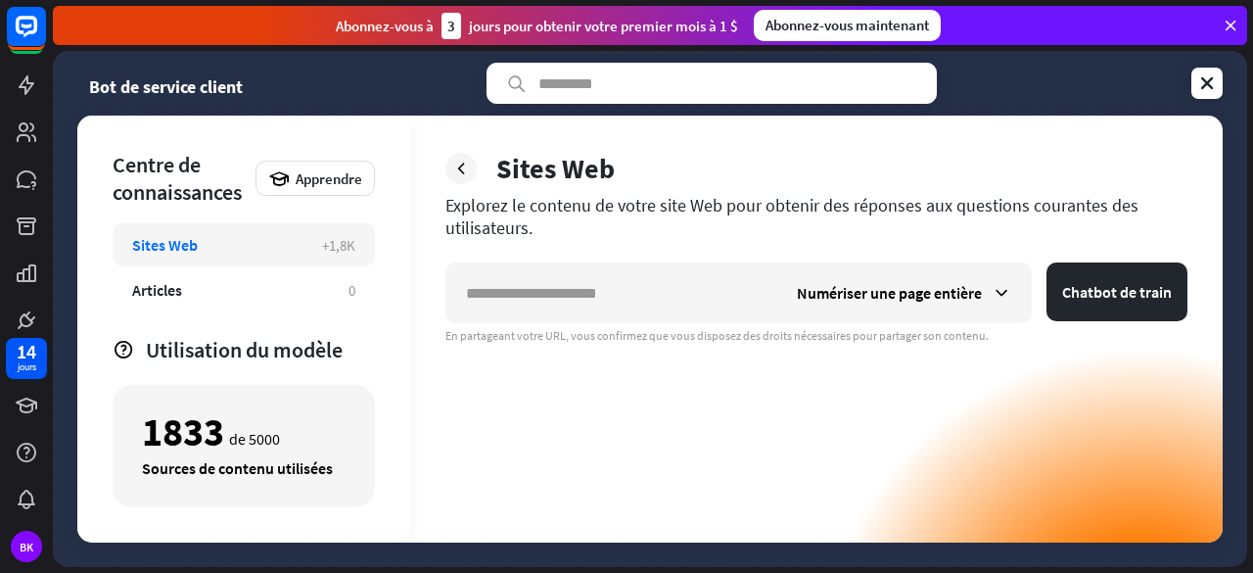
click at [564, 187] on div "Sites Web Explorez le contenu de votre site Web pour obtenir des réponses aux q…" at bounding box center [816, 329] width 812 height 427
click at [469, 174] on icon at bounding box center [461, 169] width 20 height 20
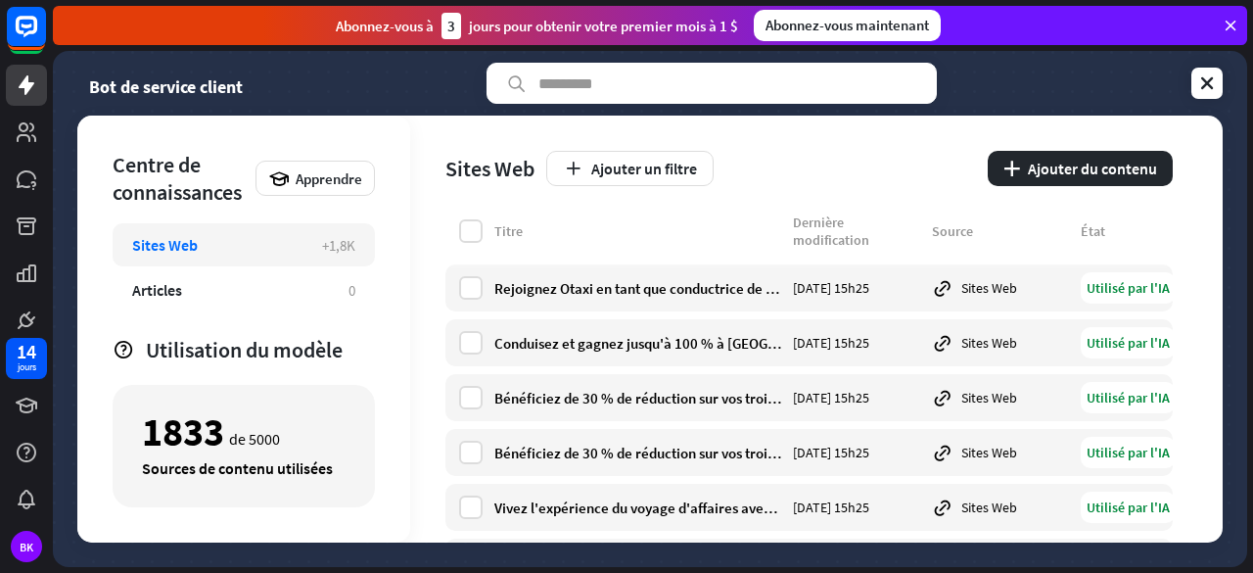
click at [313, 246] on div "Sites Web +1,8K" at bounding box center [244, 244] width 262 height 43
click at [474, 227] on label at bounding box center [470, 230] width 23 height 23
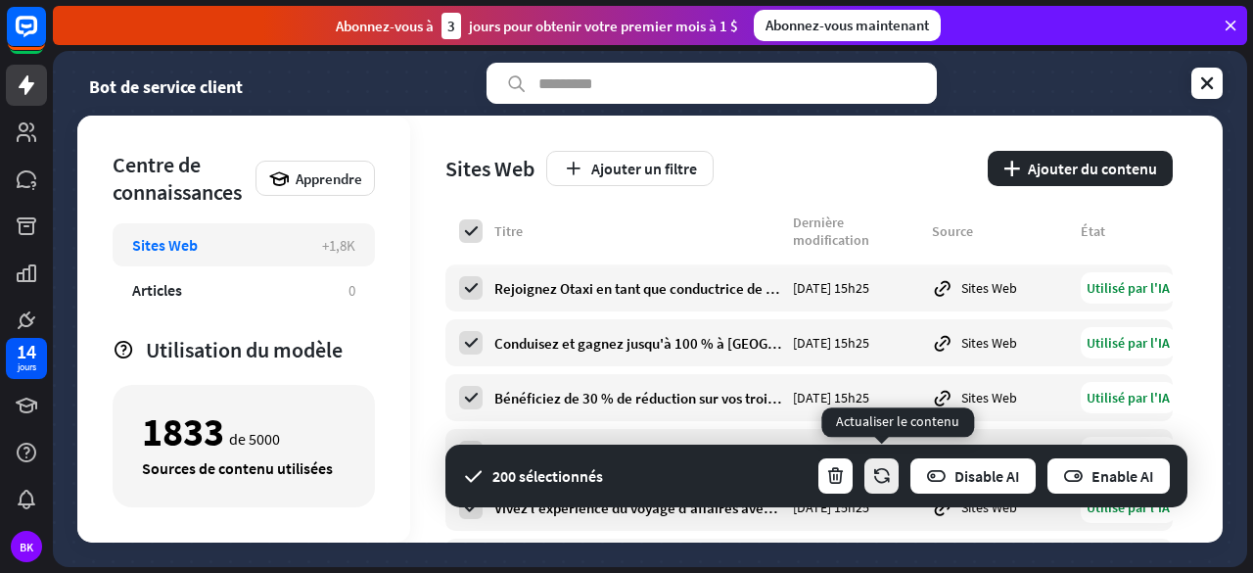
click at [882, 484] on icon "button" at bounding box center [881, 476] width 21 height 21
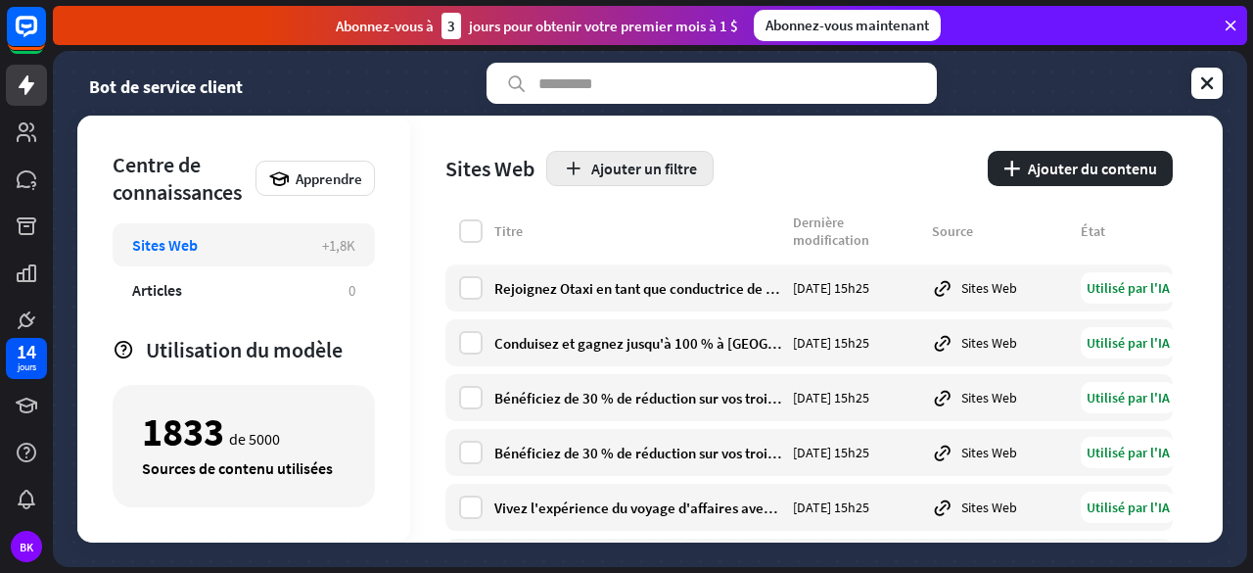
click at [587, 175] on button "Ajouter un filtre" at bounding box center [629, 168] width 167 height 35
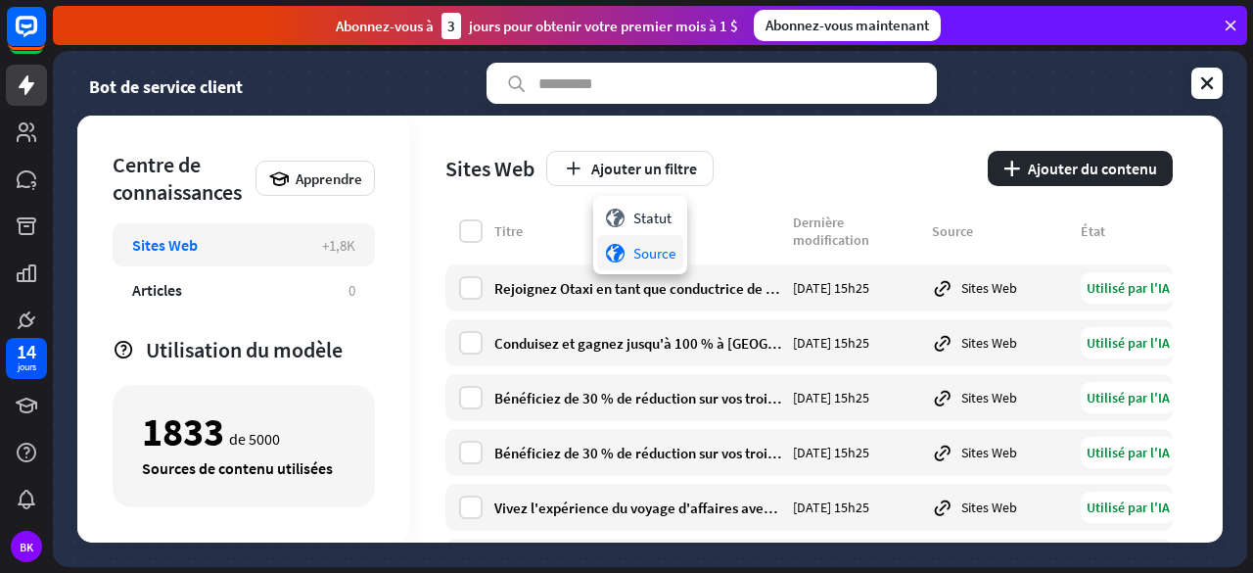
click at [657, 249] on font "Source" at bounding box center [654, 253] width 42 height 19
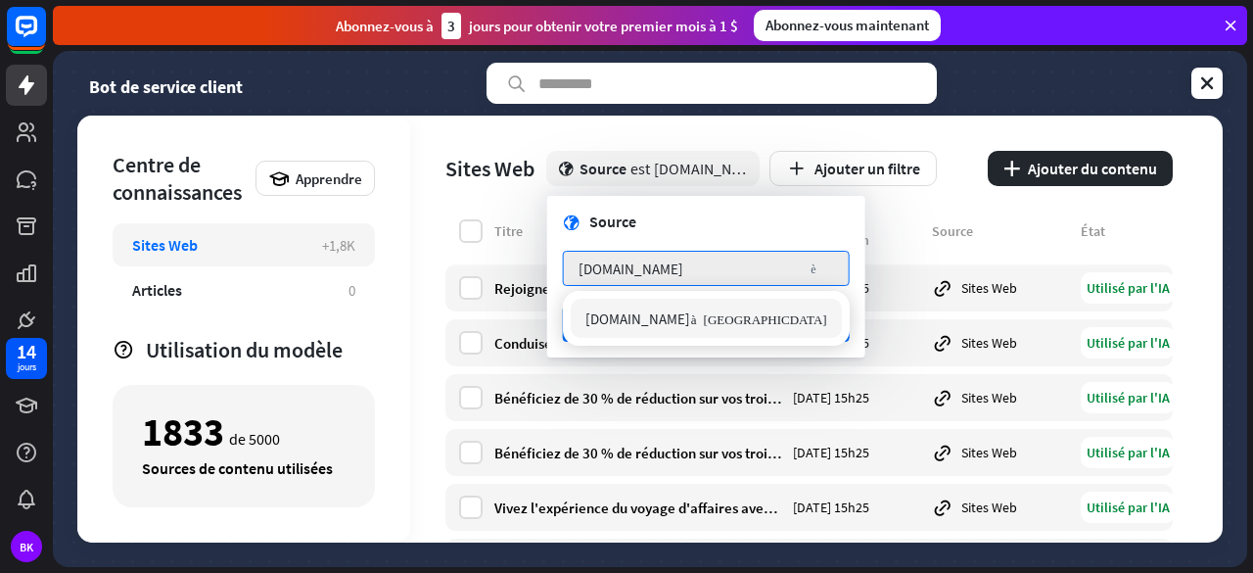
click at [890, 216] on div "Dernière modification" at bounding box center [856, 230] width 127 height 35
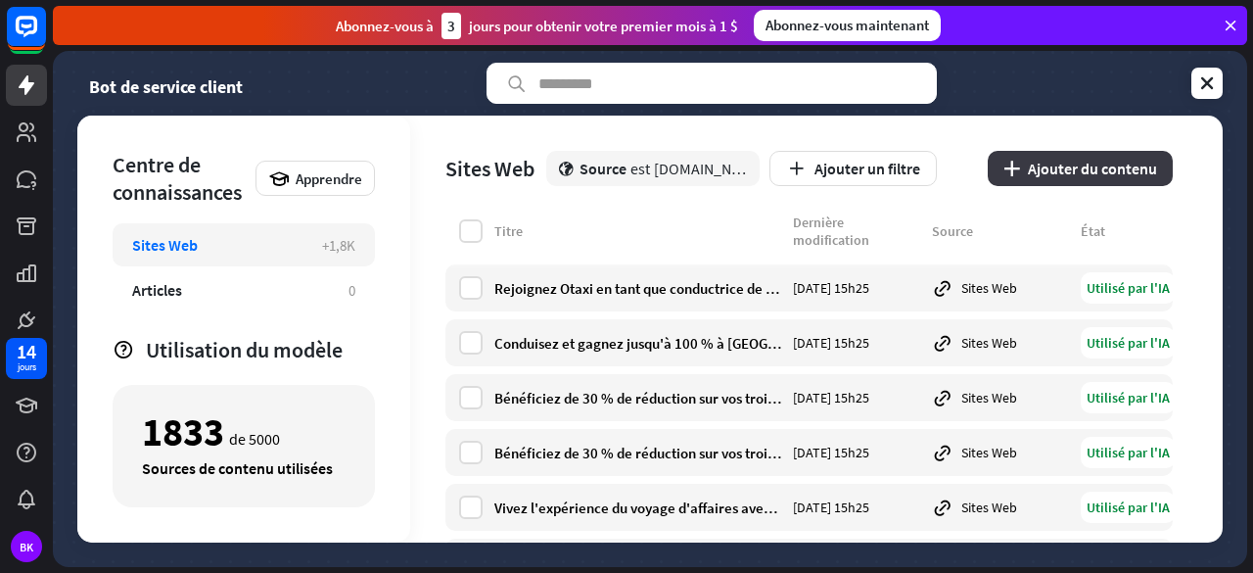
click at [1104, 180] on button "plus Ajouter du contenu" at bounding box center [1080, 168] width 185 height 35
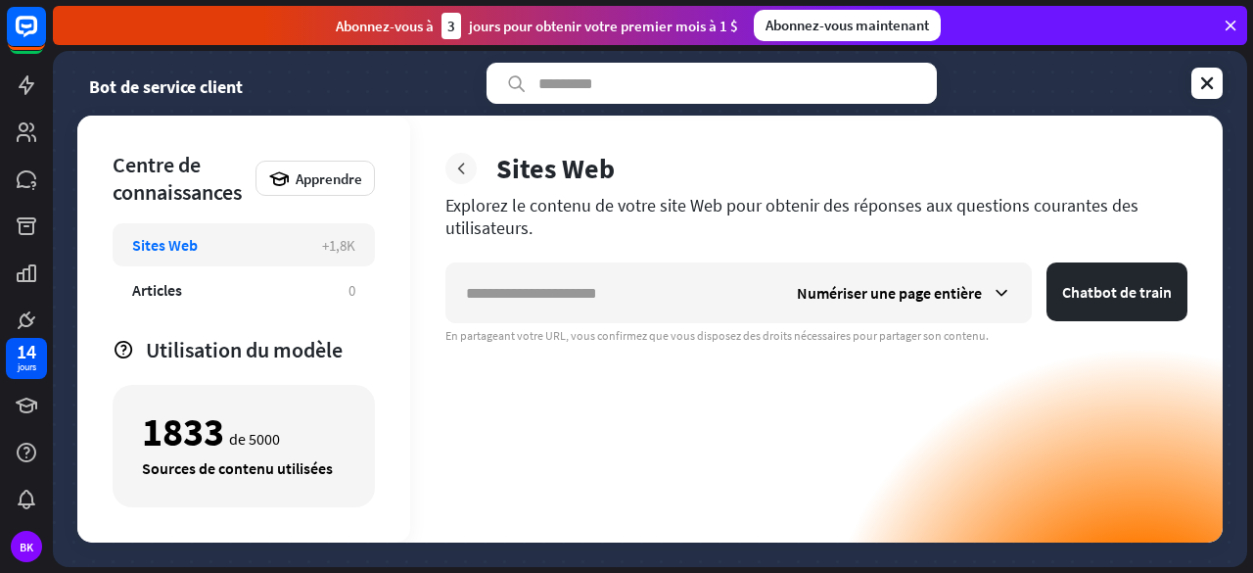
click at [461, 168] on icon at bounding box center [461, 169] width 20 height 20
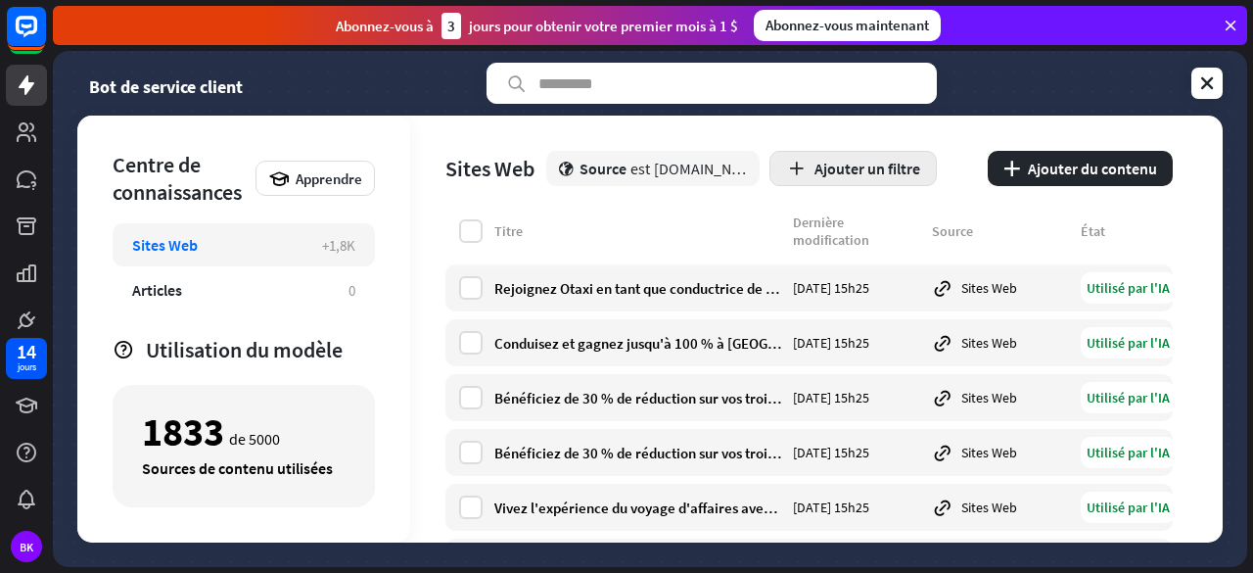
click at [859, 163] on font "Ajouter un filtre" at bounding box center [867, 169] width 106 height 20
click at [848, 220] on font "Statut" at bounding box center [853, 217] width 38 height 19
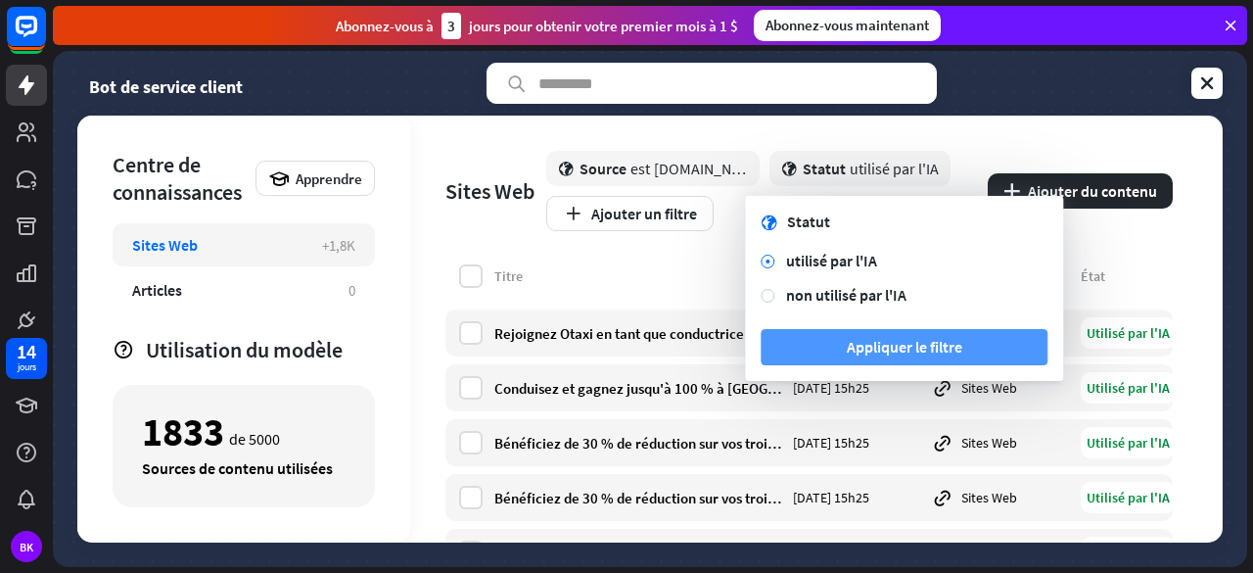
click at [868, 359] on font "Appliquer le filtre" at bounding box center [905, 347] width 116 height 34
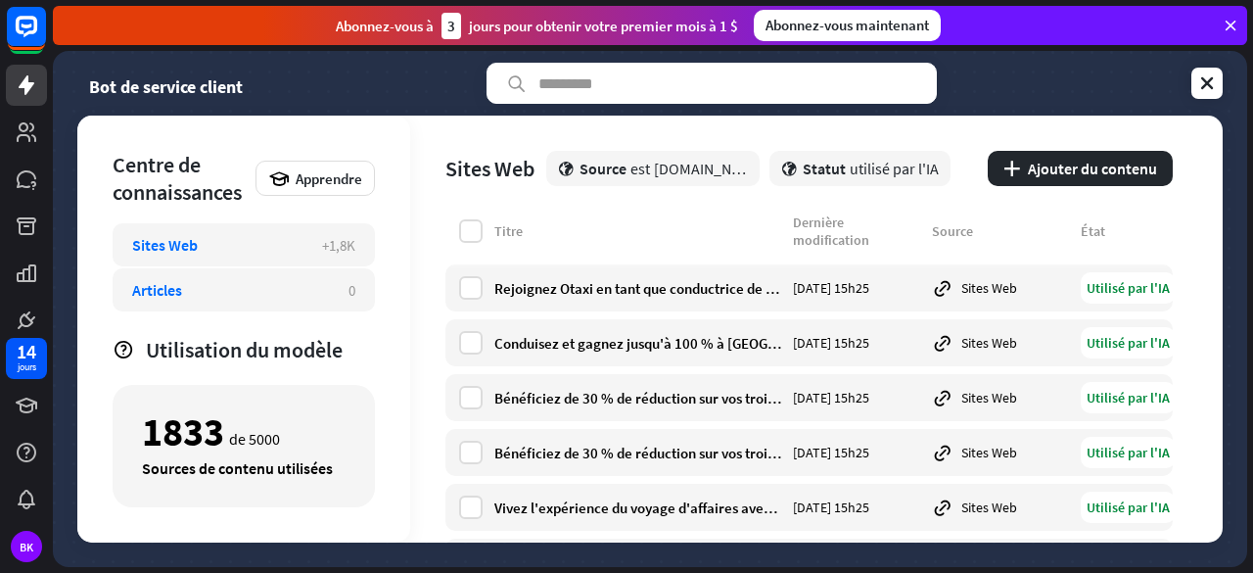
click at [295, 283] on div "Articles" at bounding box center [230, 290] width 197 height 20
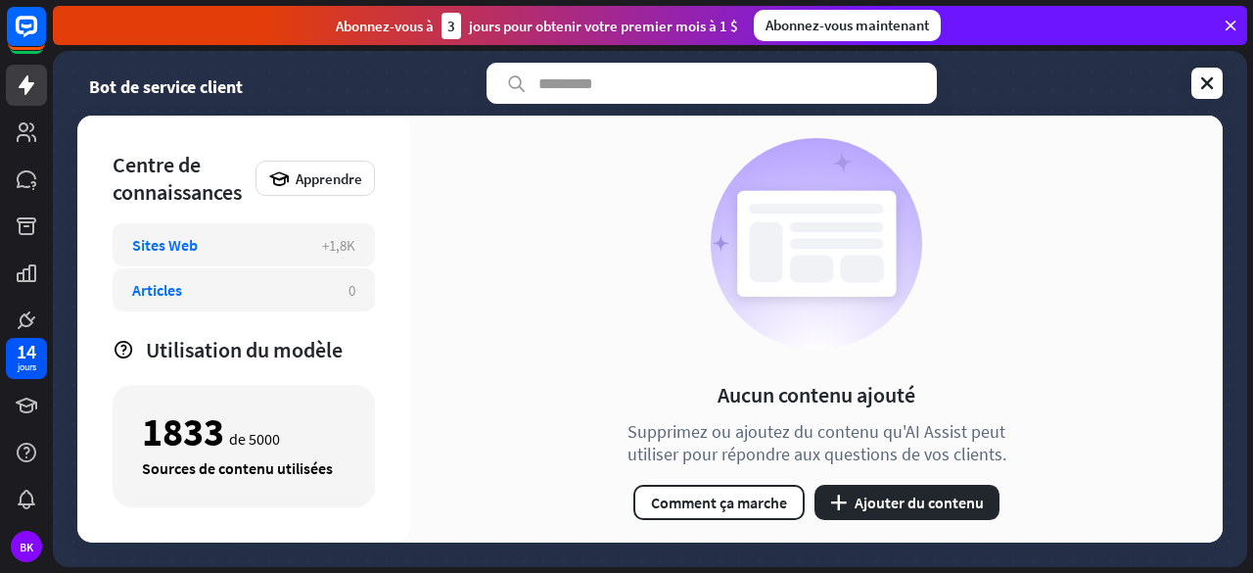
click at [249, 246] on div "Sites Web" at bounding box center [217, 245] width 170 height 20
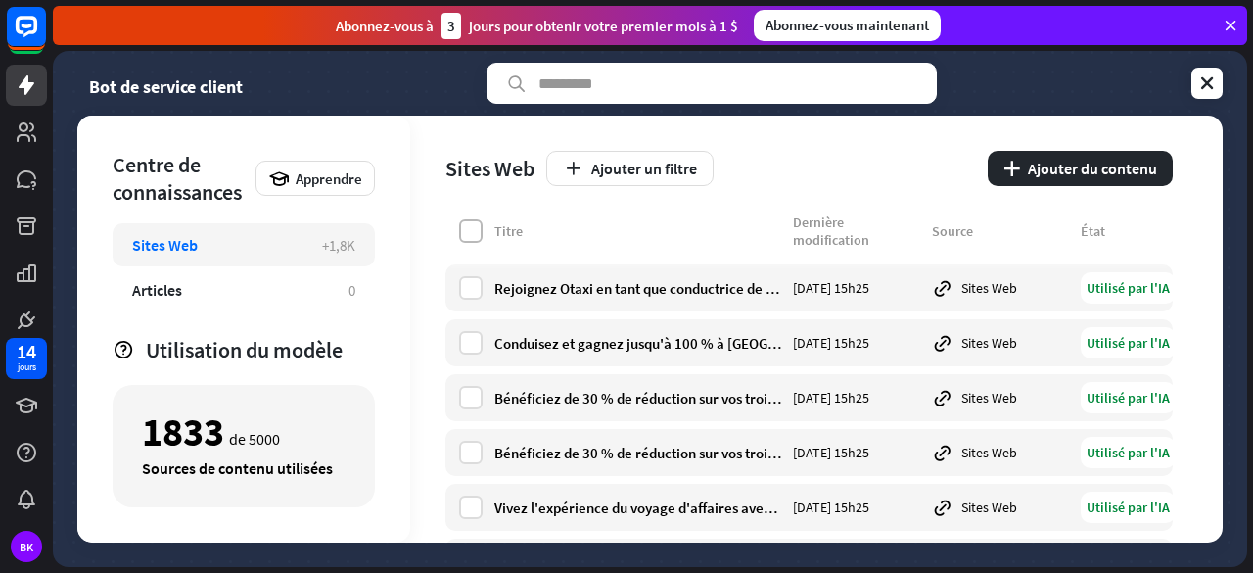
click at [481, 236] on label at bounding box center [470, 230] width 23 height 23
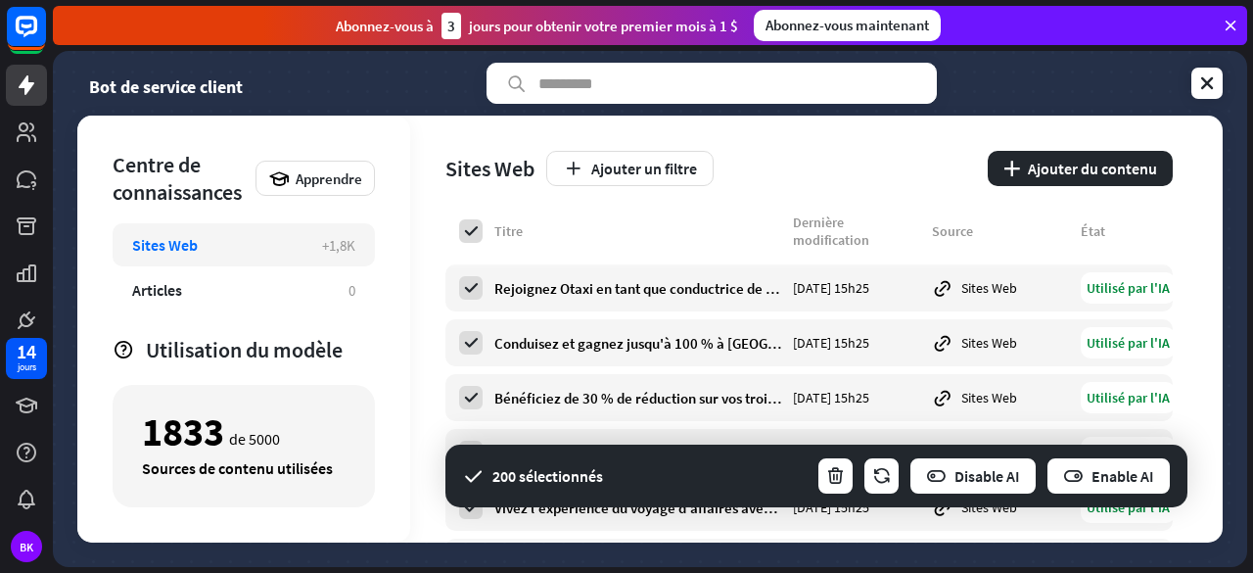
click at [799, 19] on font "Abonnez-vous maintenant" at bounding box center [846, 25] width 163 height 19
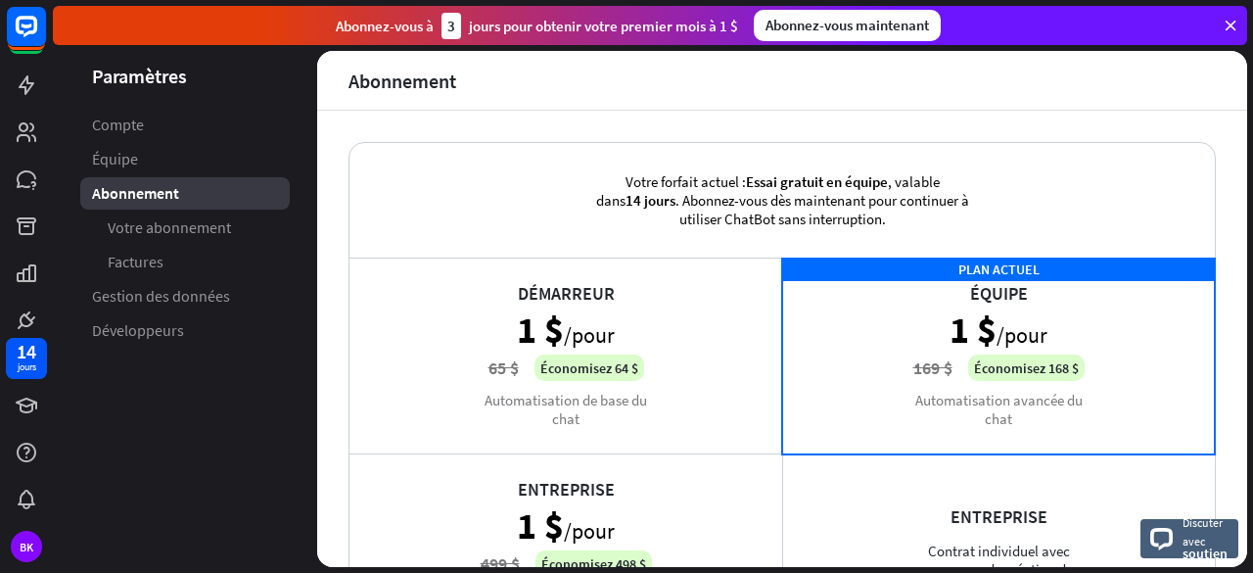
click at [1223, 30] on icon at bounding box center [1231, 26] width 18 height 18
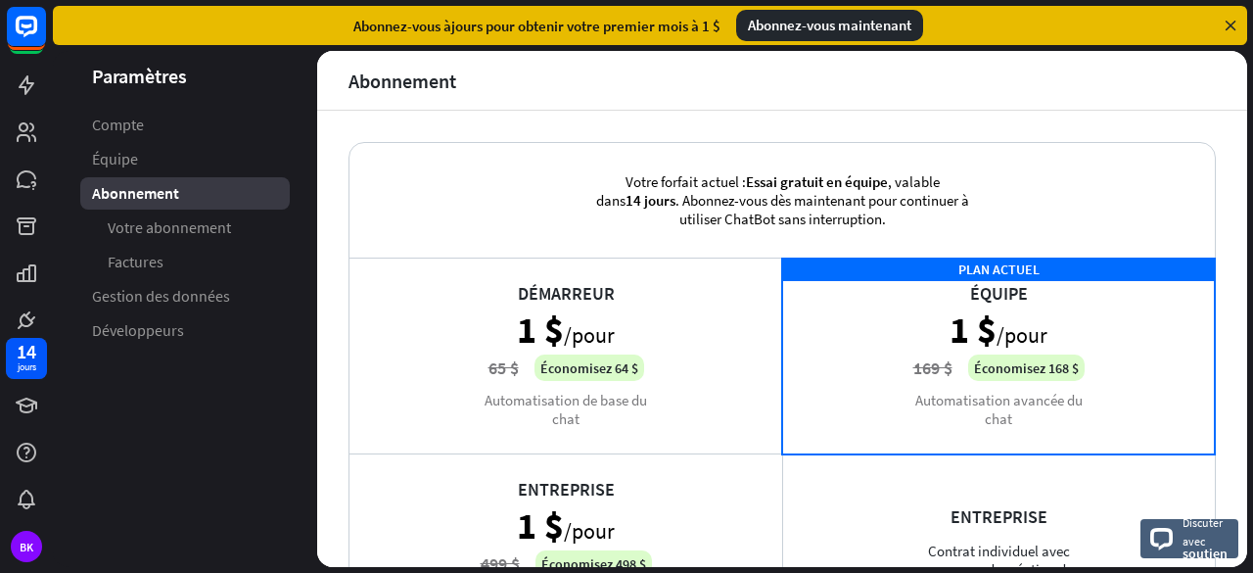
click at [1231, 27] on icon at bounding box center [1231, 26] width 18 height 18
